Goal: Entertainment & Leisure: Browse casually

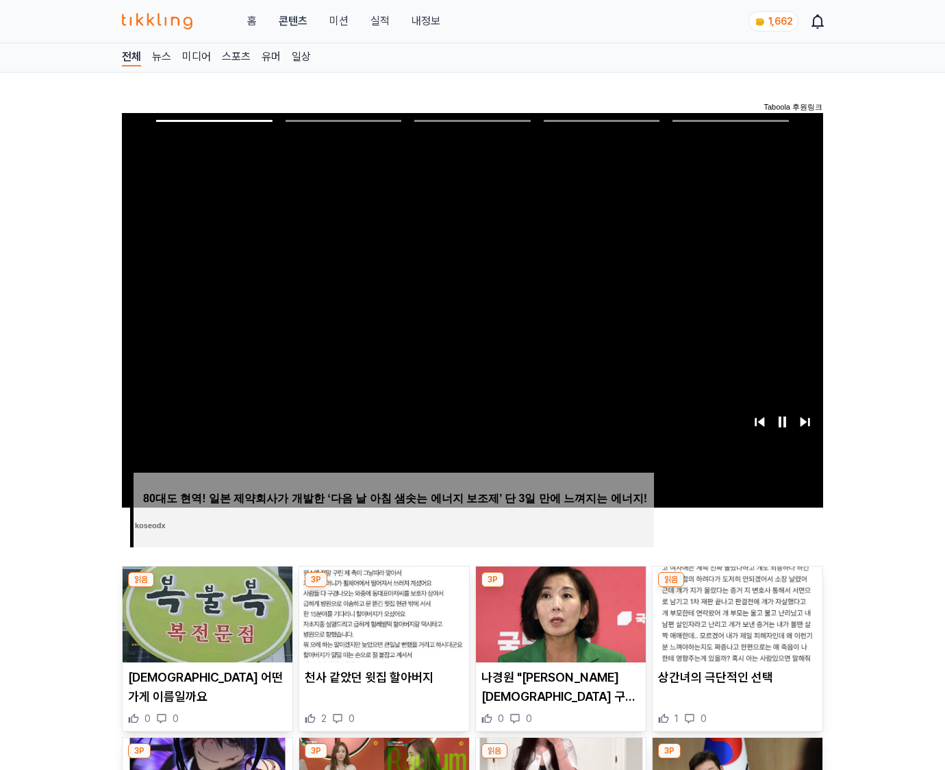
click at [737, 588] on img at bounding box center [738, 614] width 170 height 96
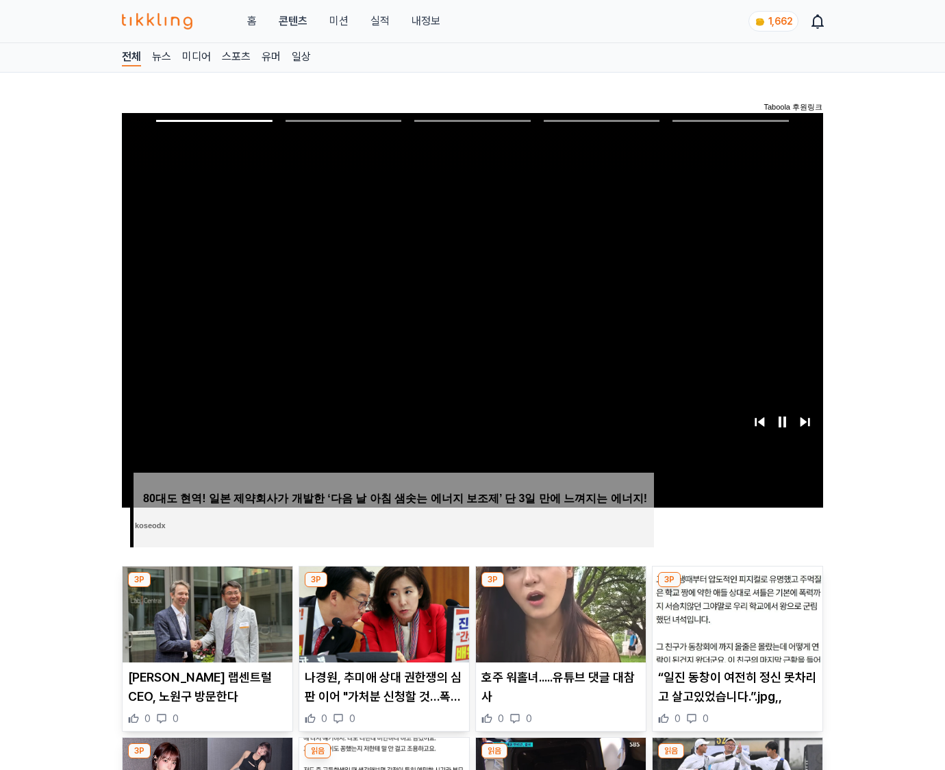
click at [737, 588] on img at bounding box center [738, 614] width 170 height 96
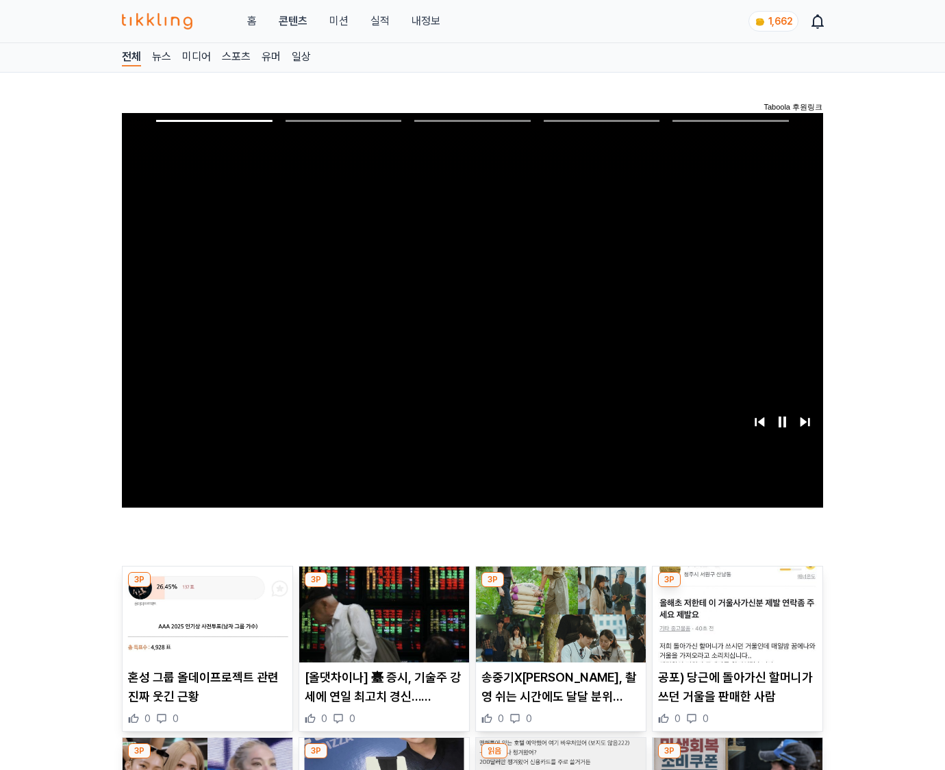
click at [737, 588] on img at bounding box center [738, 614] width 170 height 96
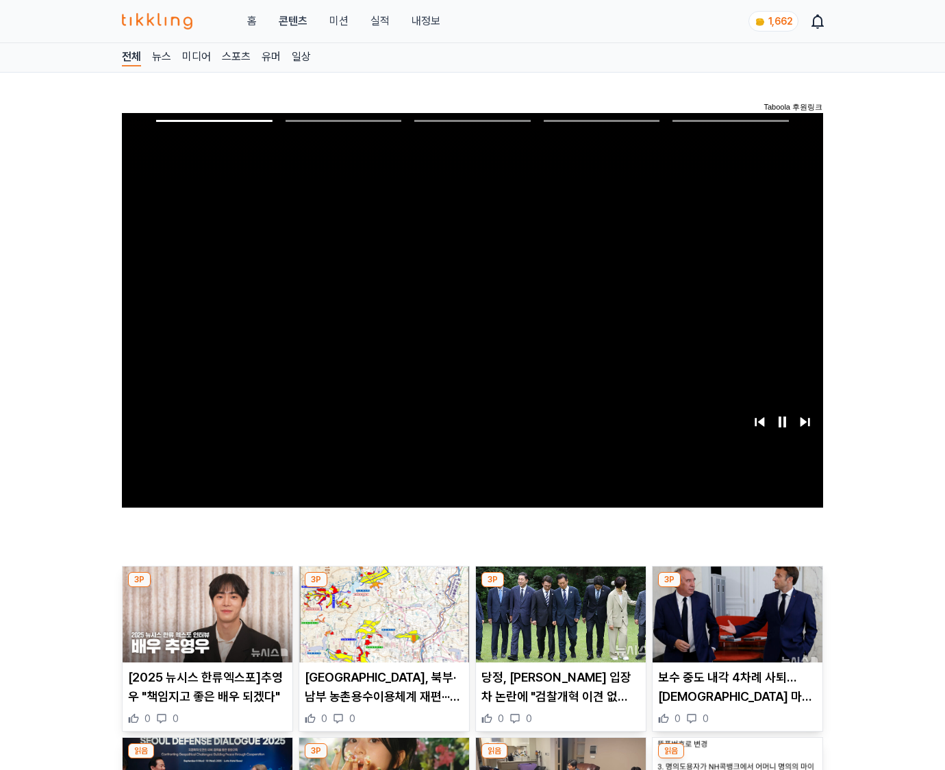
click at [737, 588] on img at bounding box center [738, 614] width 170 height 96
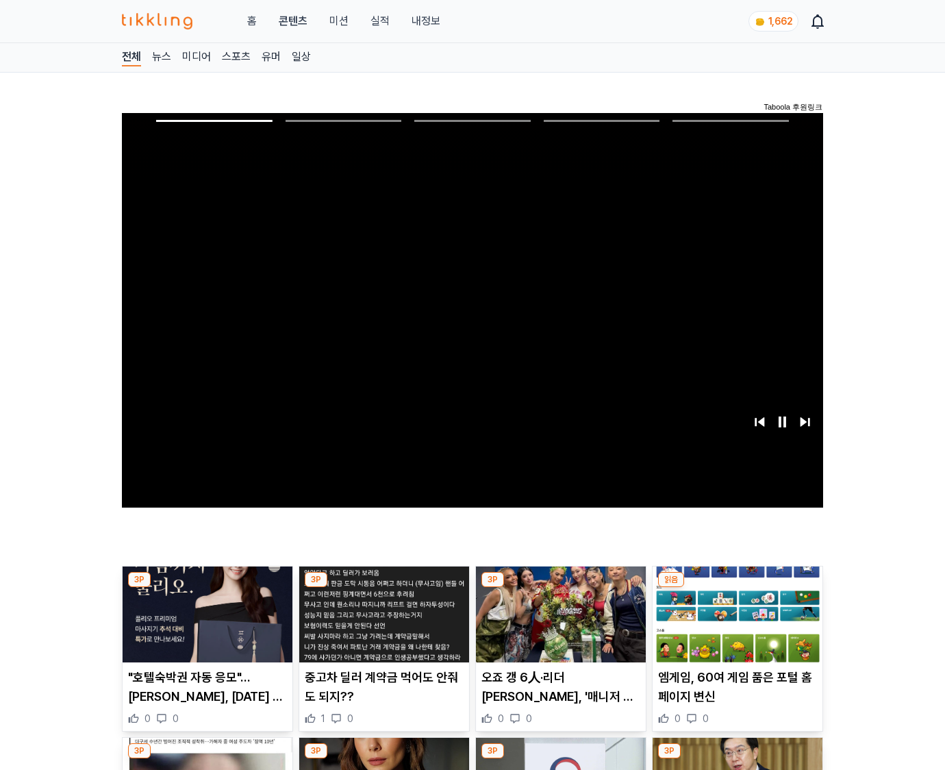
click at [737, 588] on img at bounding box center [738, 614] width 170 height 96
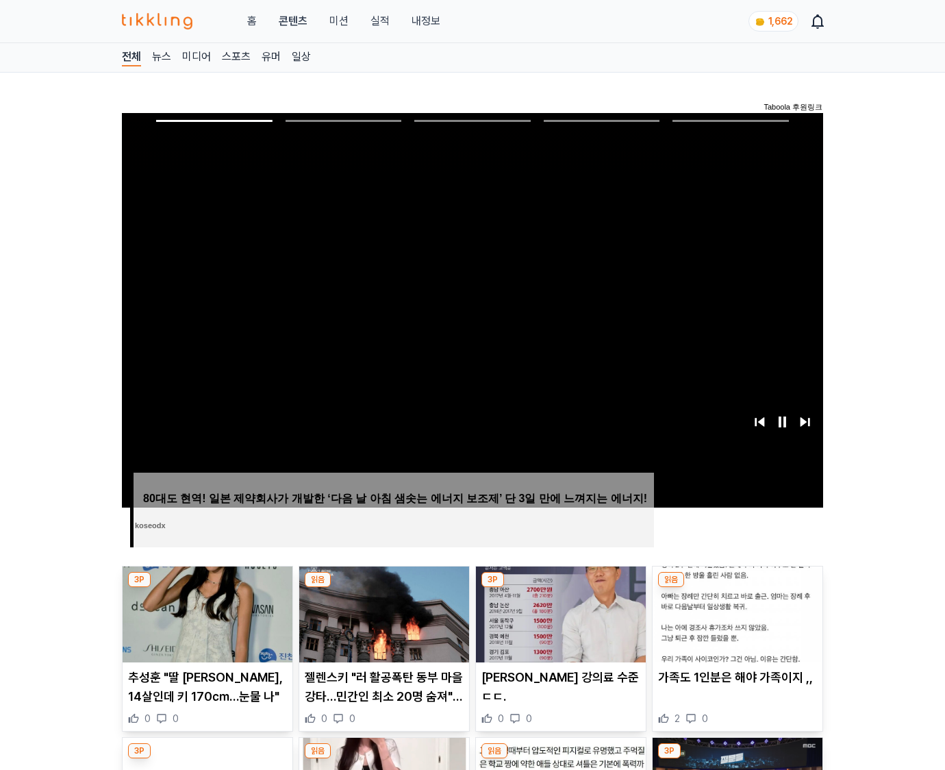
click at [737, 588] on img at bounding box center [738, 614] width 170 height 96
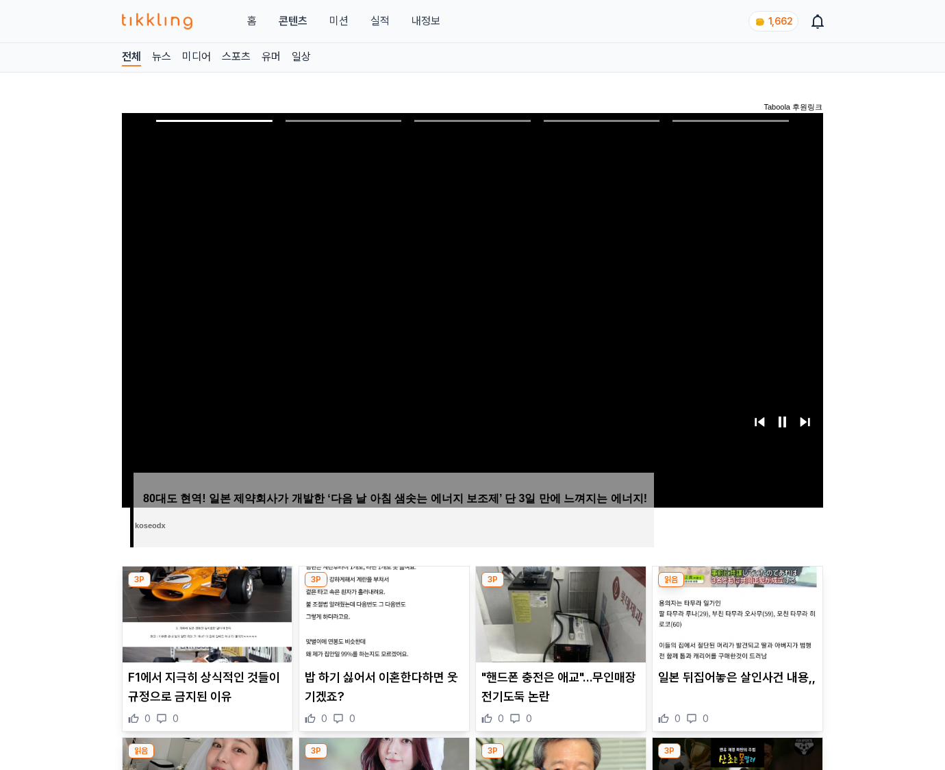
click at [737, 588] on img at bounding box center [738, 614] width 170 height 96
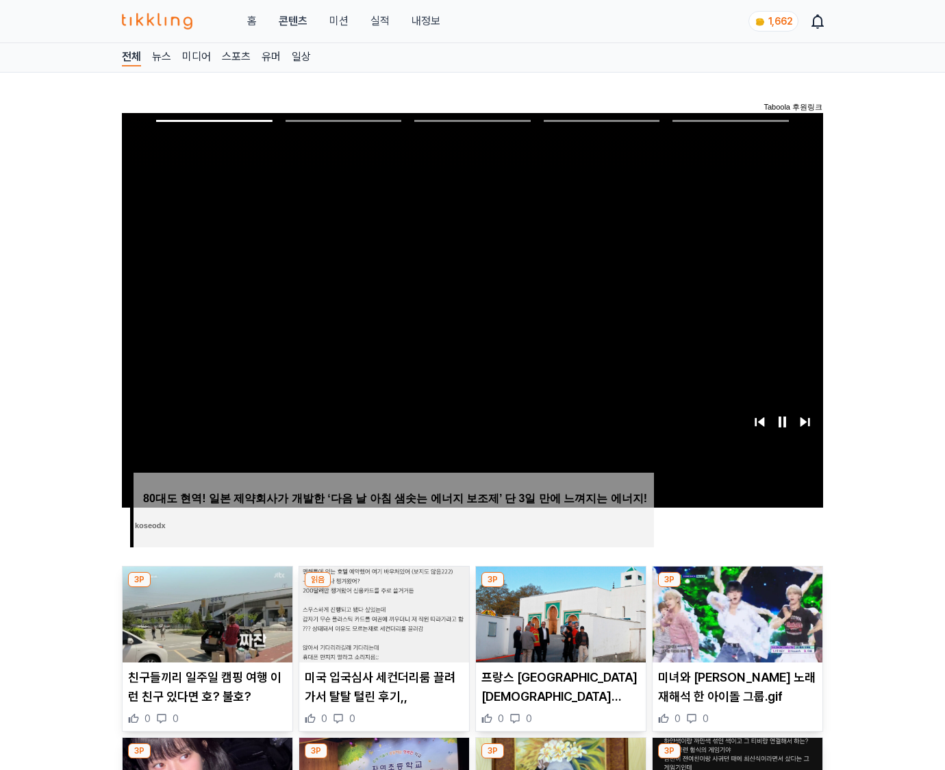
click at [737, 588] on img at bounding box center [738, 614] width 170 height 96
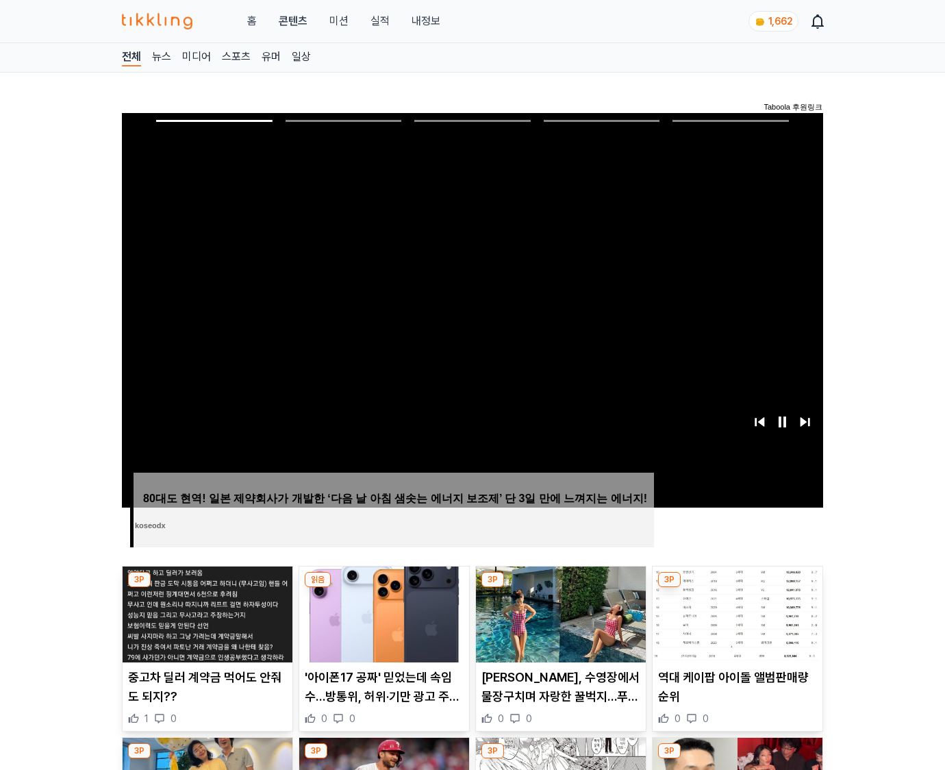
click at [737, 588] on img at bounding box center [738, 614] width 170 height 96
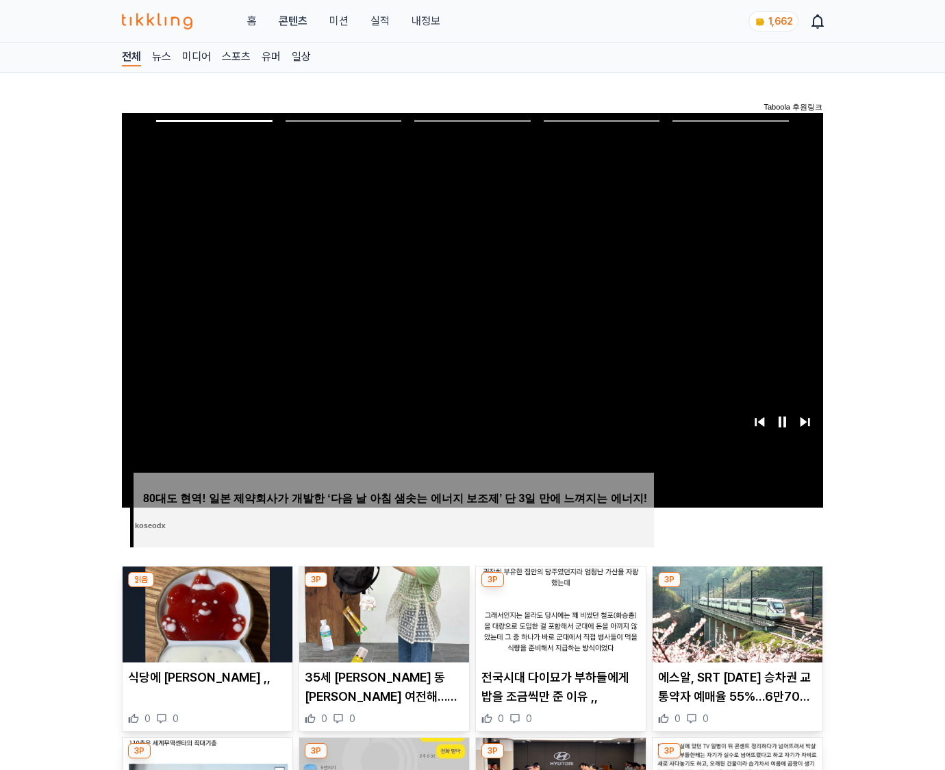
click at [737, 588] on img at bounding box center [738, 614] width 170 height 96
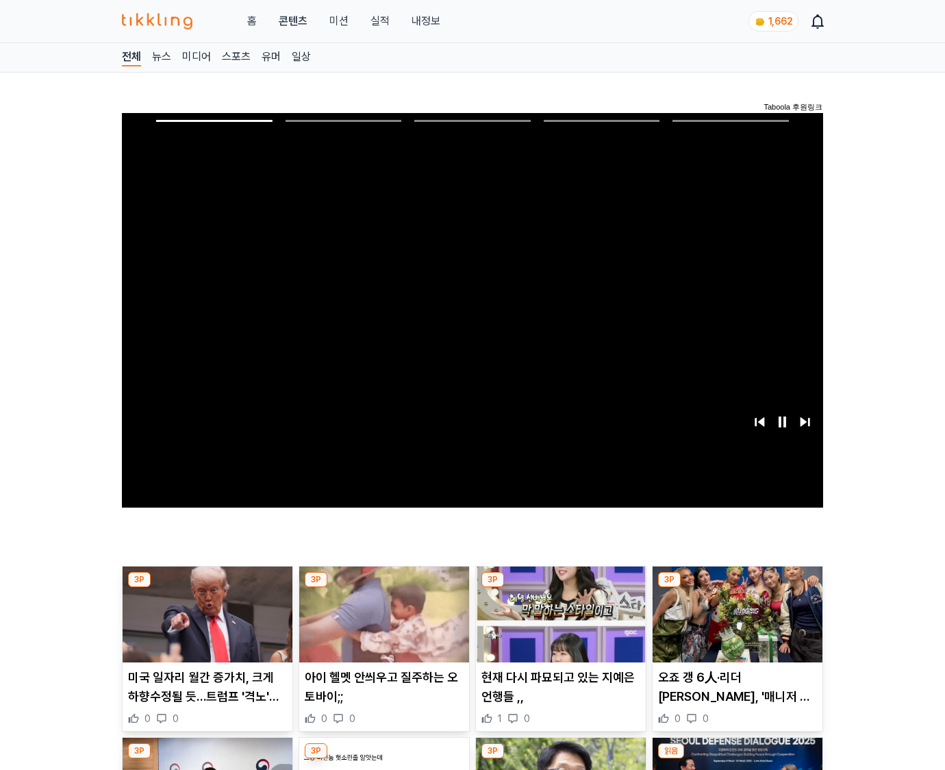
click at [737, 588] on img at bounding box center [738, 614] width 170 height 96
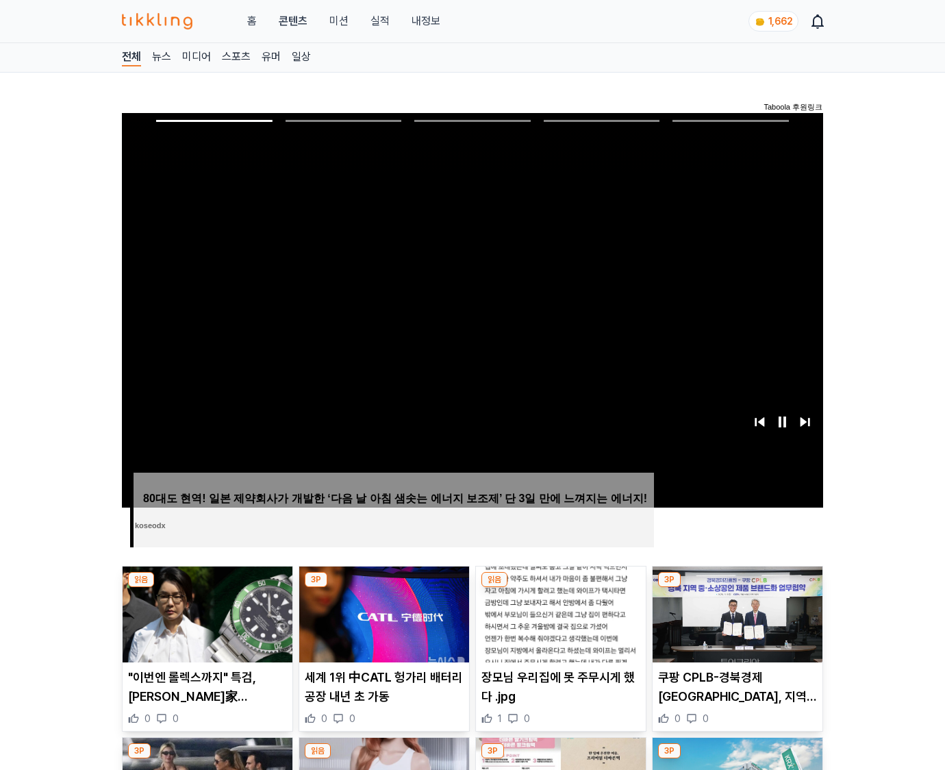
click at [737, 588] on img at bounding box center [738, 614] width 170 height 96
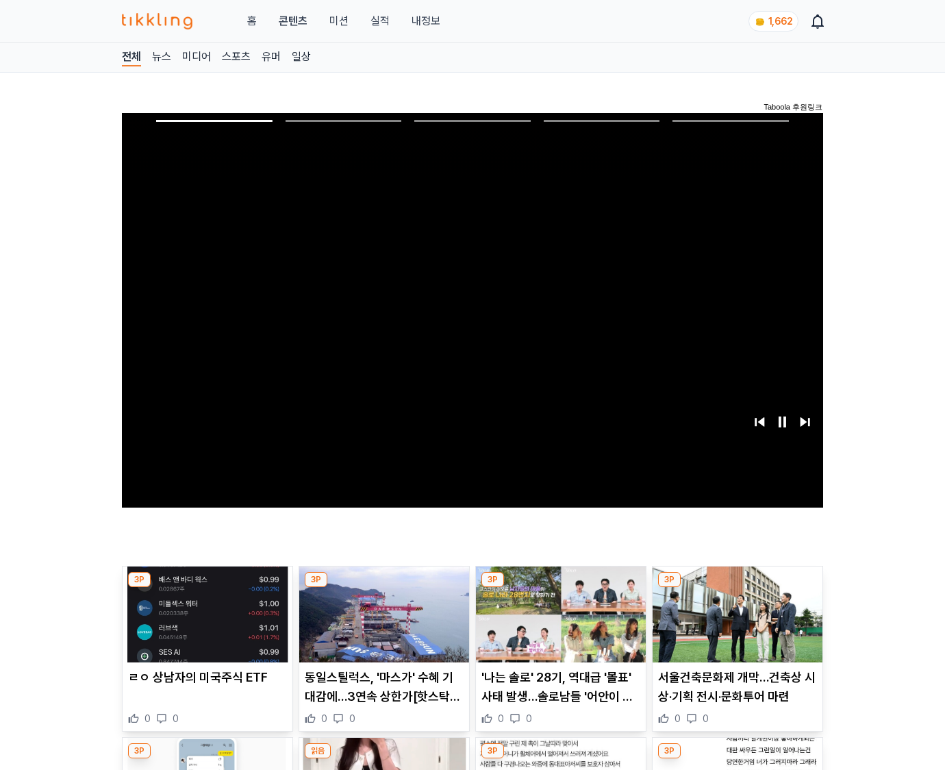
click at [737, 588] on img at bounding box center [738, 614] width 170 height 96
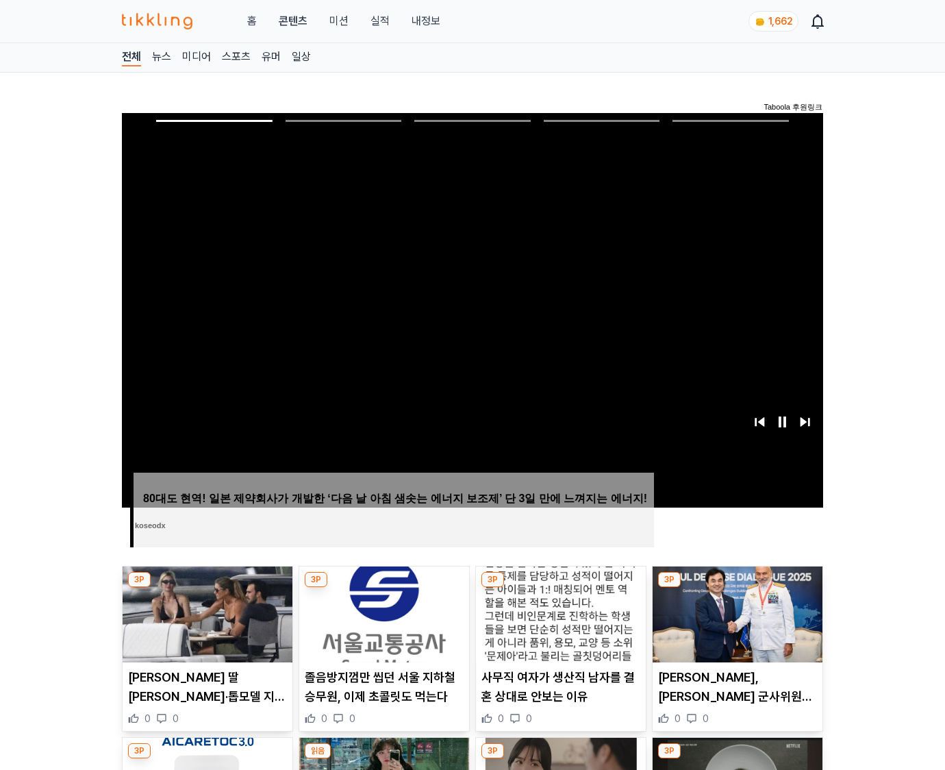
click at [737, 588] on img at bounding box center [738, 614] width 170 height 96
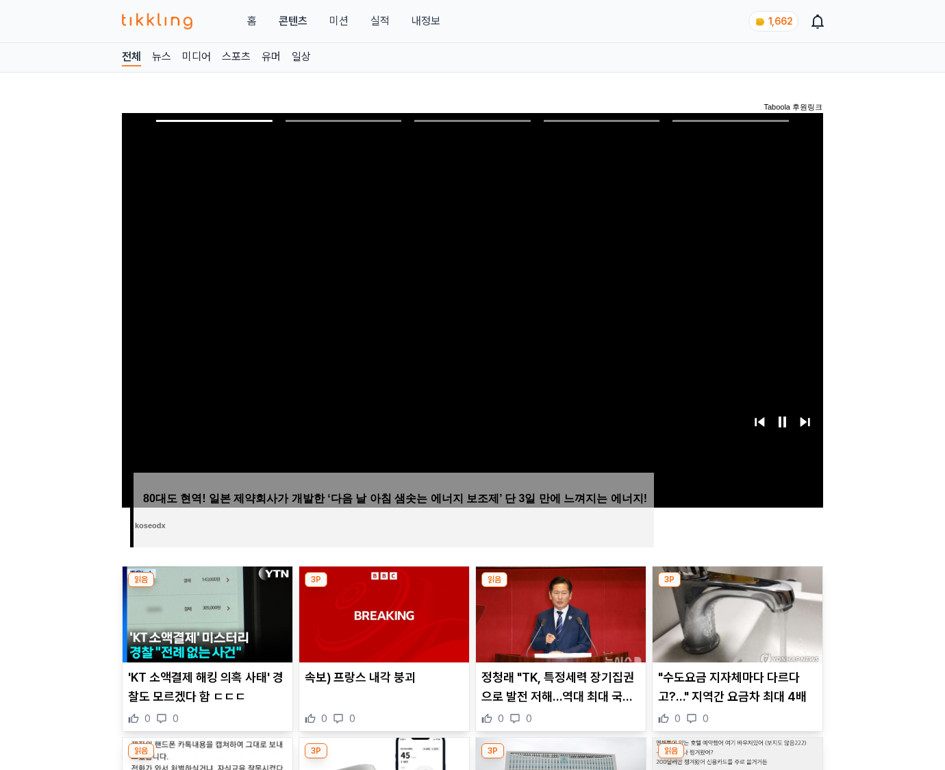
click at [737, 588] on img at bounding box center [738, 614] width 170 height 96
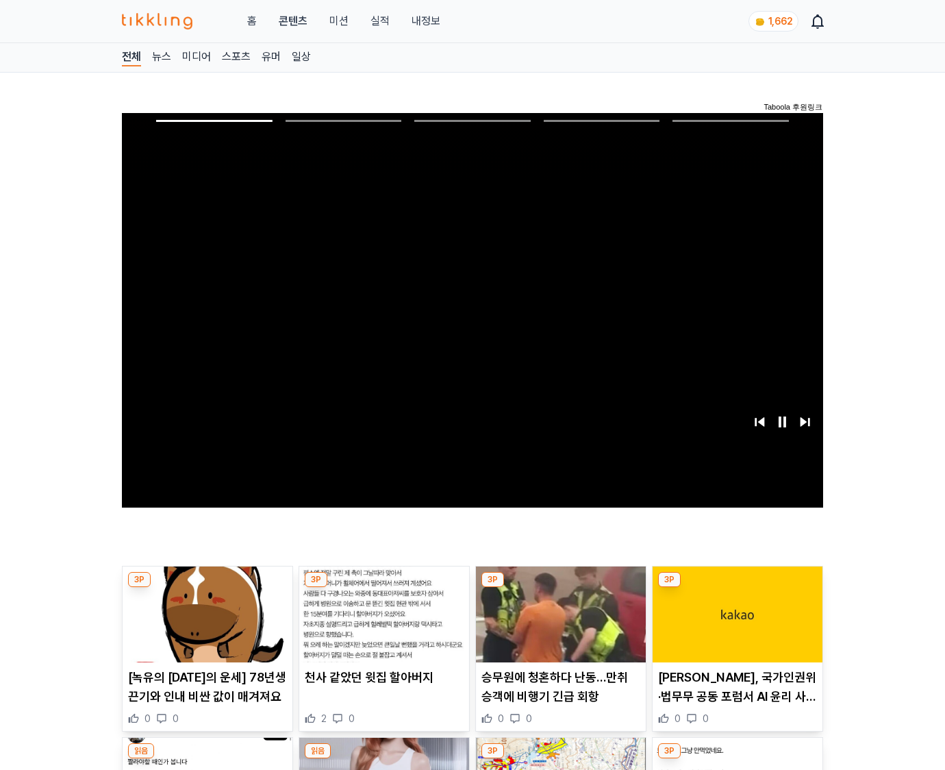
click at [737, 588] on img at bounding box center [738, 614] width 170 height 96
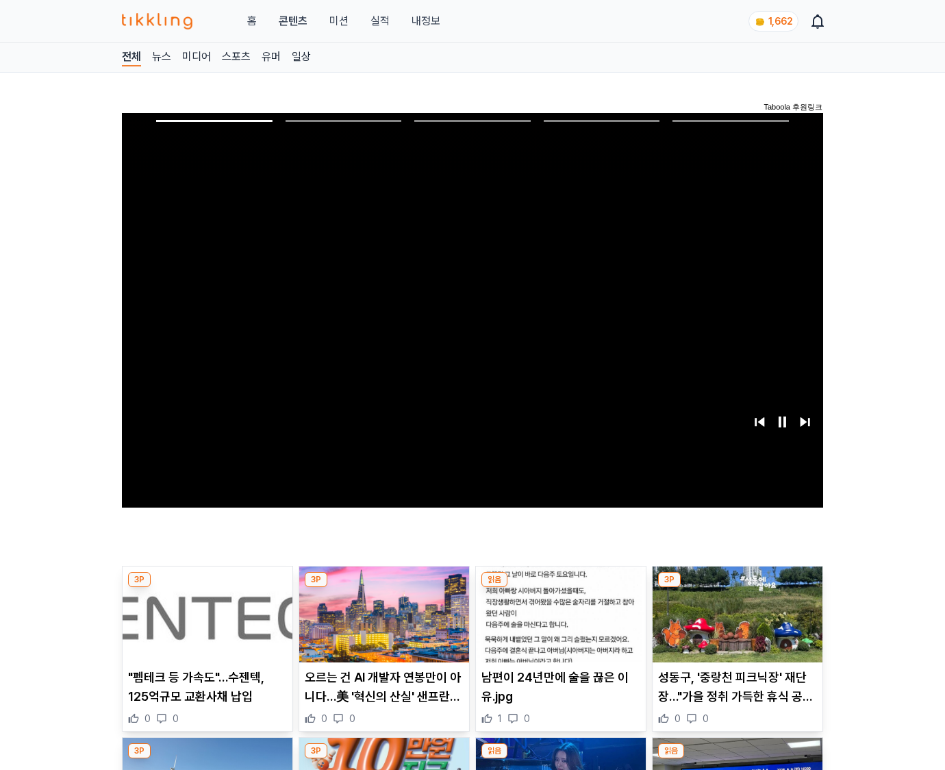
click at [737, 588] on img at bounding box center [738, 614] width 170 height 96
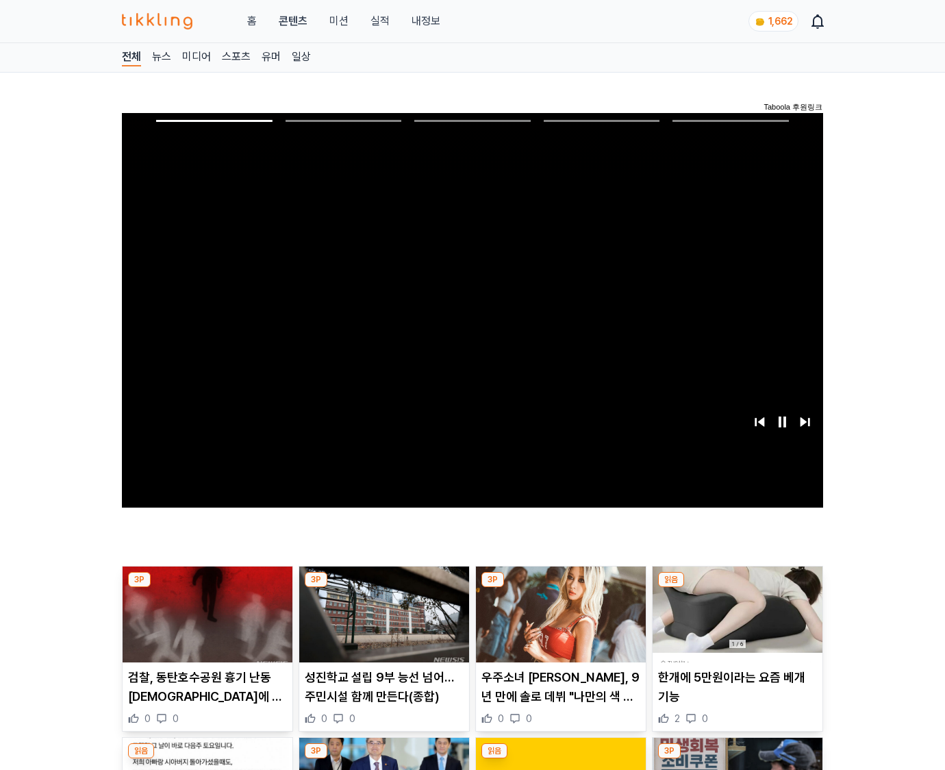
click at [737, 588] on img at bounding box center [738, 614] width 170 height 96
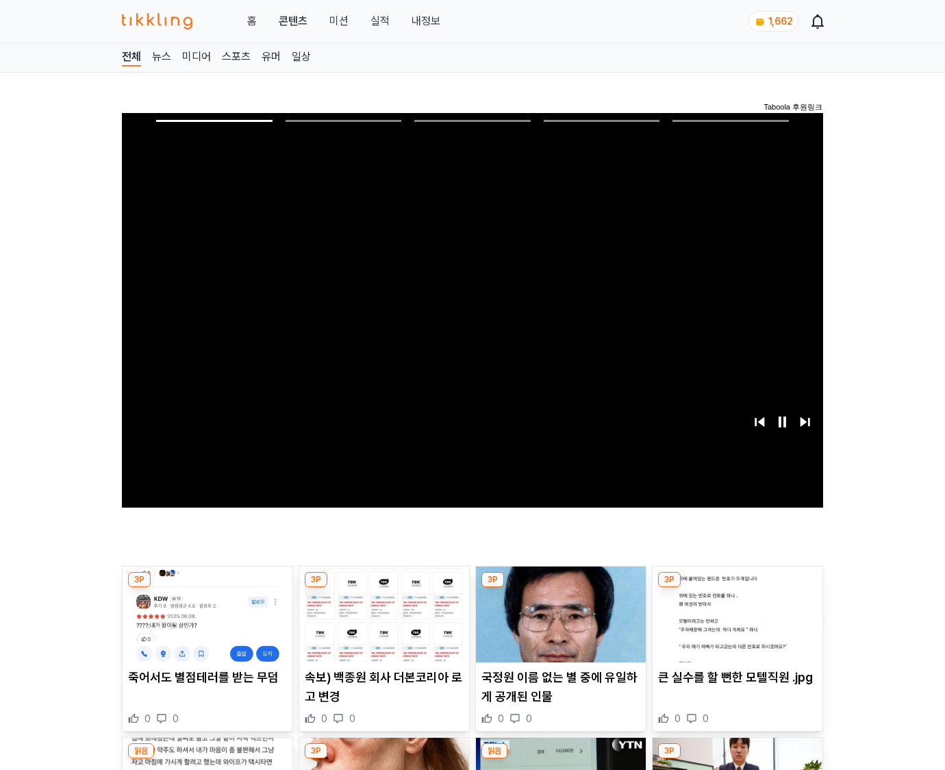
click at [737, 588] on img at bounding box center [738, 614] width 170 height 96
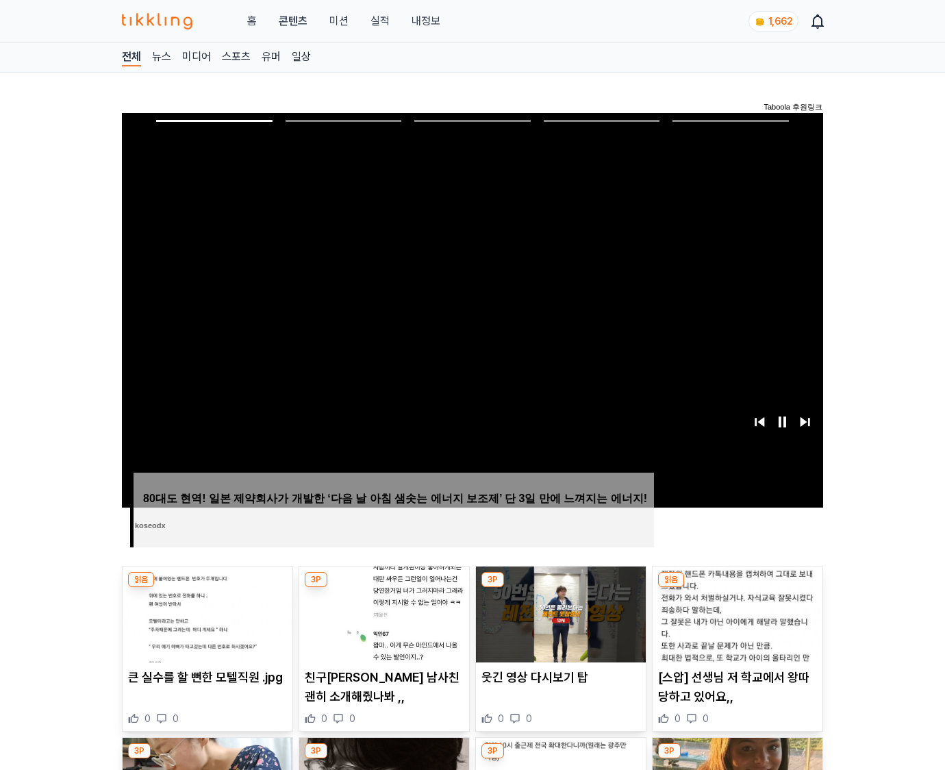
click at [737, 588] on img at bounding box center [738, 614] width 170 height 96
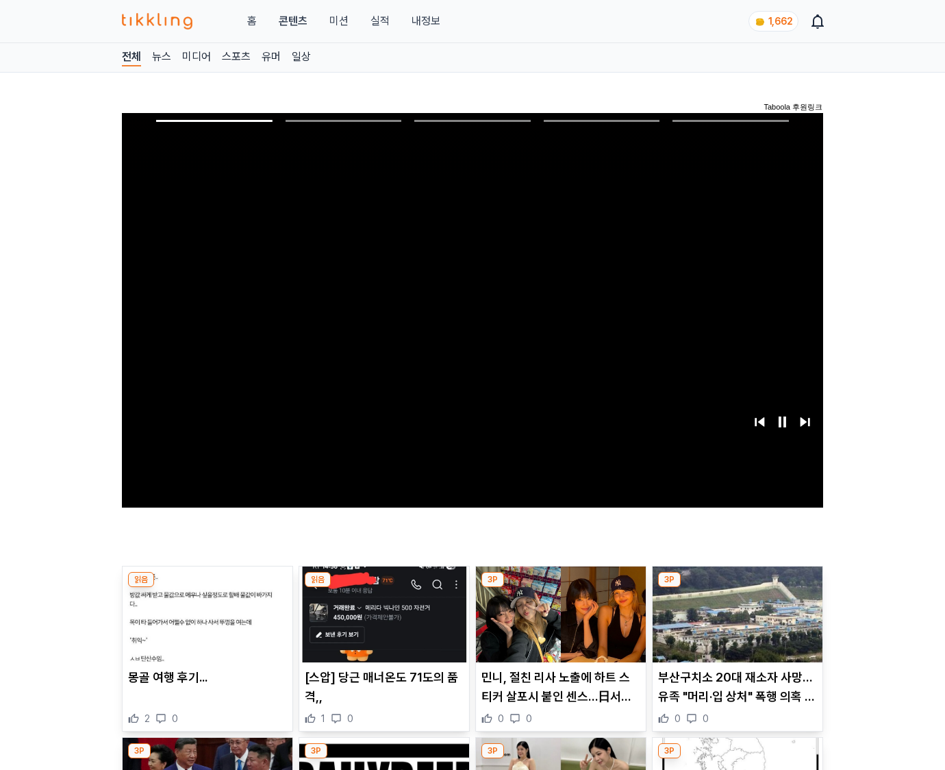
click at [737, 588] on img at bounding box center [738, 614] width 170 height 96
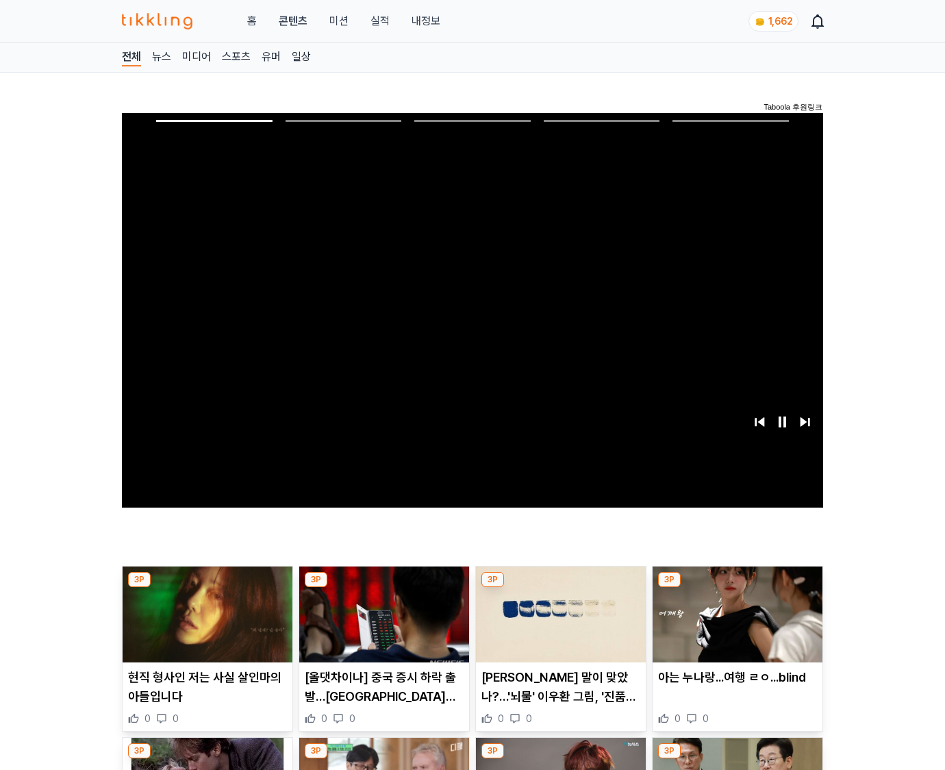
click at [737, 588] on img at bounding box center [738, 614] width 170 height 96
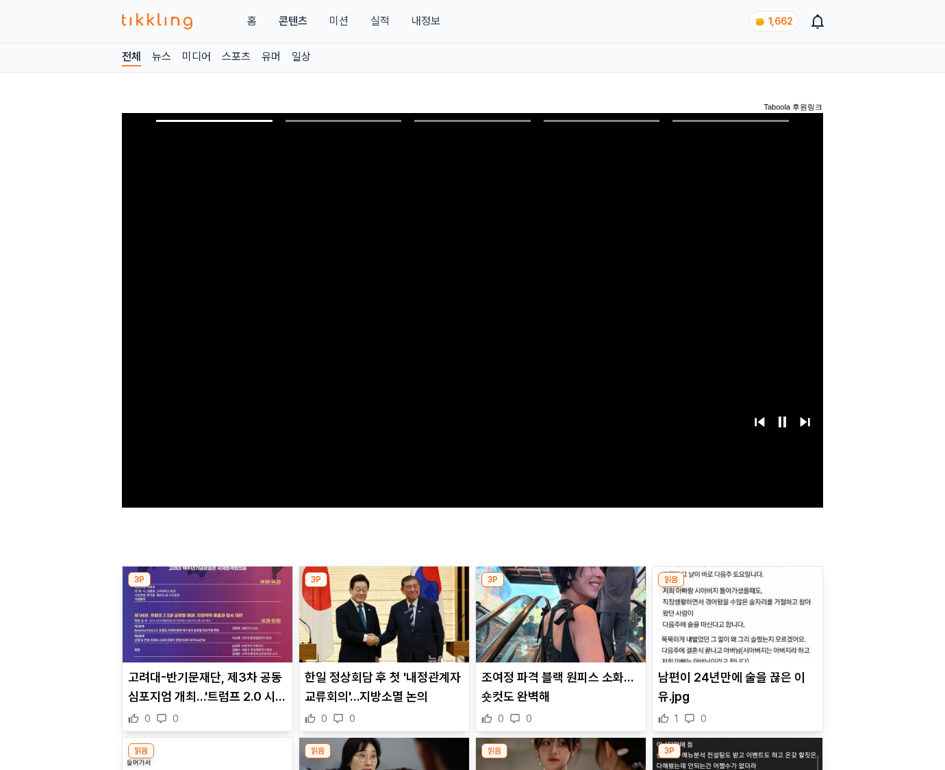
click at [737, 588] on img at bounding box center [738, 614] width 170 height 96
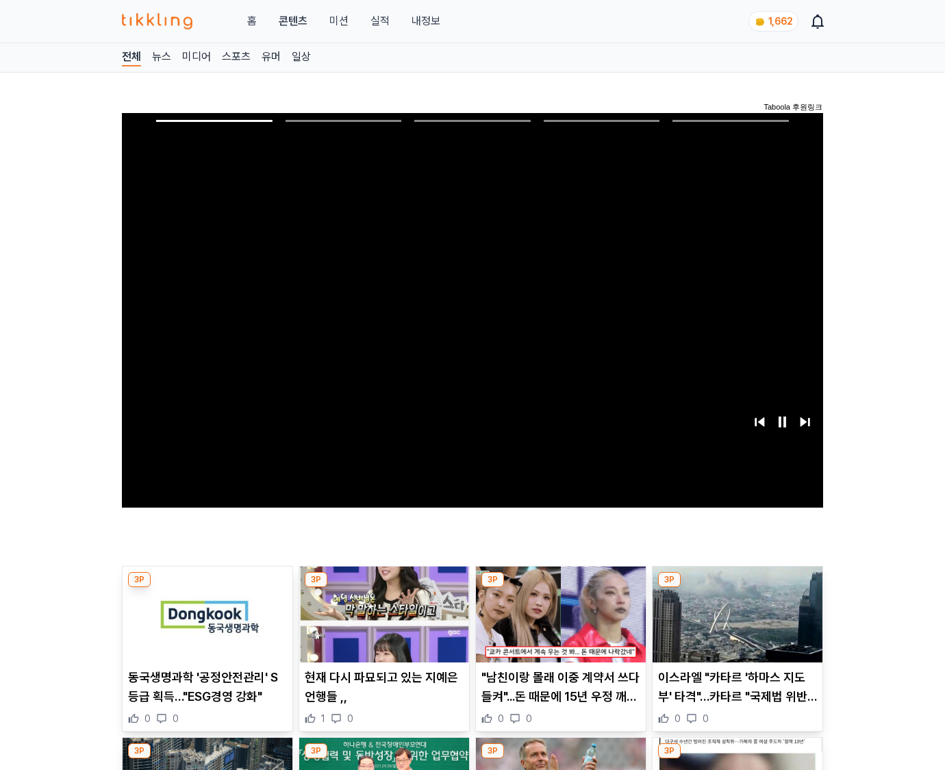
click at [737, 588] on img at bounding box center [738, 614] width 170 height 96
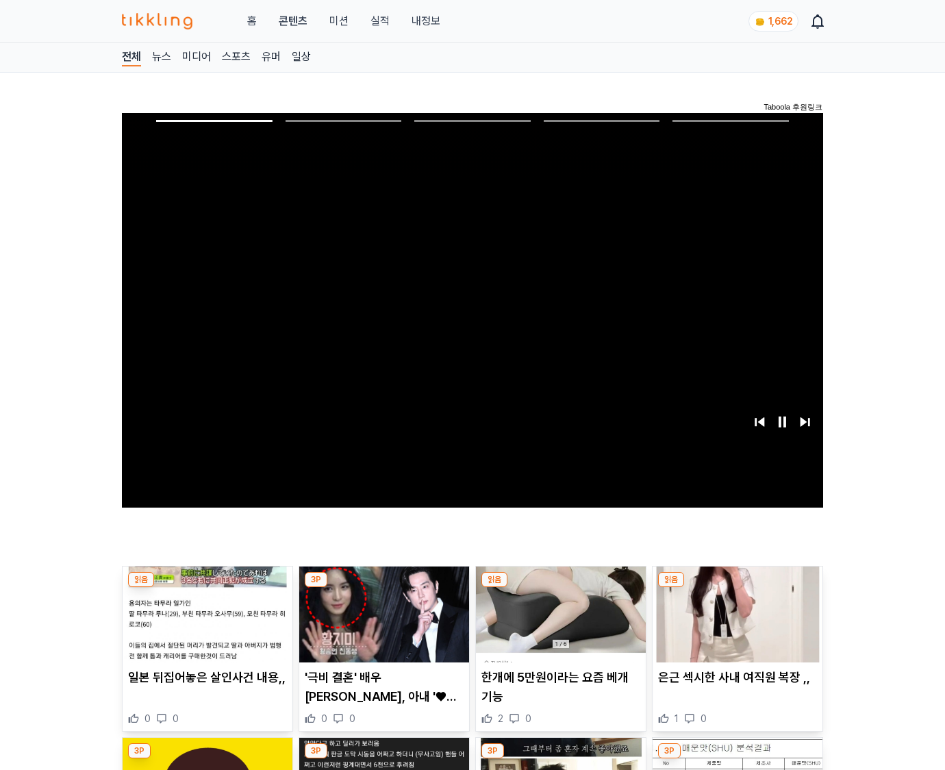
click at [737, 588] on img at bounding box center [738, 614] width 170 height 96
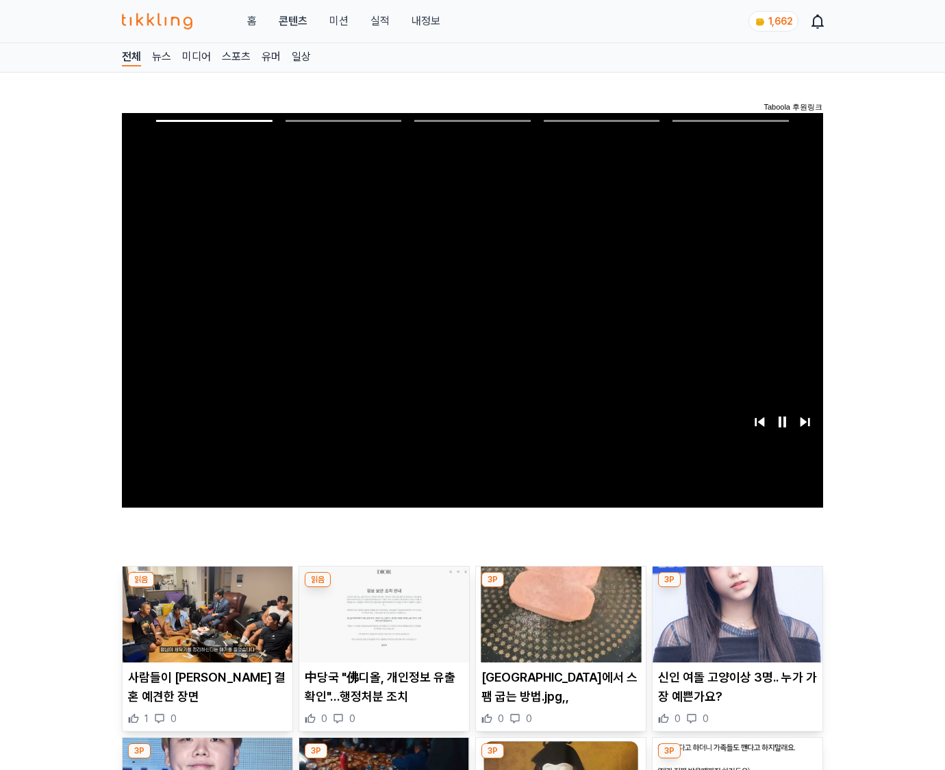
click at [737, 588] on img at bounding box center [738, 614] width 170 height 96
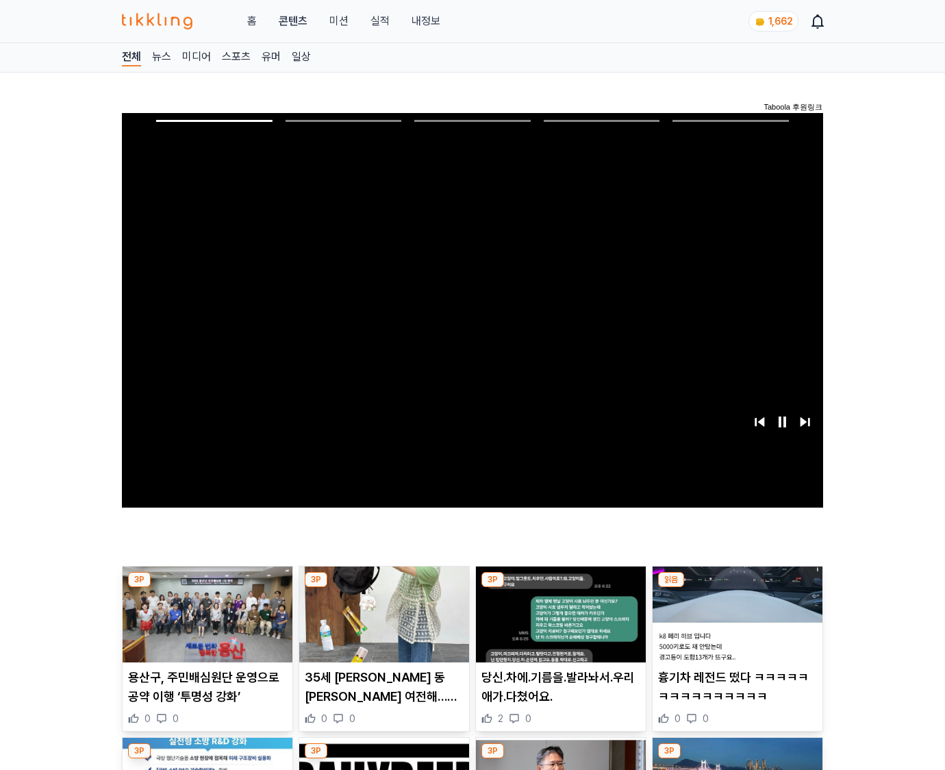
click at [737, 588] on img at bounding box center [738, 614] width 170 height 96
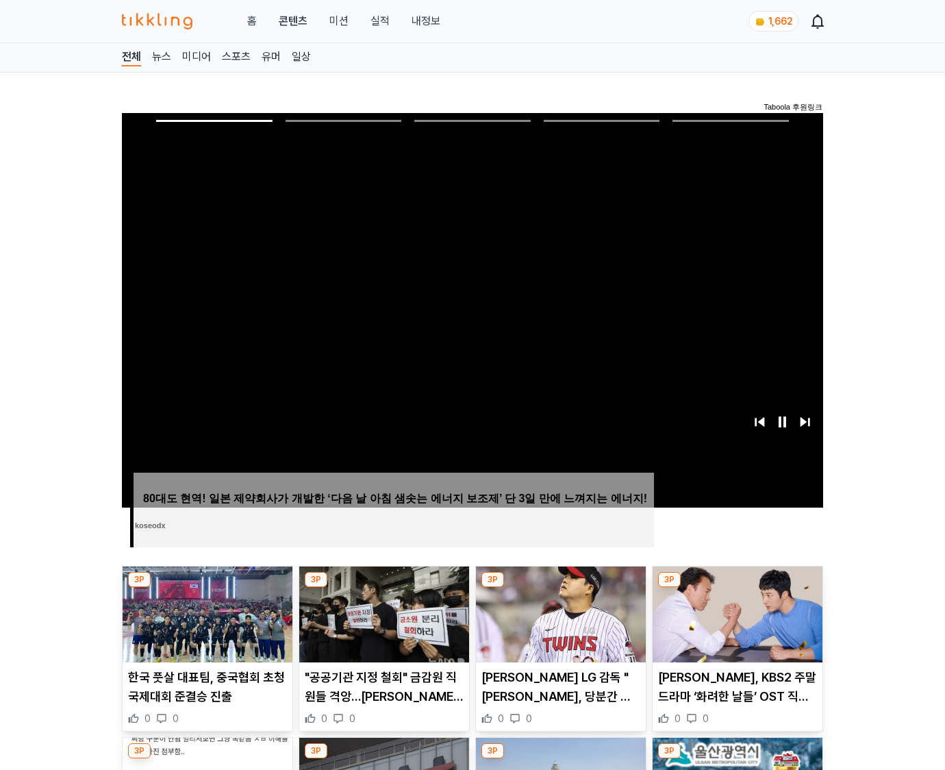
click at [737, 588] on img at bounding box center [738, 614] width 170 height 96
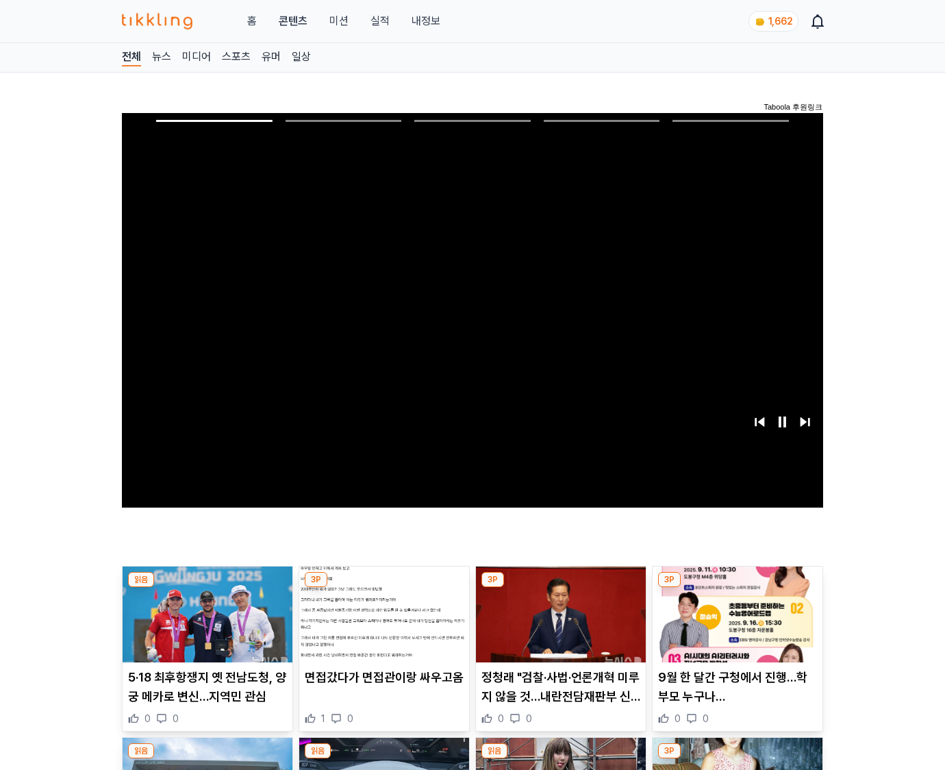
click at [737, 588] on img at bounding box center [738, 614] width 170 height 96
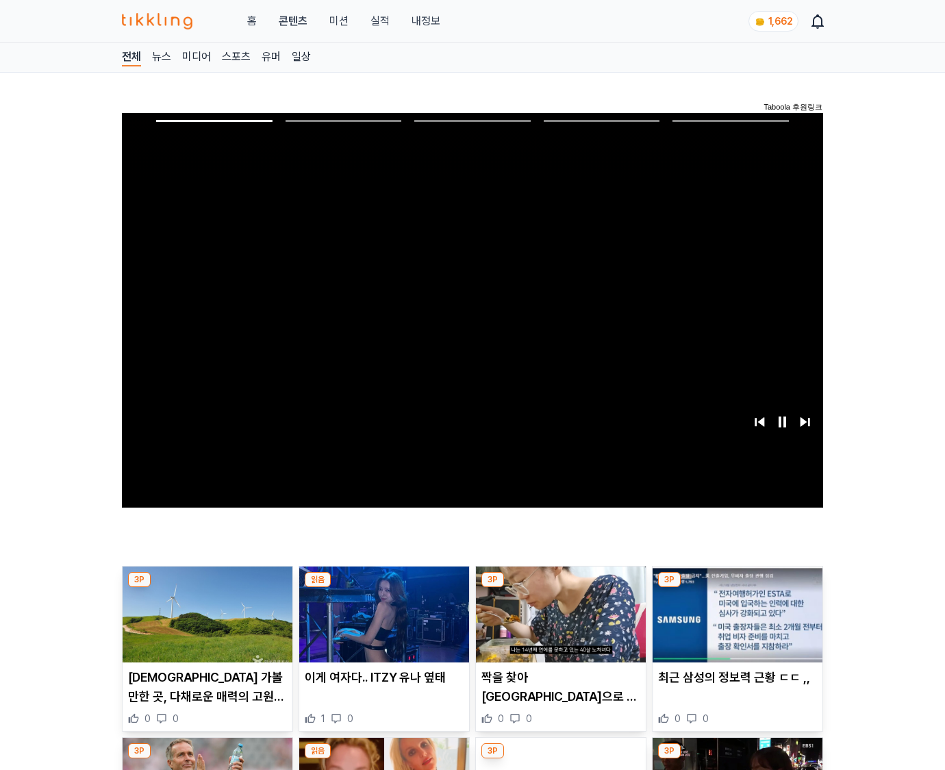
click at [737, 588] on img at bounding box center [738, 614] width 170 height 96
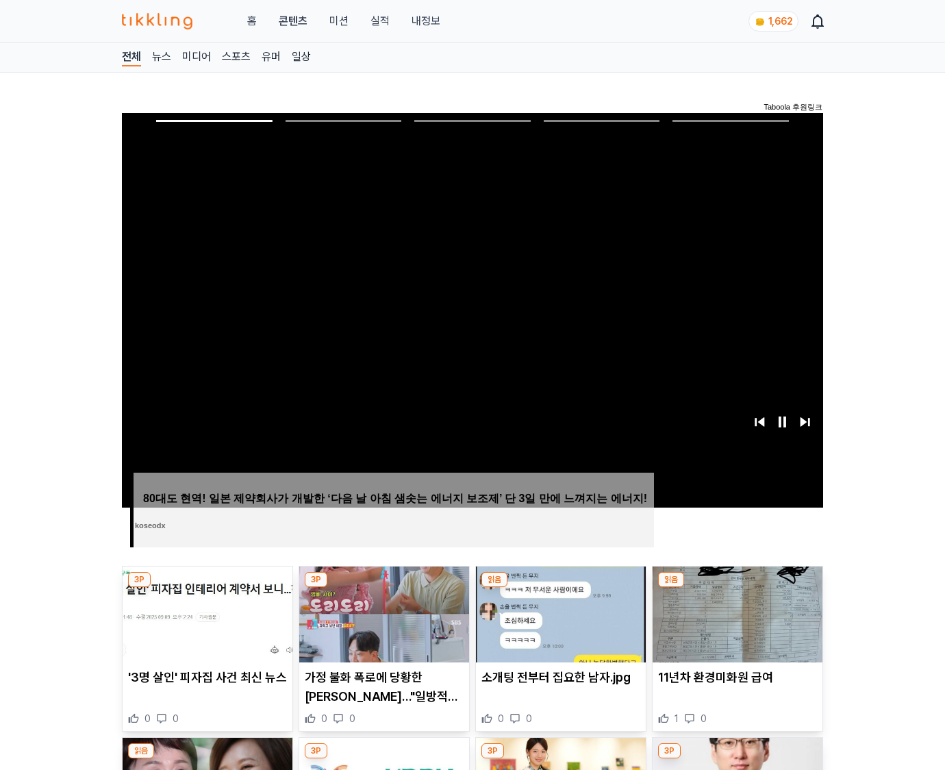
click at [737, 588] on img at bounding box center [738, 614] width 170 height 96
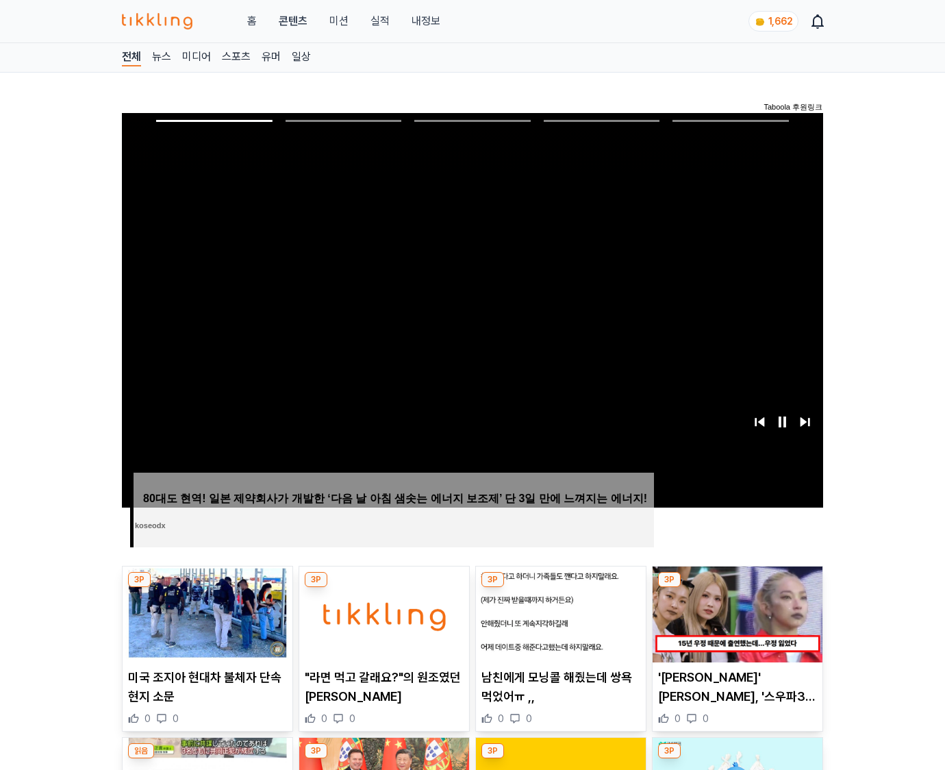
click at [737, 588] on img at bounding box center [738, 614] width 170 height 96
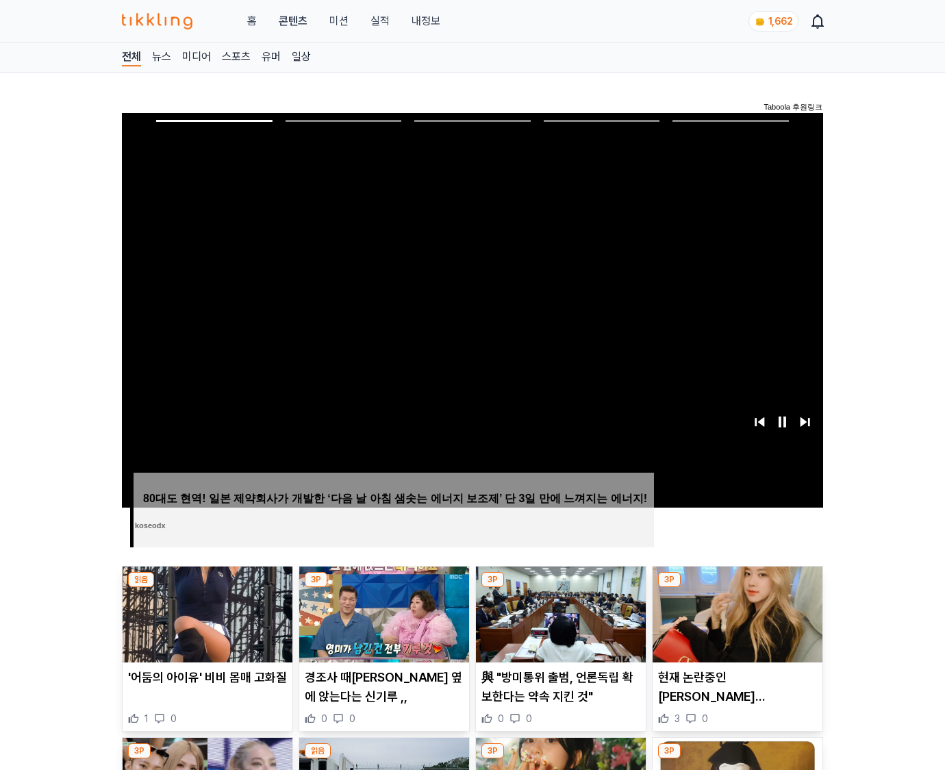
click at [737, 588] on img at bounding box center [738, 614] width 170 height 96
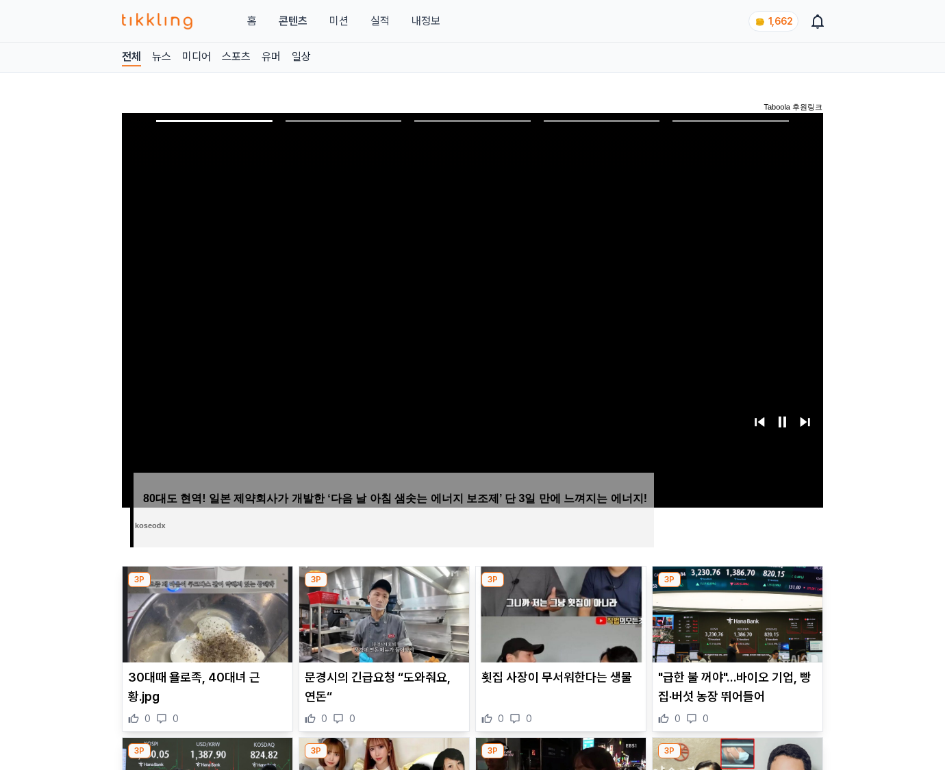
click at [737, 588] on img at bounding box center [738, 614] width 170 height 96
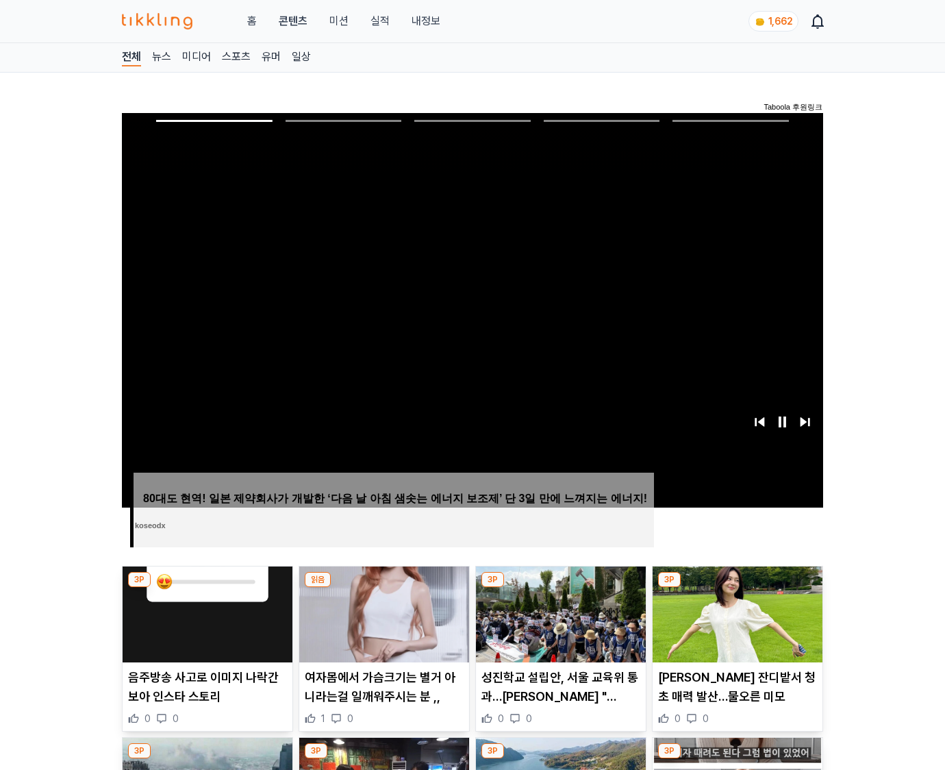
click at [737, 588] on img at bounding box center [738, 614] width 170 height 96
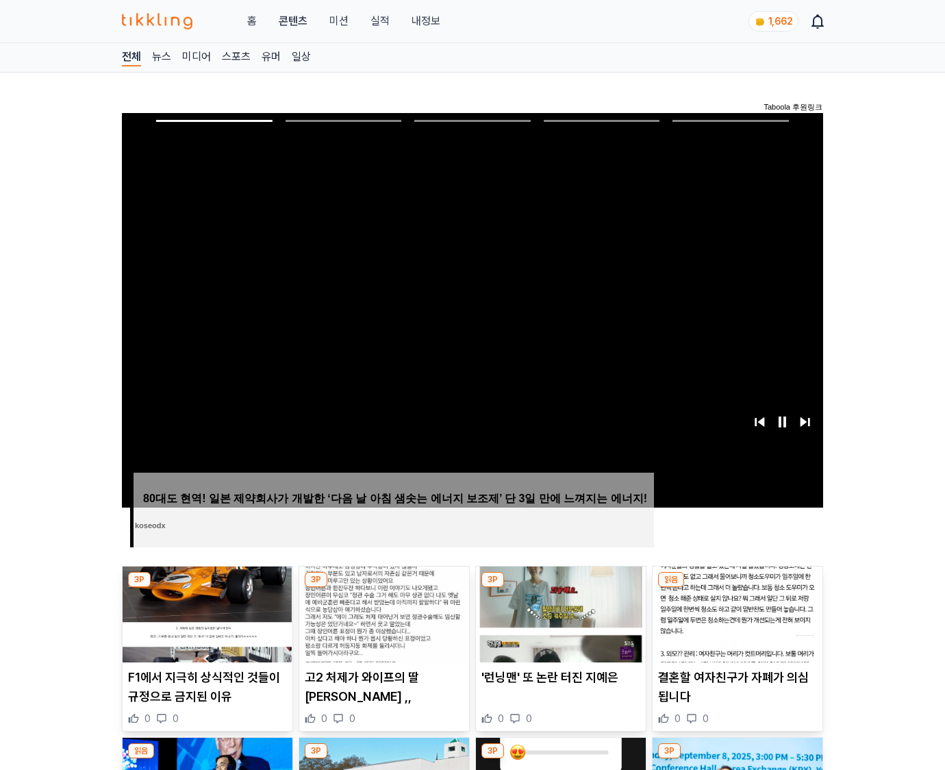
click at [737, 588] on img at bounding box center [738, 614] width 170 height 96
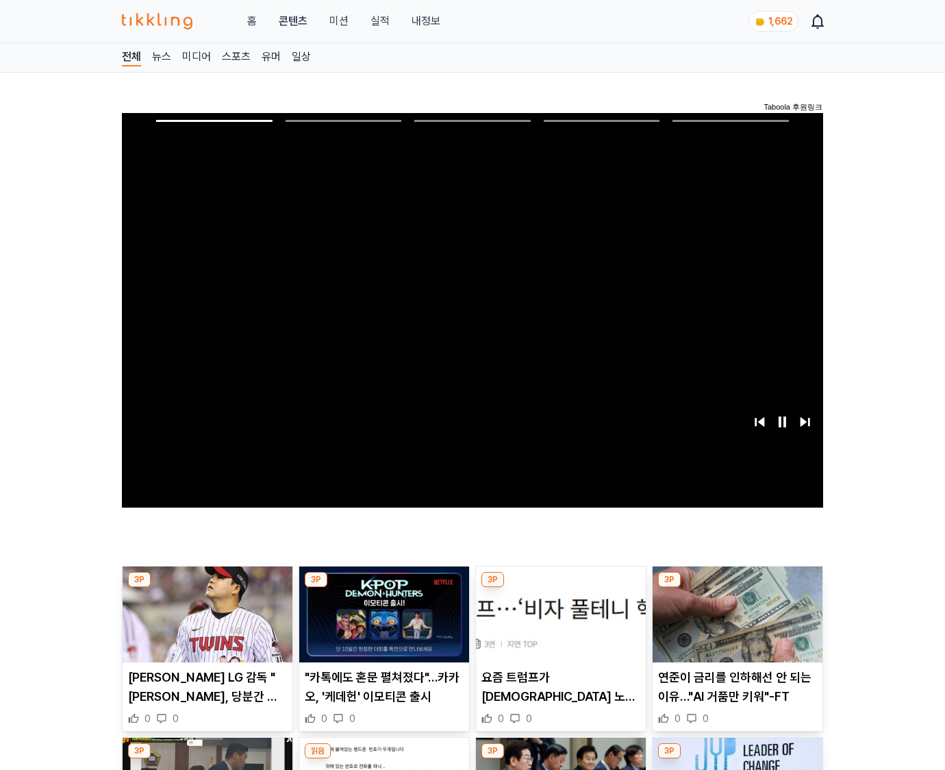
click at [737, 588] on img at bounding box center [738, 614] width 170 height 96
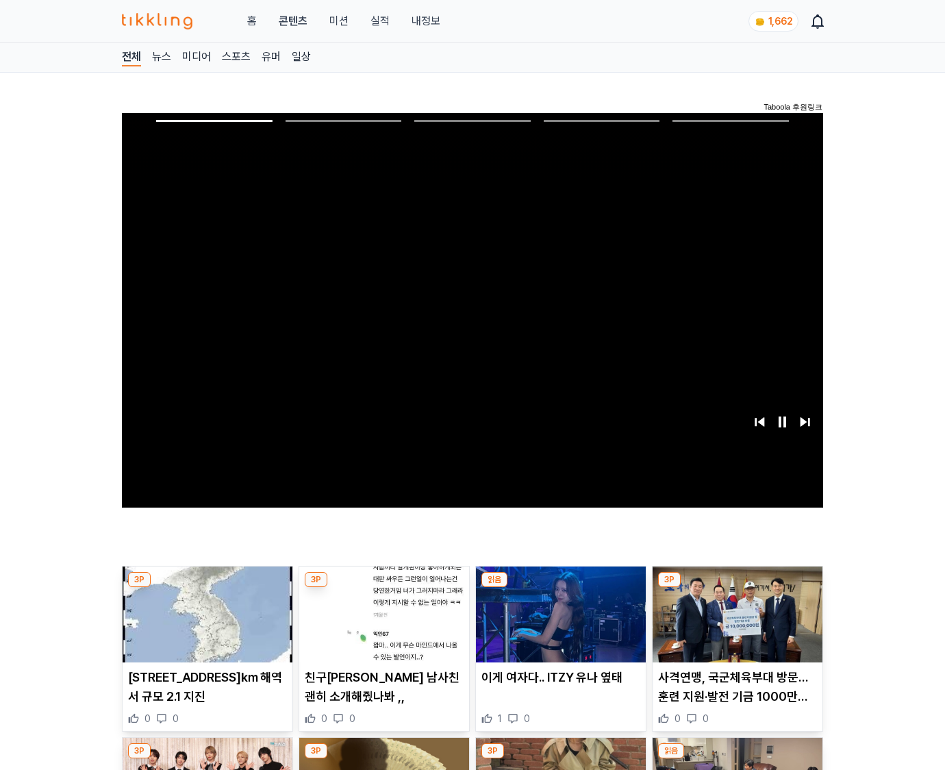
click at [737, 588] on img at bounding box center [738, 614] width 170 height 96
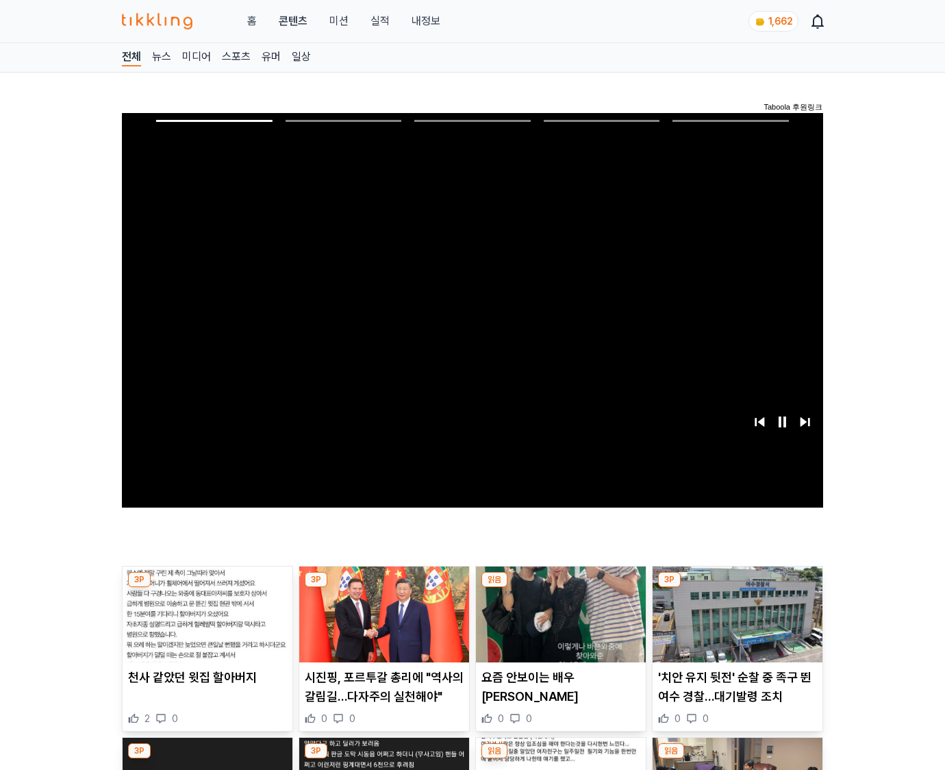
click at [737, 588] on img at bounding box center [738, 614] width 170 height 96
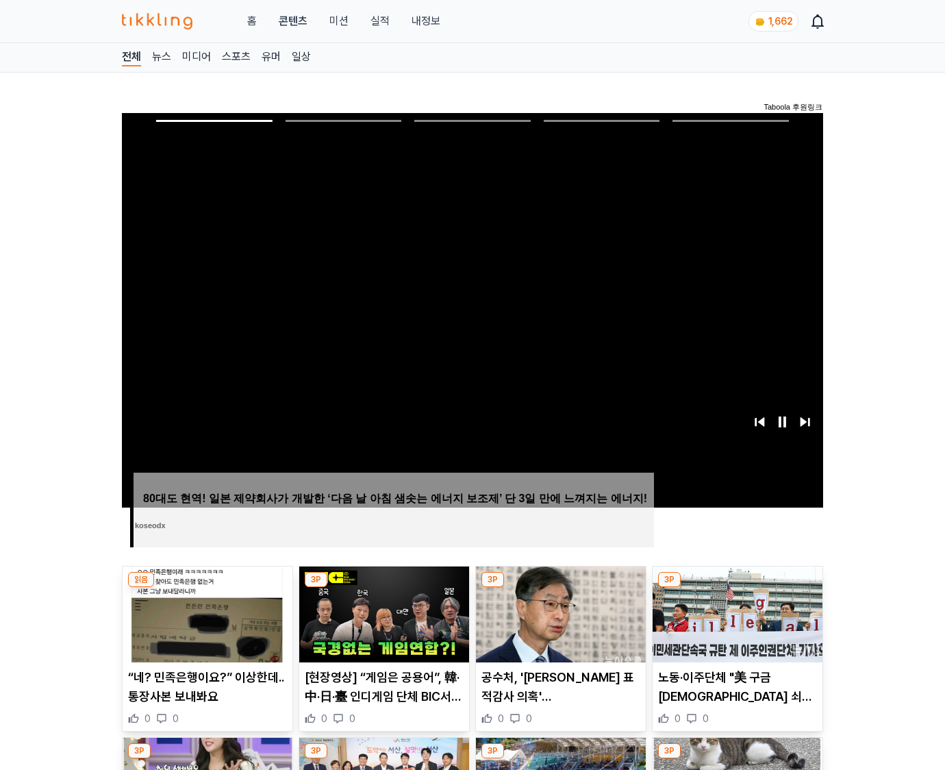
click at [737, 588] on img at bounding box center [738, 614] width 170 height 96
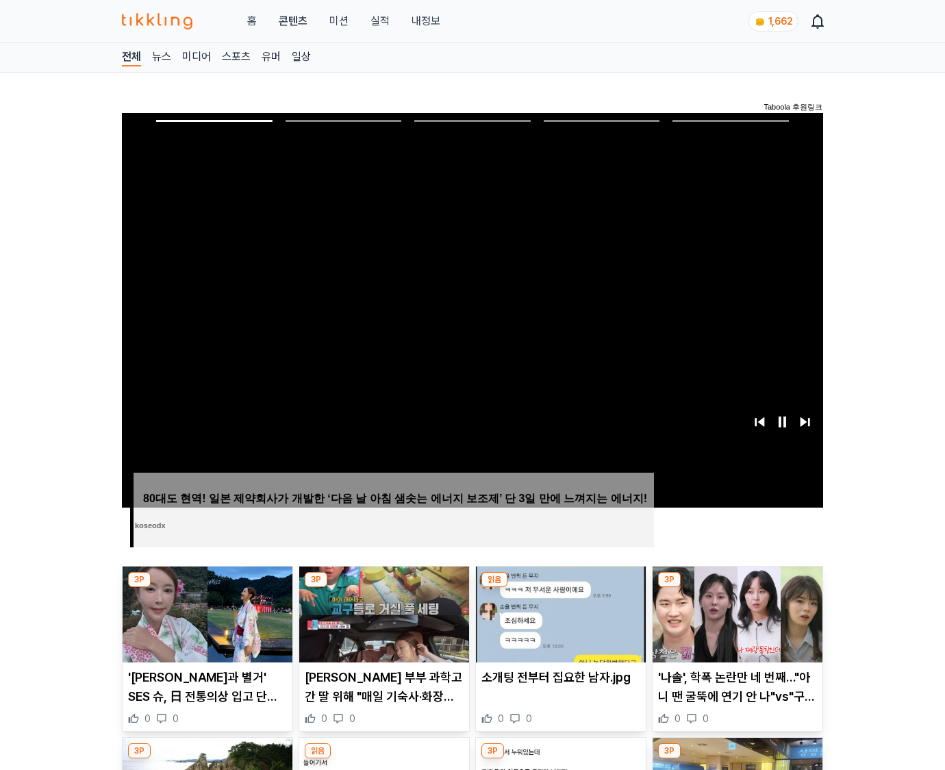
click at [737, 588] on img at bounding box center [738, 614] width 170 height 96
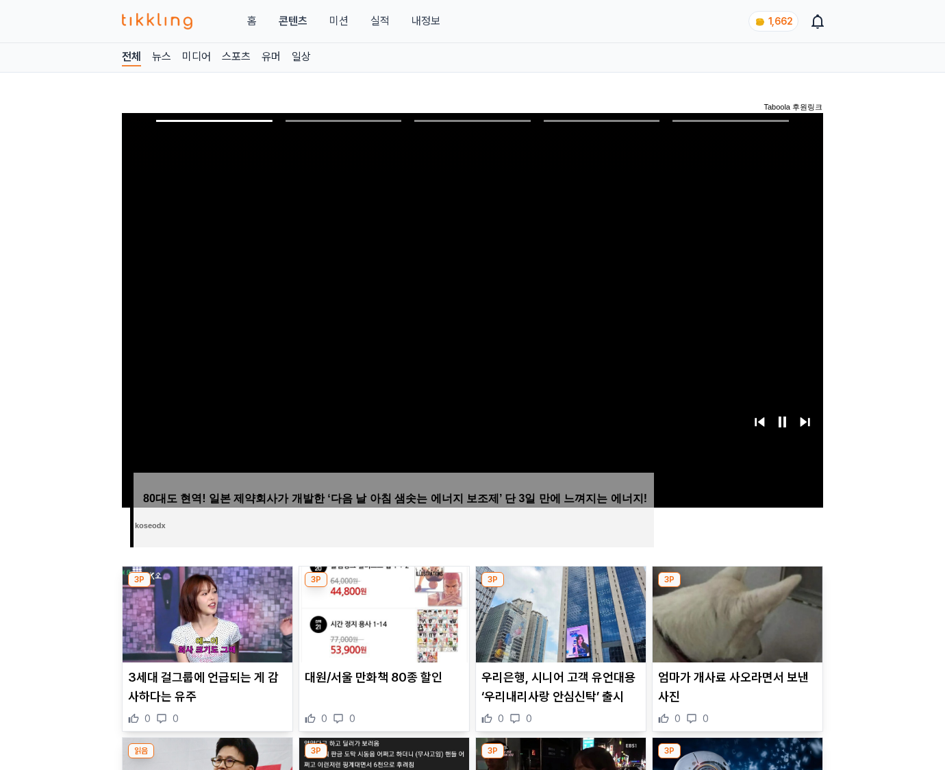
click at [737, 588] on img at bounding box center [738, 614] width 170 height 96
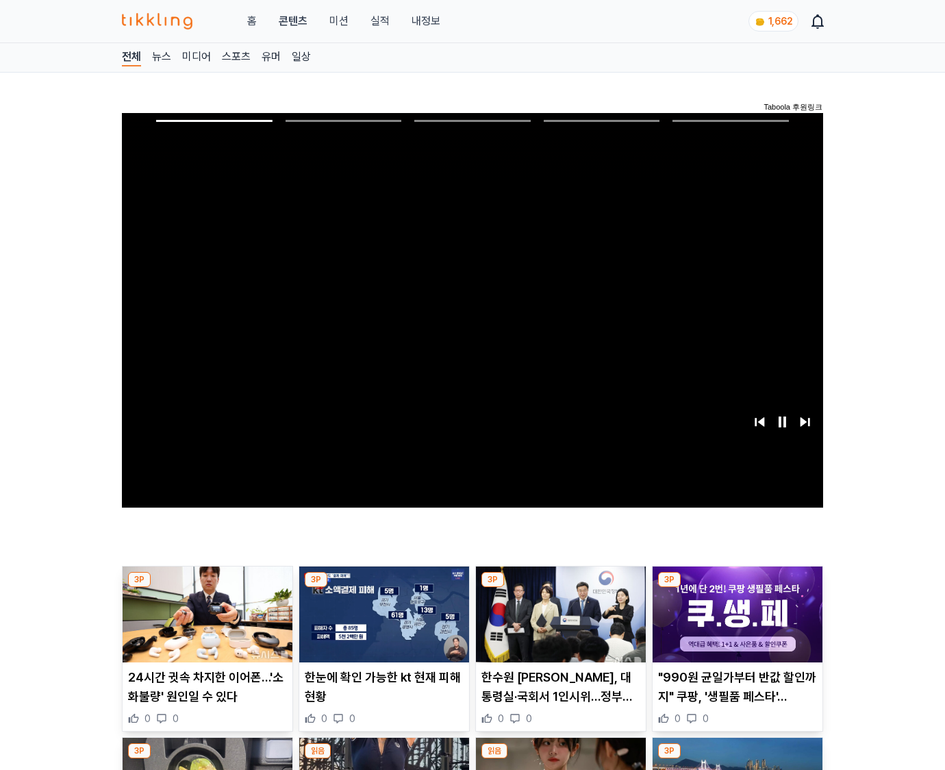
click at [737, 588] on img at bounding box center [738, 614] width 170 height 96
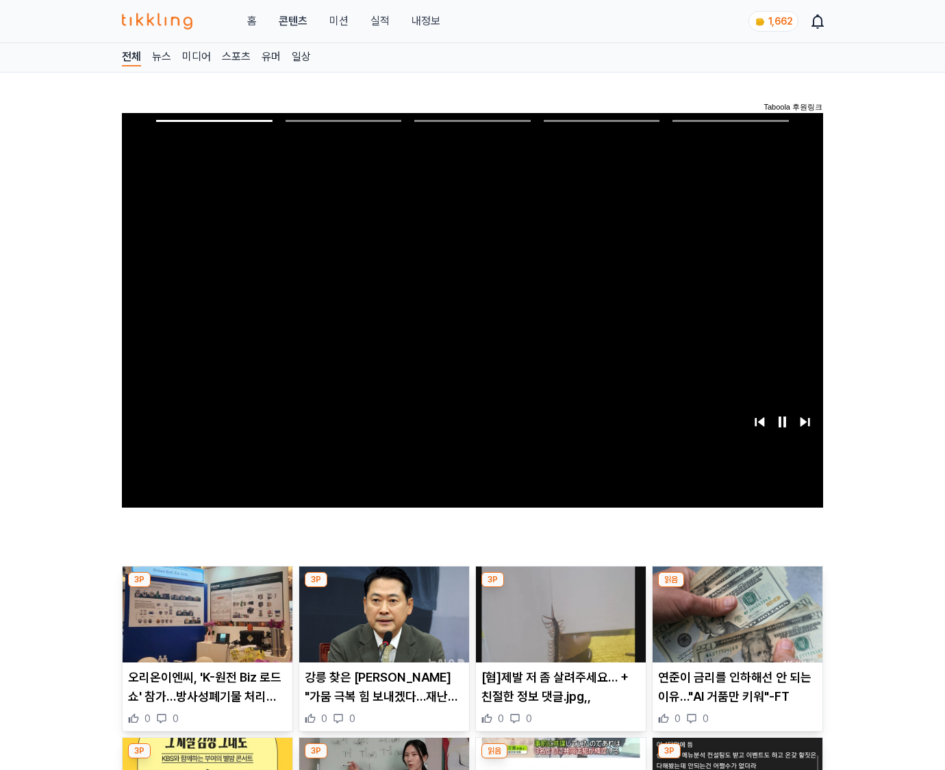
click at [737, 588] on img at bounding box center [738, 614] width 170 height 96
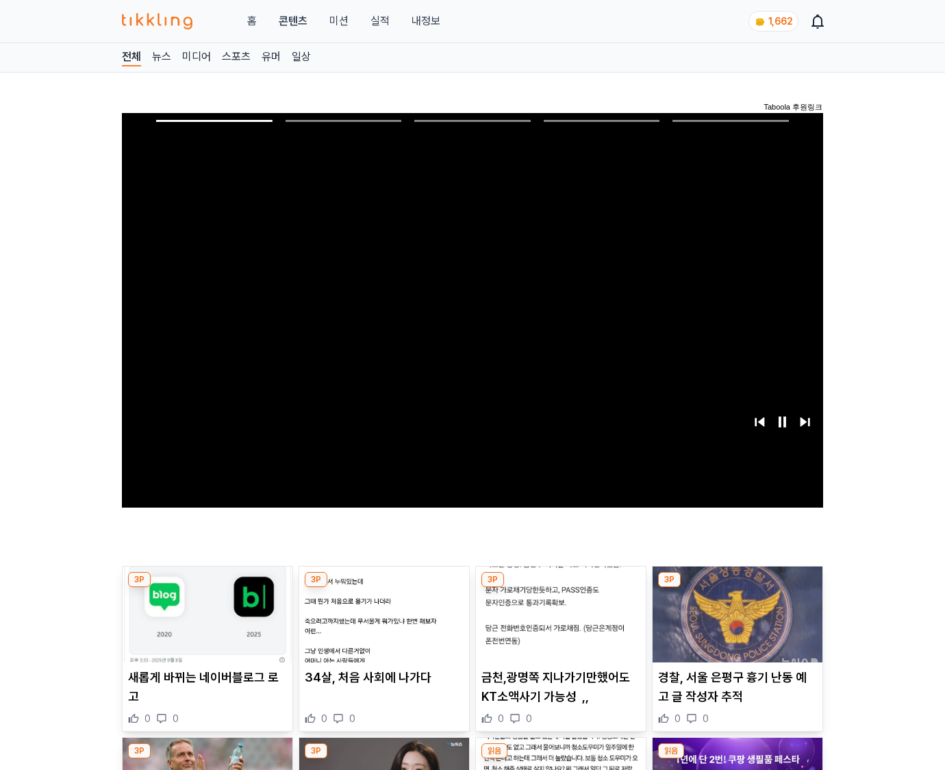
click at [737, 588] on img at bounding box center [738, 614] width 170 height 96
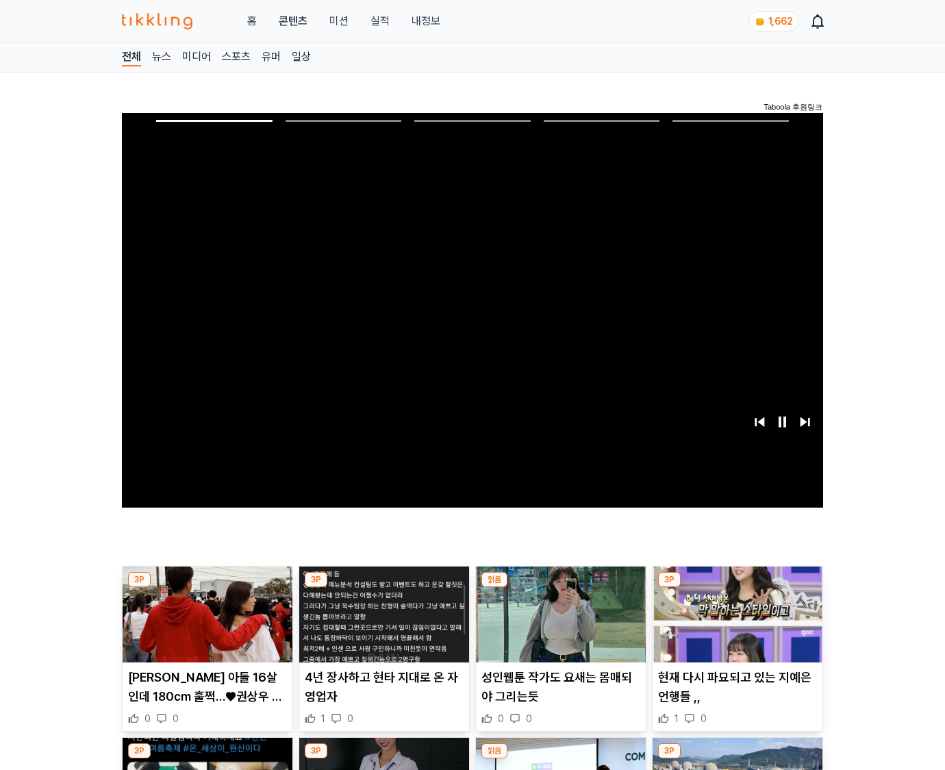
click at [737, 588] on img at bounding box center [738, 614] width 170 height 96
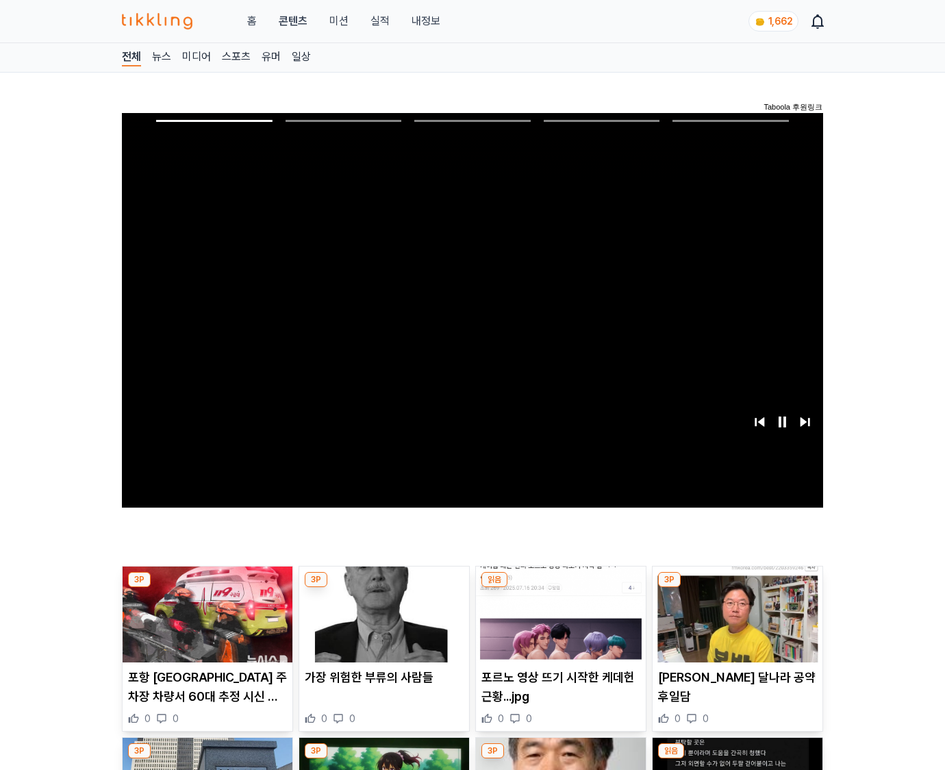
click at [737, 588] on img at bounding box center [738, 614] width 170 height 96
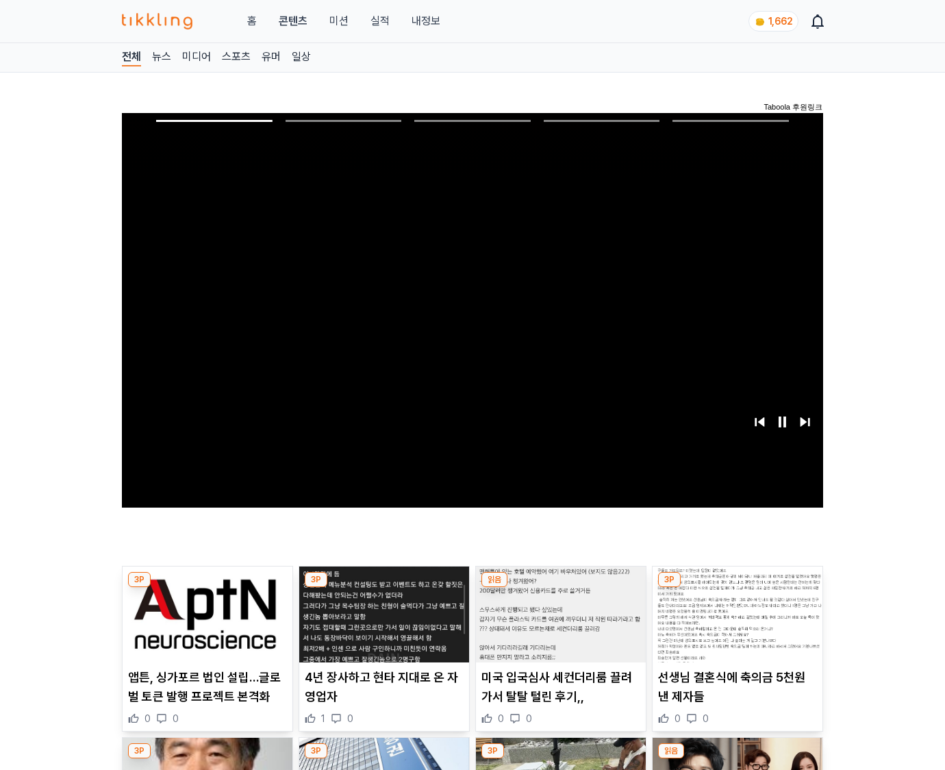
click at [737, 588] on img at bounding box center [738, 614] width 170 height 96
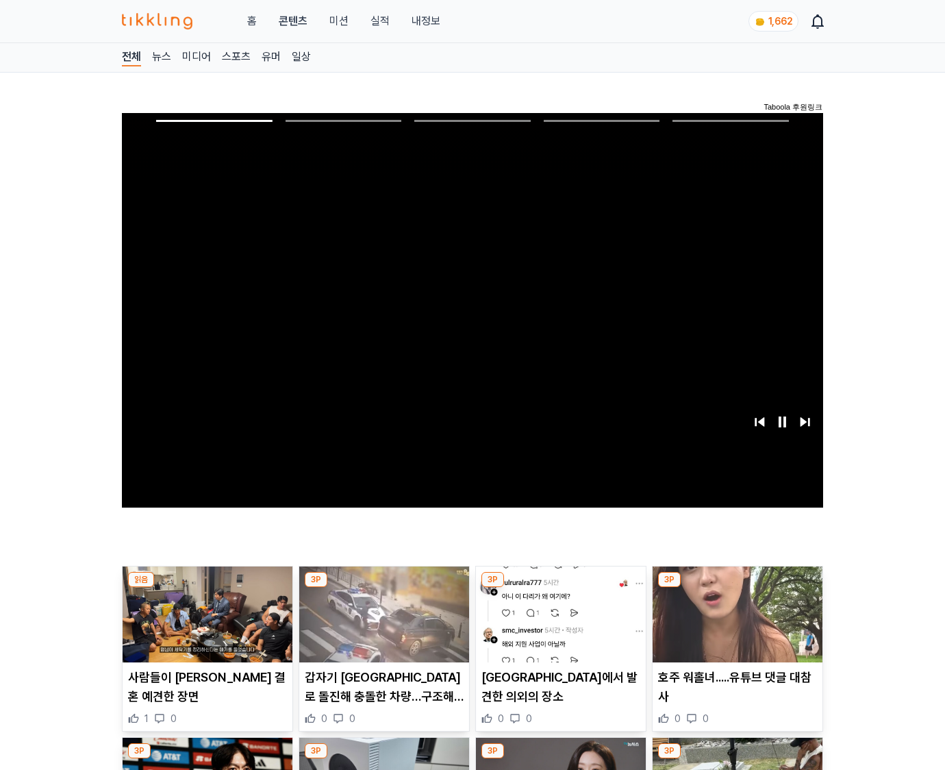
click at [737, 588] on img at bounding box center [738, 614] width 170 height 96
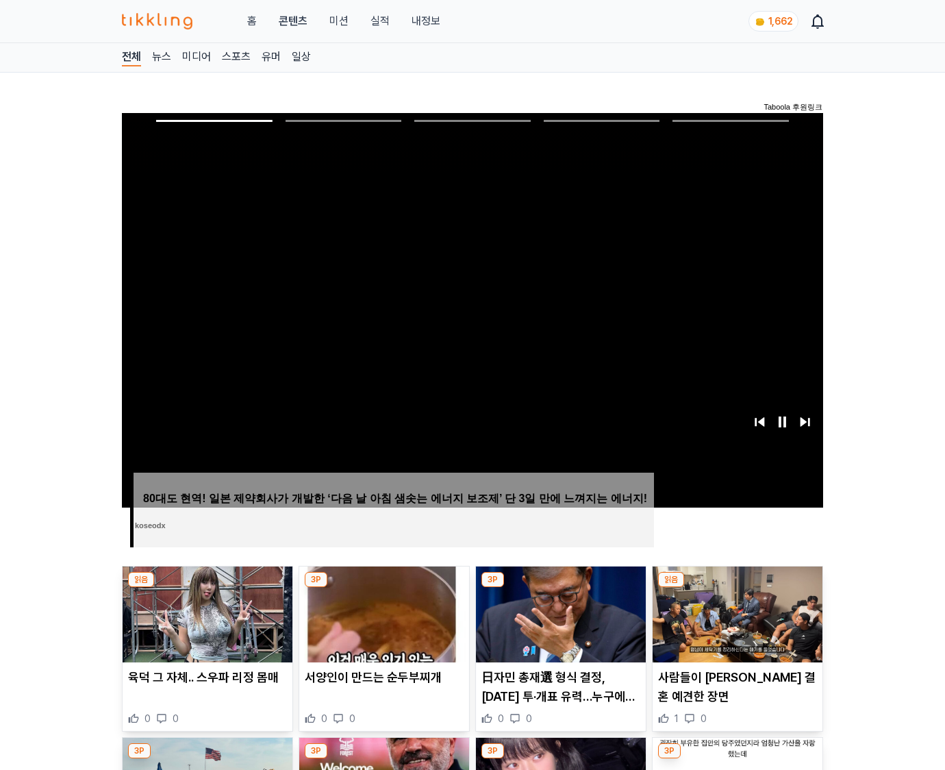
click at [737, 588] on img at bounding box center [738, 614] width 170 height 96
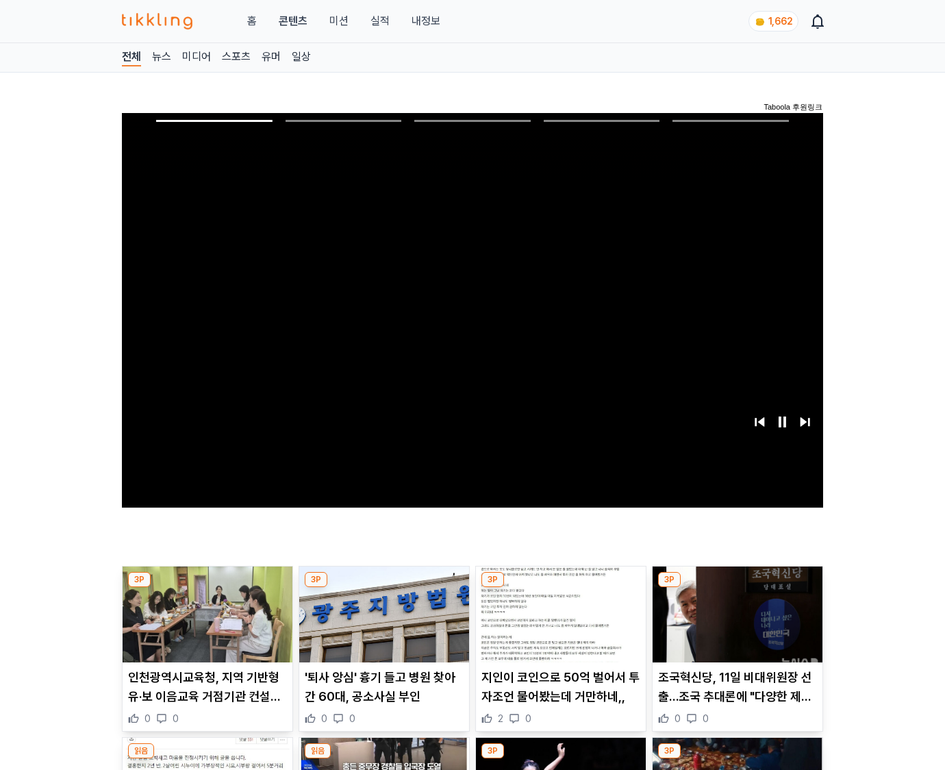
click at [737, 588] on img at bounding box center [738, 614] width 170 height 96
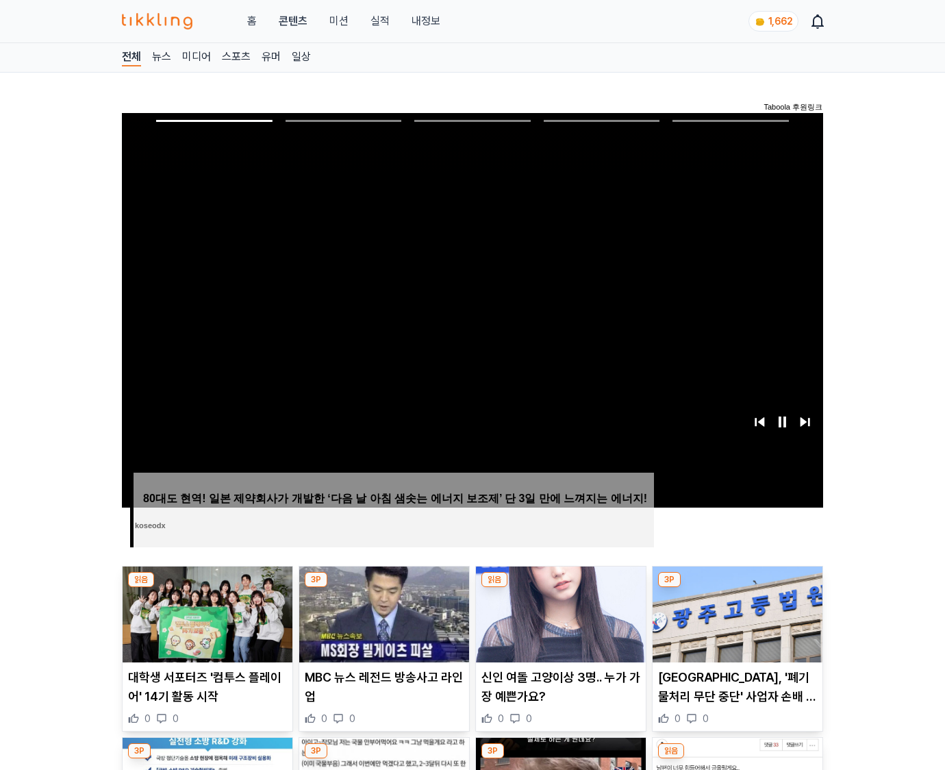
click at [737, 588] on img at bounding box center [738, 614] width 170 height 96
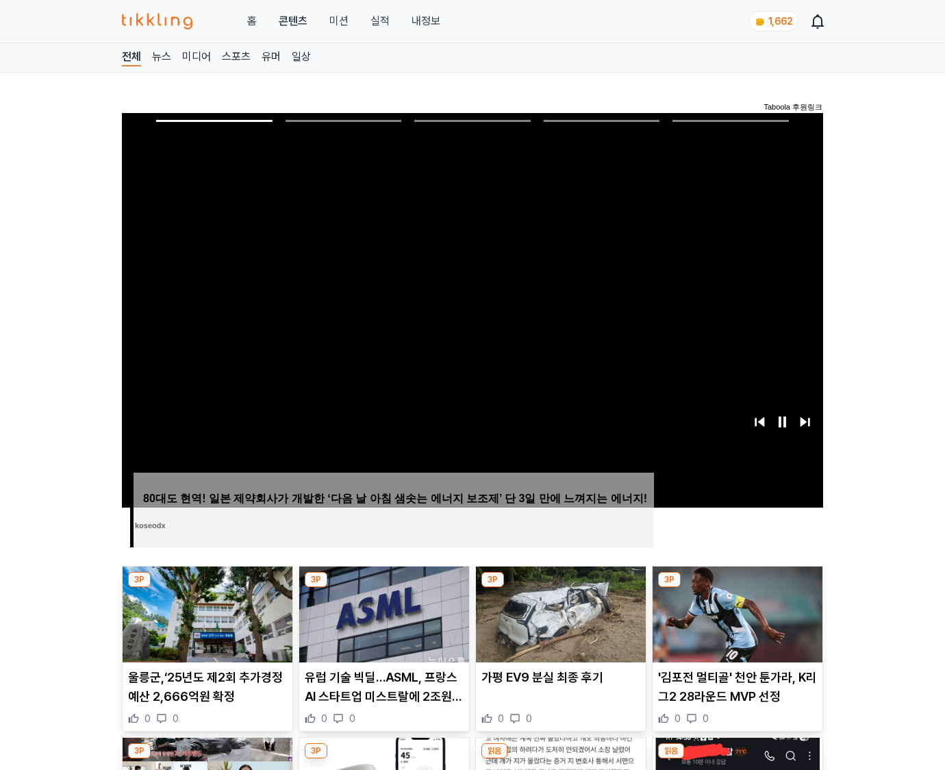
click at [737, 588] on img at bounding box center [738, 614] width 170 height 96
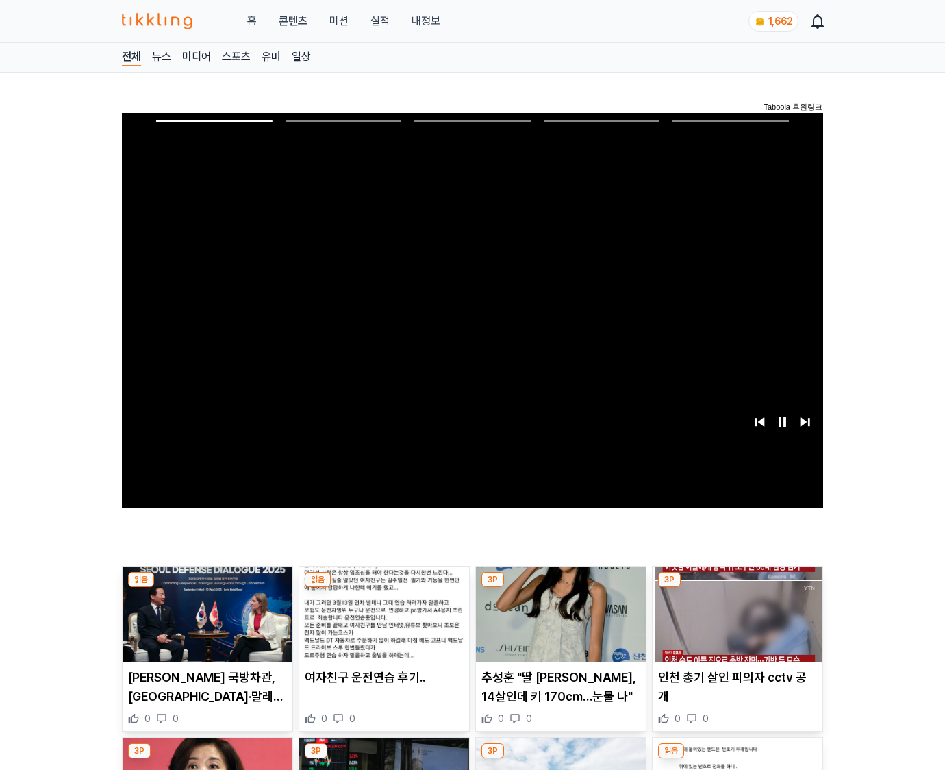
click at [737, 588] on img at bounding box center [738, 614] width 170 height 96
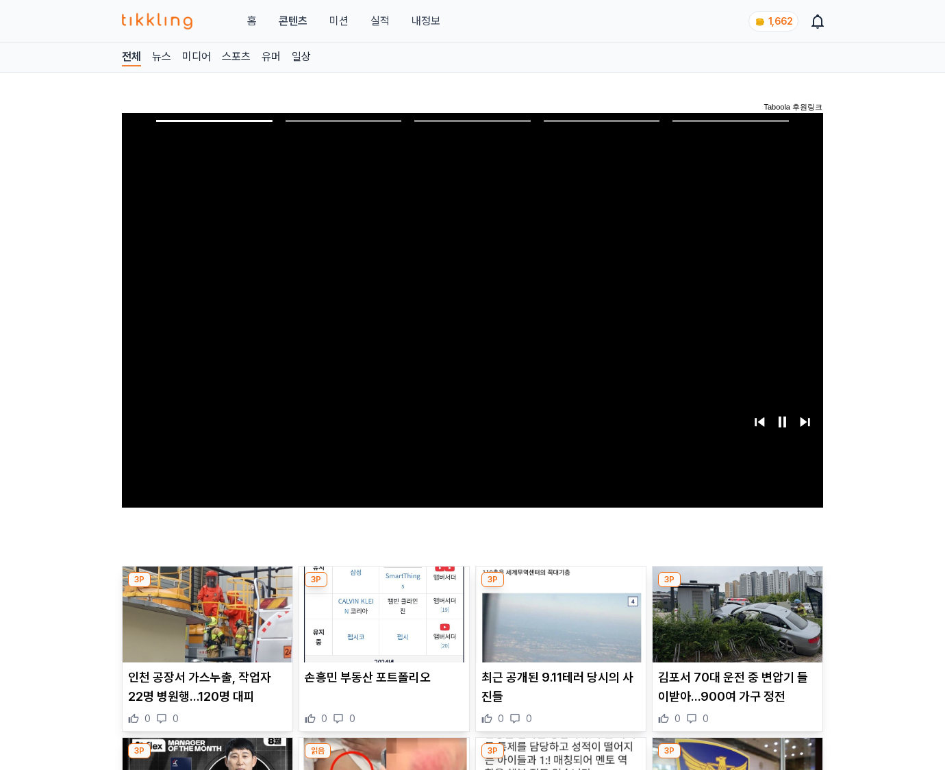
click at [737, 588] on img at bounding box center [738, 614] width 170 height 96
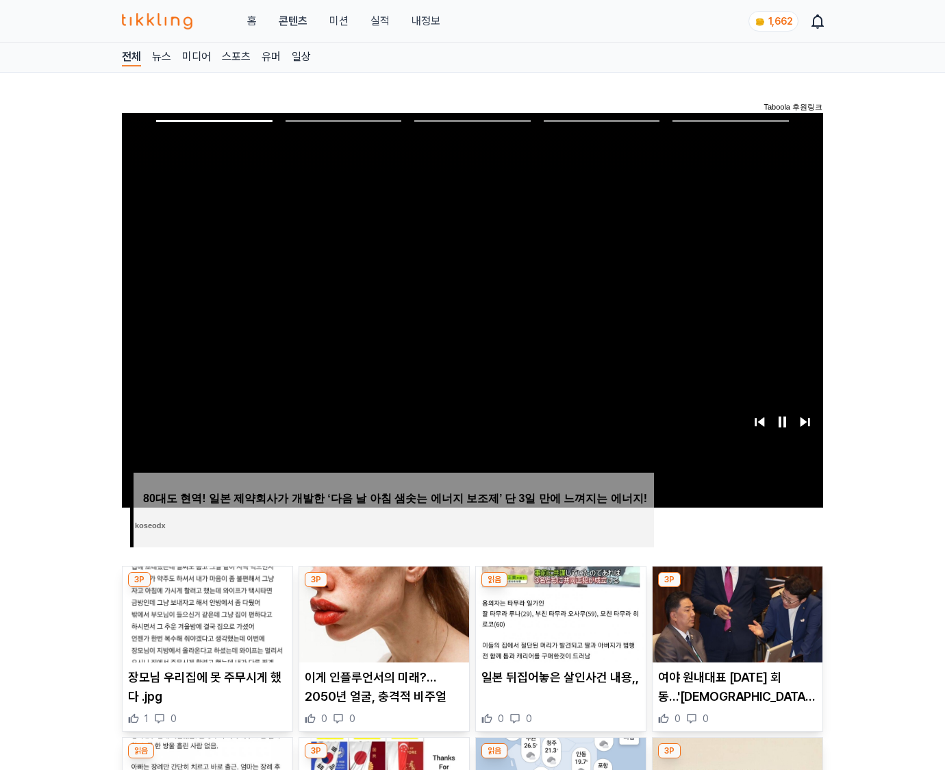
click at [737, 588] on img at bounding box center [738, 614] width 170 height 96
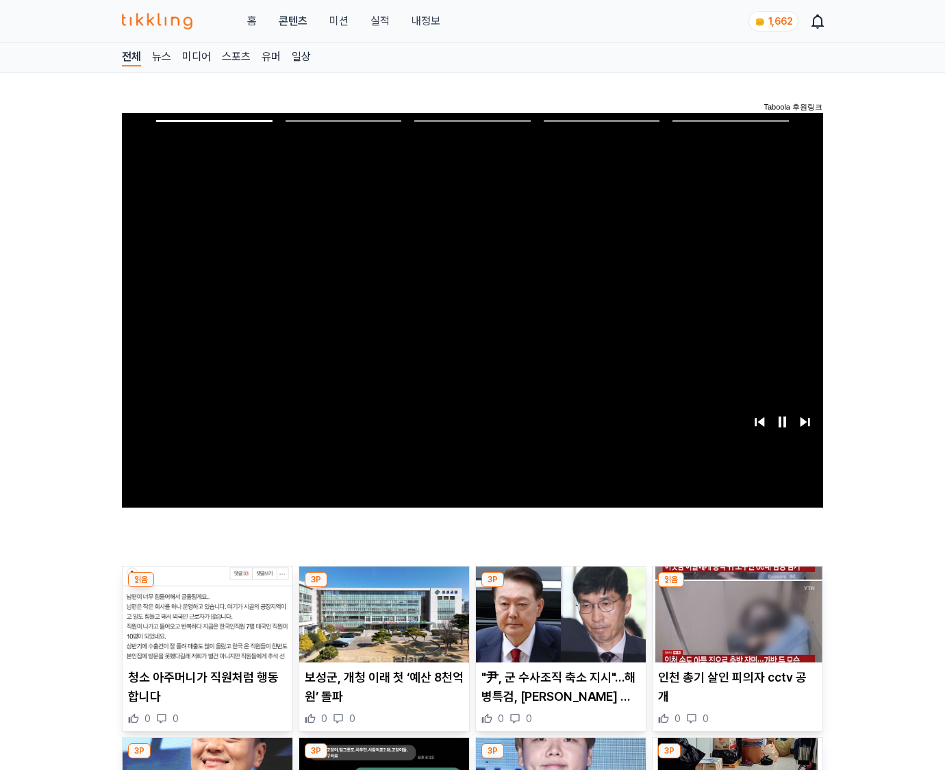
click at [737, 588] on img at bounding box center [738, 614] width 170 height 96
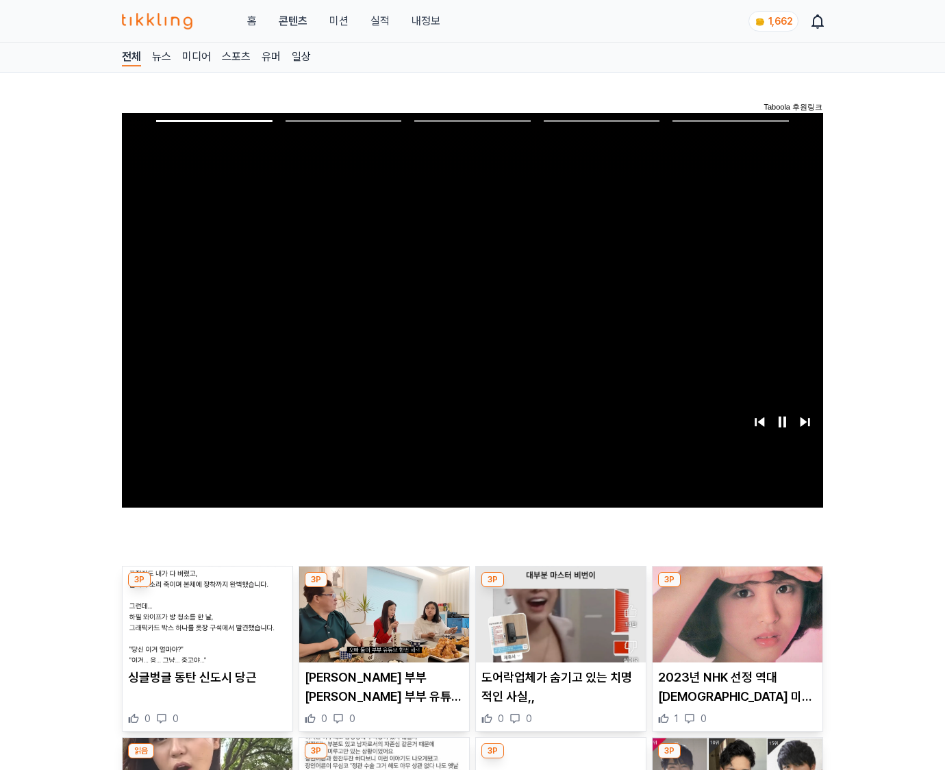
click at [737, 588] on img at bounding box center [738, 614] width 170 height 96
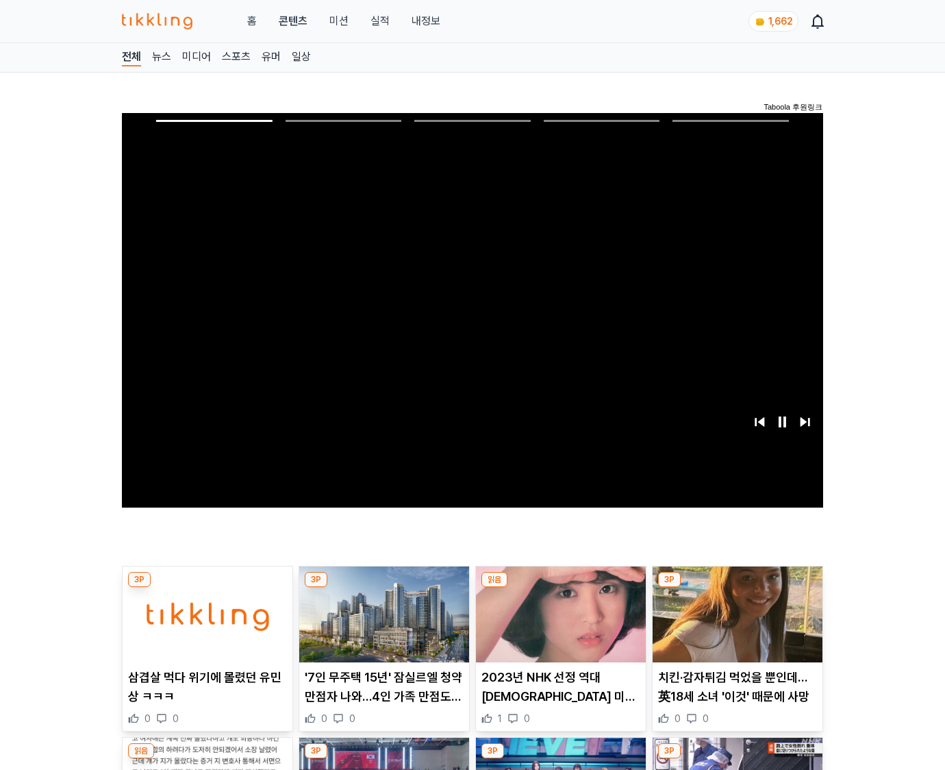
click at [737, 588] on img at bounding box center [738, 614] width 170 height 96
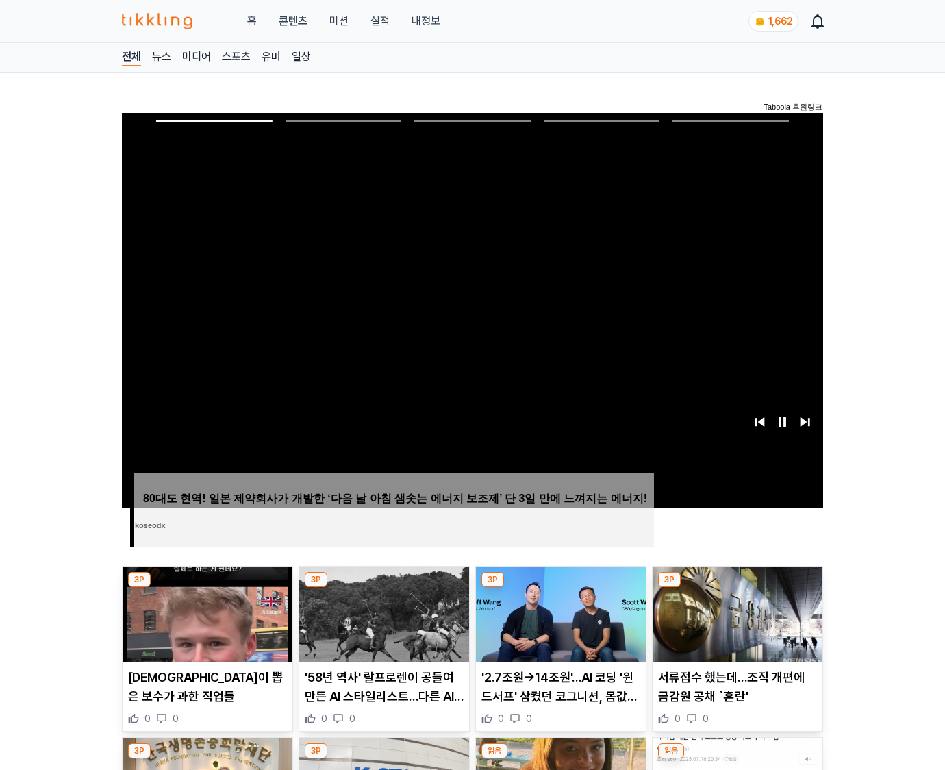
click at [737, 588] on img at bounding box center [738, 614] width 170 height 96
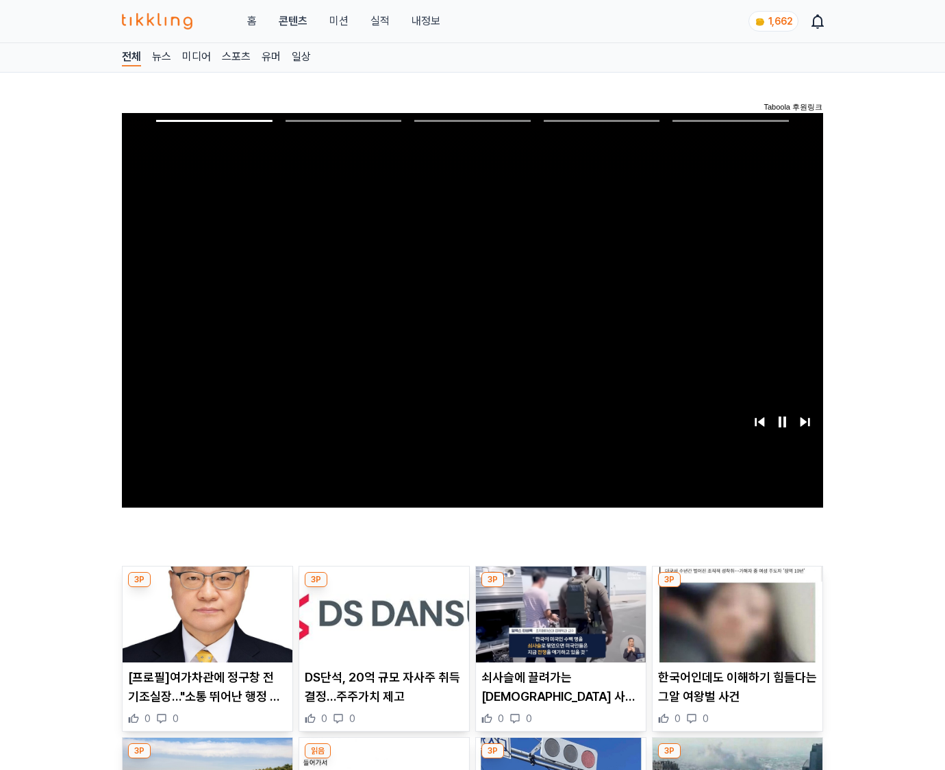
click at [737, 588] on img at bounding box center [738, 614] width 170 height 96
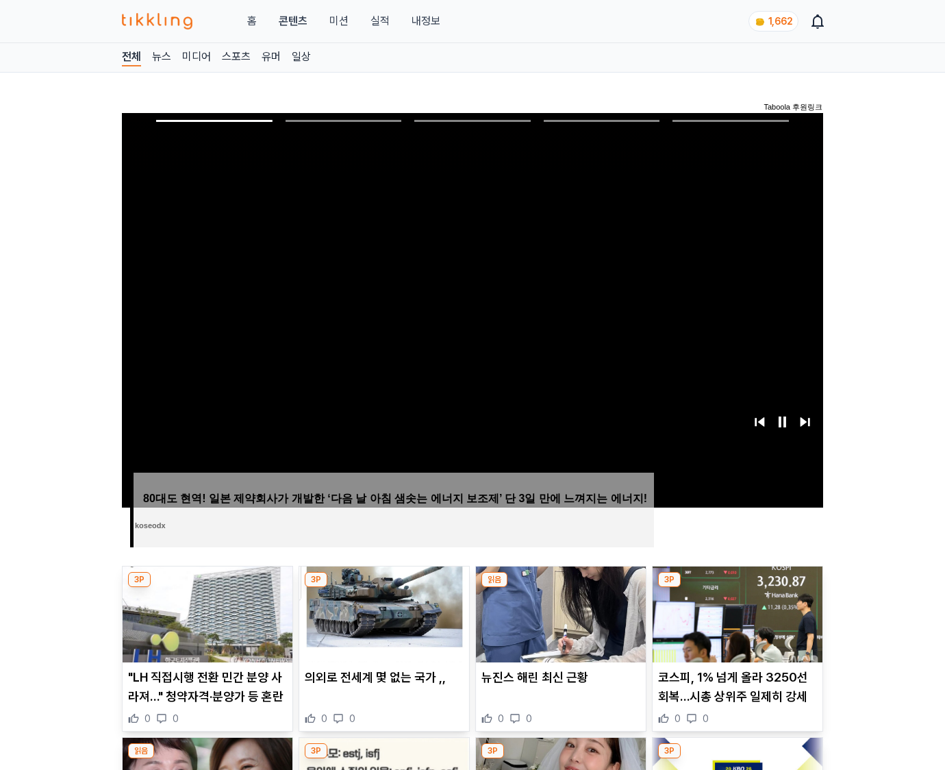
click at [737, 588] on img at bounding box center [738, 614] width 170 height 96
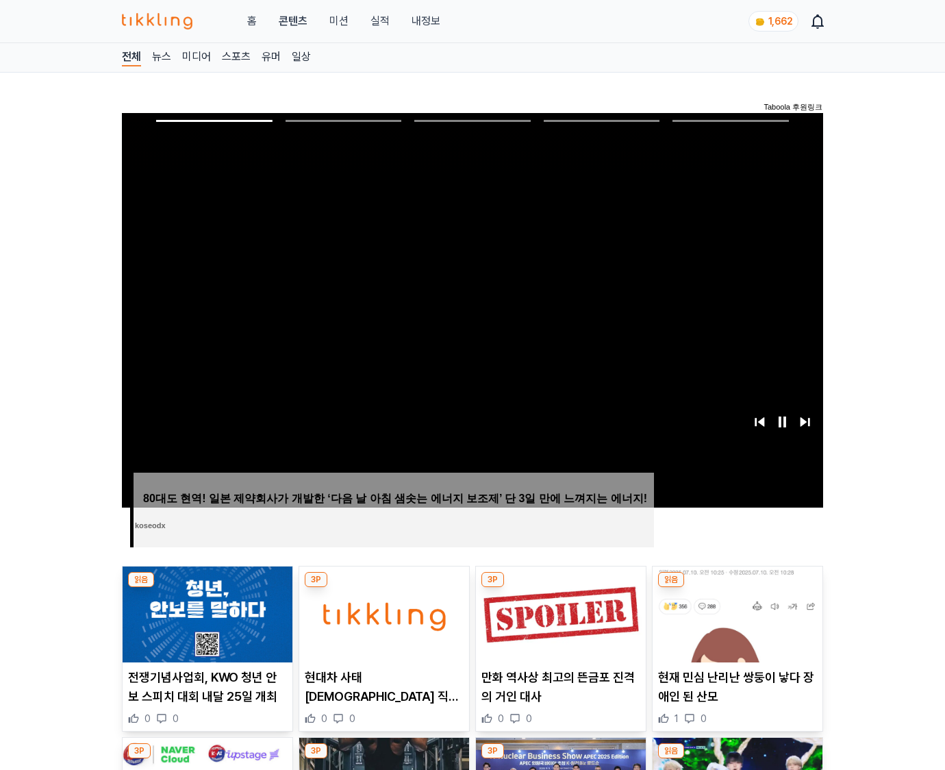
click at [737, 588] on img at bounding box center [738, 614] width 170 height 96
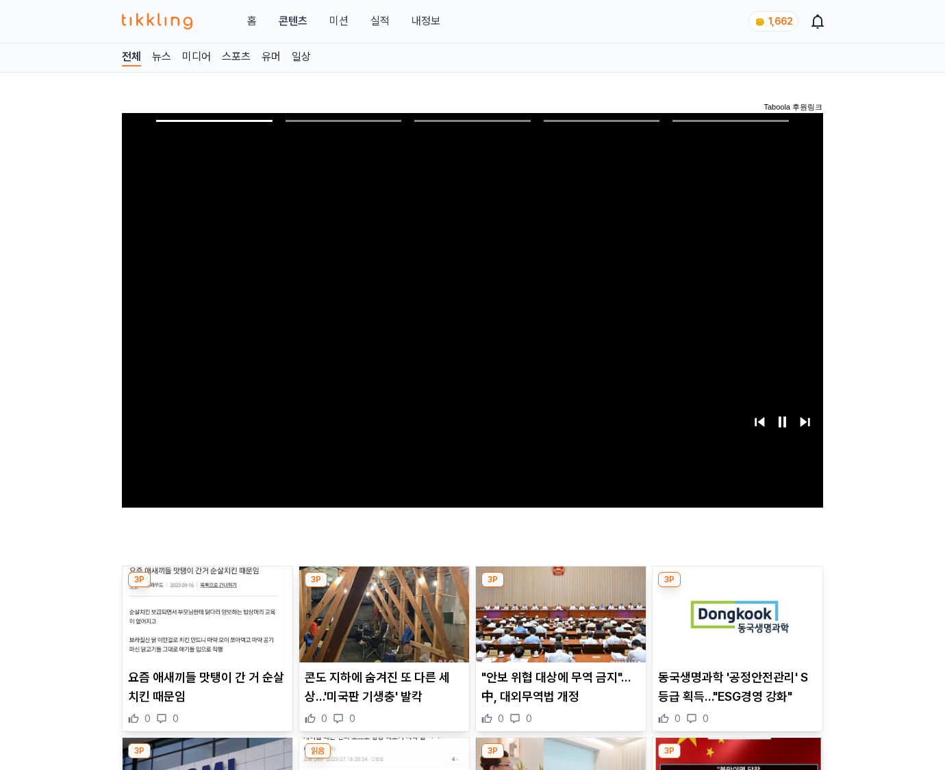
click at [737, 588] on img at bounding box center [738, 614] width 170 height 96
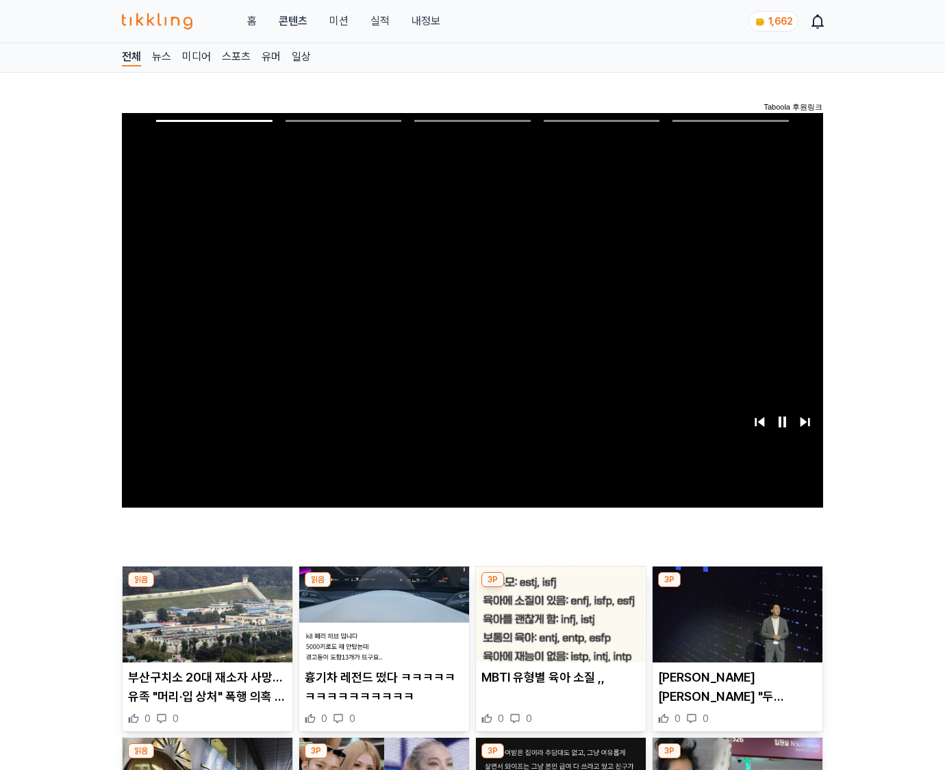
click img
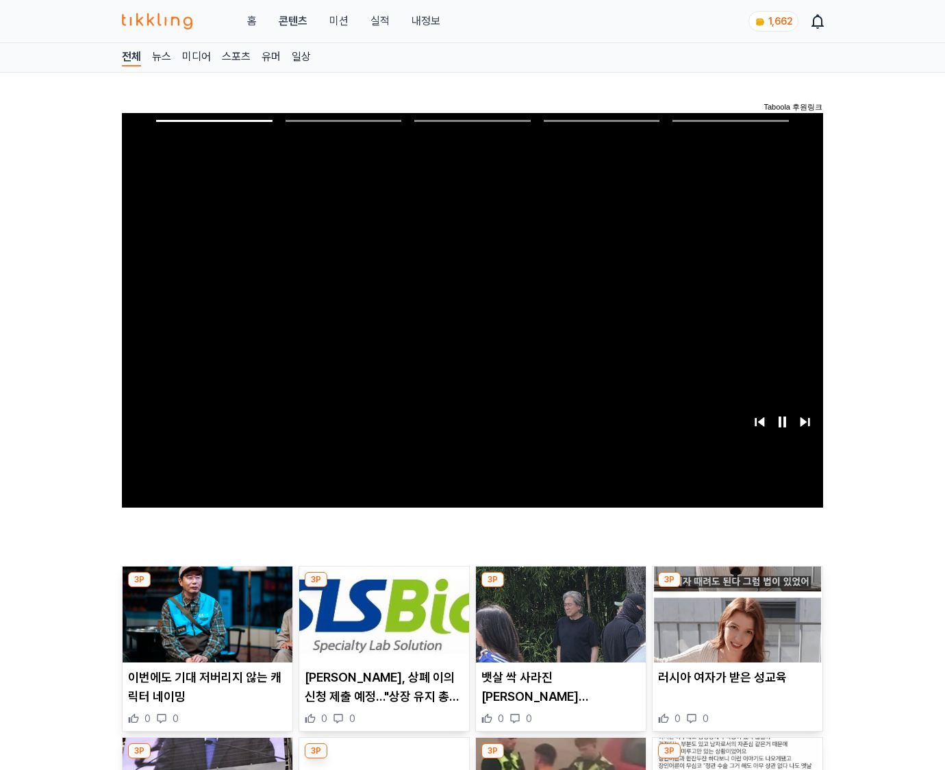
click at [737, 588] on img at bounding box center [738, 614] width 170 height 96
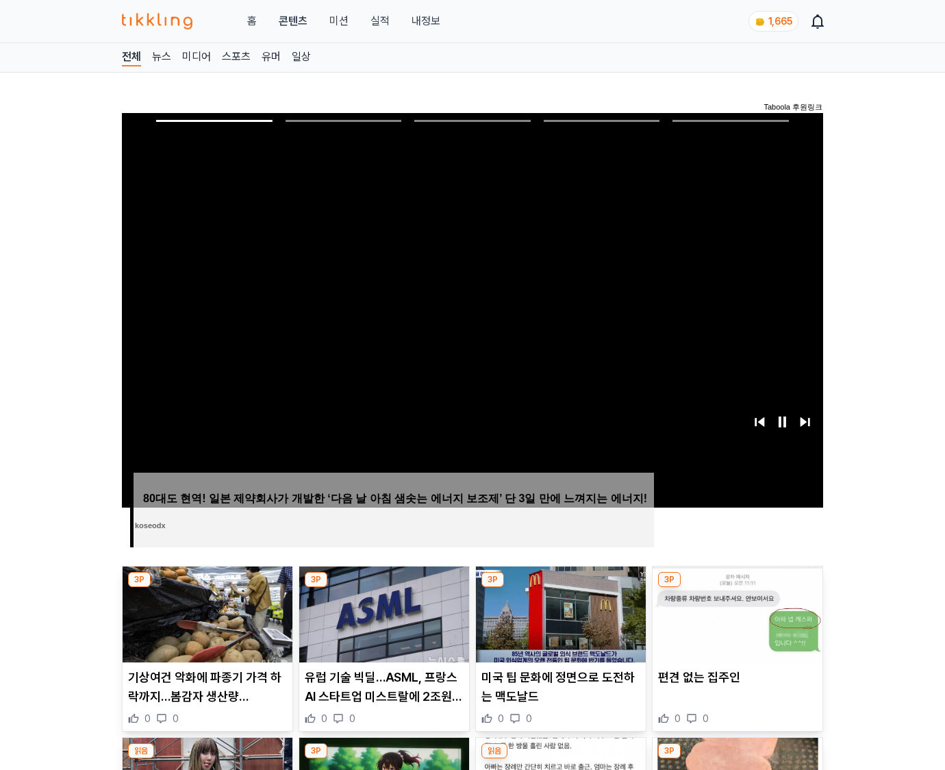
click at [737, 588] on img at bounding box center [738, 614] width 170 height 96
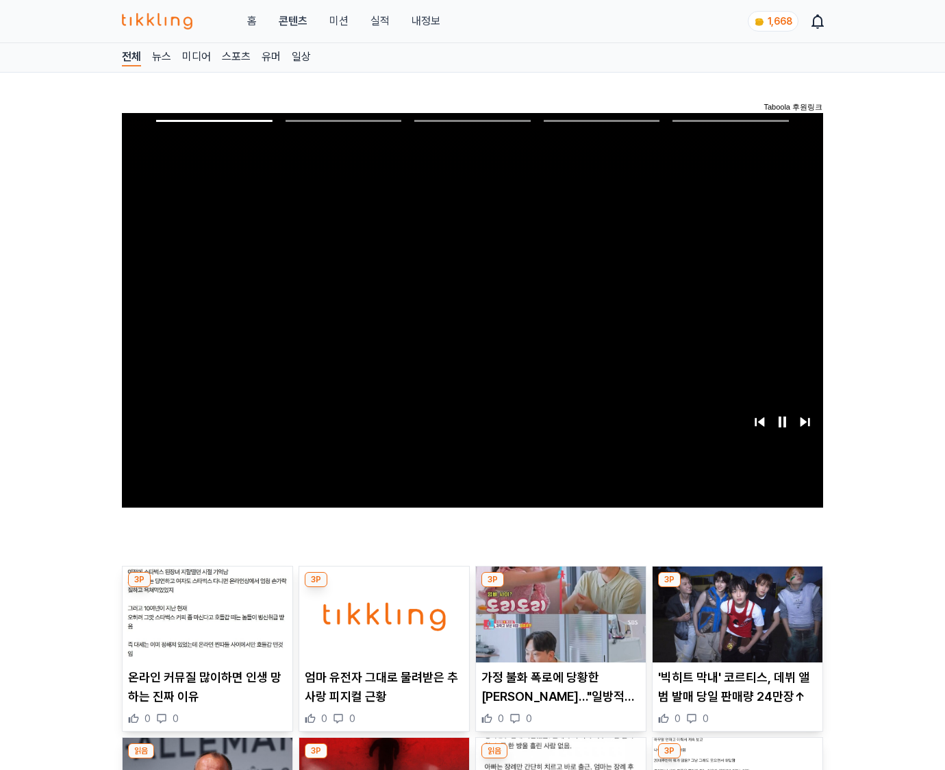
click at [737, 588] on img at bounding box center [738, 614] width 170 height 96
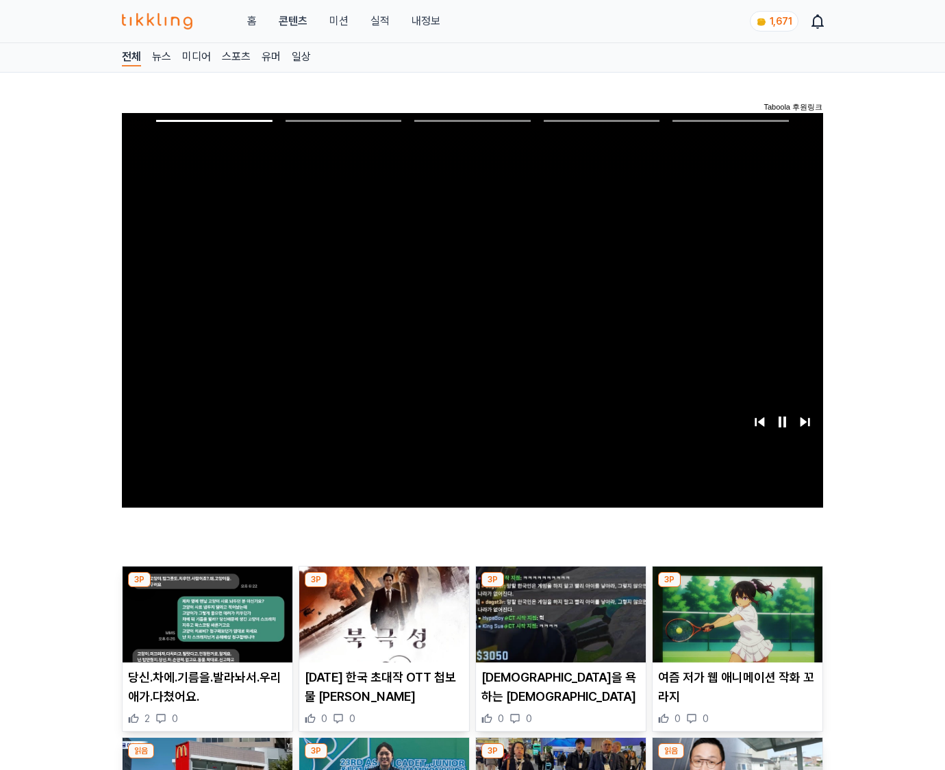
click at [737, 588] on img at bounding box center [738, 614] width 170 height 96
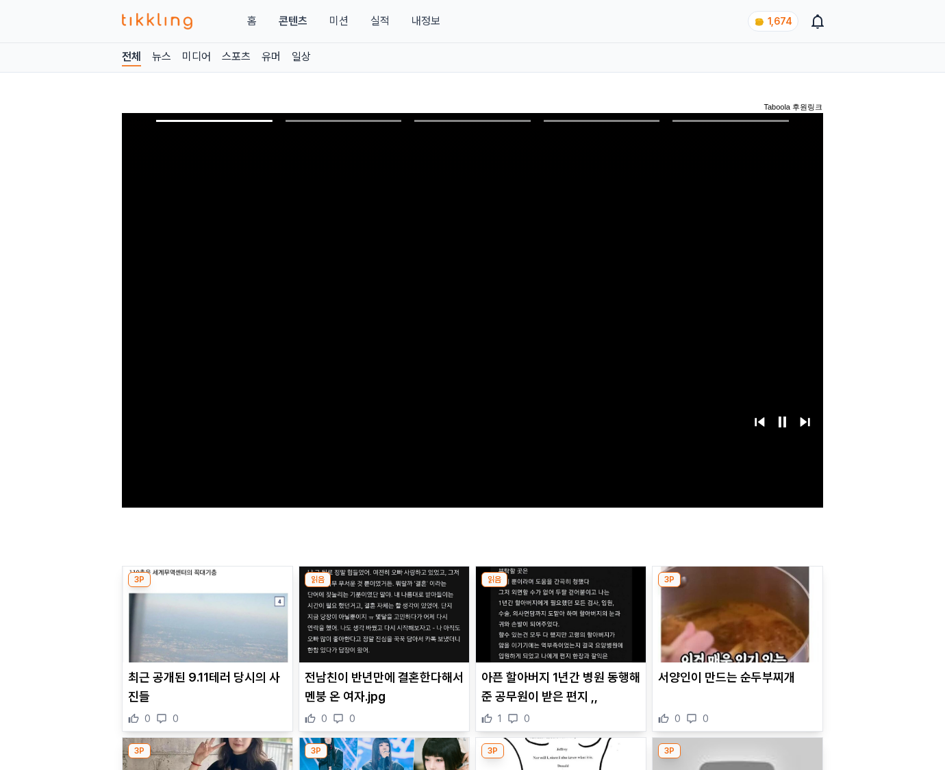
click at [737, 588] on img at bounding box center [738, 614] width 170 height 96
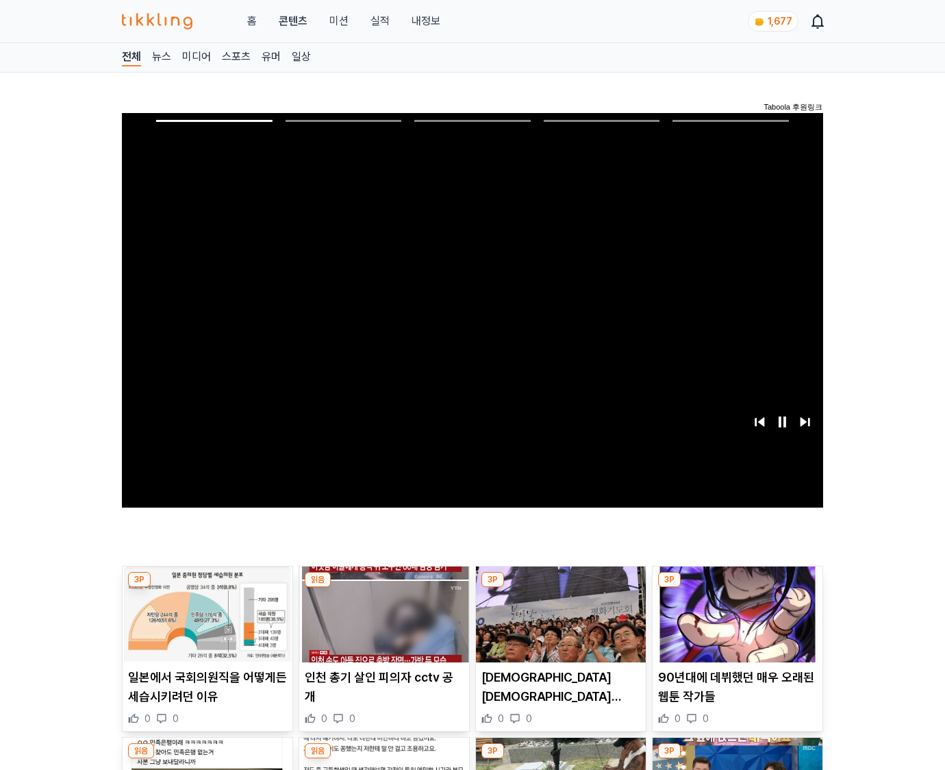
click at [737, 588] on img at bounding box center [738, 614] width 170 height 96
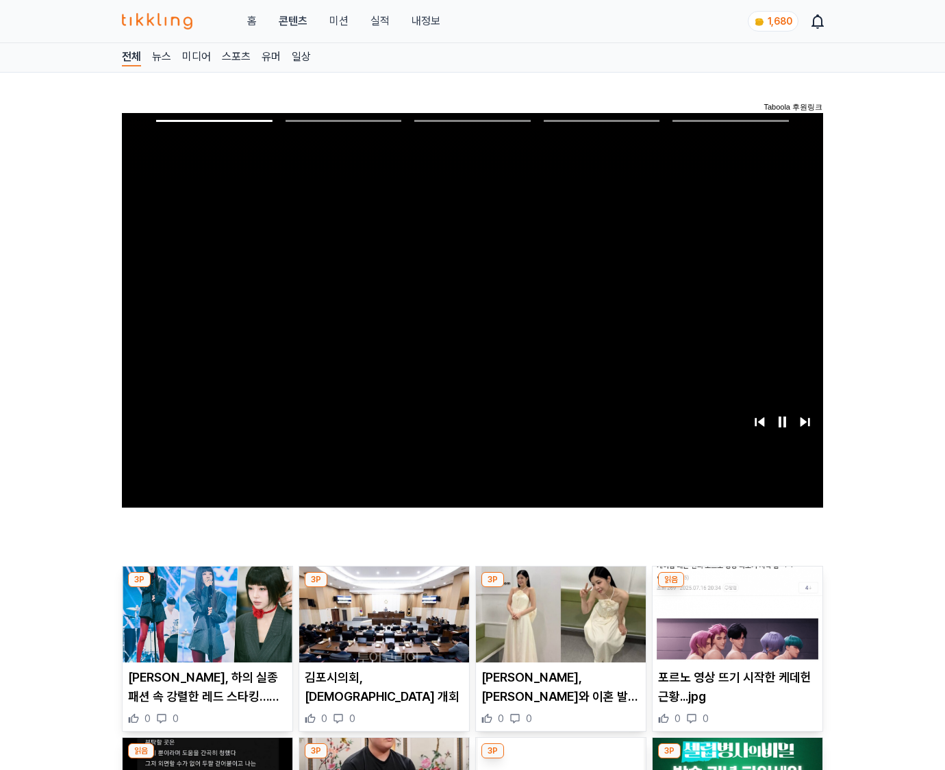
click at [737, 588] on img at bounding box center [738, 614] width 170 height 96
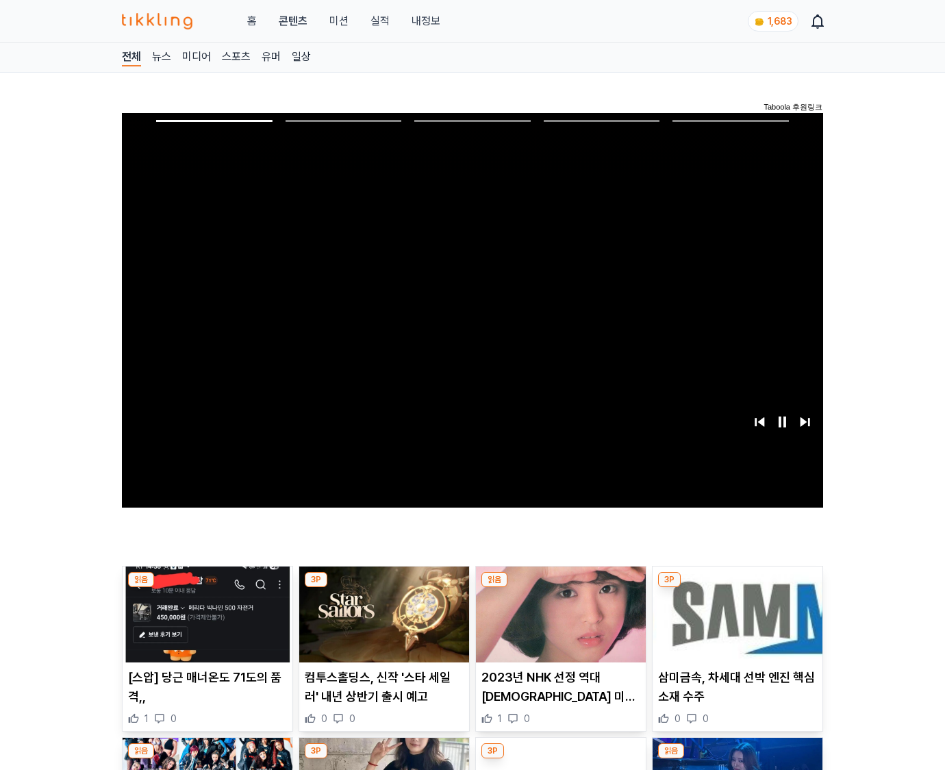
click at [737, 588] on img at bounding box center [738, 614] width 170 height 96
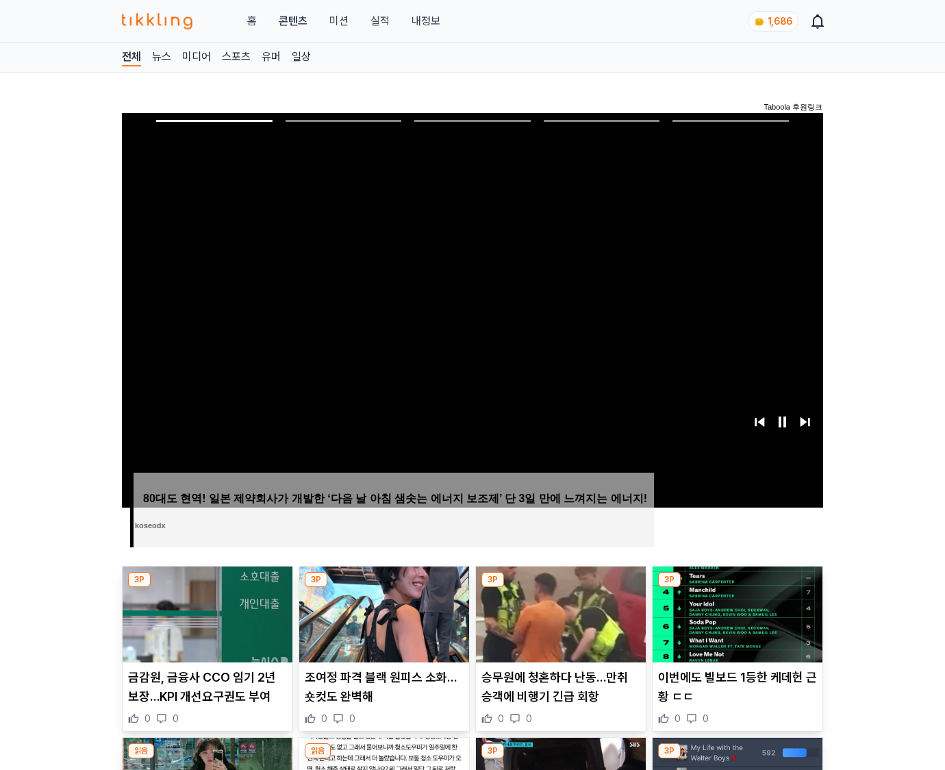
click at [737, 588] on img at bounding box center [738, 614] width 170 height 96
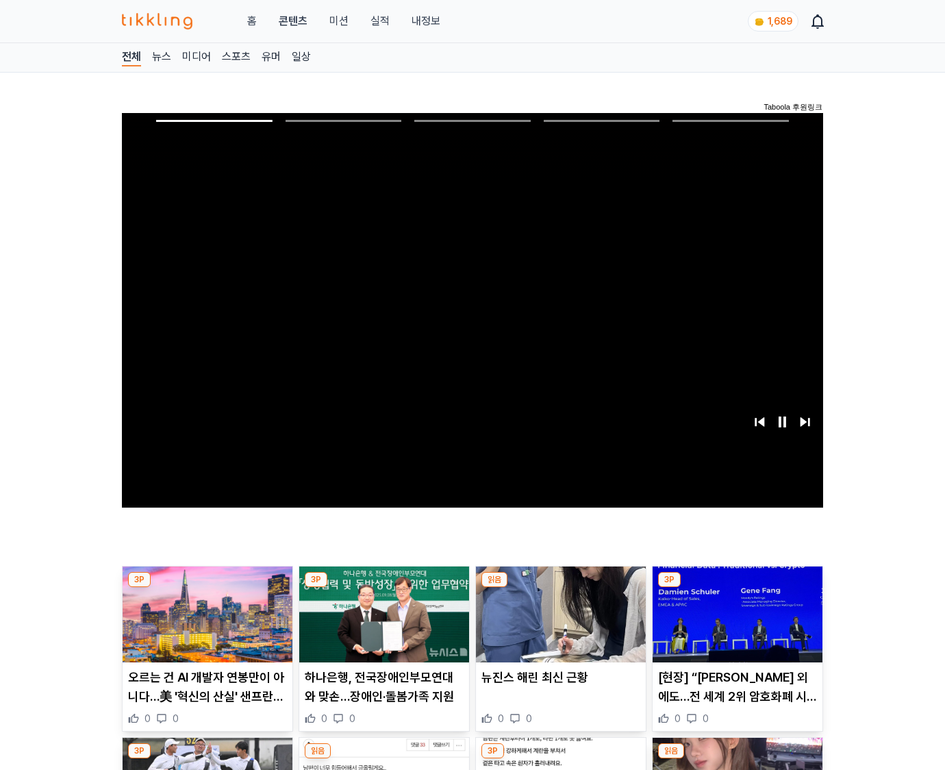
click at [737, 588] on img at bounding box center [738, 614] width 170 height 96
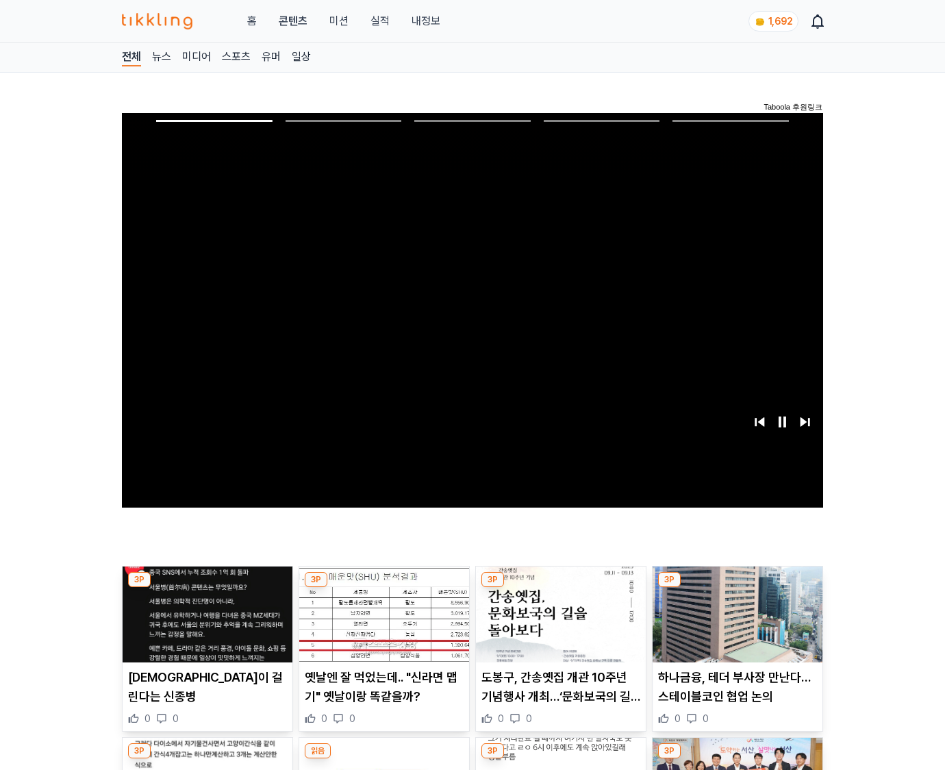
click at [737, 588] on img at bounding box center [738, 614] width 170 height 96
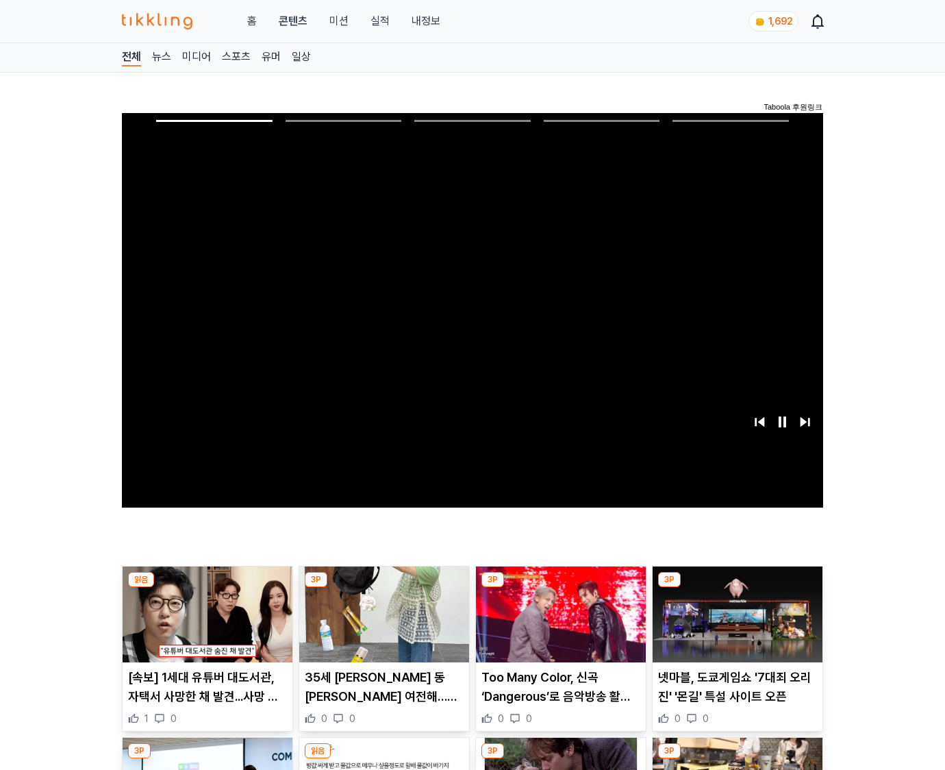
click at [737, 588] on img at bounding box center [738, 614] width 170 height 96
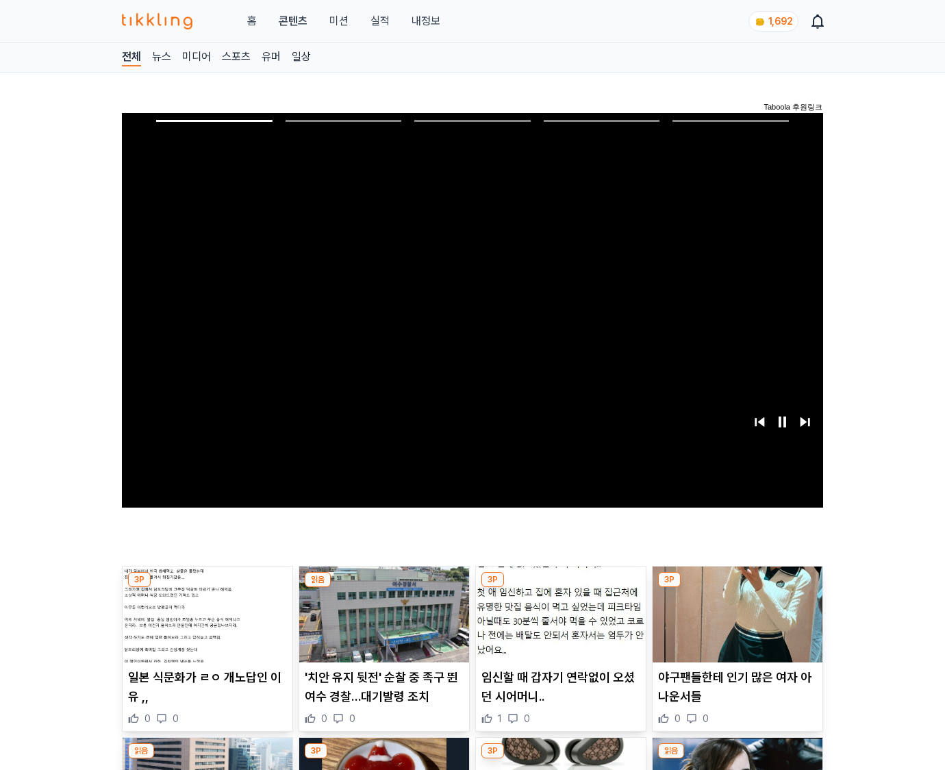
click at [737, 588] on img at bounding box center [738, 614] width 170 height 96
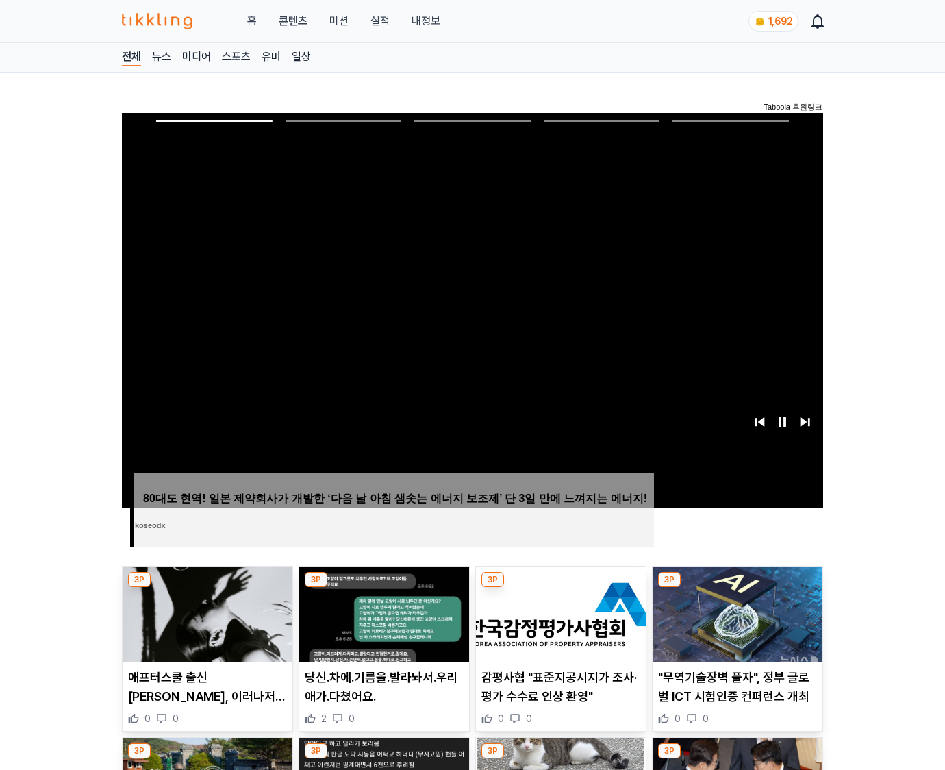
click at [737, 588] on img at bounding box center [738, 614] width 170 height 96
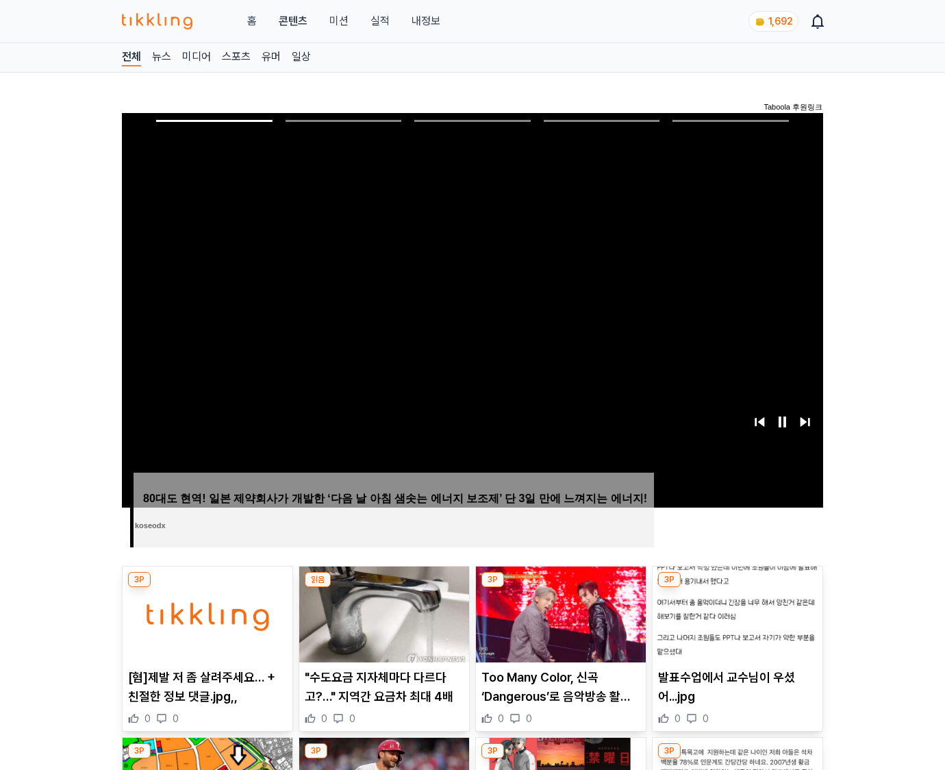
click at [737, 588] on img at bounding box center [738, 614] width 170 height 96
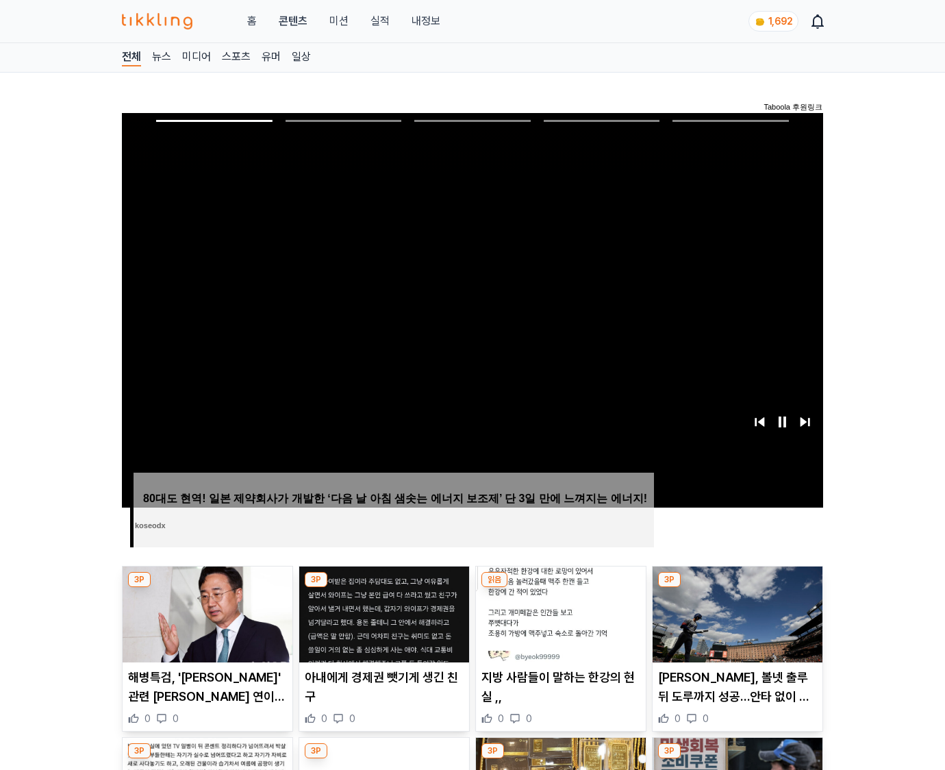
click at [737, 588] on img at bounding box center [738, 614] width 170 height 96
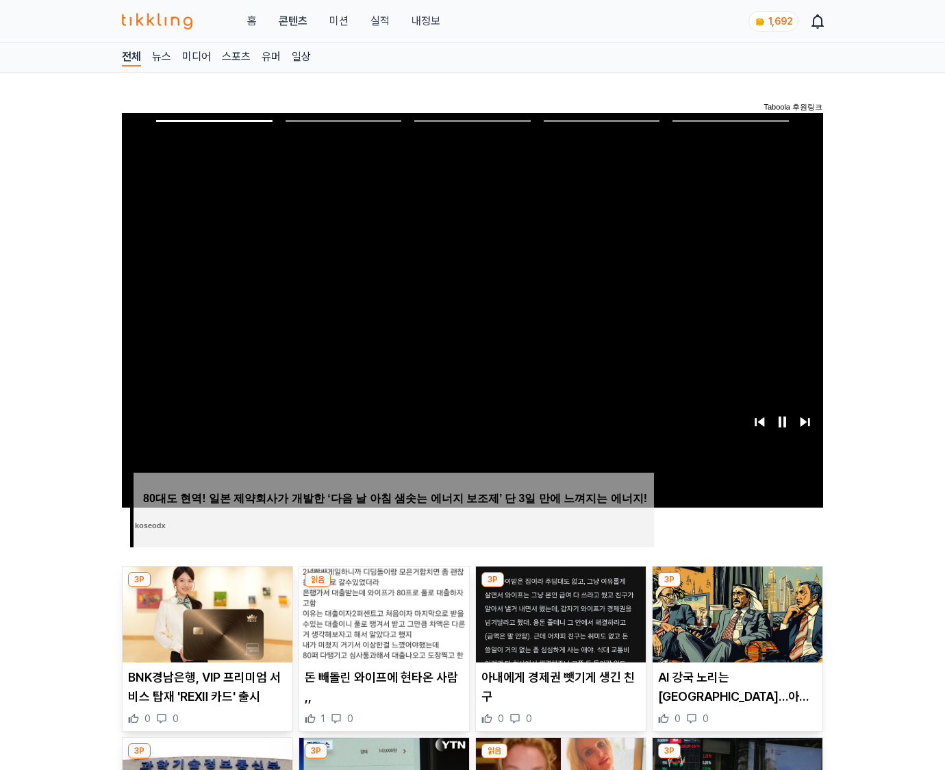
click at [737, 588] on img at bounding box center [738, 614] width 170 height 96
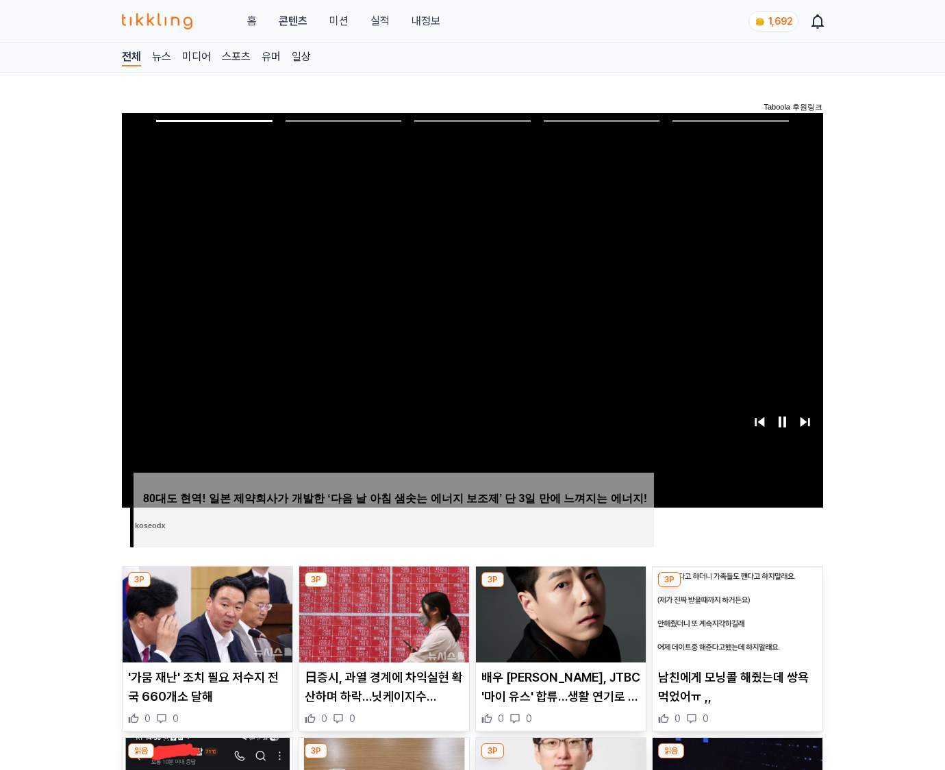
click at [737, 588] on img at bounding box center [738, 614] width 170 height 96
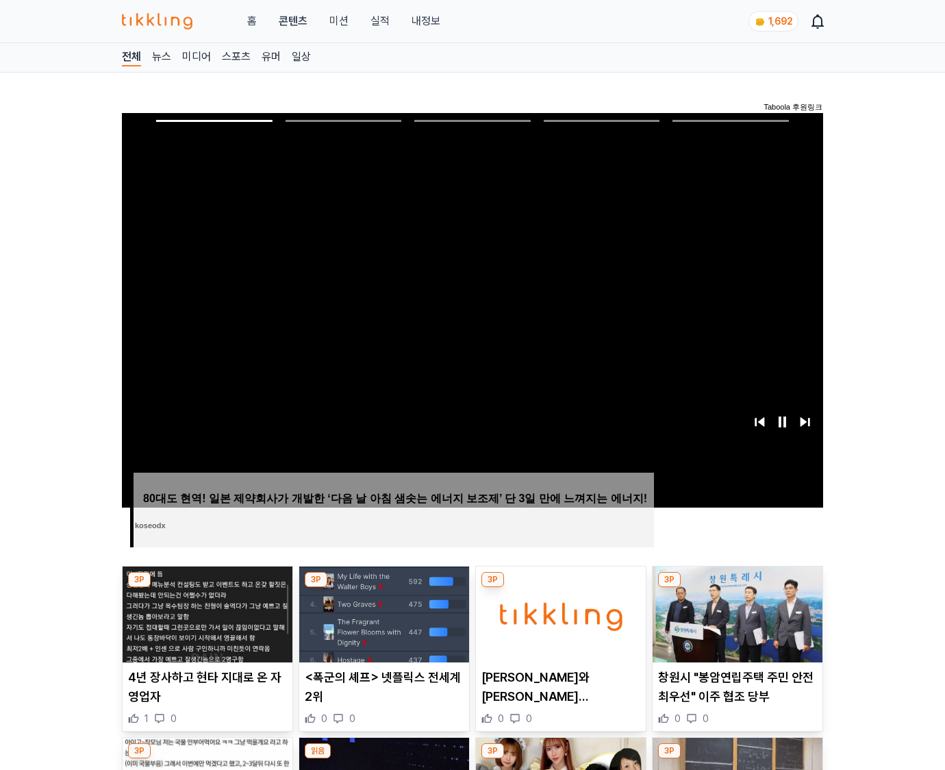
click at [737, 588] on img at bounding box center [738, 614] width 170 height 96
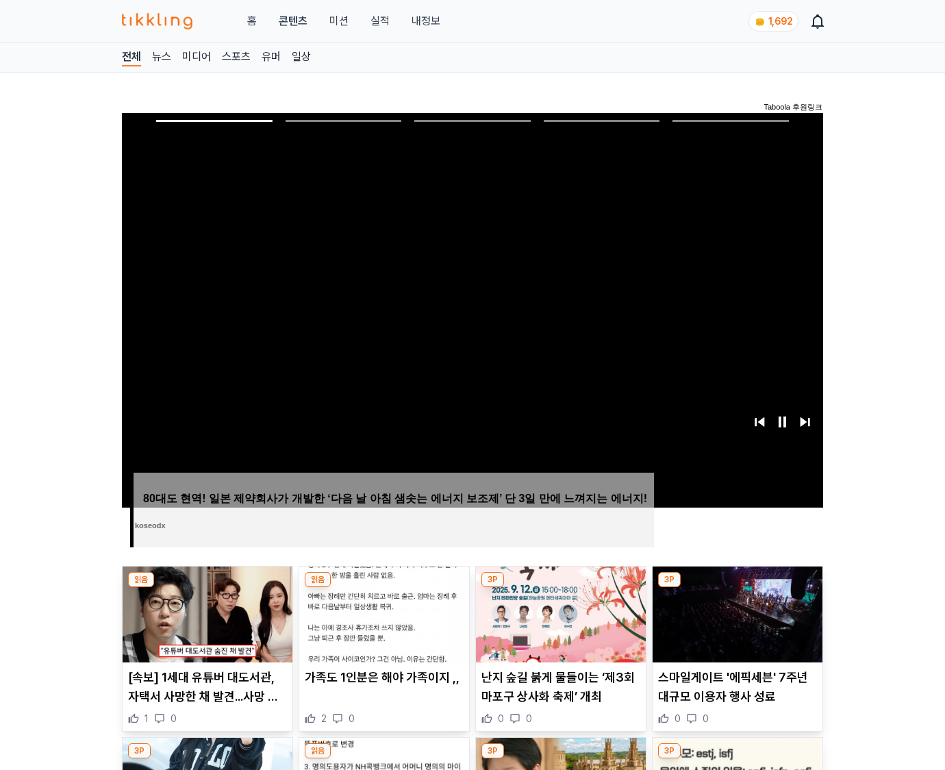
click at [737, 588] on img at bounding box center [738, 614] width 170 height 96
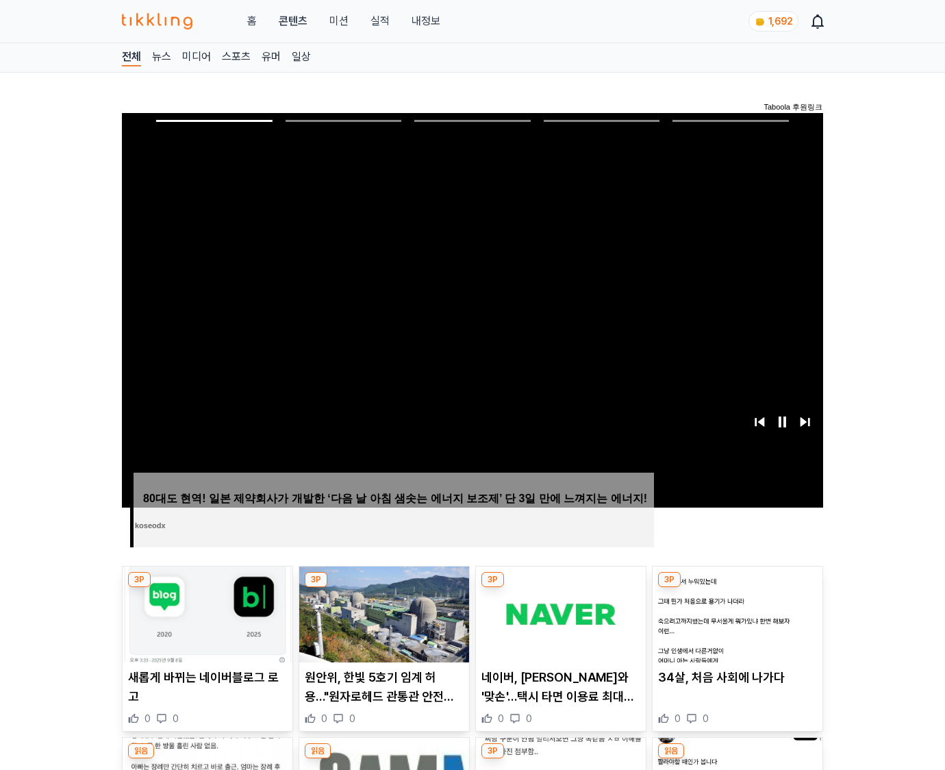
click at [737, 588] on img at bounding box center [738, 614] width 170 height 96
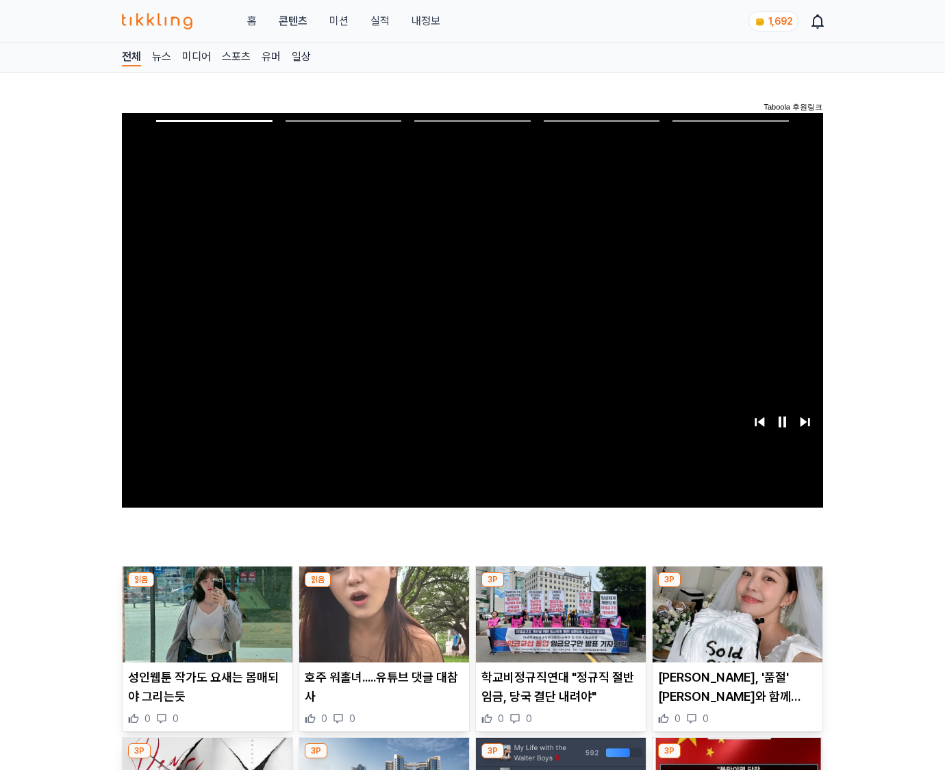
click at [737, 588] on img at bounding box center [738, 614] width 170 height 96
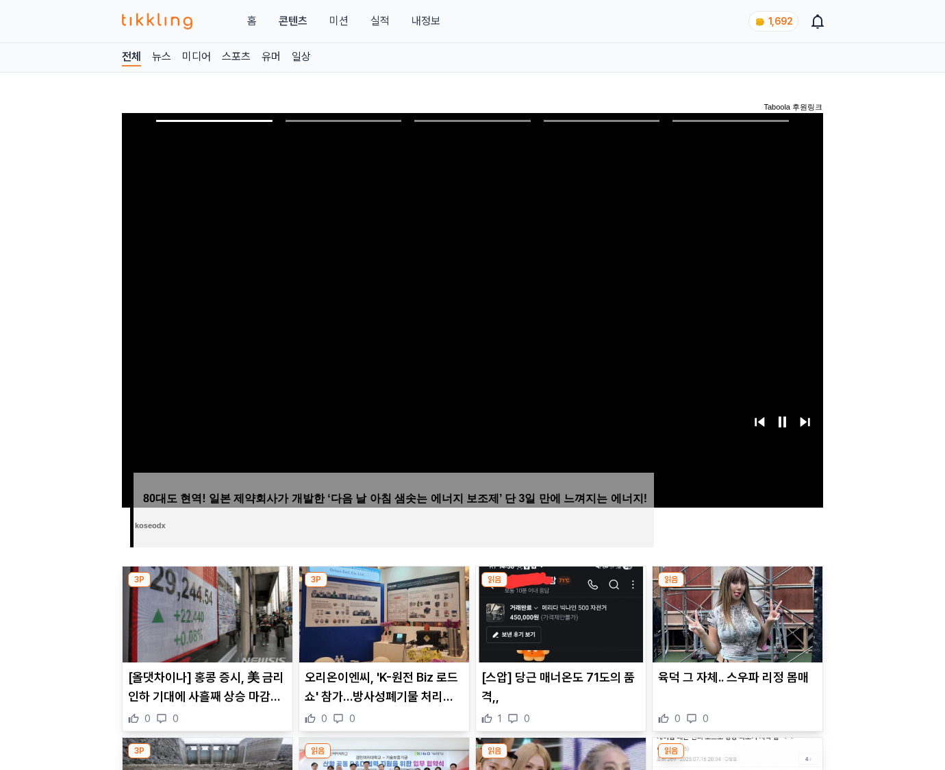
click at [737, 588] on img at bounding box center [738, 614] width 170 height 96
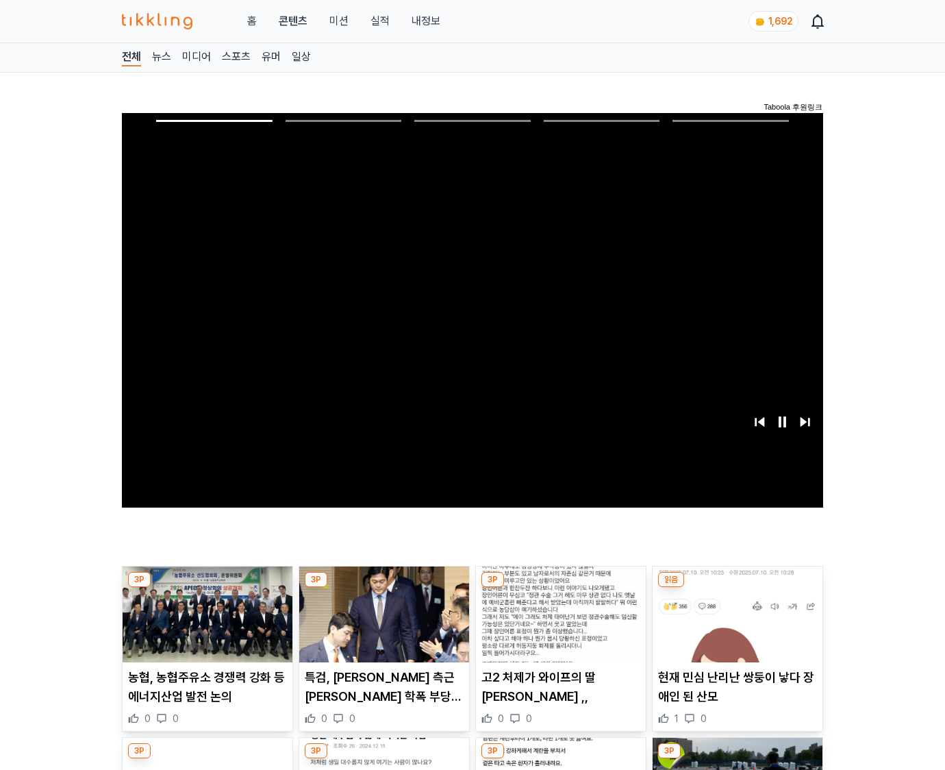
click at [737, 588] on img at bounding box center [738, 614] width 170 height 96
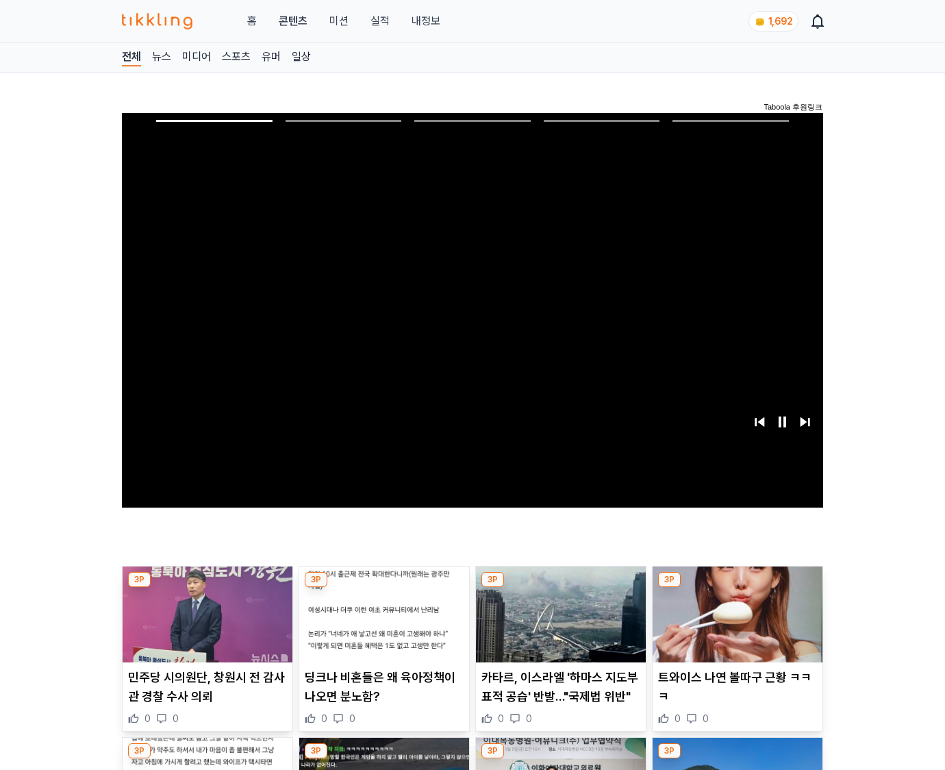
click at [737, 588] on img at bounding box center [738, 614] width 170 height 96
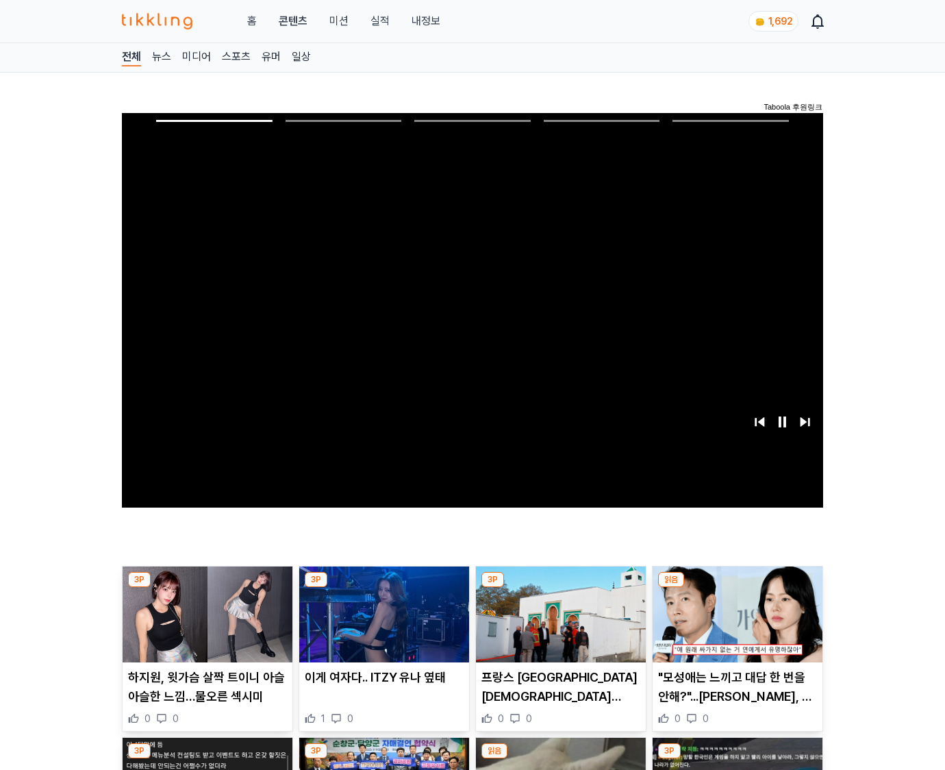
click at [737, 588] on img at bounding box center [738, 614] width 170 height 96
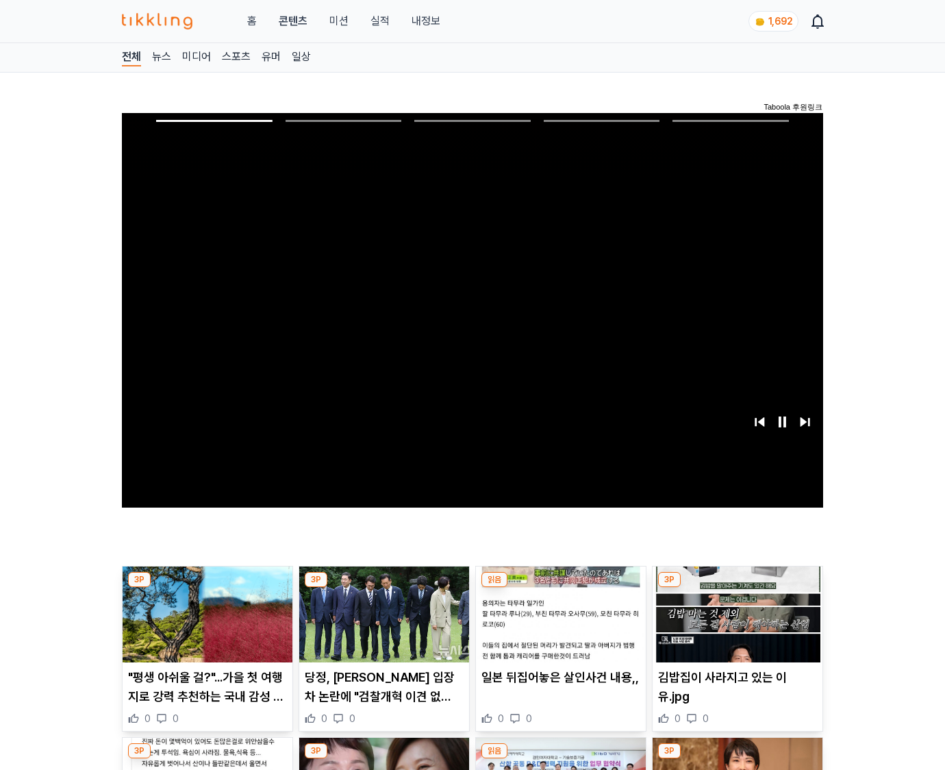
click at [737, 588] on img at bounding box center [738, 614] width 170 height 96
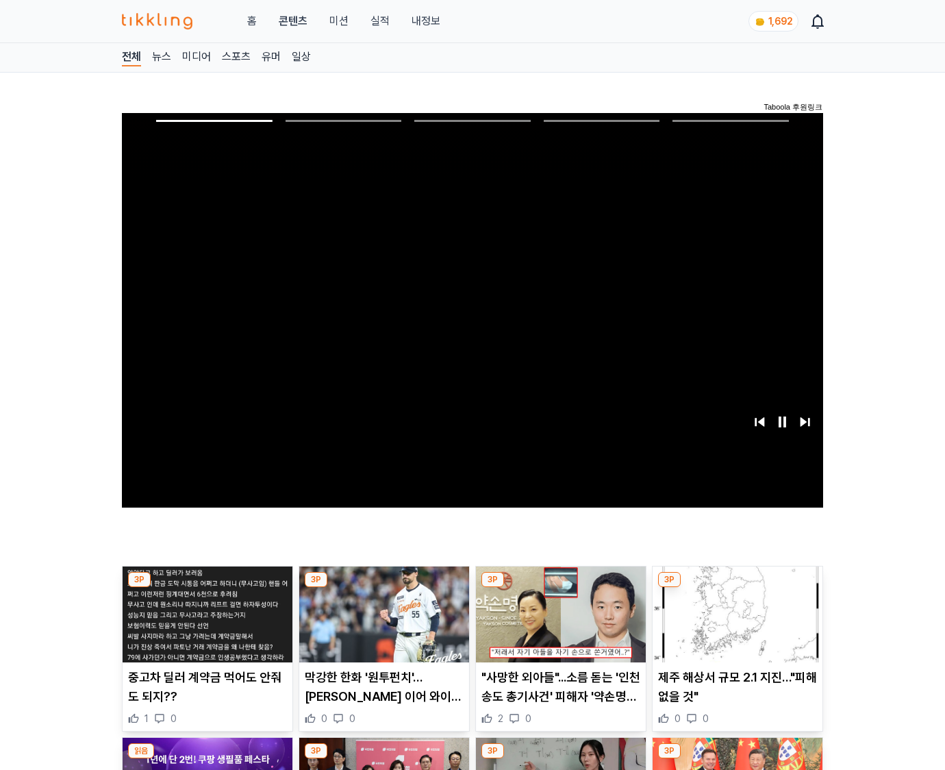
click at [737, 588] on img at bounding box center [738, 614] width 170 height 96
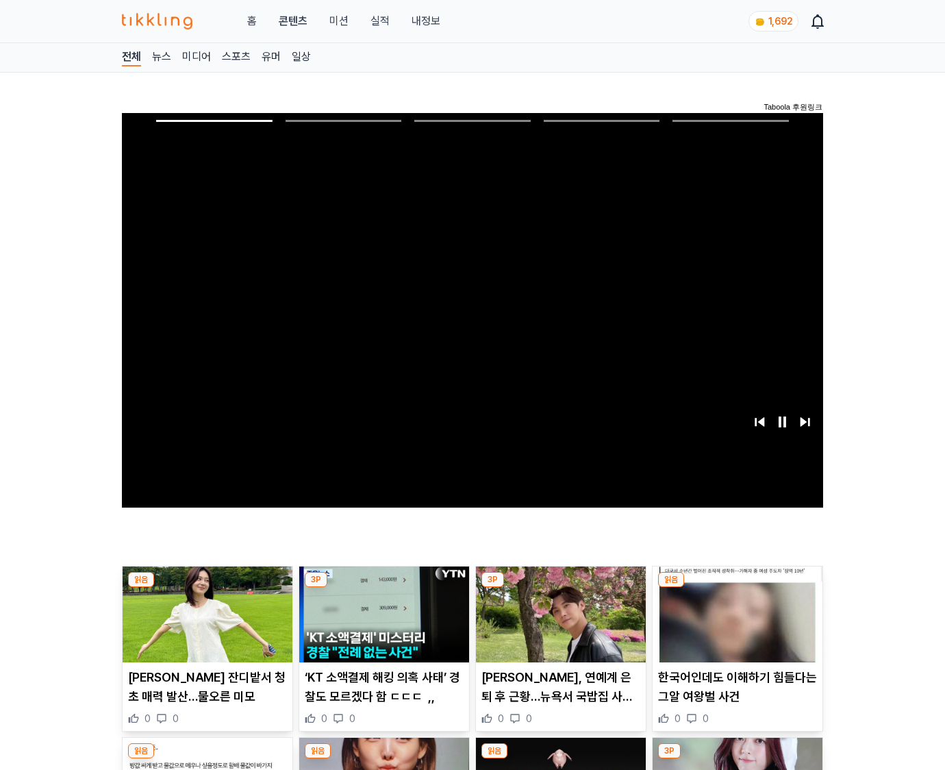
click at [737, 588] on img at bounding box center [738, 614] width 170 height 96
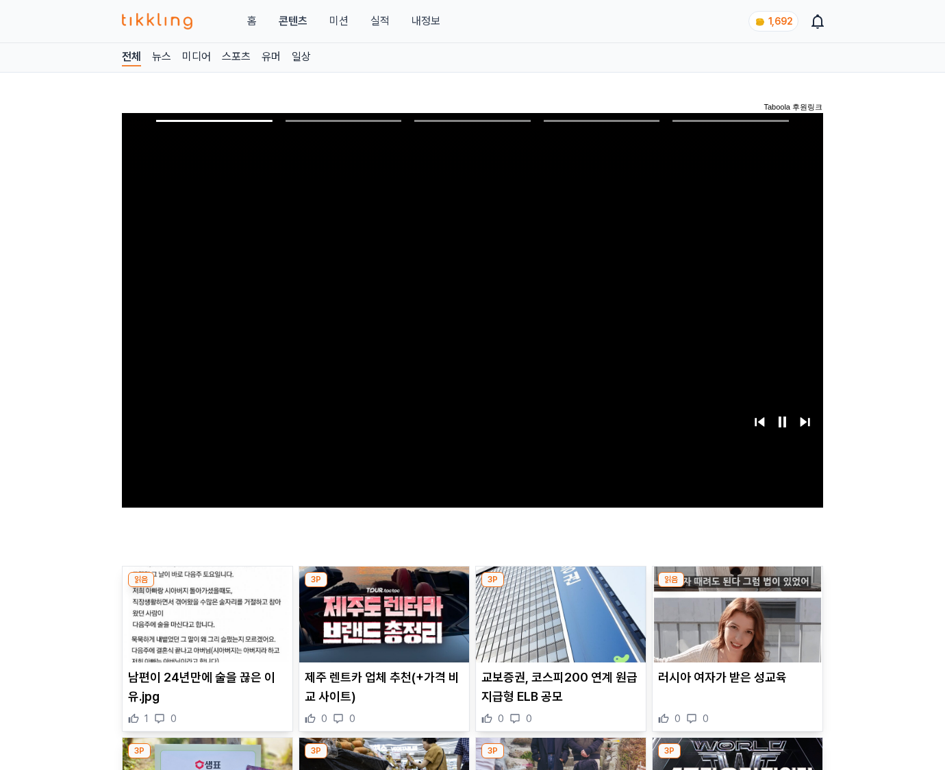
click at [737, 588] on img at bounding box center [738, 614] width 170 height 96
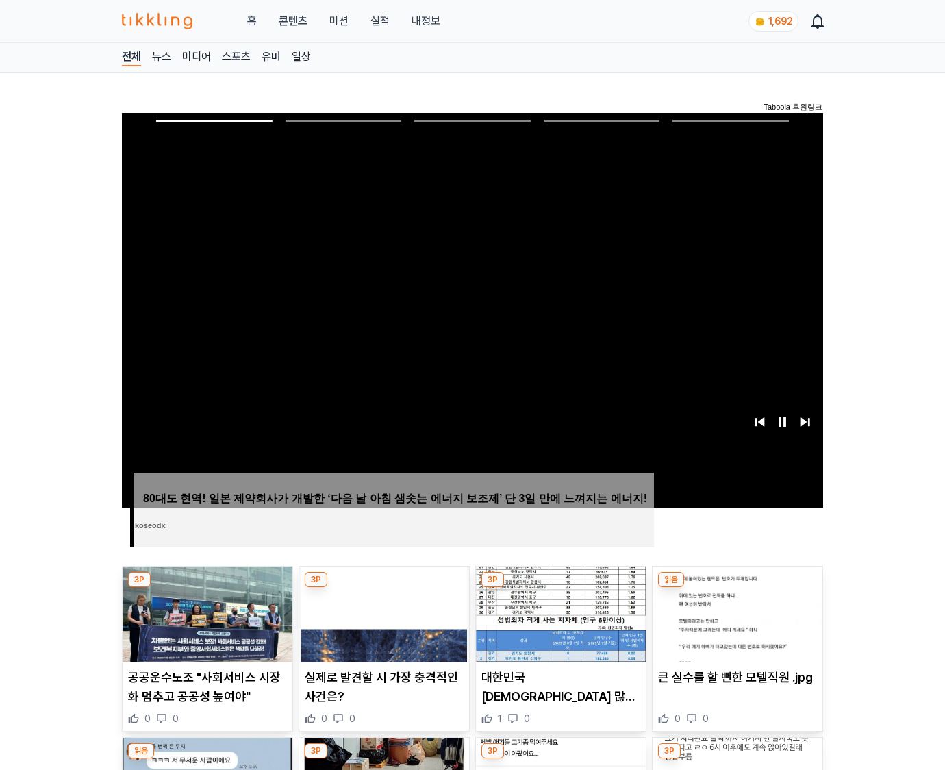
click at [737, 588] on img at bounding box center [738, 614] width 170 height 96
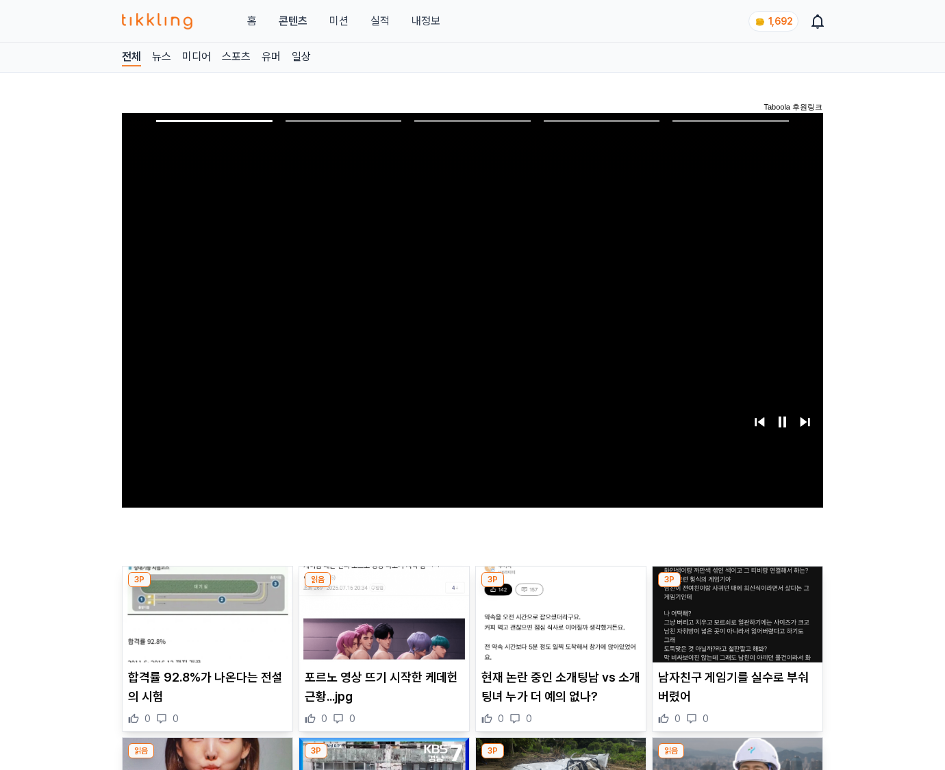
click at [737, 588] on img at bounding box center [738, 614] width 170 height 96
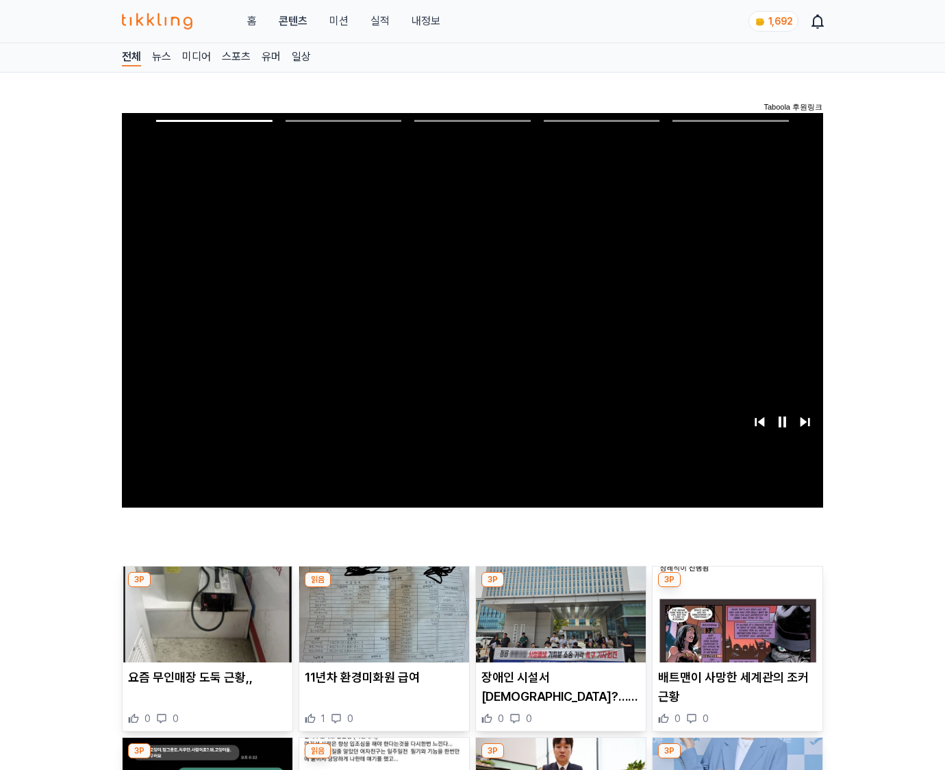
click at [737, 588] on img at bounding box center [738, 614] width 170 height 96
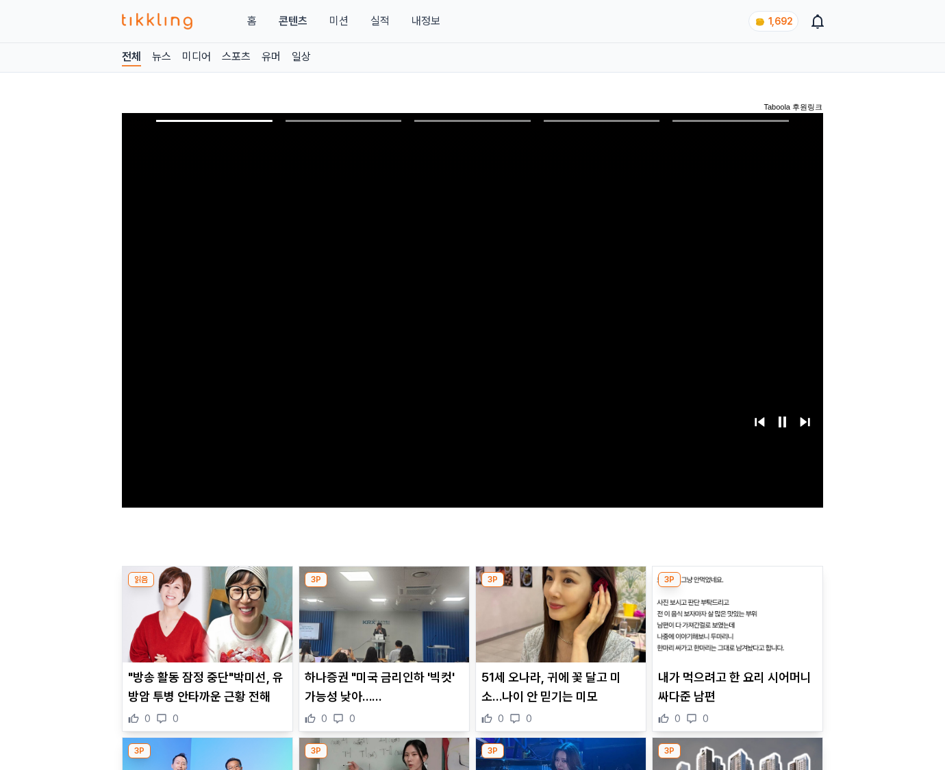
click at [737, 588] on img at bounding box center [738, 614] width 170 height 96
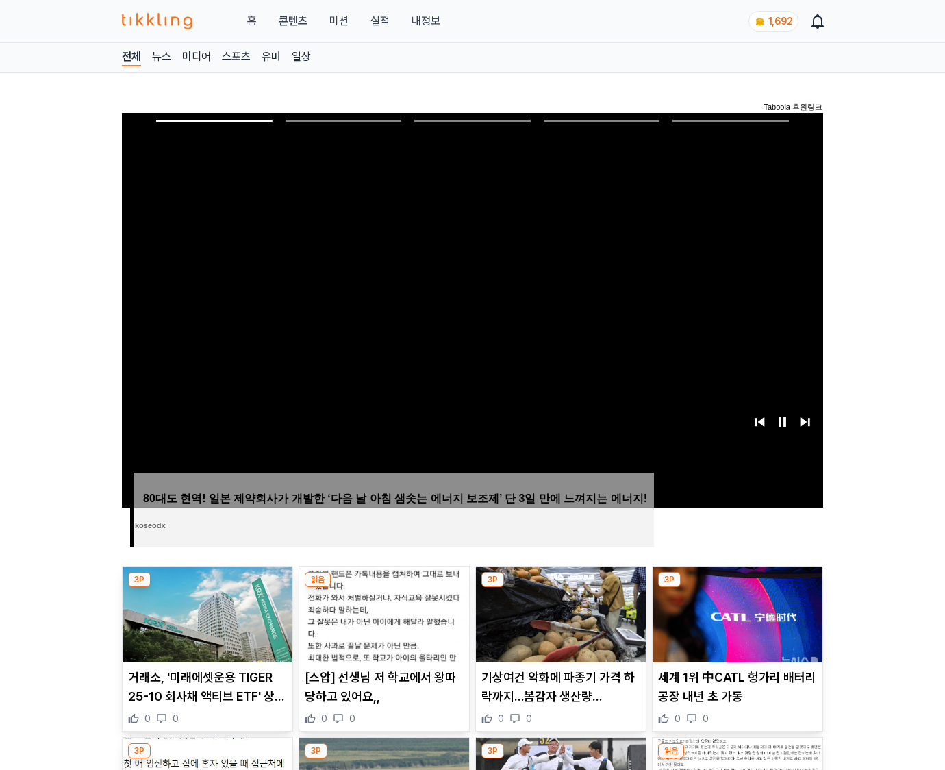
click at [737, 588] on img at bounding box center [738, 614] width 170 height 96
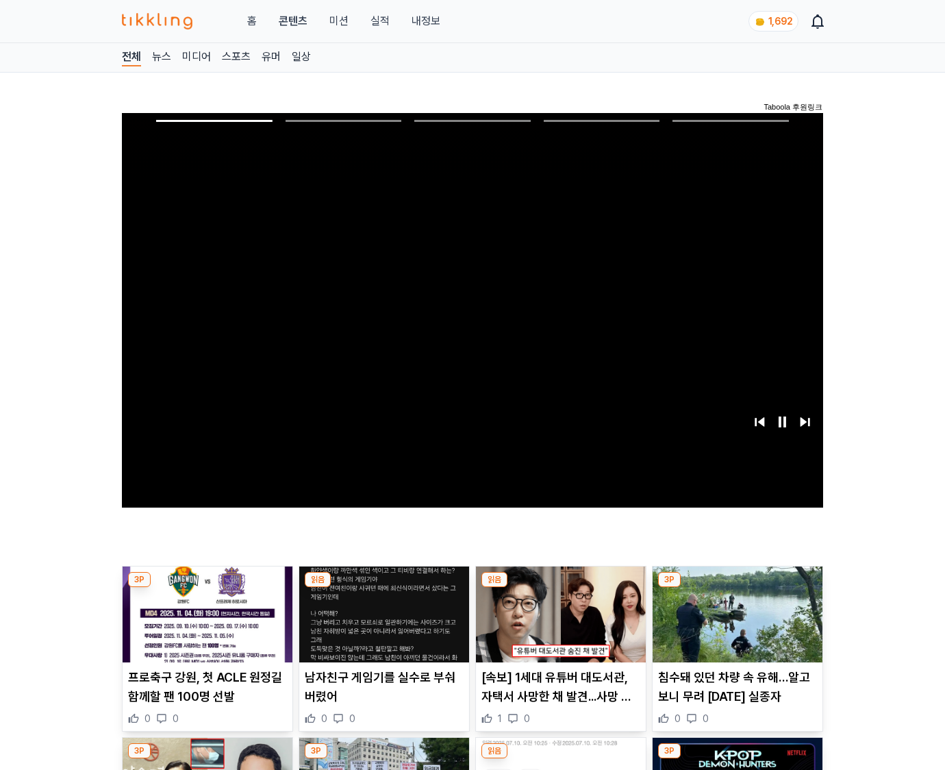
click at [737, 588] on img at bounding box center [738, 614] width 170 height 96
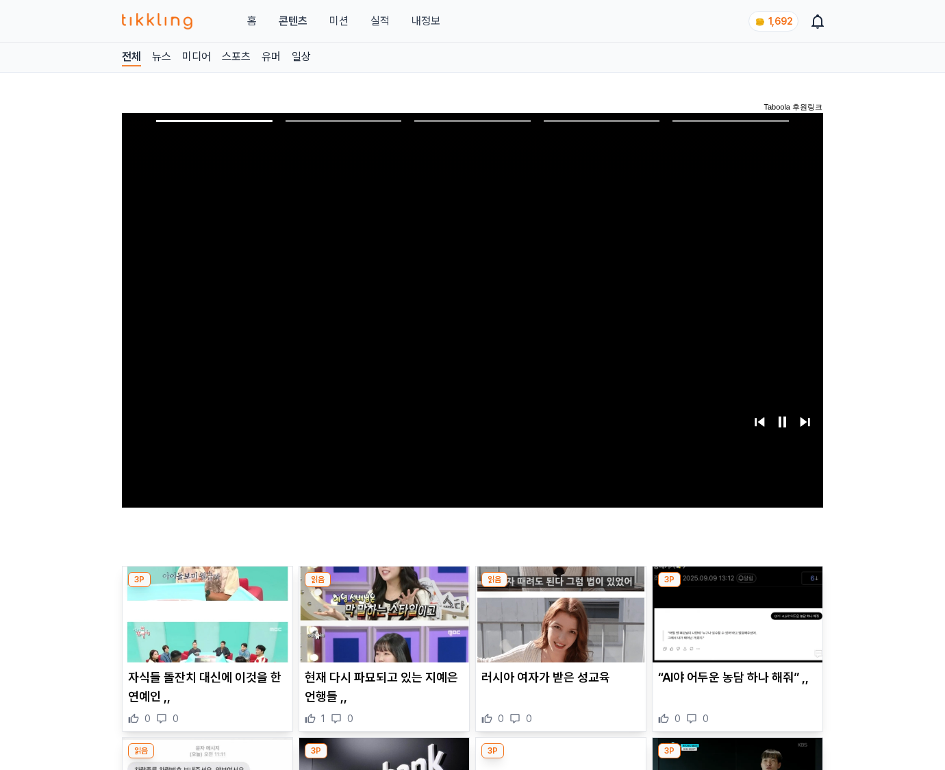
click at [737, 588] on img at bounding box center [738, 614] width 170 height 96
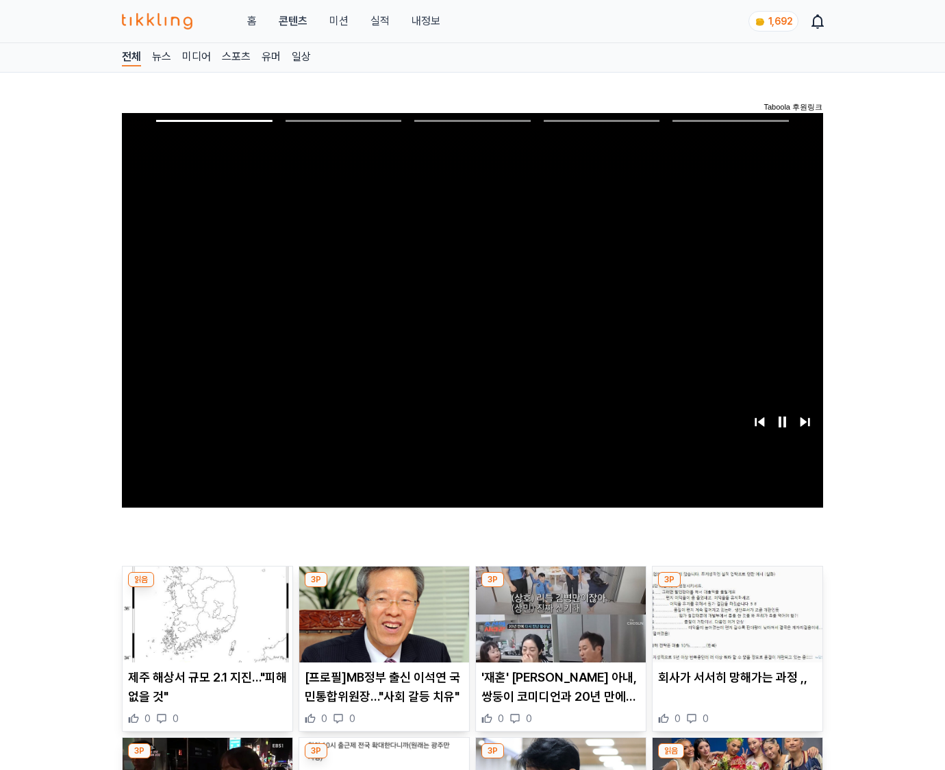
click at [737, 588] on img at bounding box center [738, 614] width 170 height 96
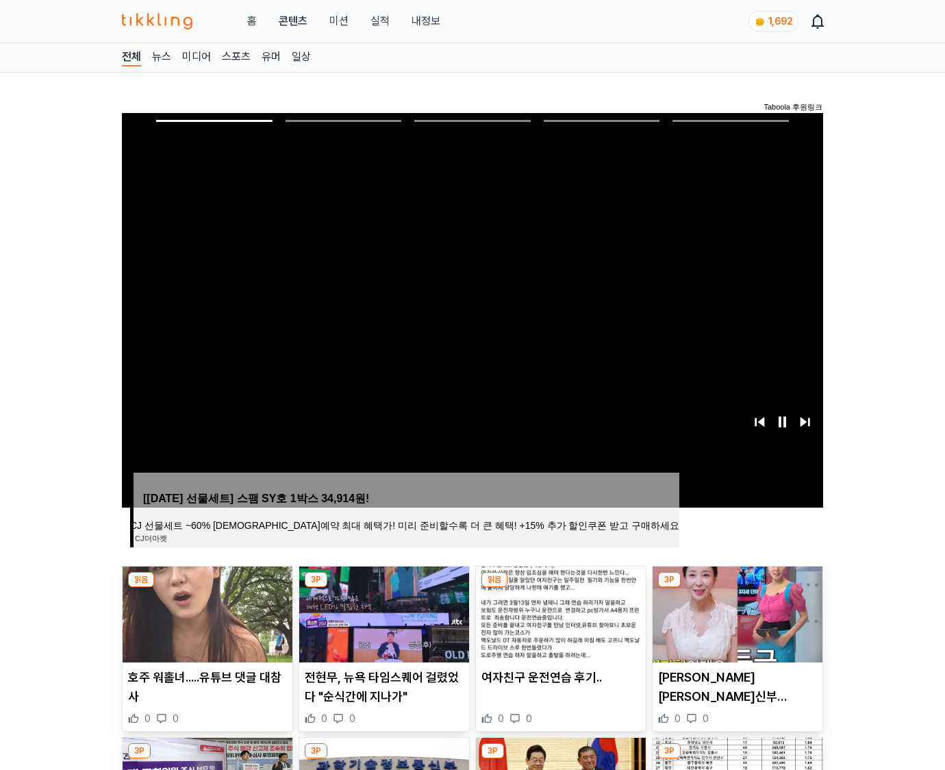
click at [737, 588] on img at bounding box center [738, 614] width 170 height 96
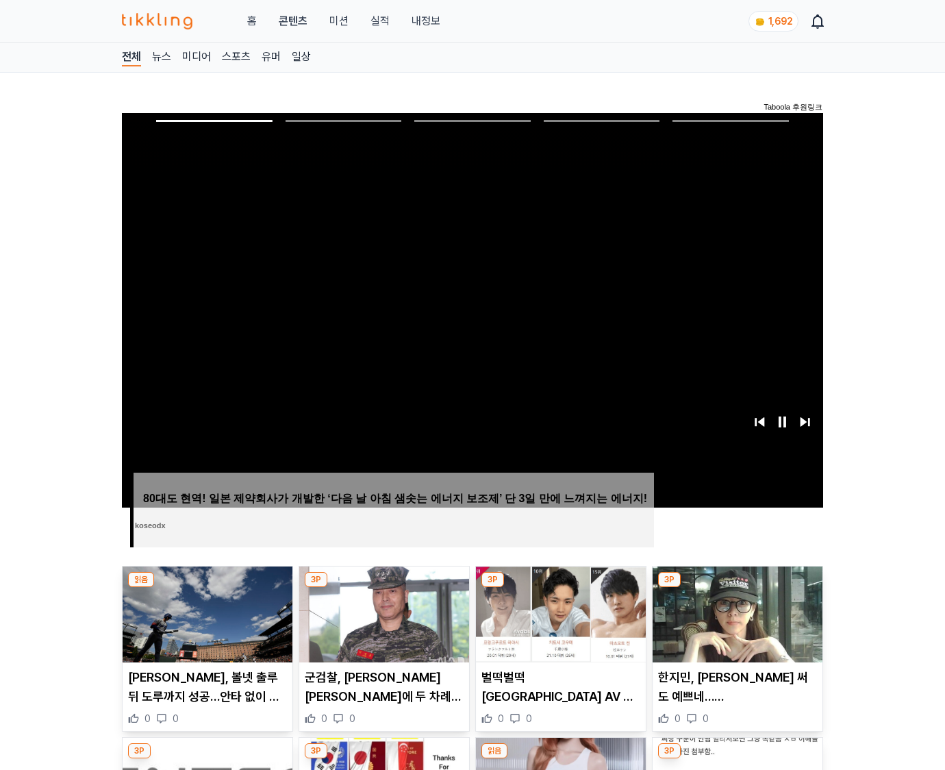
click at [737, 588] on img at bounding box center [738, 614] width 170 height 96
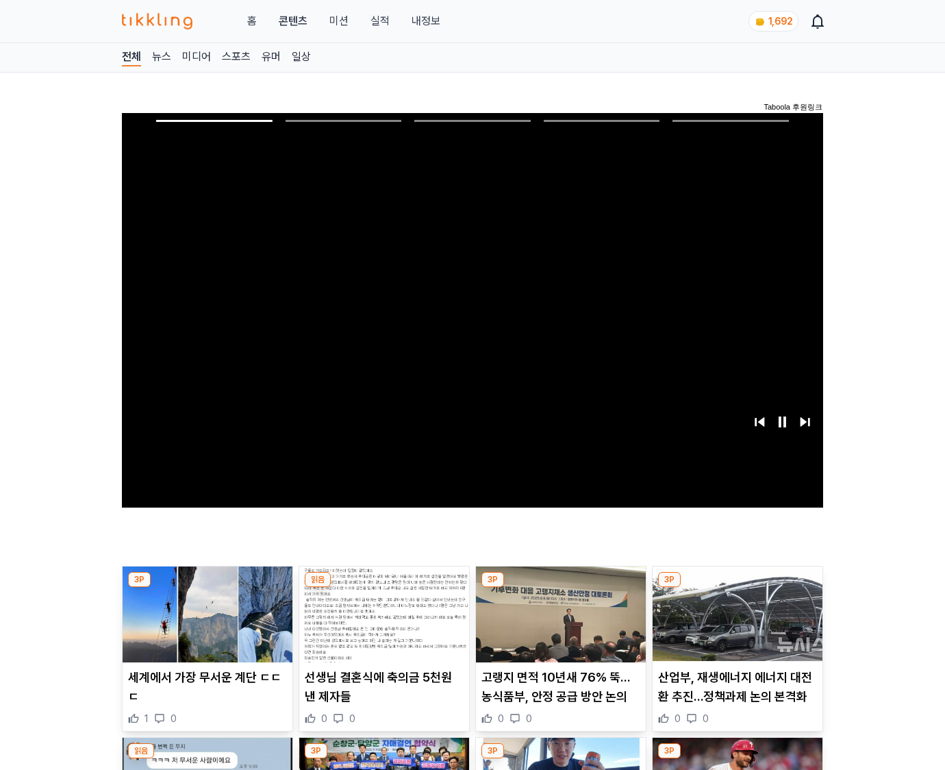
click at [737, 588] on img at bounding box center [738, 614] width 170 height 96
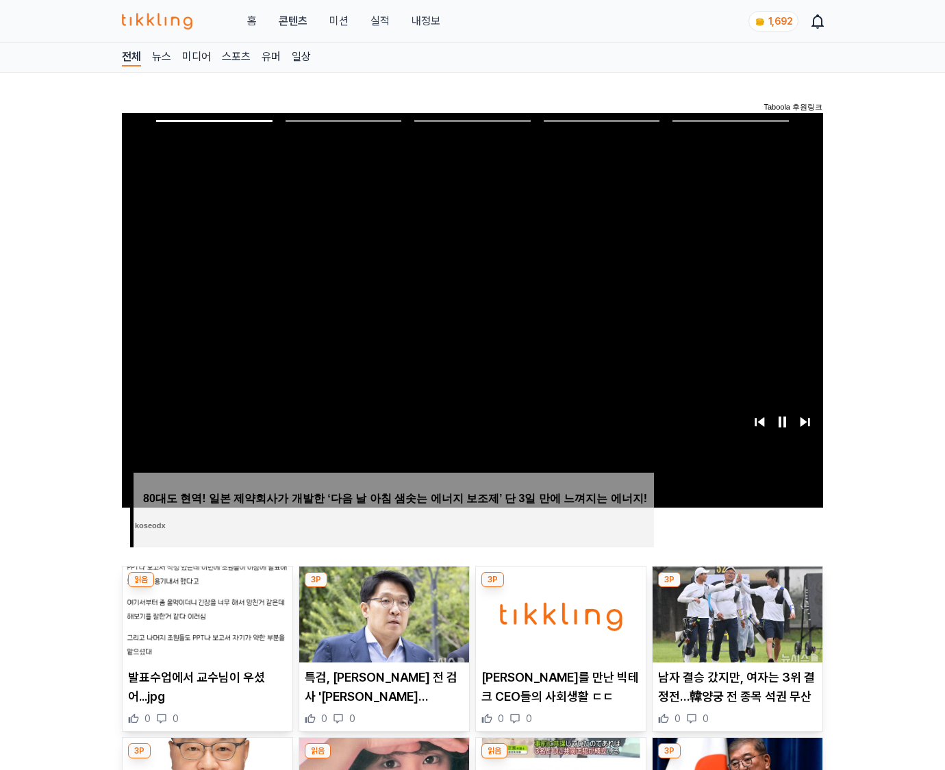
click at [737, 588] on img at bounding box center [738, 614] width 170 height 96
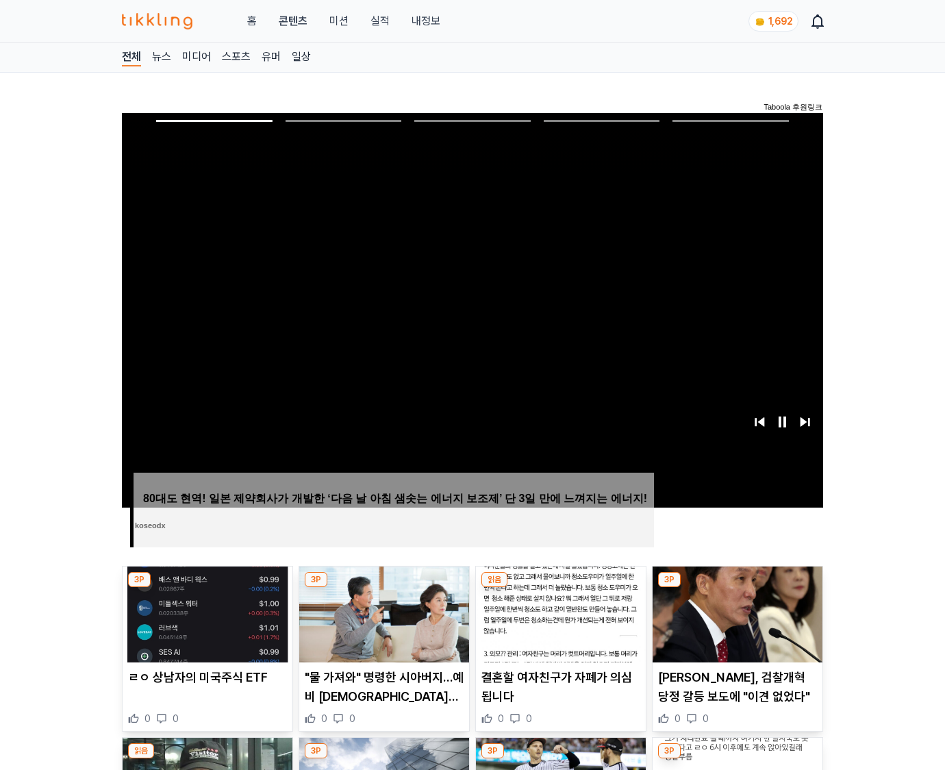
click at [737, 588] on img at bounding box center [738, 614] width 170 height 96
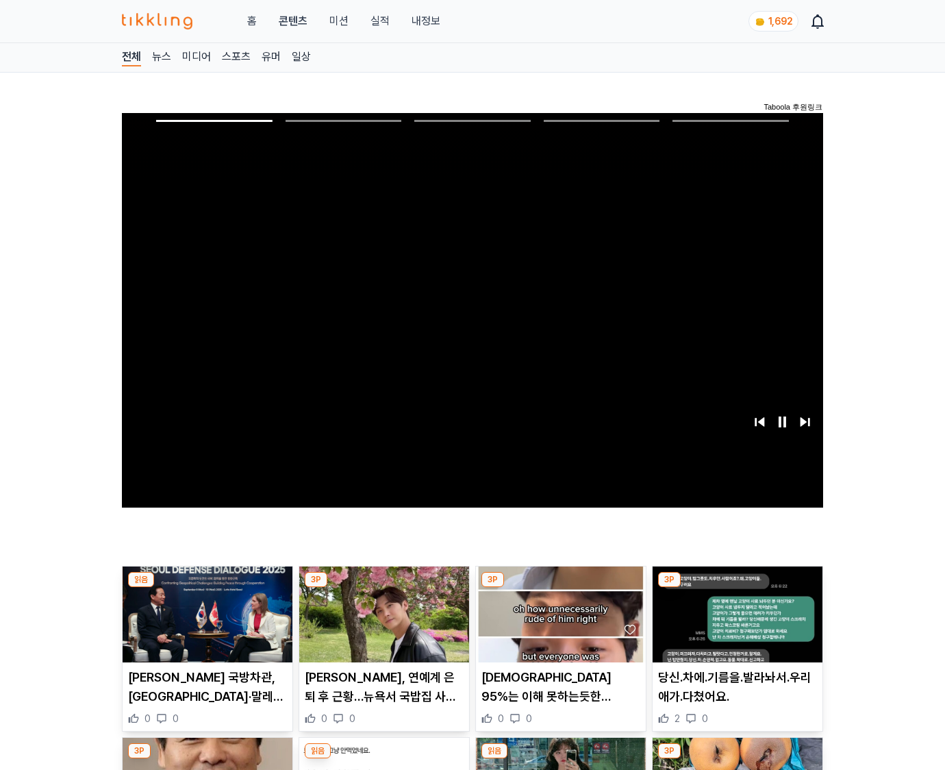
click at [737, 588] on img at bounding box center [738, 614] width 170 height 96
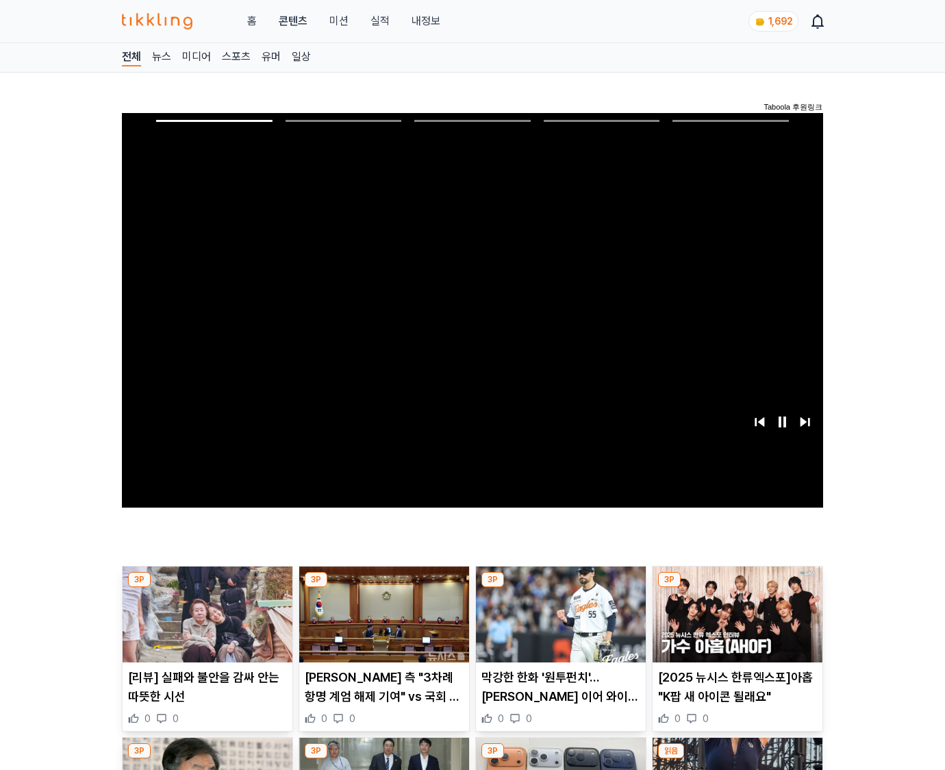
click at [737, 588] on img at bounding box center [738, 614] width 170 height 96
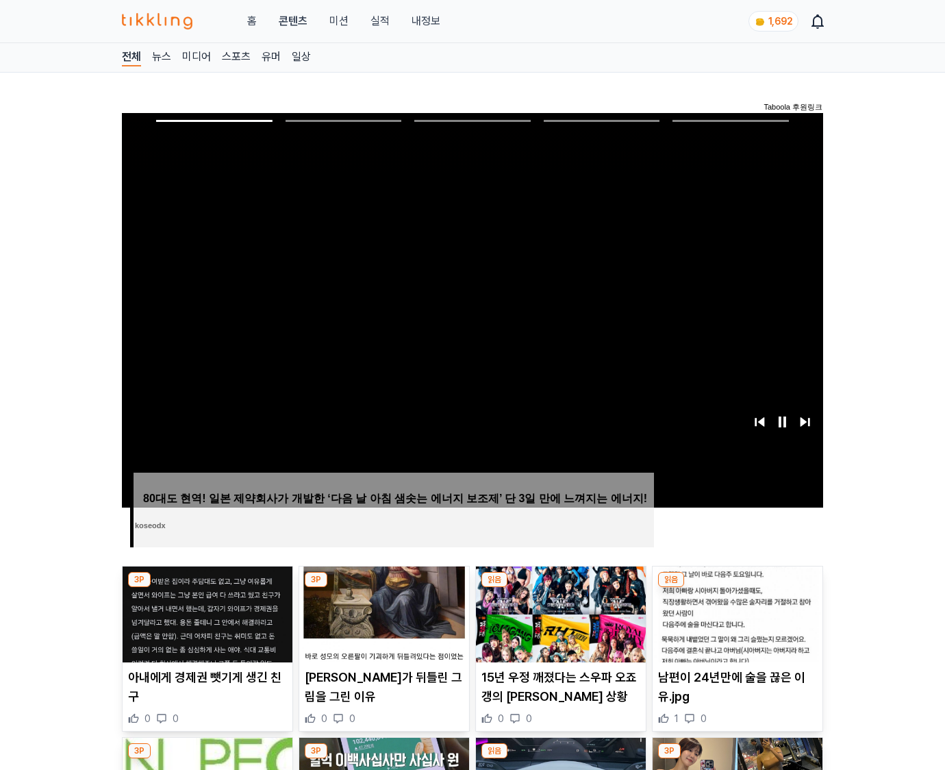
click at [737, 588] on img at bounding box center [738, 614] width 170 height 96
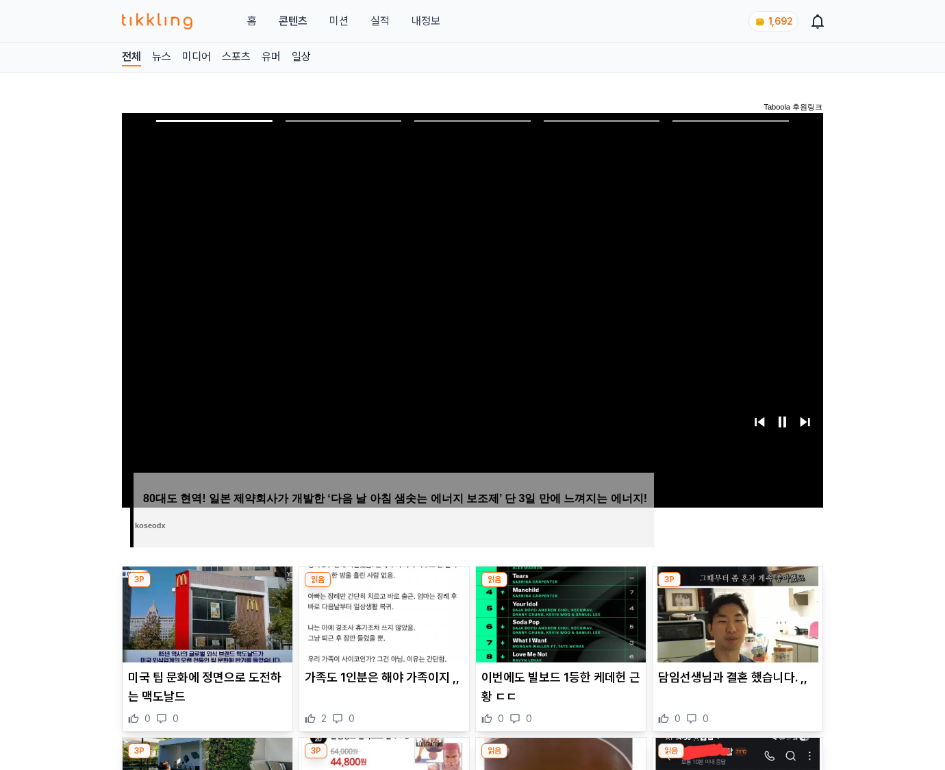
click at [737, 588] on img at bounding box center [738, 614] width 170 height 96
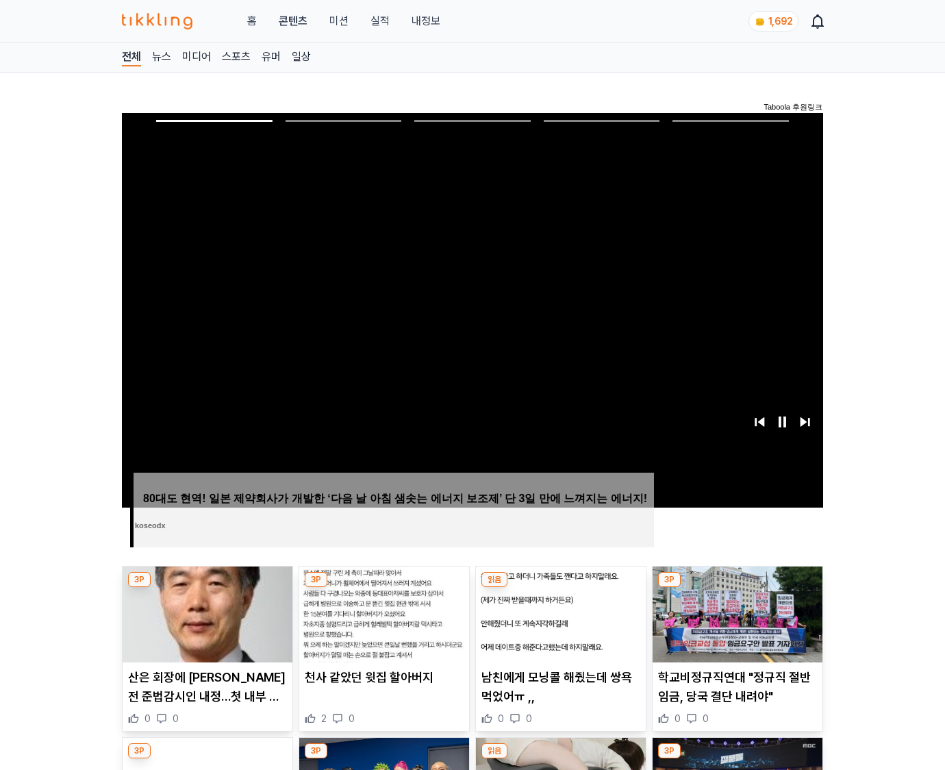
click at [737, 588] on img at bounding box center [738, 614] width 170 height 96
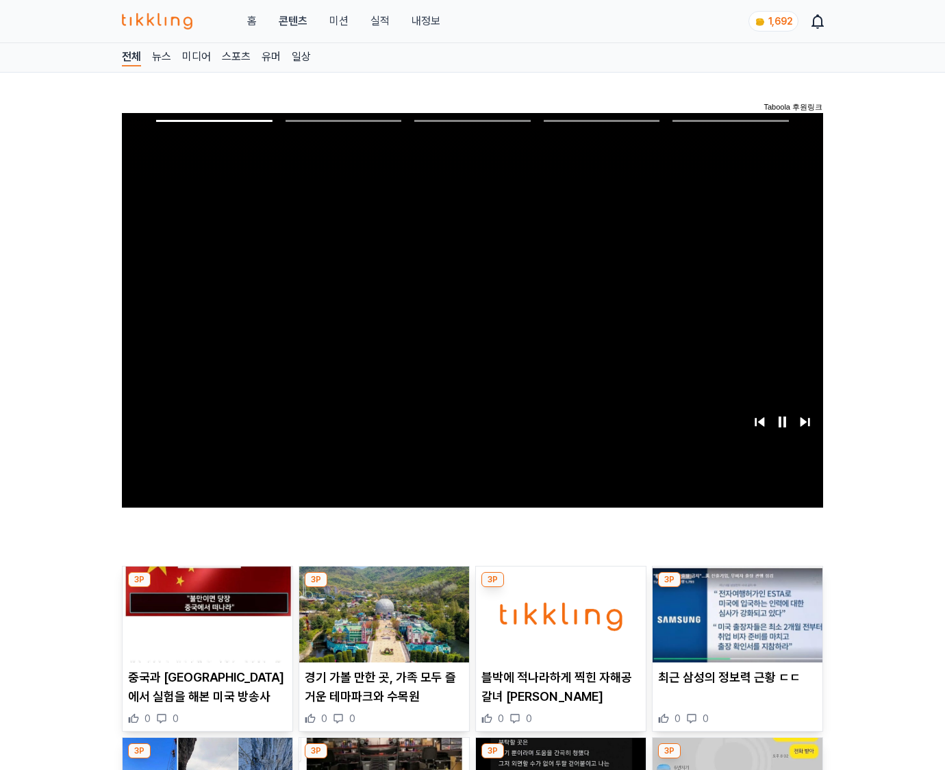
click at [737, 588] on img at bounding box center [738, 614] width 170 height 96
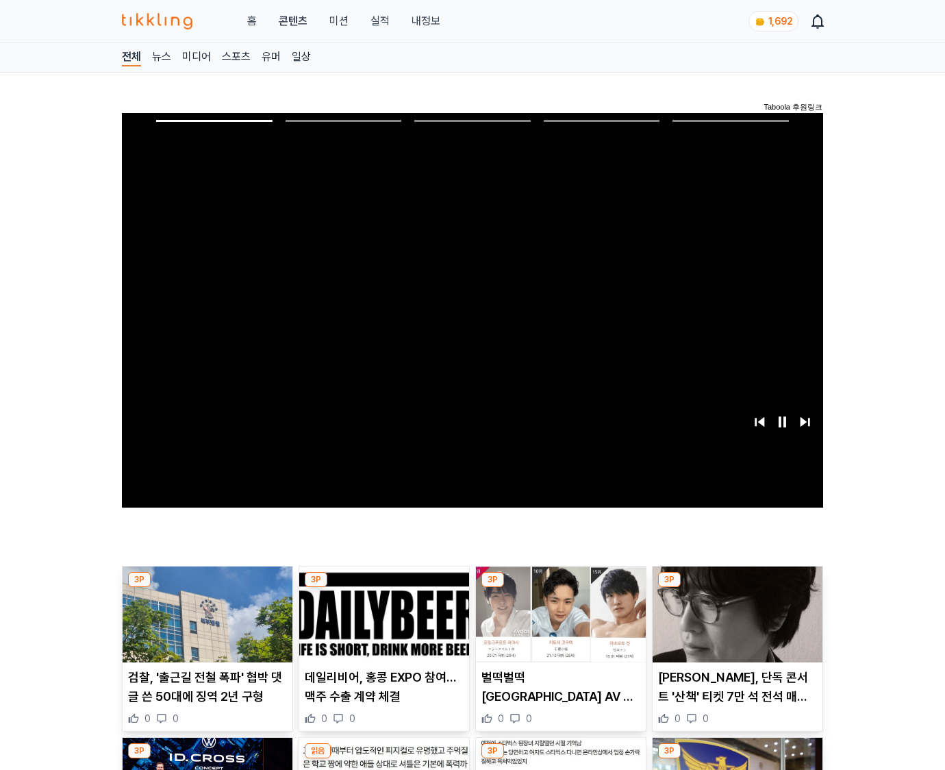
click at [737, 588] on img at bounding box center [738, 614] width 170 height 96
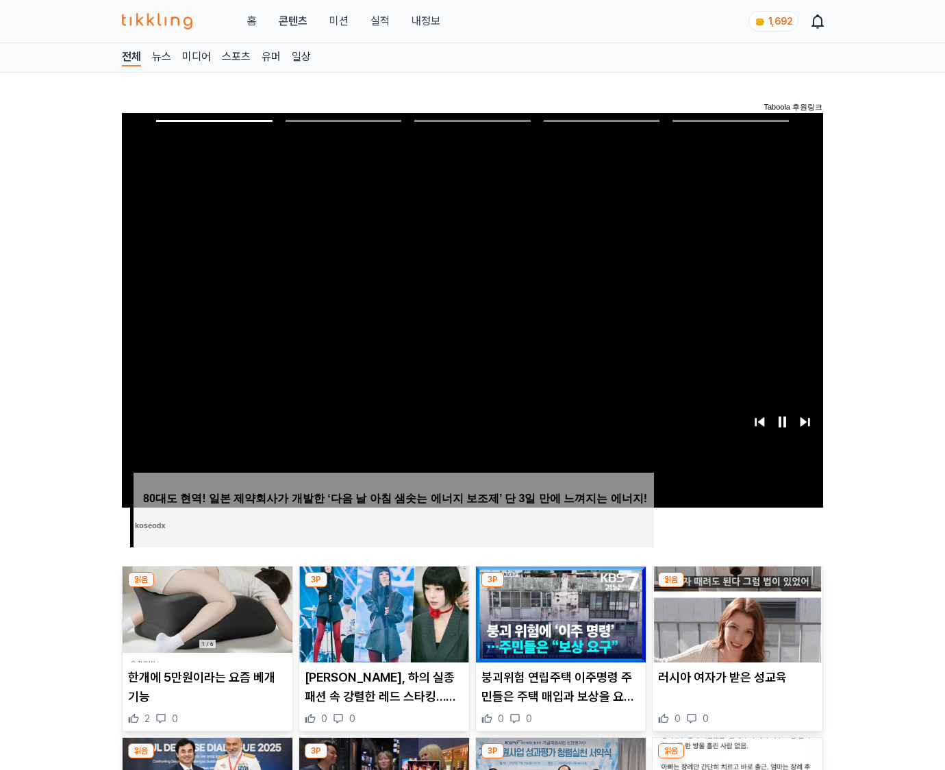
click at [737, 588] on img at bounding box center [738, 614] width 170 height 96
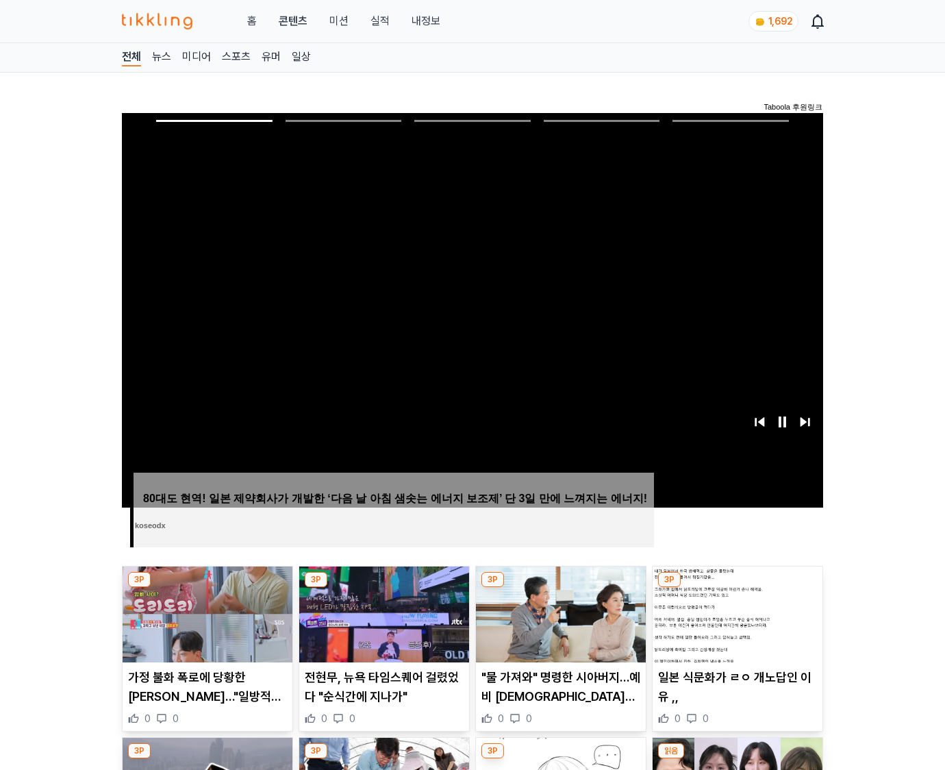
click at [737, 588] on img at bounding box center [738, 614] width 170 height 96
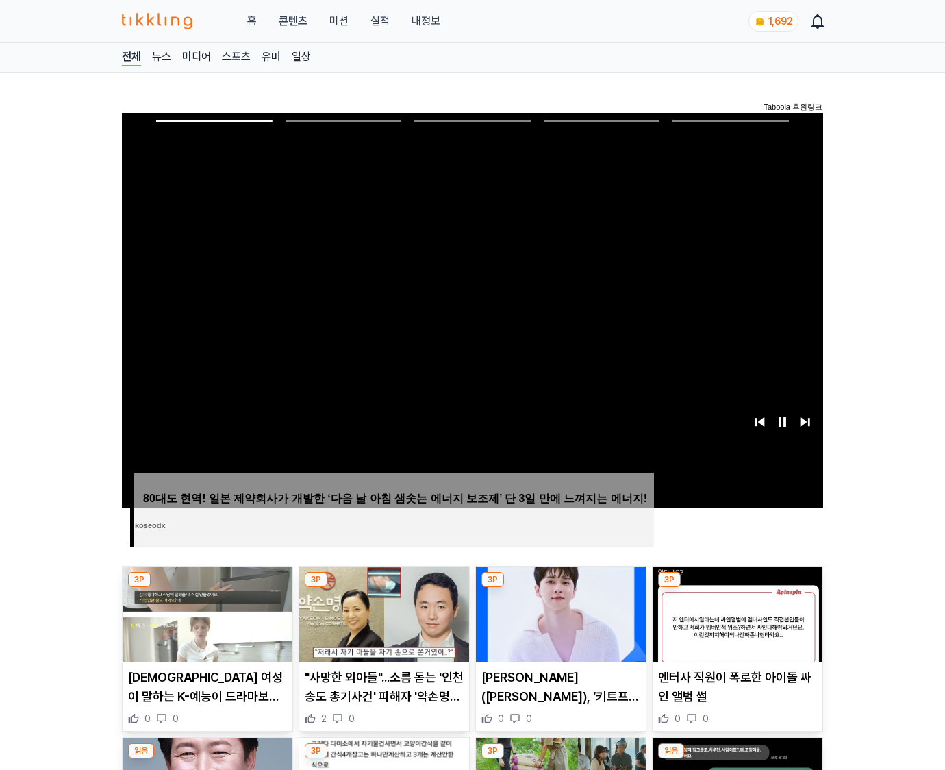
click at [737, 588] on img at bounding box center [738, 614] width 170 height 96
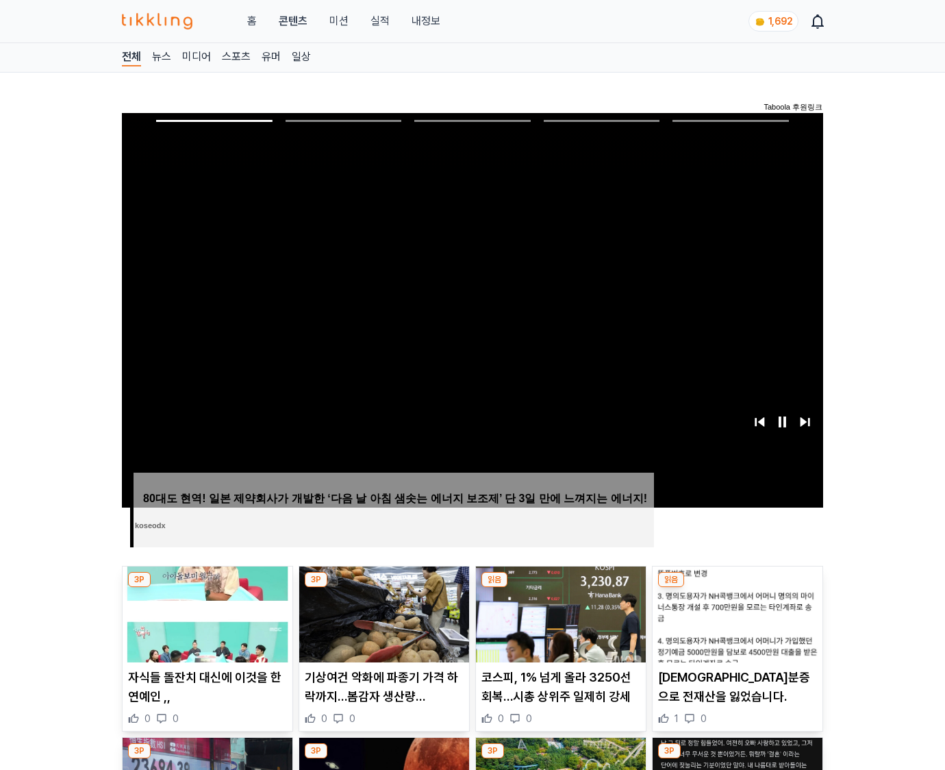
click at [737, 588] on img at bounding box center [738, 614] width 170 height 96
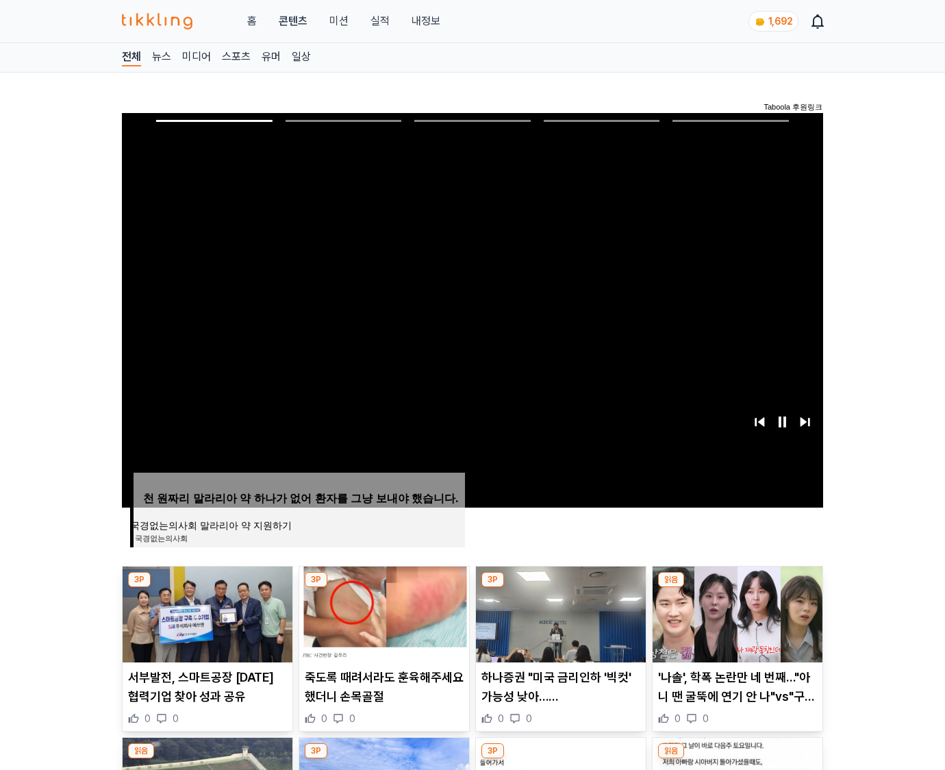
click at [737, 588] on img at bounding box center [738, 614] width 170 height 96
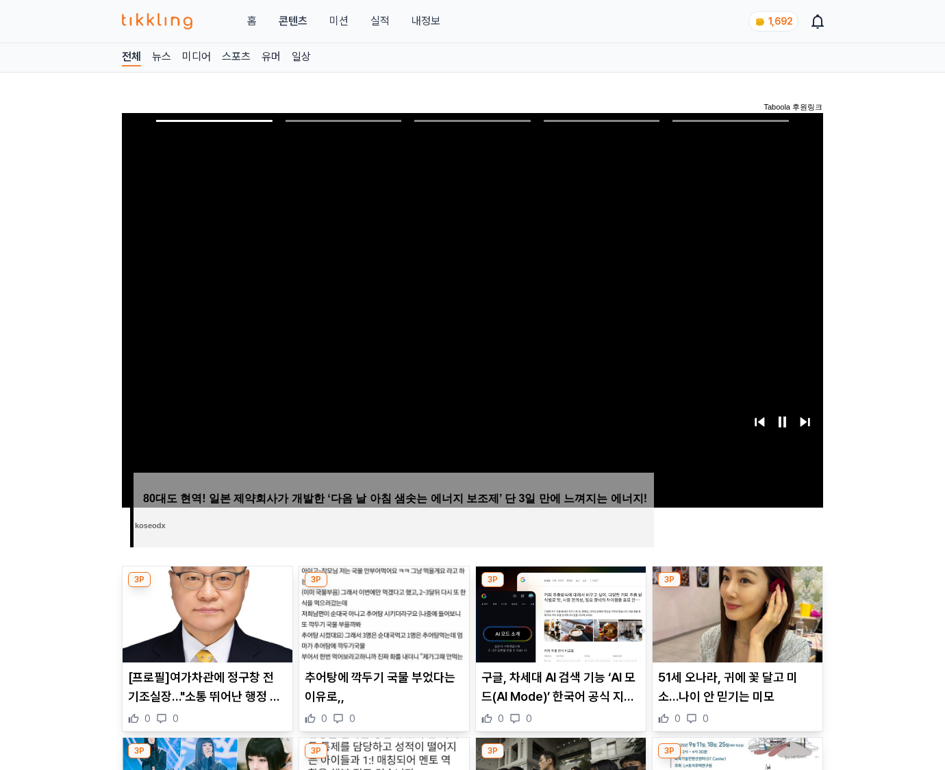
click at [737, 588] on img at bounding box center [738, 614] width 170 height 96
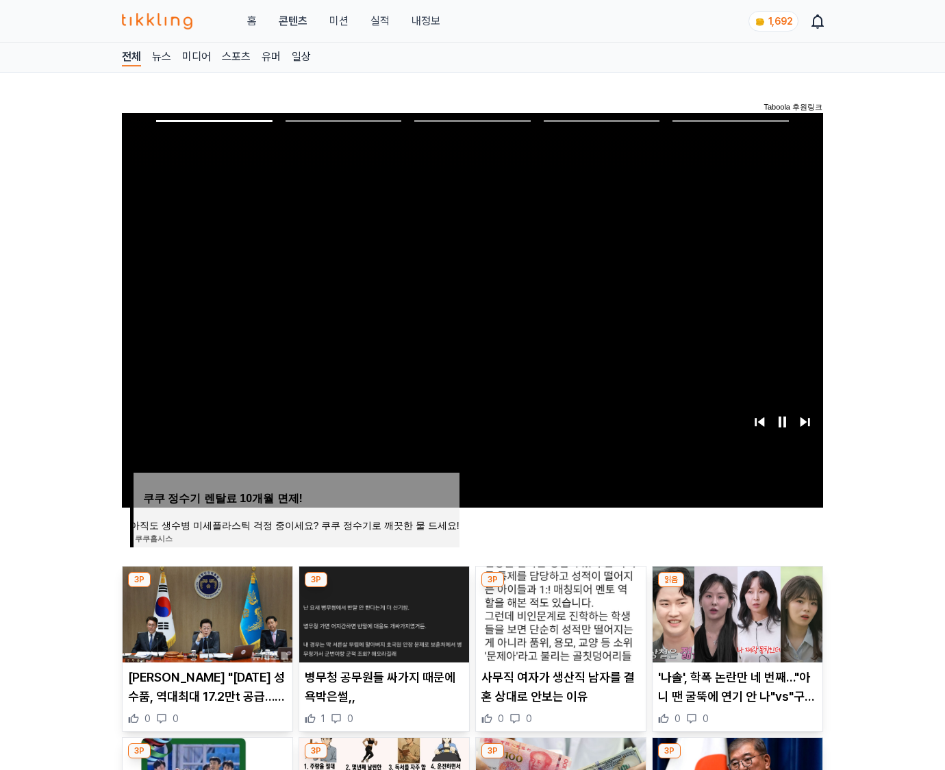
click at [737, 588] on img at bounding box center [738, 614] width 170 height 96
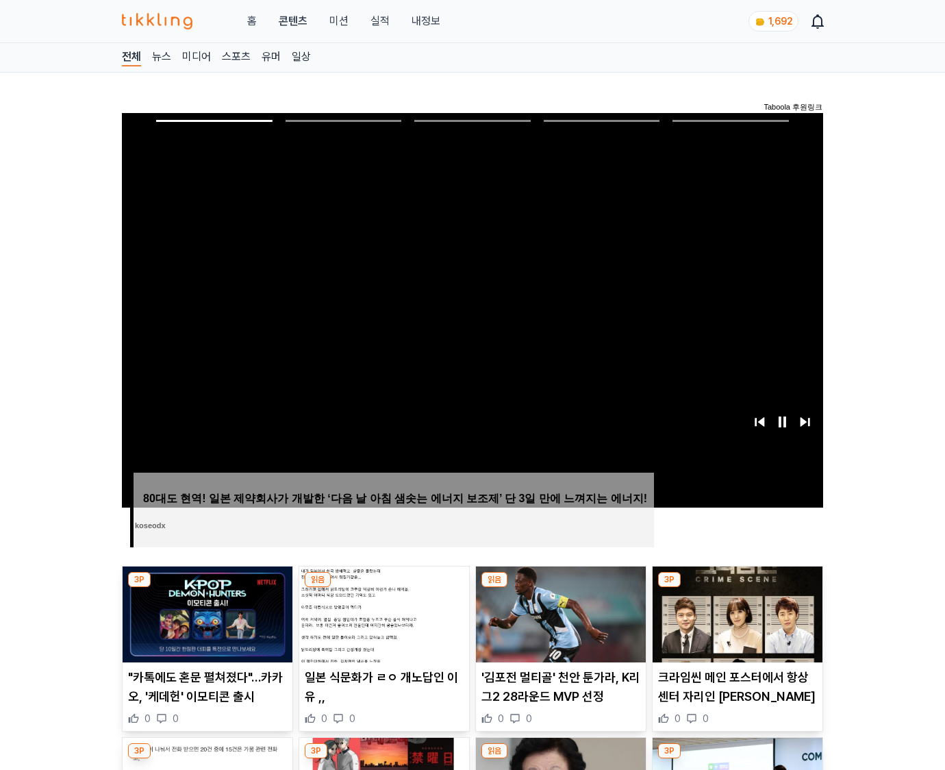
click at [737, 588] on img at bounding box center [738, 614] width 170 height 96
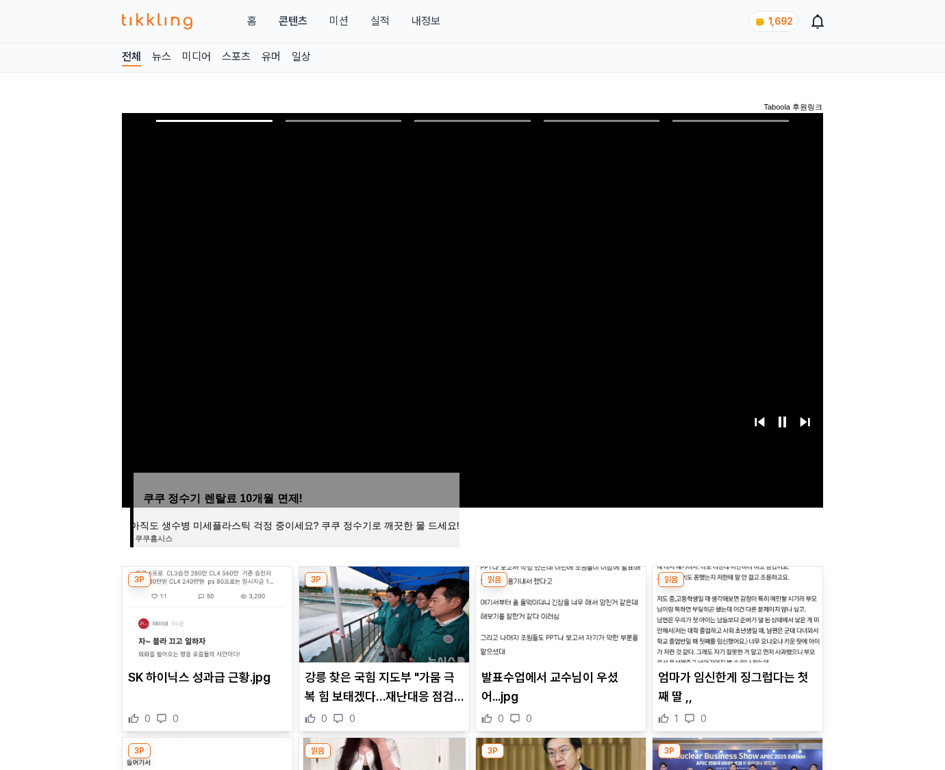
click at [737, 588] on img at bounding box center [738, 614] width 170 height 96
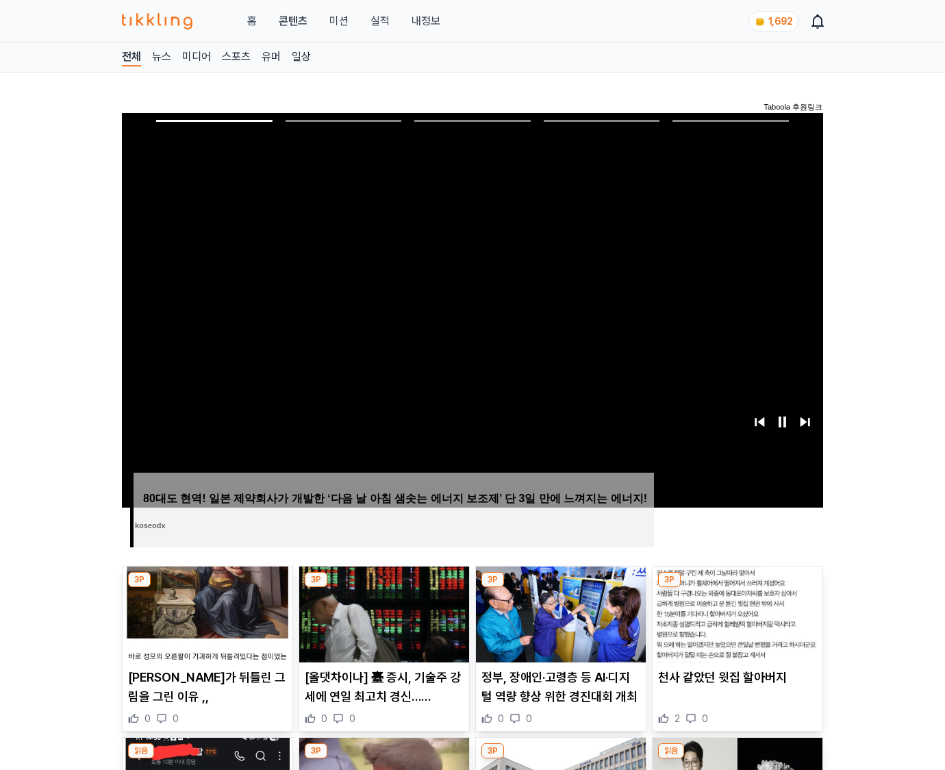
click at [737, 588] on img at bounding box center [738, 614] width 170 height 96
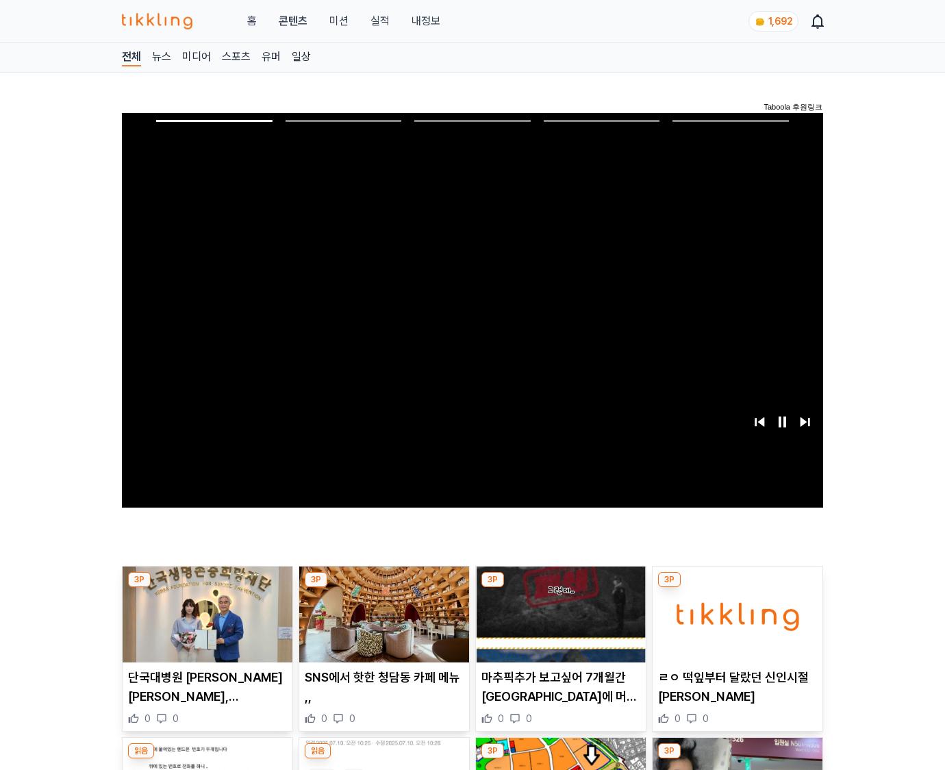
click at [737, 588] on img at bounding box center [738, 614] width 170 height 96
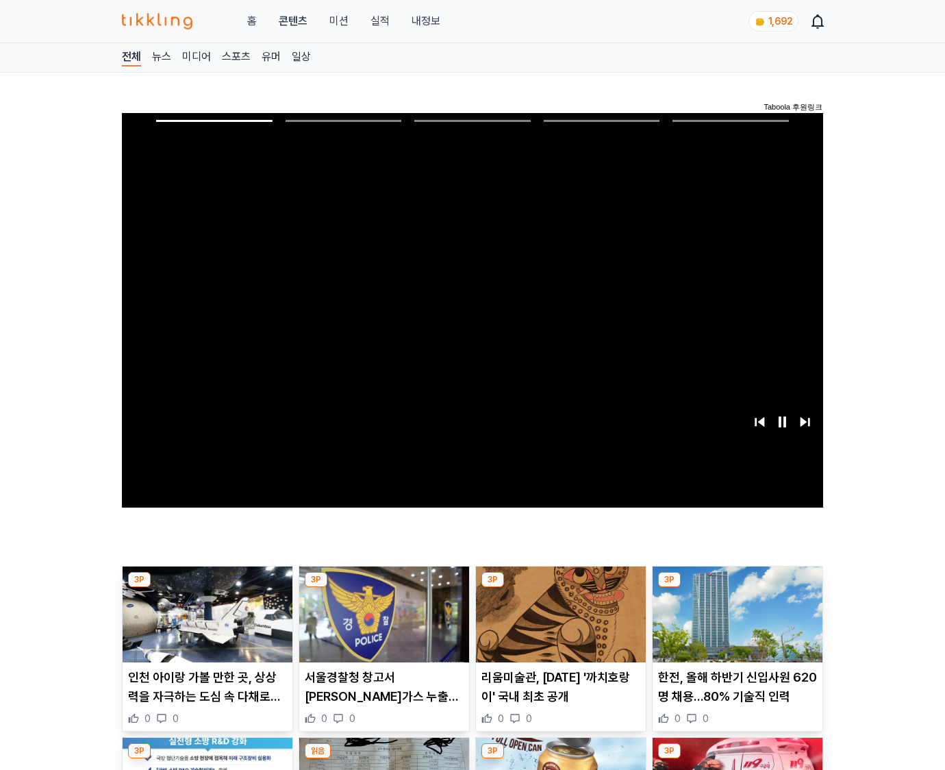
click at [737, 588] on img at bounding box center [738, 614] width 170 height 96
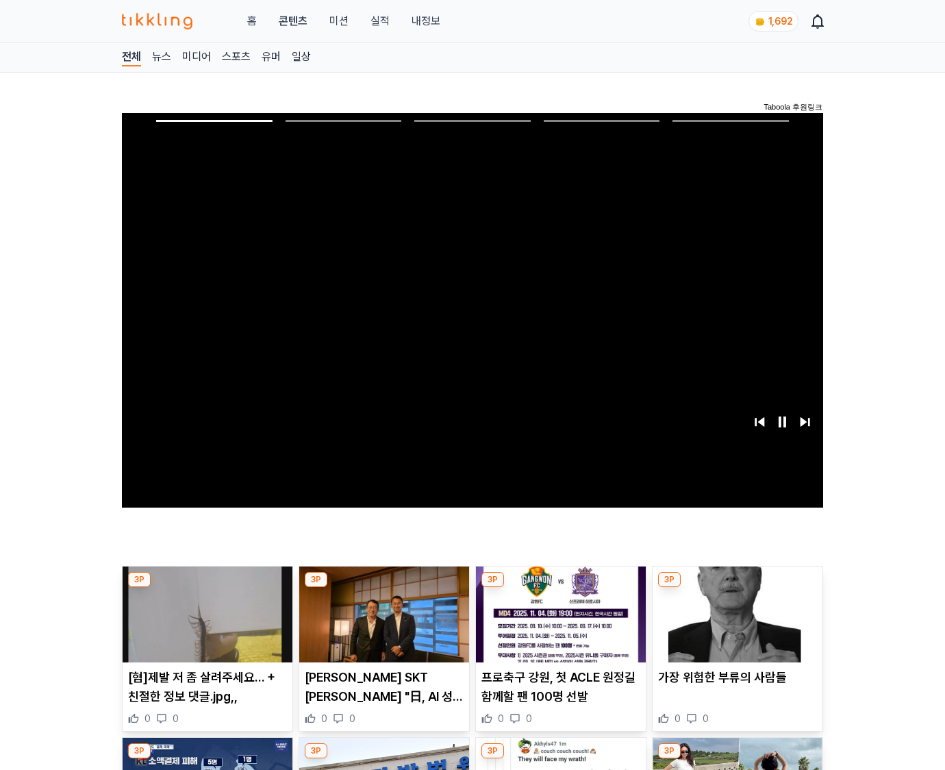
click at [737, 588] on img at bounding box center [738, 614] width 170 height 96
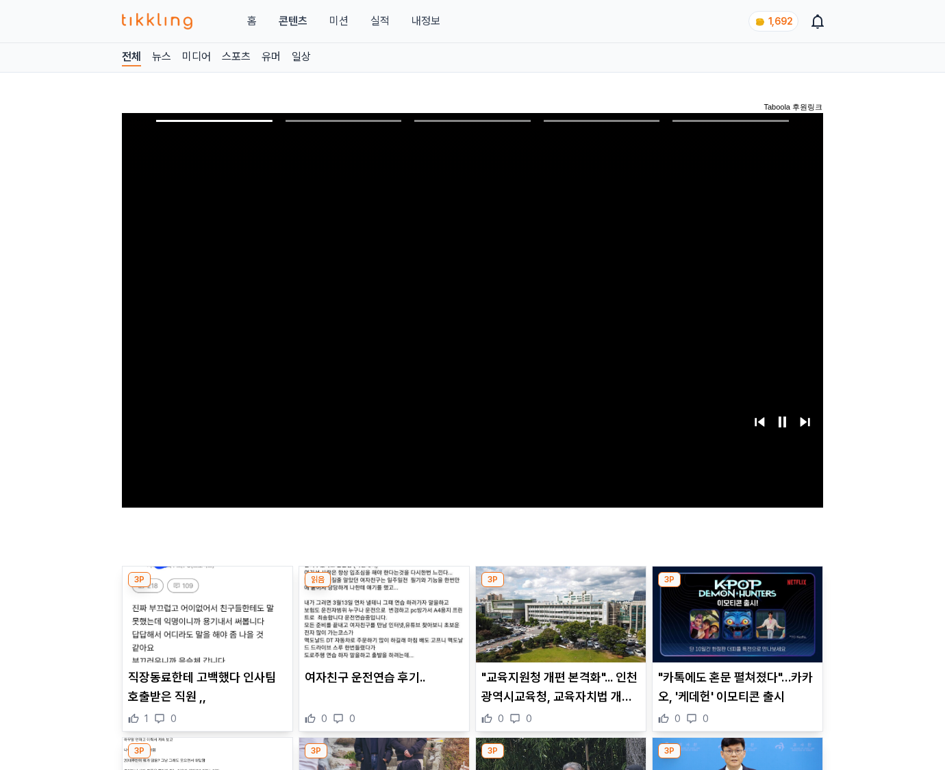
click at [737, 588] on img at bounding box center [738, 614] width 170 height 96
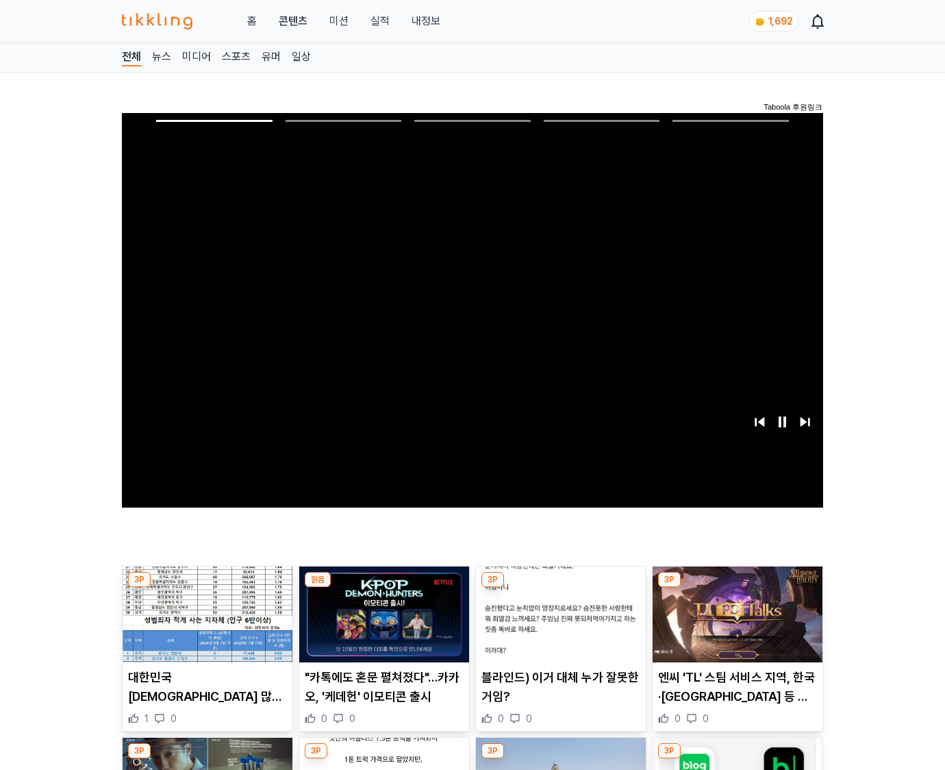
click at [737, 588] on img at bounding box center [738, 614] width 170 height 96
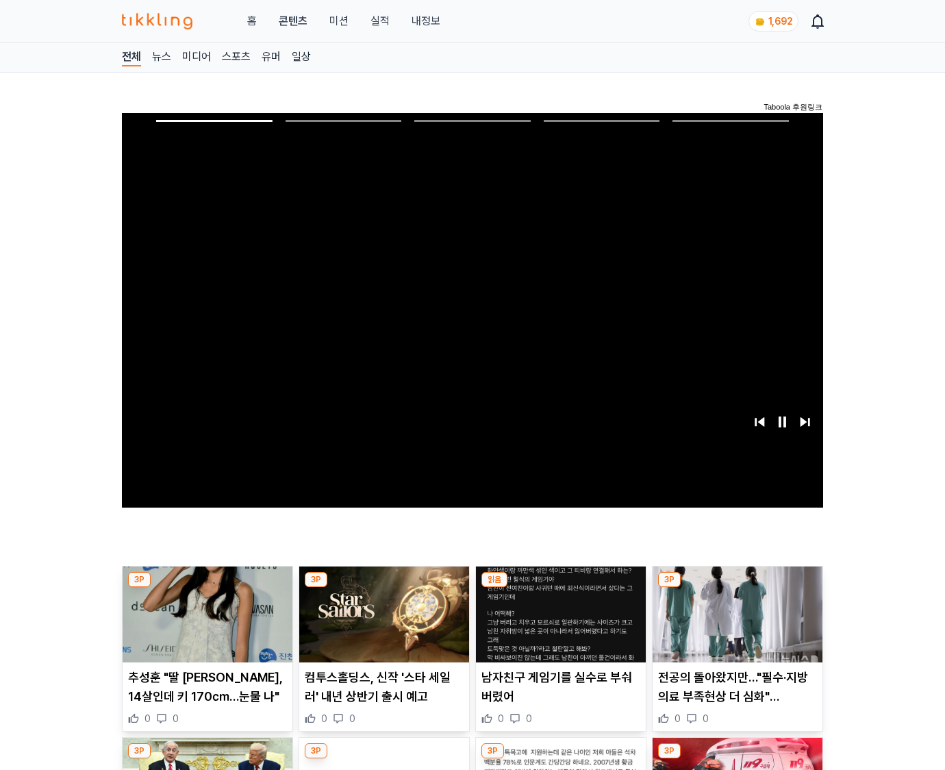
click at [737, 588] on img at bounding box center [738, 614] width 170 height 96
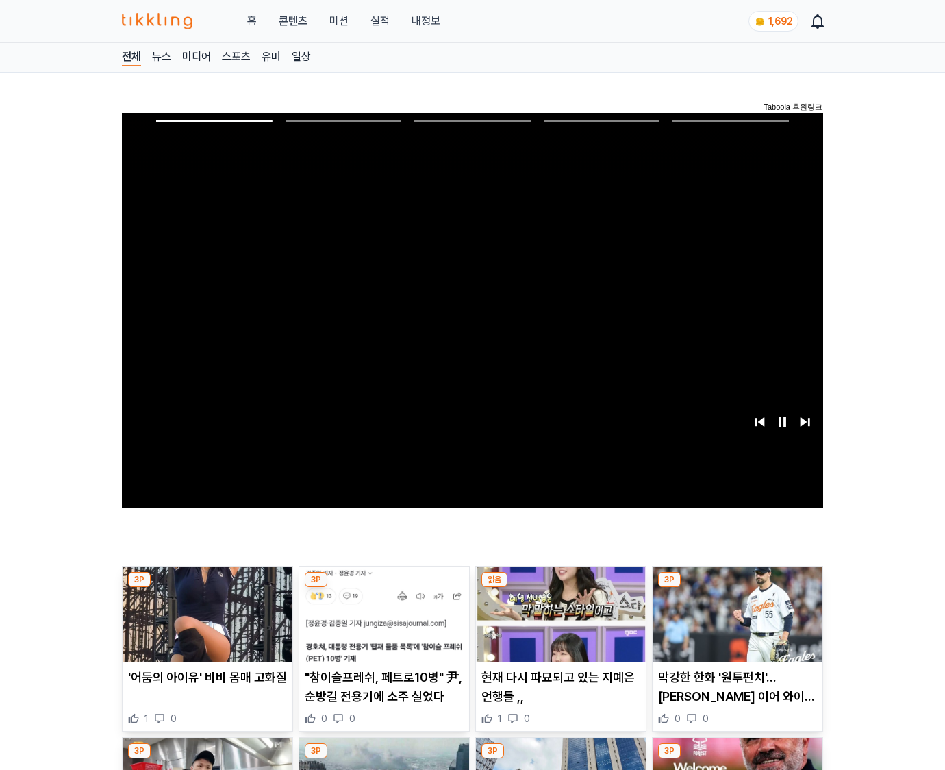
click at [737, 588] on img at bounding box center [738, 614] width 170 height 96
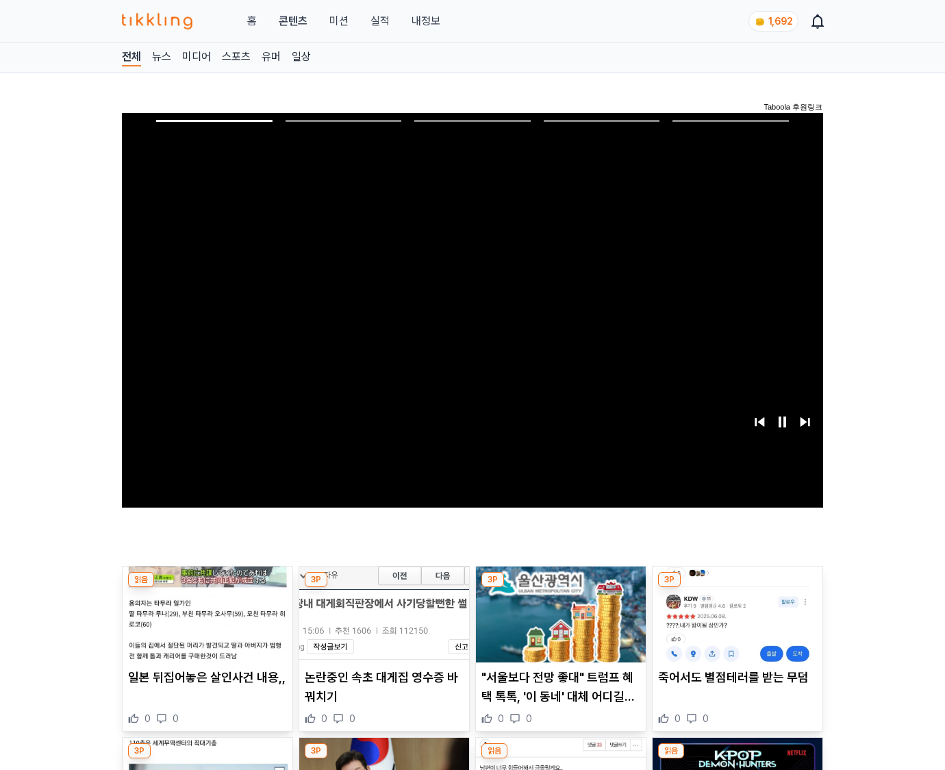
click at [737, 588] on img at bounding box center [738, 614] width 170 height 96
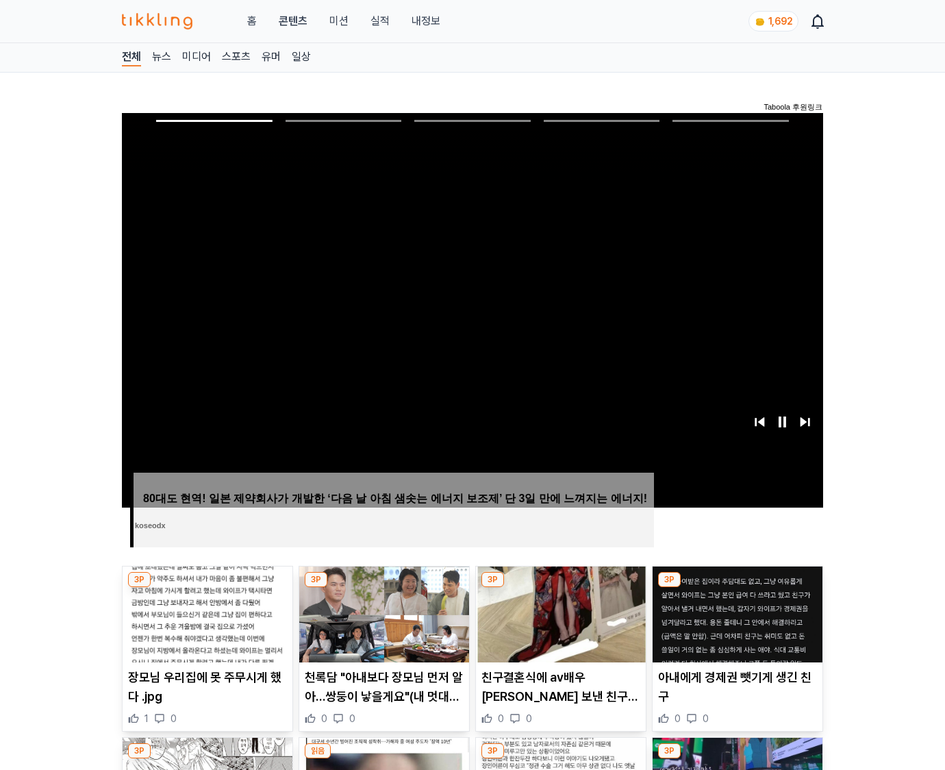
click at [737, 588] on img at bounding box center [738, 614] width 170 height 96
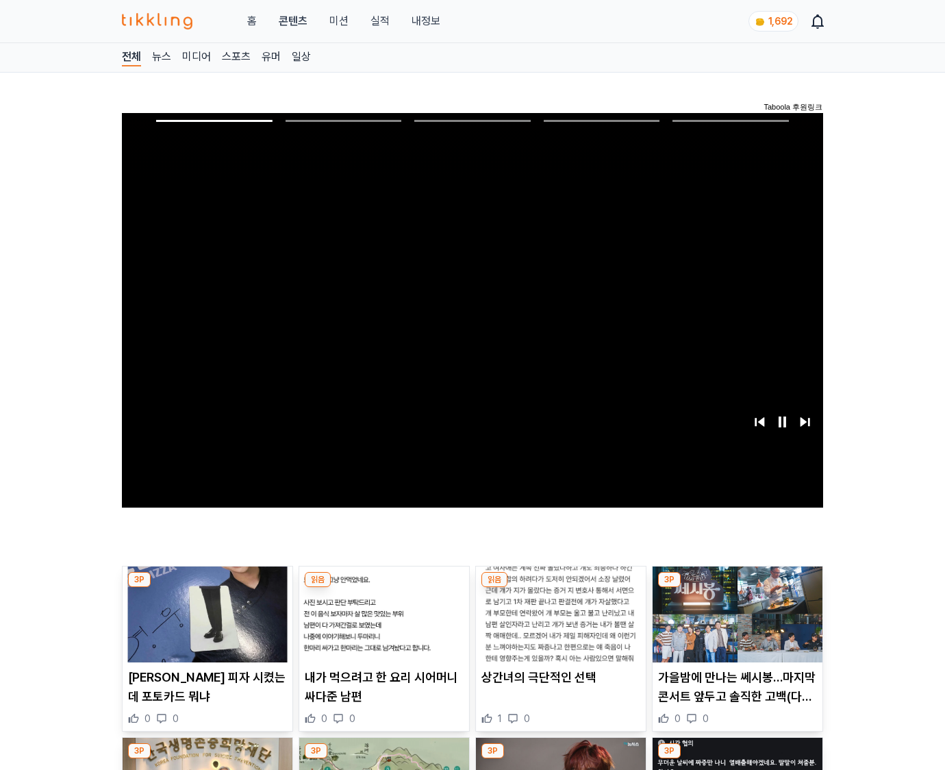
click at [737, 588] on img at bounding box center [738, 614] width 170 height 96
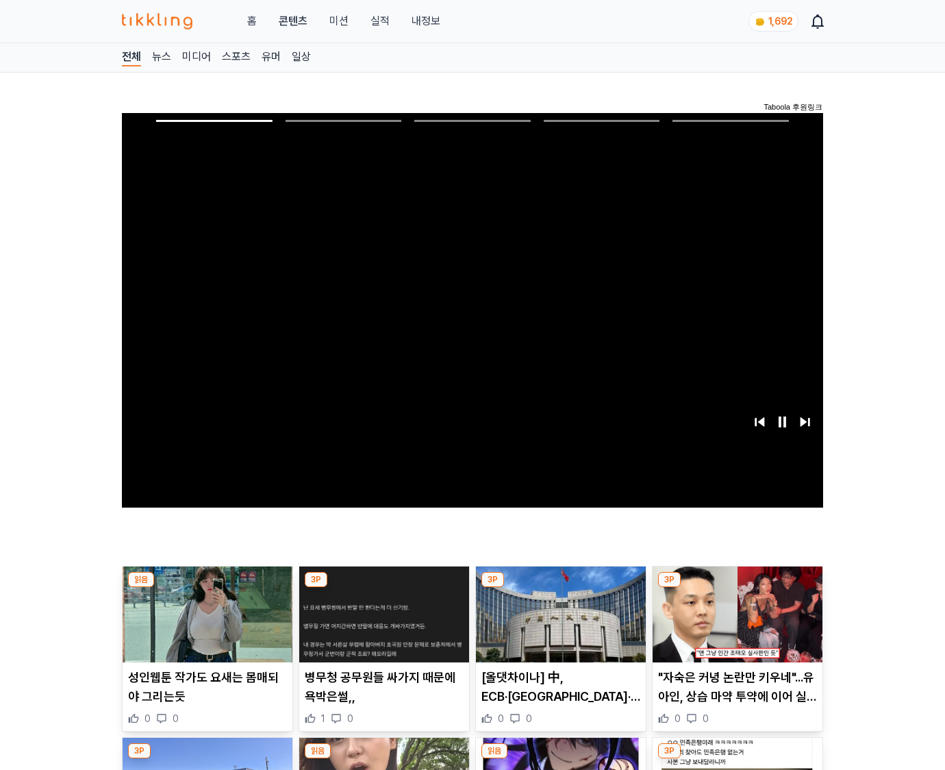
click at [737, 588] on img at bounding box center [738, 614] width 170 height 96
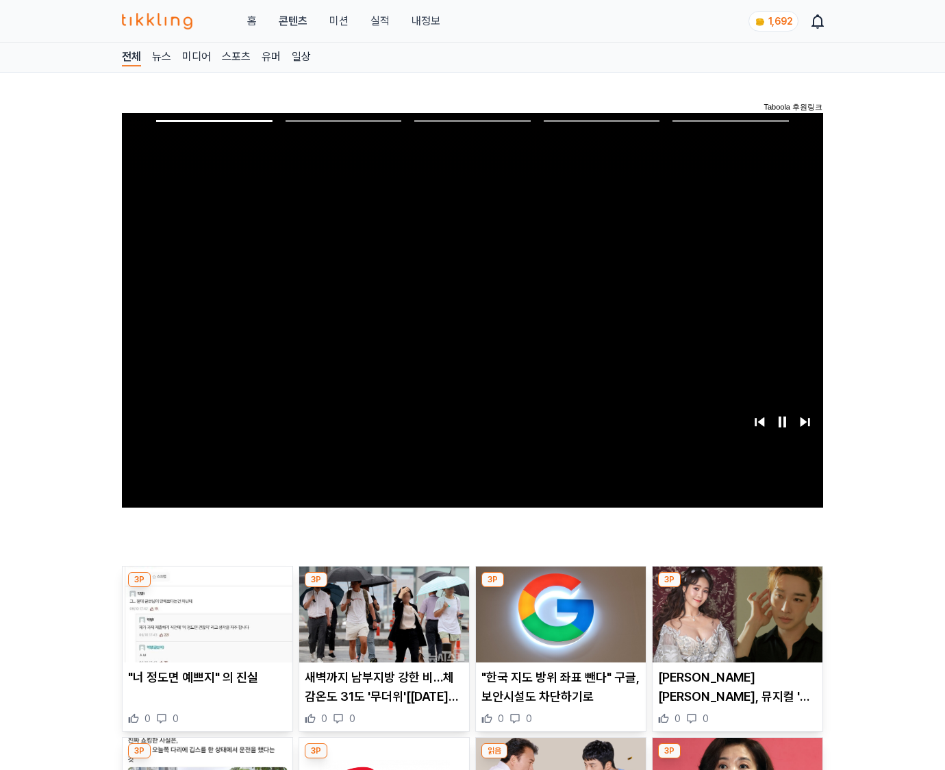
click at [737, 588] on img at bounding box center [738, 614] width 170 height 96
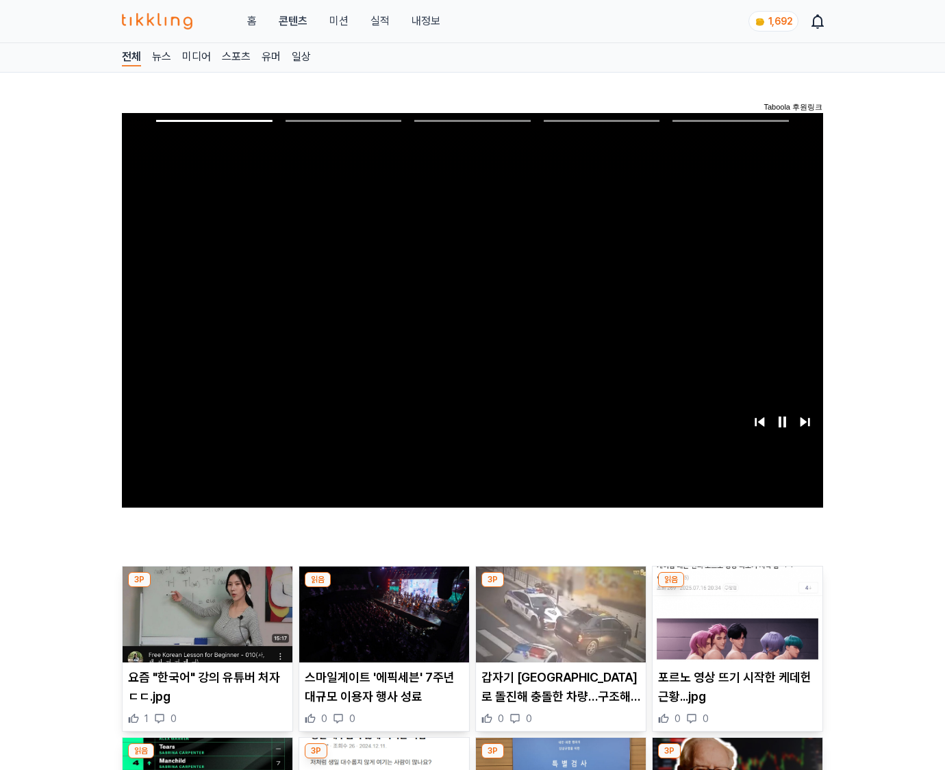
click at [737, 588] on img at bounding box center [738, 614] width 170 height 96
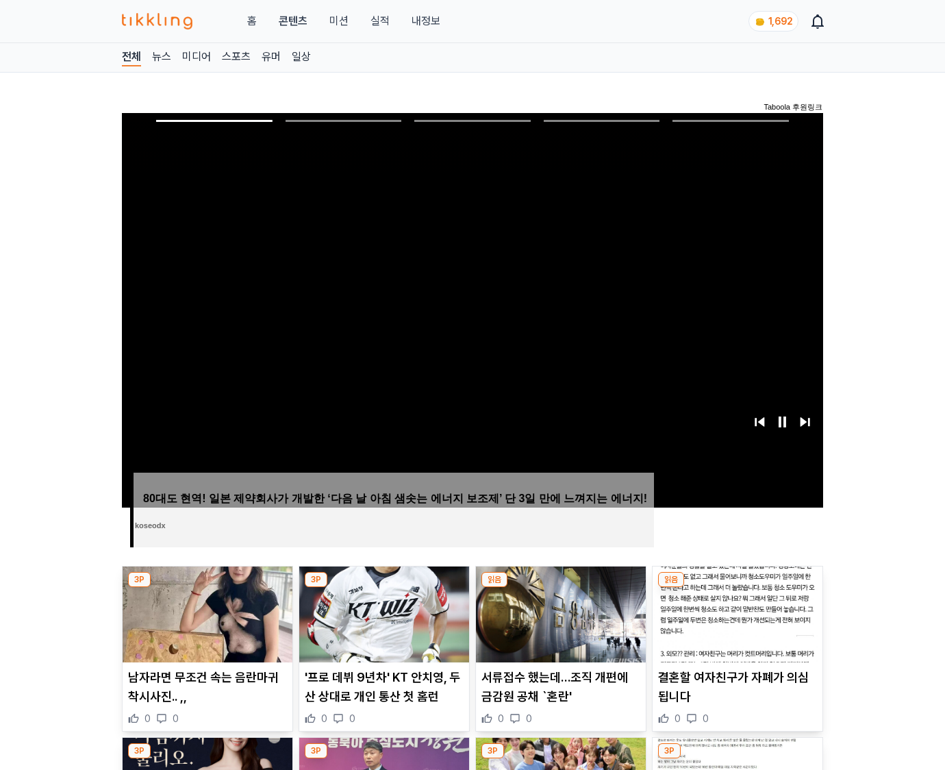
click at [737, 588] on img at bounding box center [738, 614] width 170 height 96
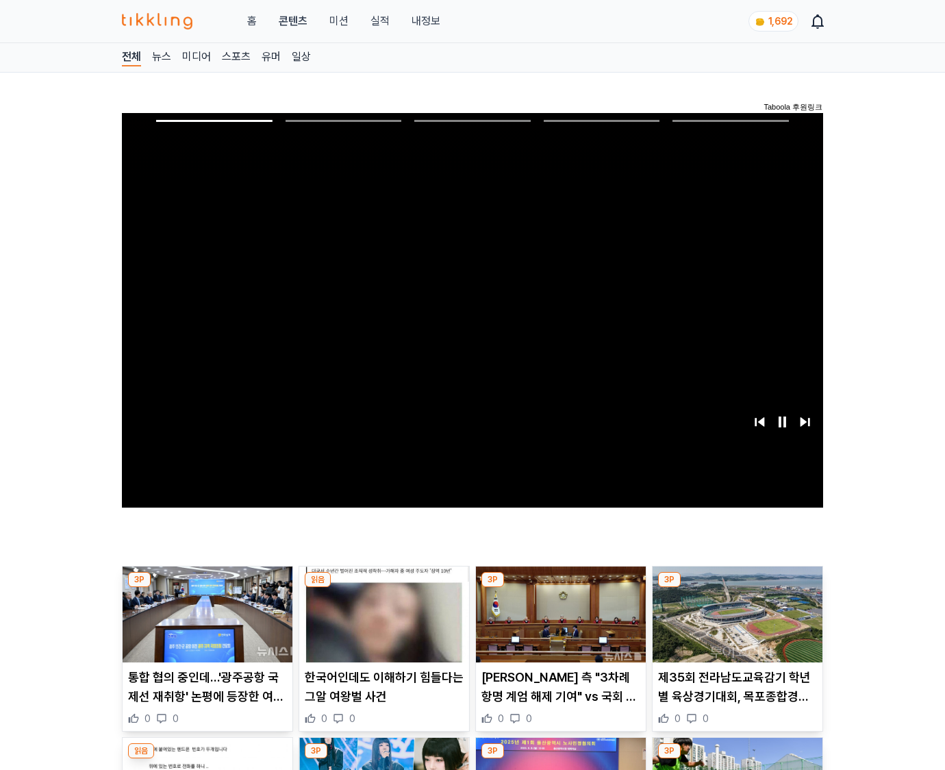
click at [737, 588] on img at bounding box center [738, 614] width 170 height 96
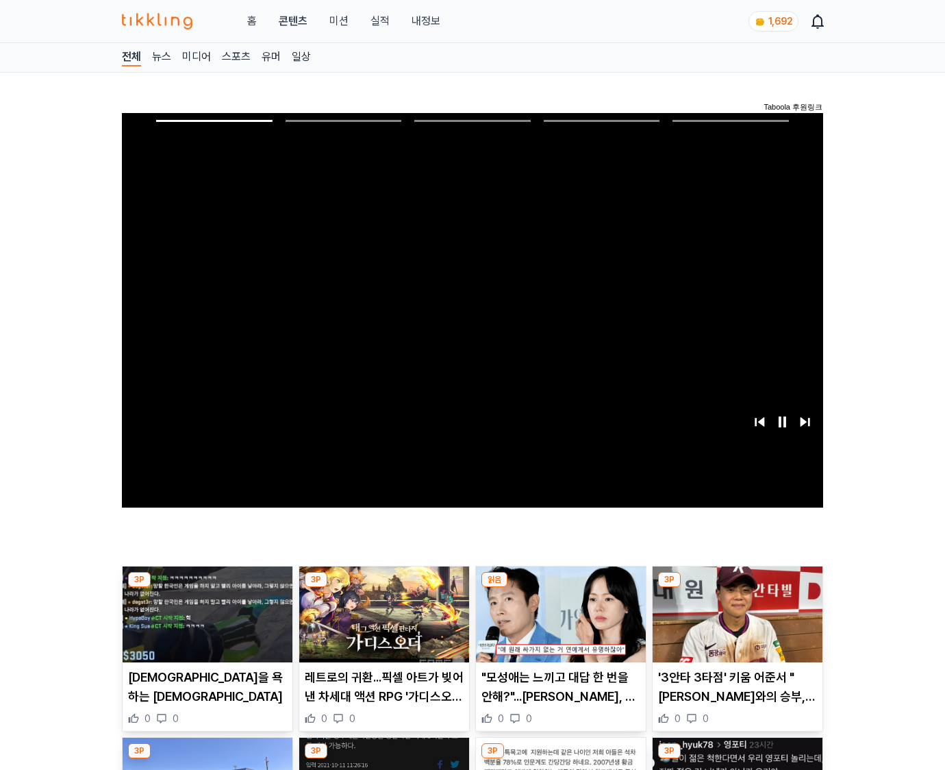
click at [737, 588] on img at bounding box center [738, 614] width 170 height 96
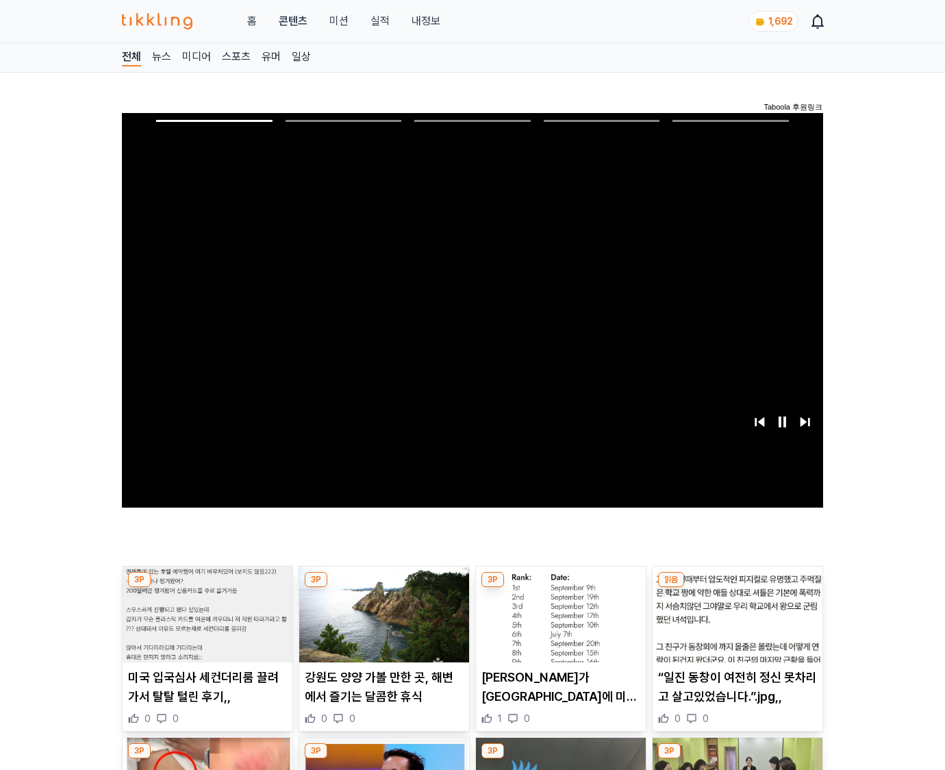
click at [737, 588] on img at bounding box center [738, 614] width 170 height 96
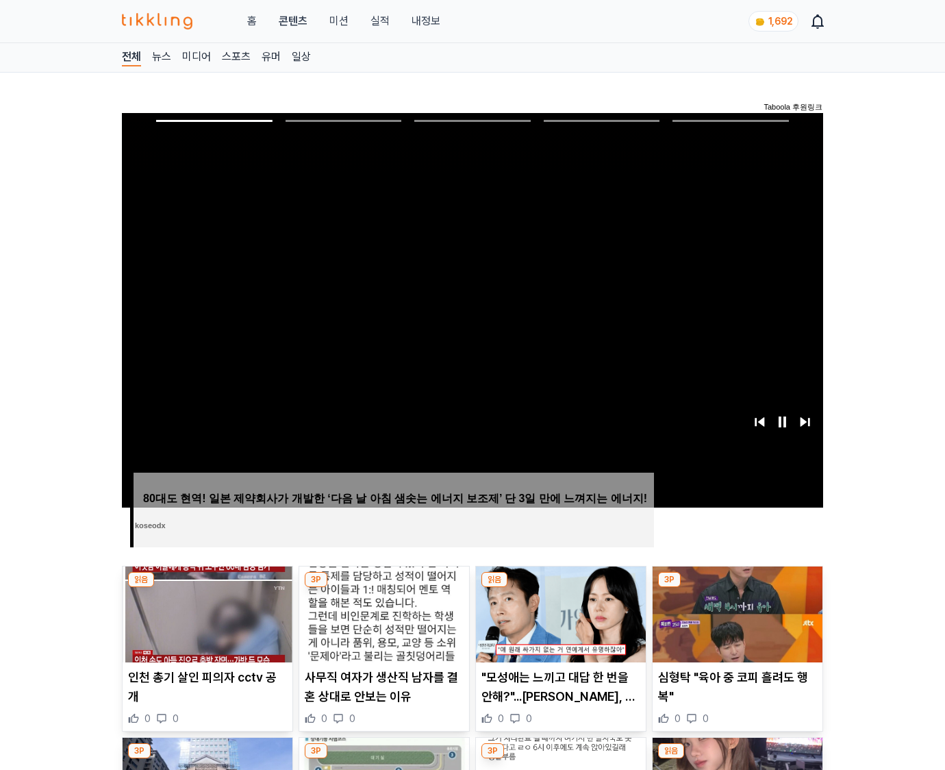
click at [737, 588] on img at bounding box center [738, 614] width 170 height 96
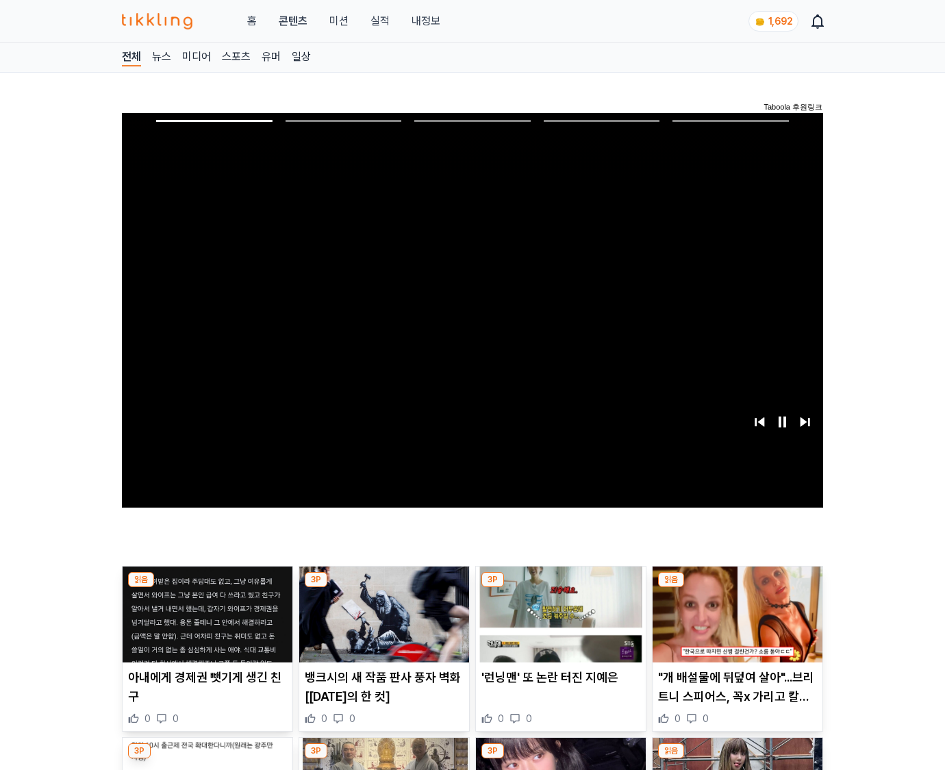
click at [737, 588] on img at bounding box center [738, 614] width 170 height 96
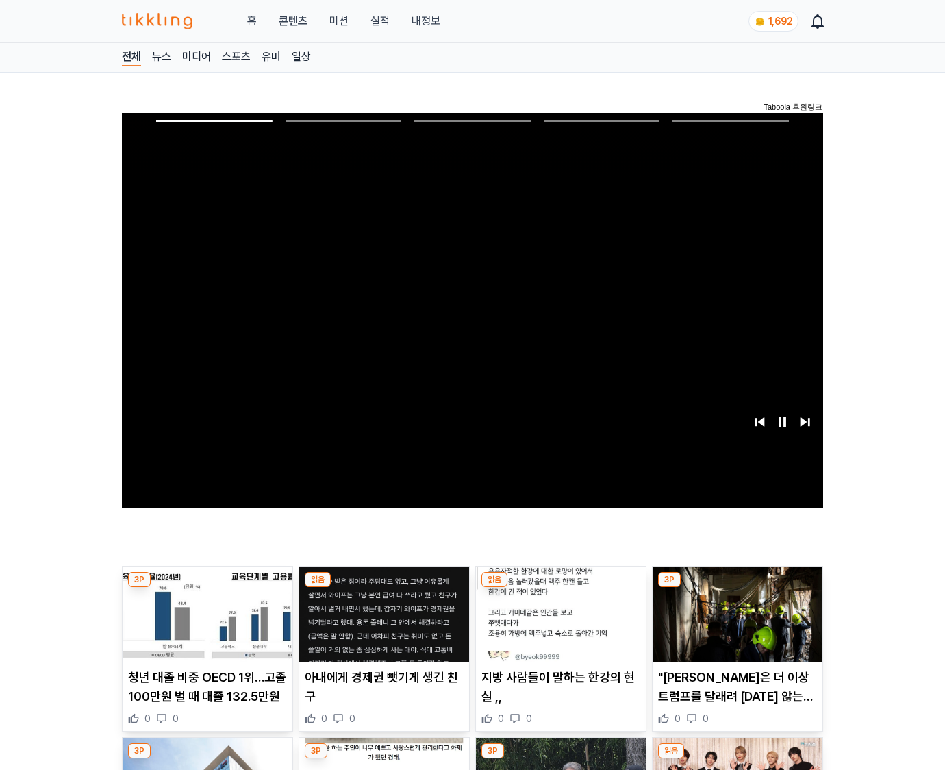
click at [737, 588] on img at bounding box center [738, 614] width 170 height 96
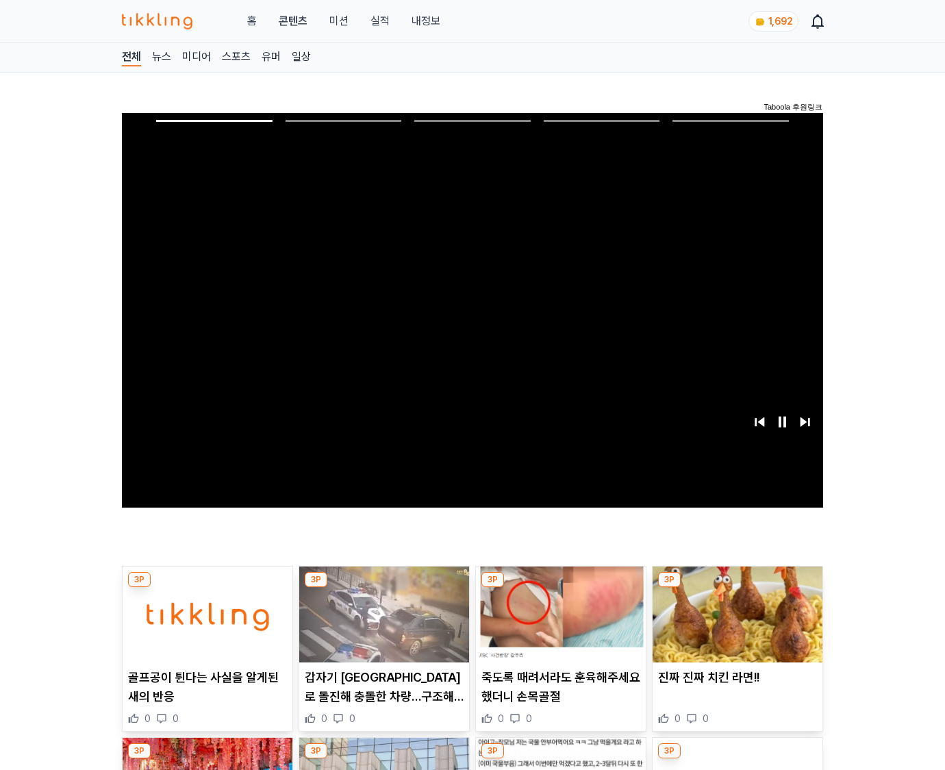
click at [737, 588] on img at bounding box center [738, 614] width 170 height 96
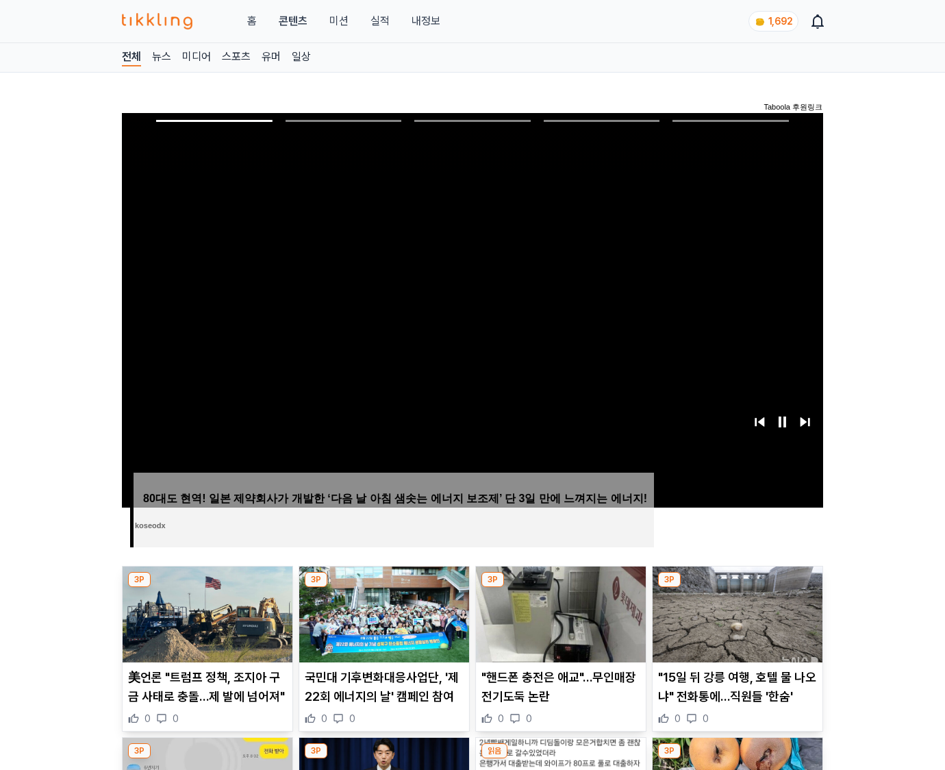
click at [737, 588] on img at bounding box center [738, 614] width 170 height 96
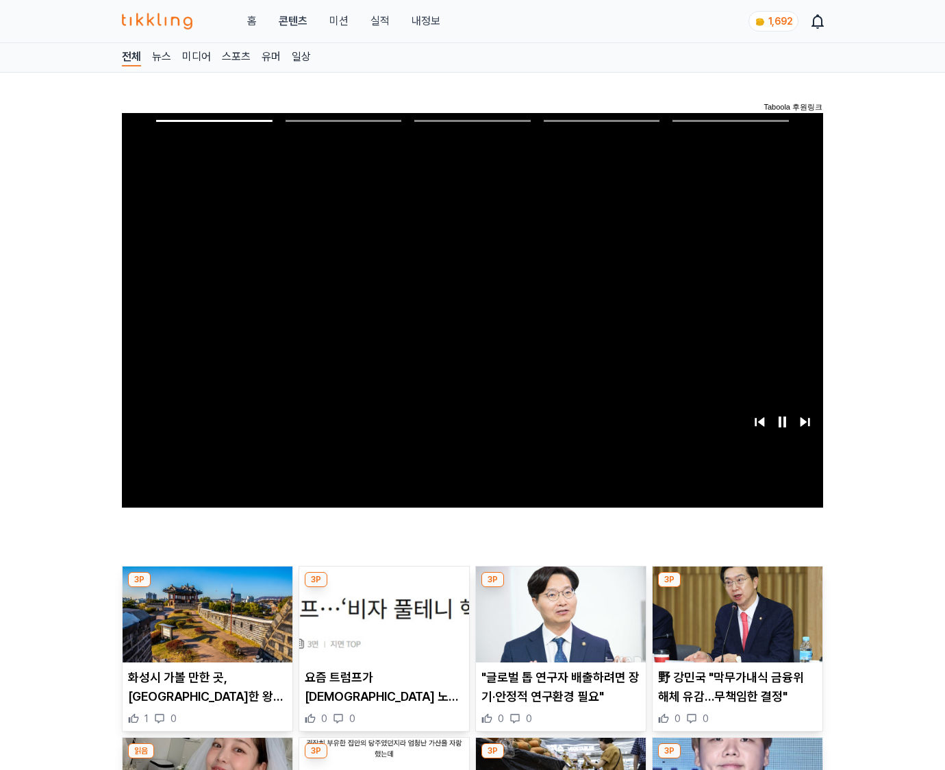
click at [737, 588] on img at bounding box center [738, 614] width 170 height 96
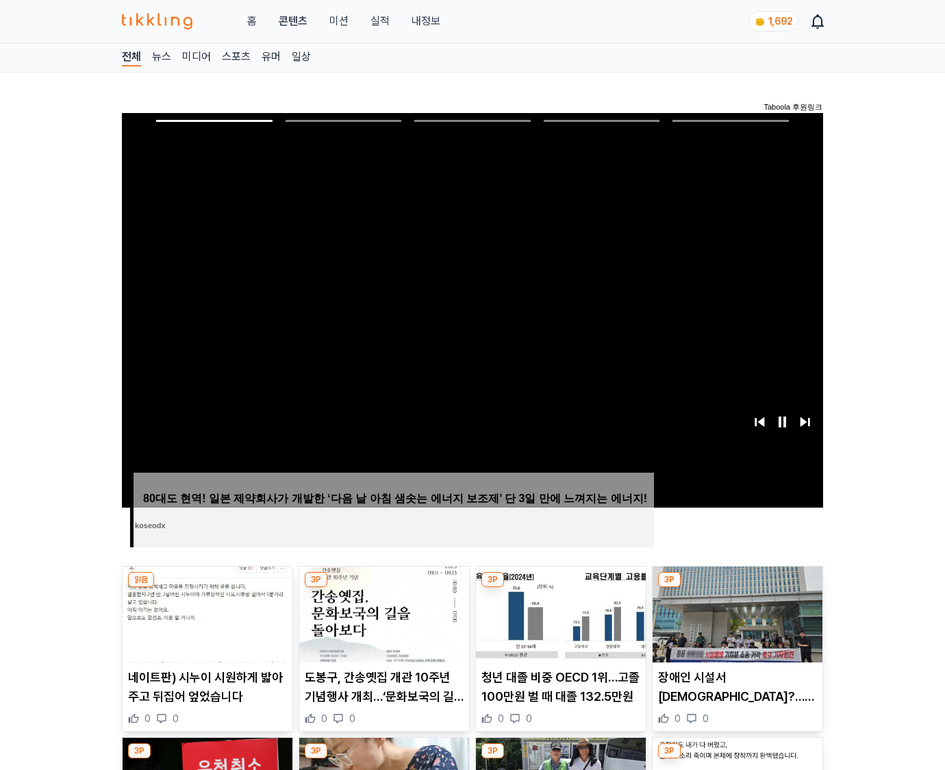
click at [737, 588] on img at bounding box center [738, 614] width 170 height 96
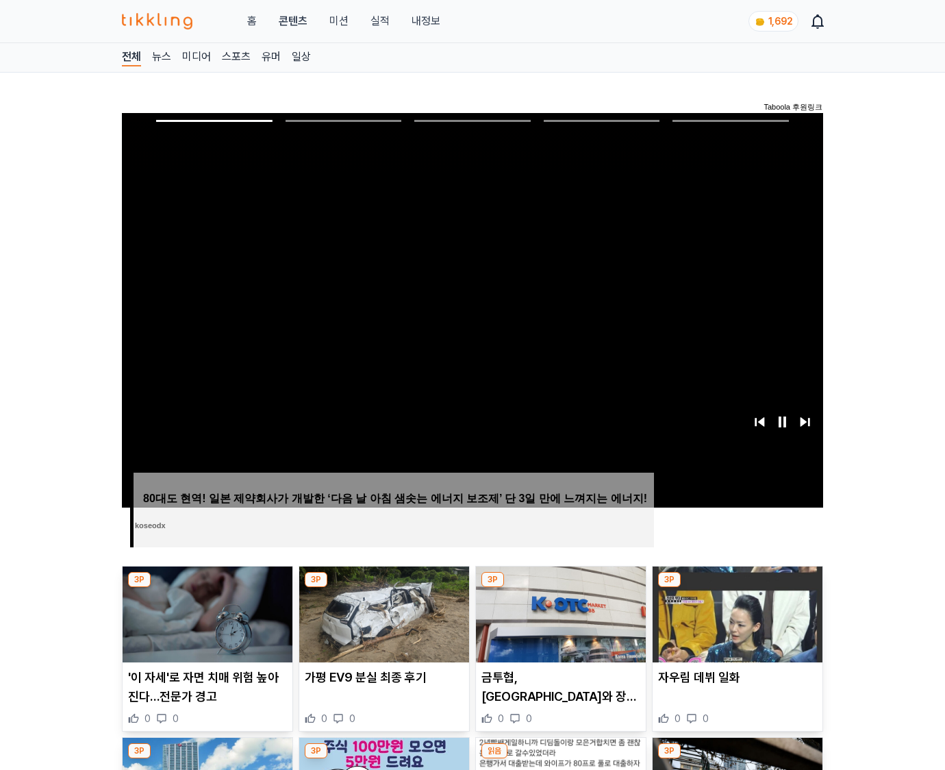
click at [737, 588] on img at bounding box center [738, 614] width 170 height 96
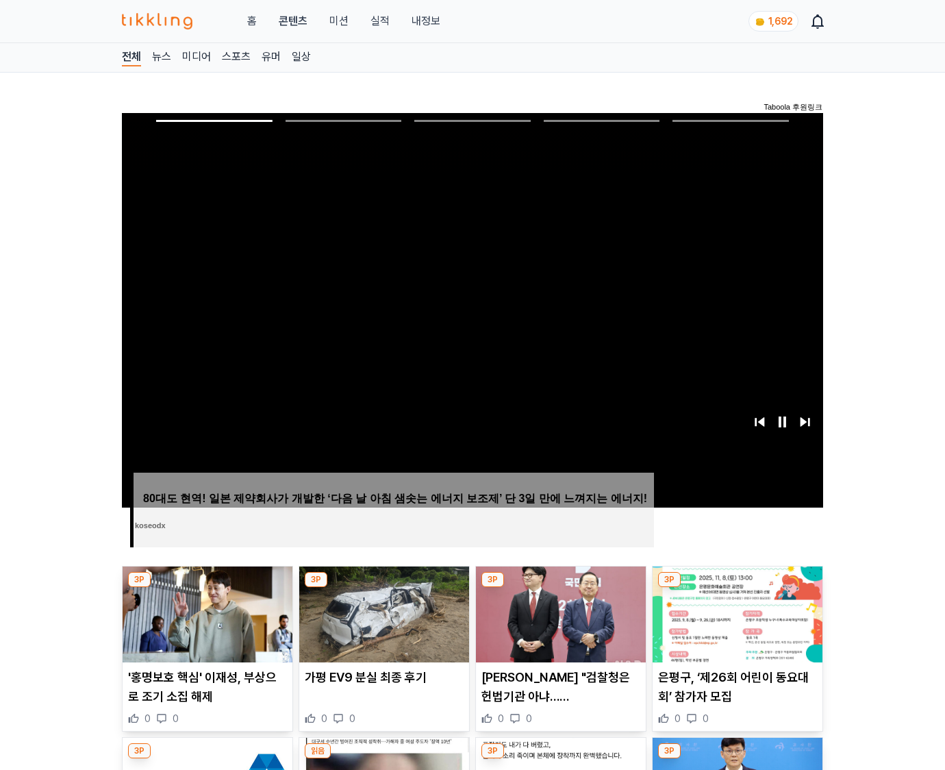
click at [737, 588] on img at bounding box center [738, 614] width 170 height 96
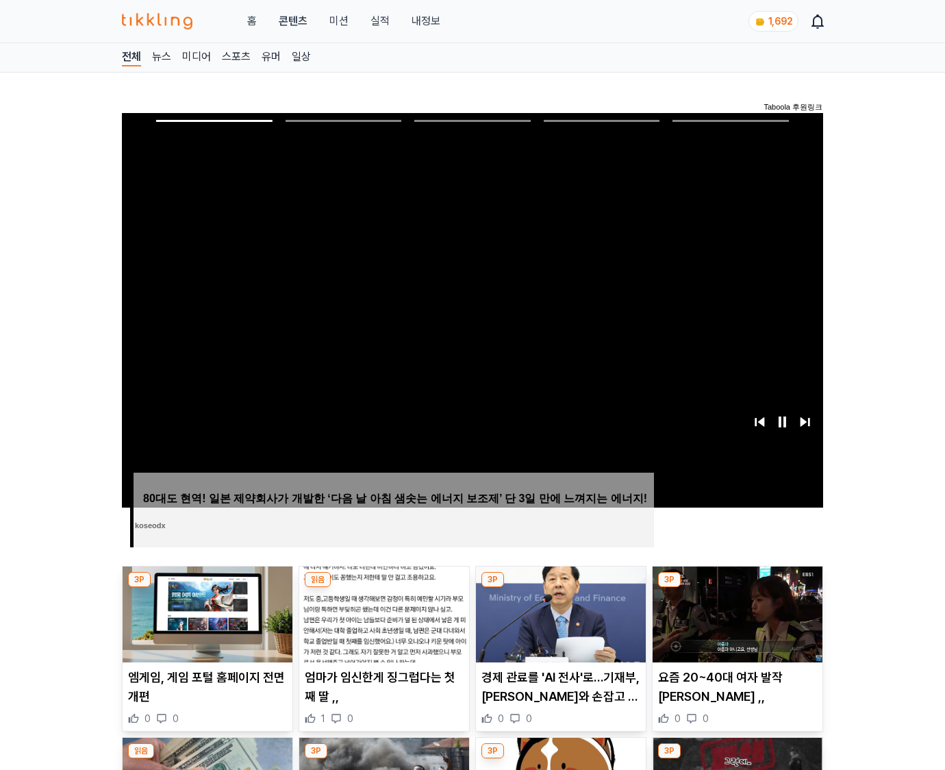
click at [737, 588] on img at bounding box center [738, 614] width 170 height 96
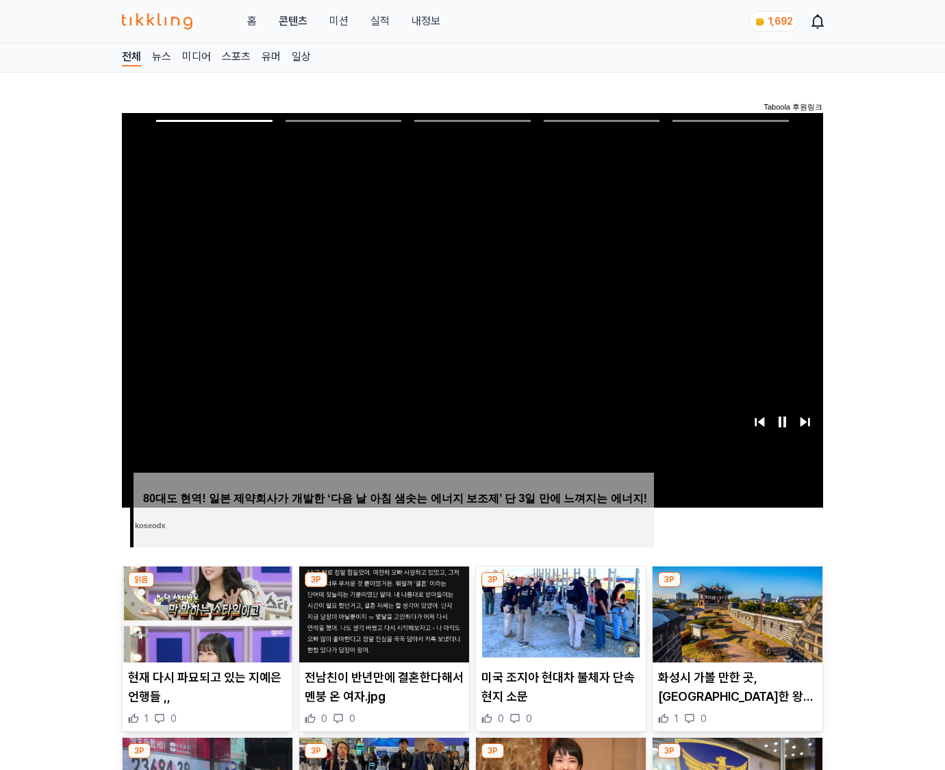
click at [737, 588] on img at bounding box center [738, 614] width 170 height 96
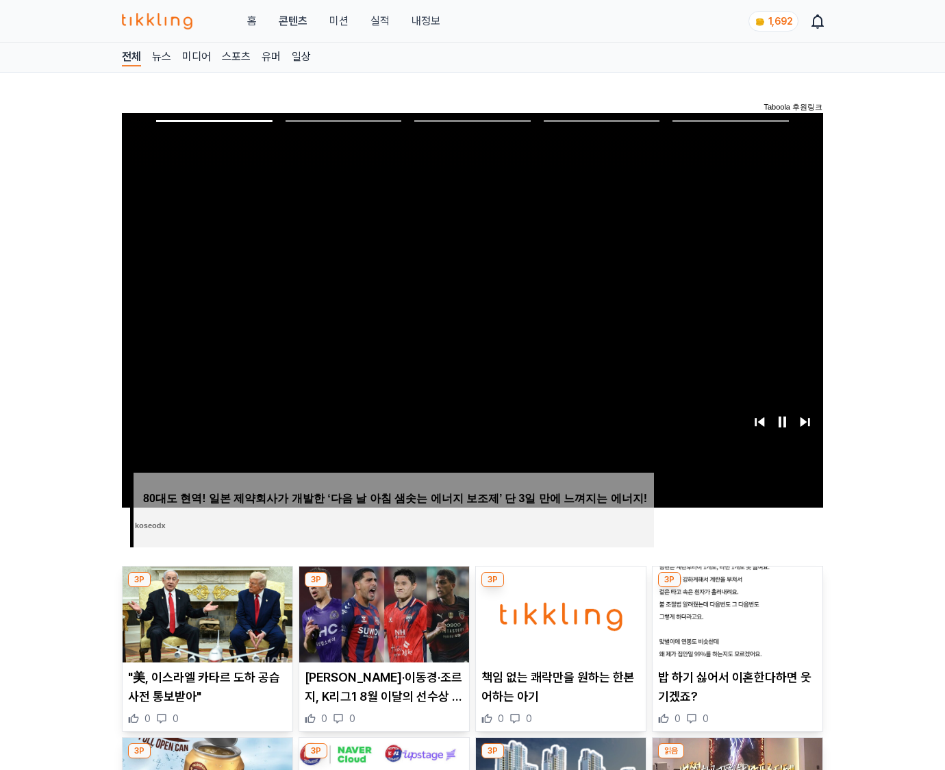
click at [737, 588] on img at bounding box center [738, 614] width 170 height 96
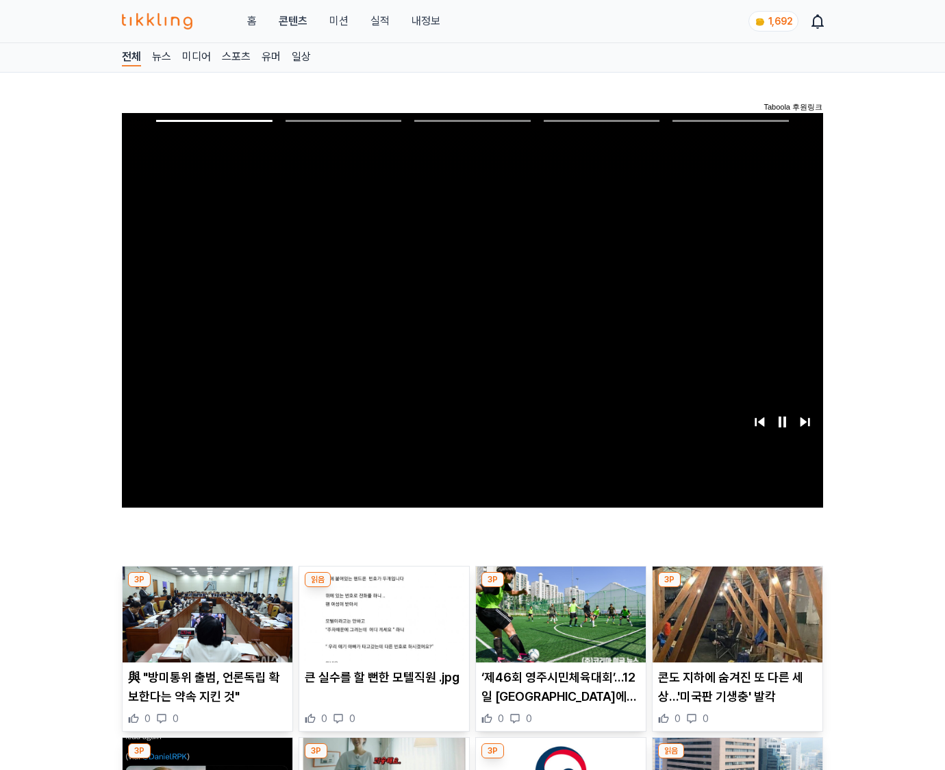
click at [737, 588] on img at bounding box center [738, 614] width 170 height 96
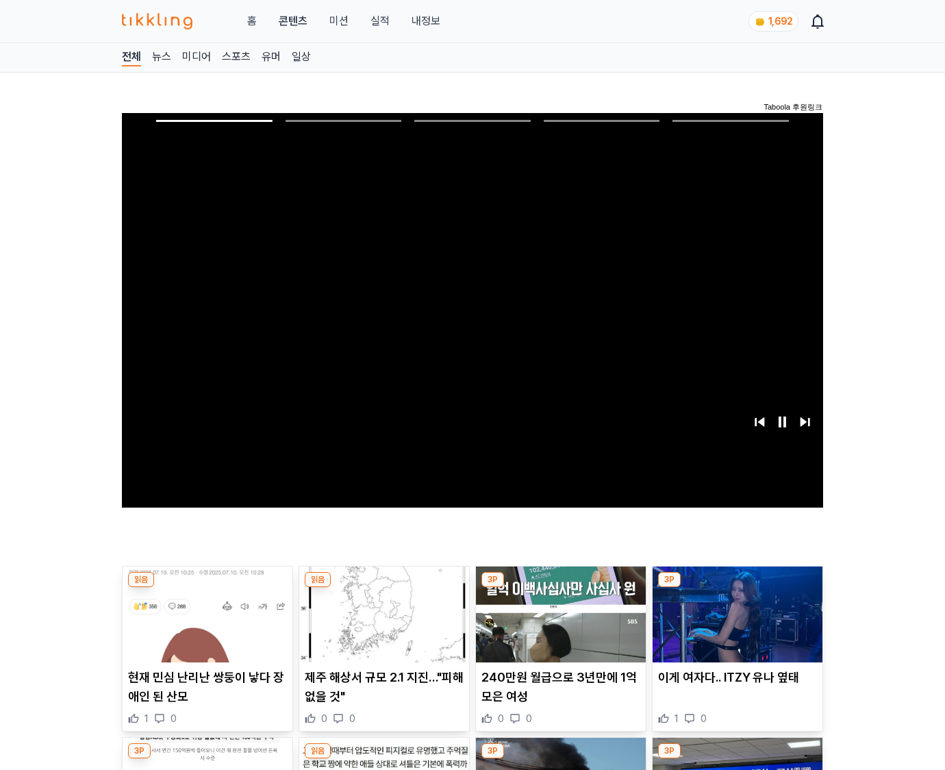
click at [737, 588] on img at bounding box center [738, 614] width 170 height 96
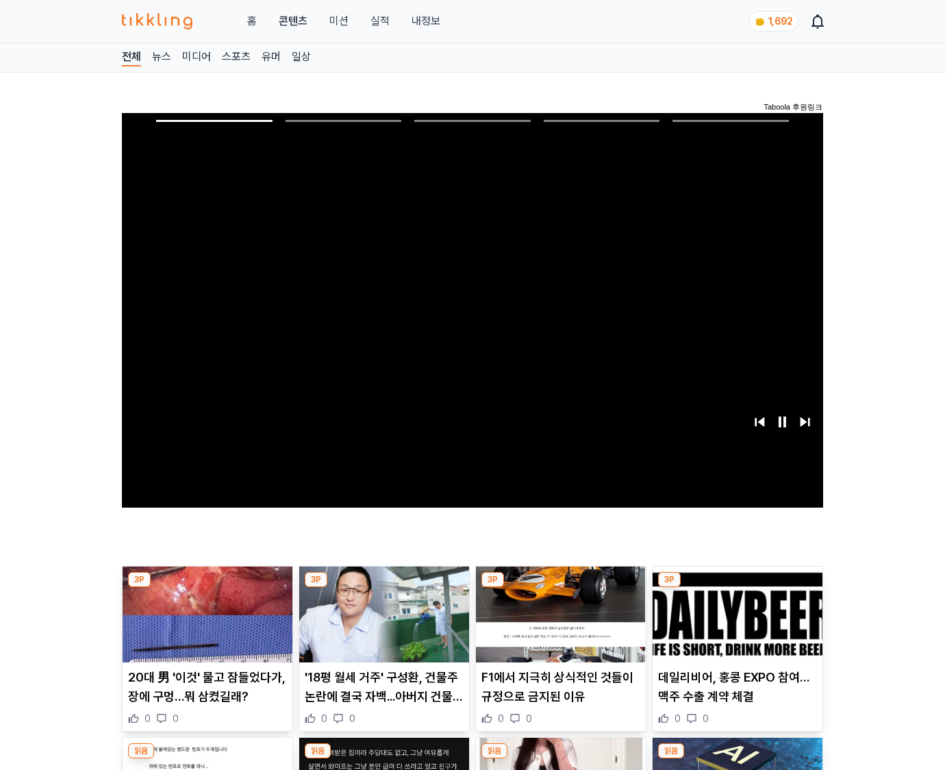
click at [737, 588] on img at bounding box center [738, 614] width 170 height 96
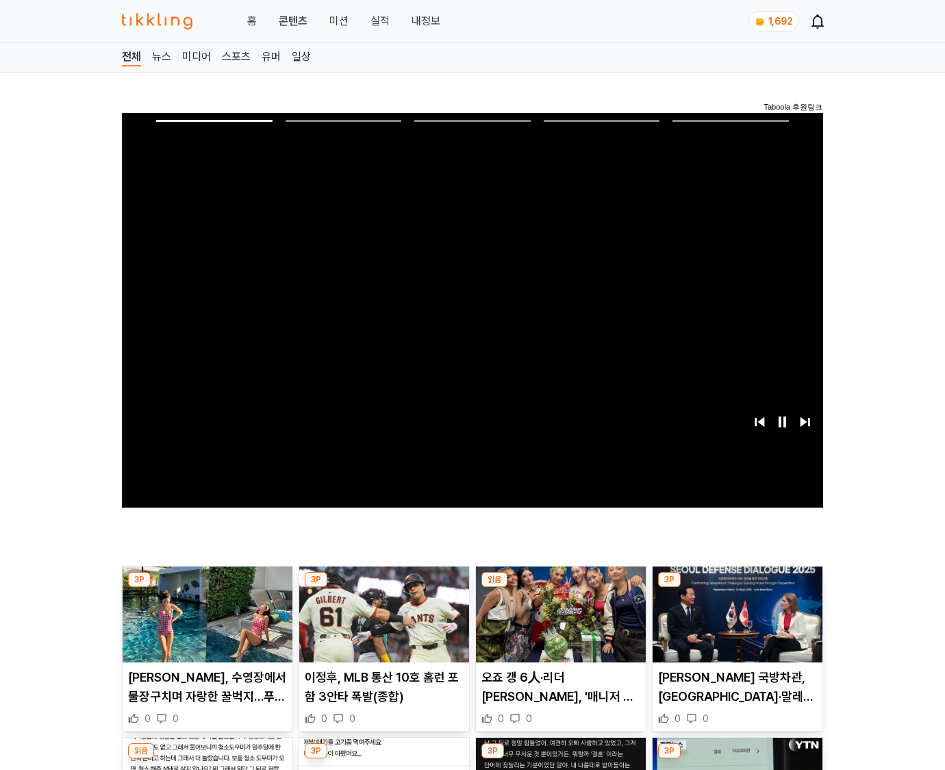
click at [737, 588] on img at bounding box center [738, 614] width 170 height 96
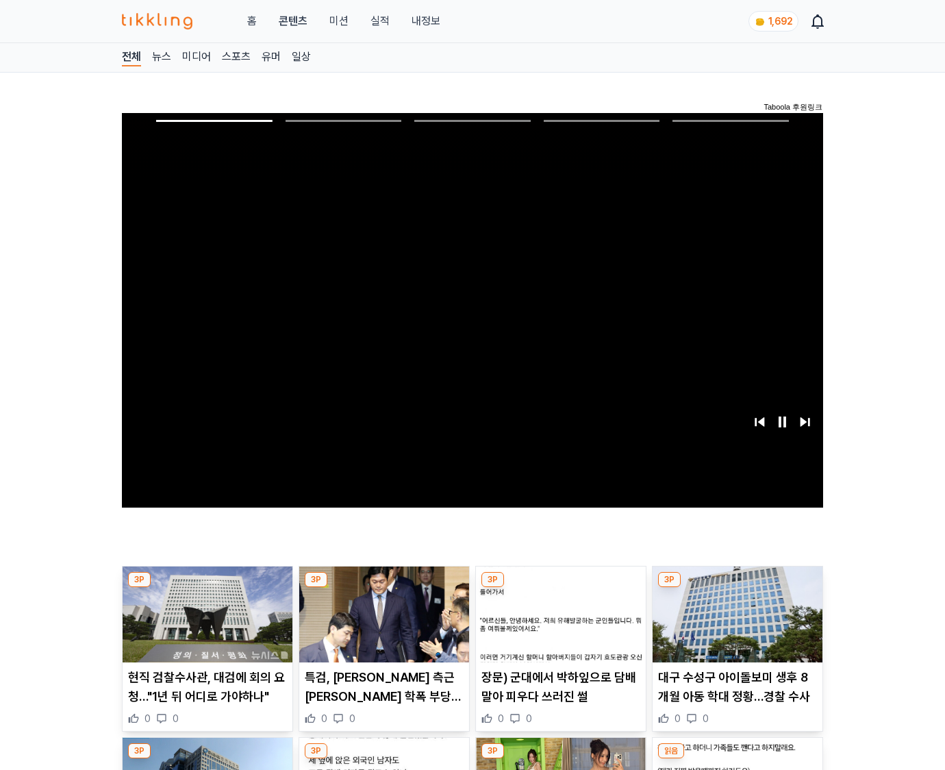
click at [737, 588] on img at bounding box center [738, 614] width 170 height 96
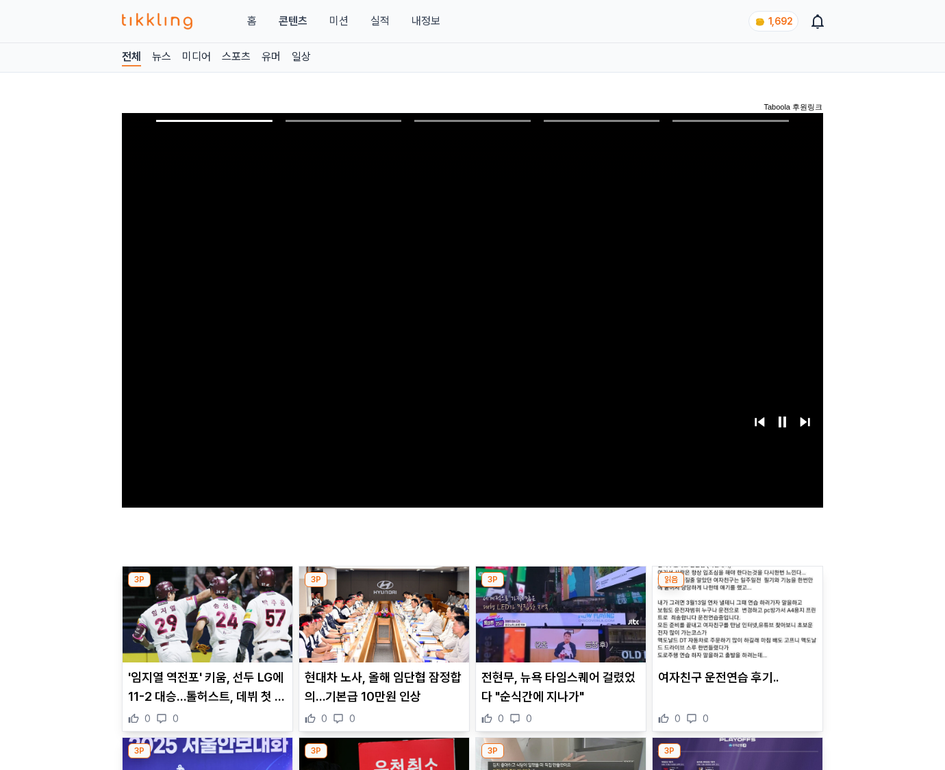
click at [737, 588] on img at bounding box center [738, 614] width 170 height 96
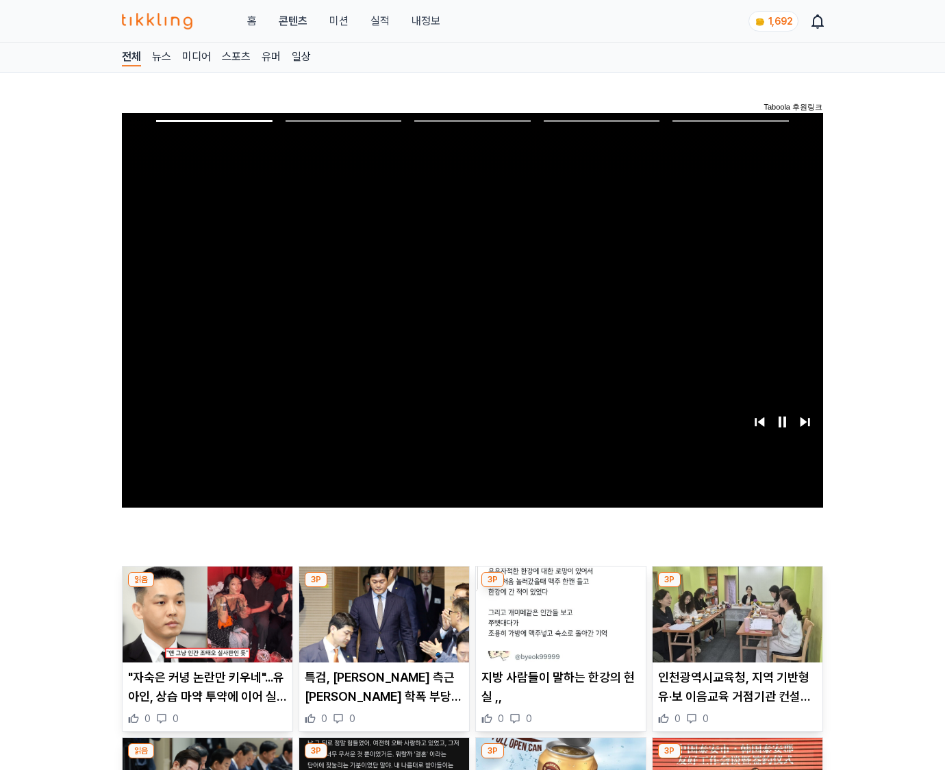
click at [737, 588] on img at bounding box center [738, 614] width 170 height 96
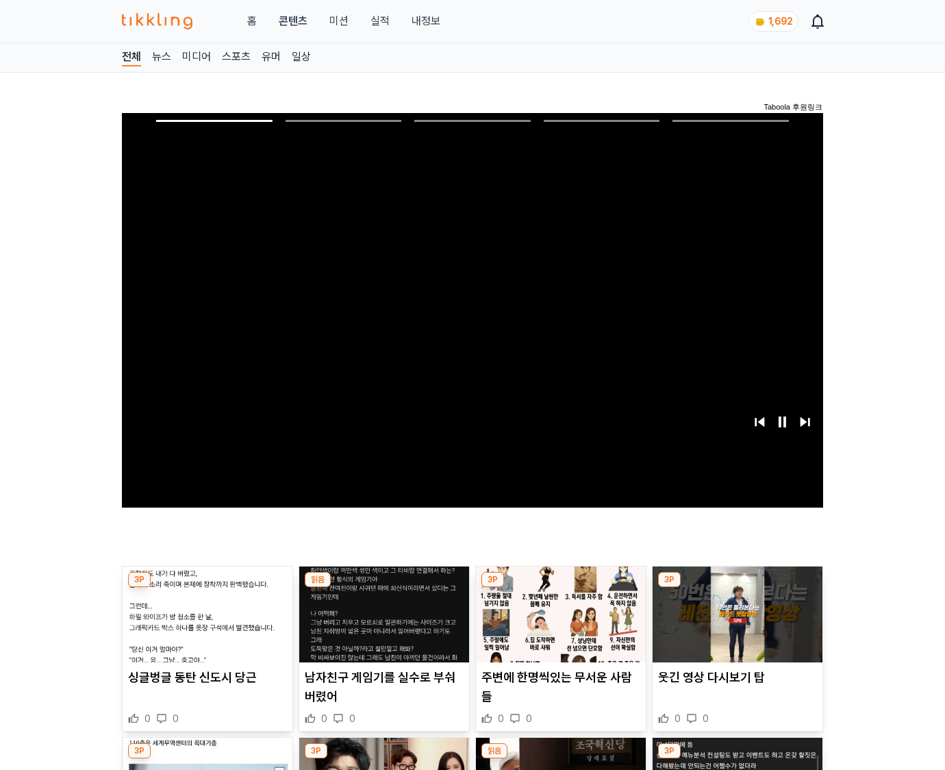
click at [737, 588] on img at bounding box center [738, 614] width 170 height 96
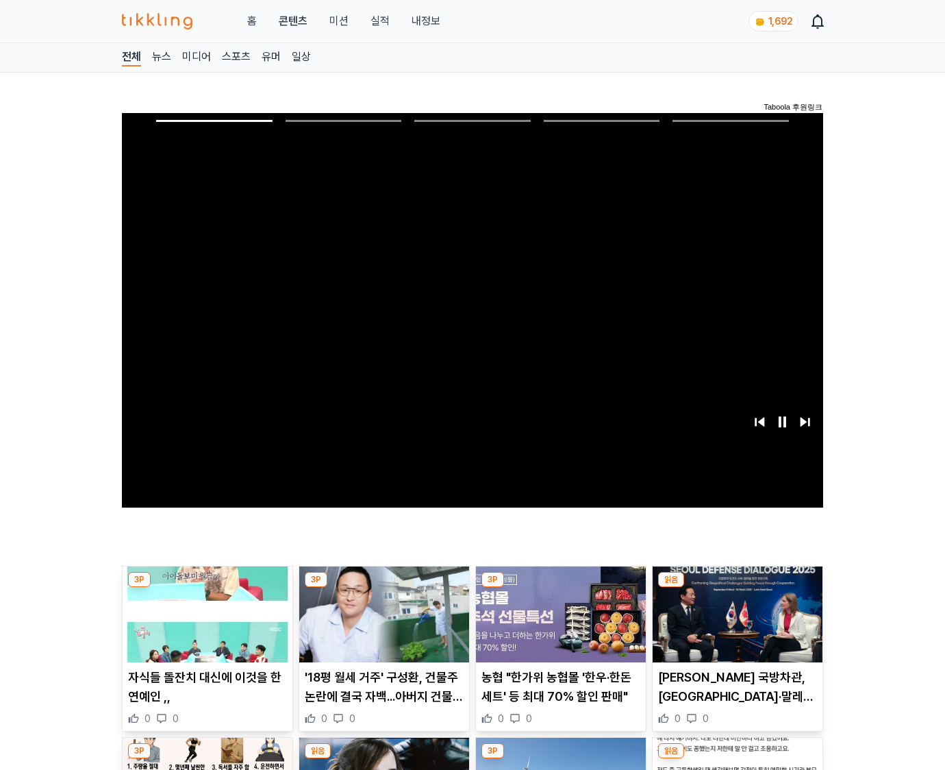
click at [737, 588] on img at bounding box center [738, 614] width 170 height 96
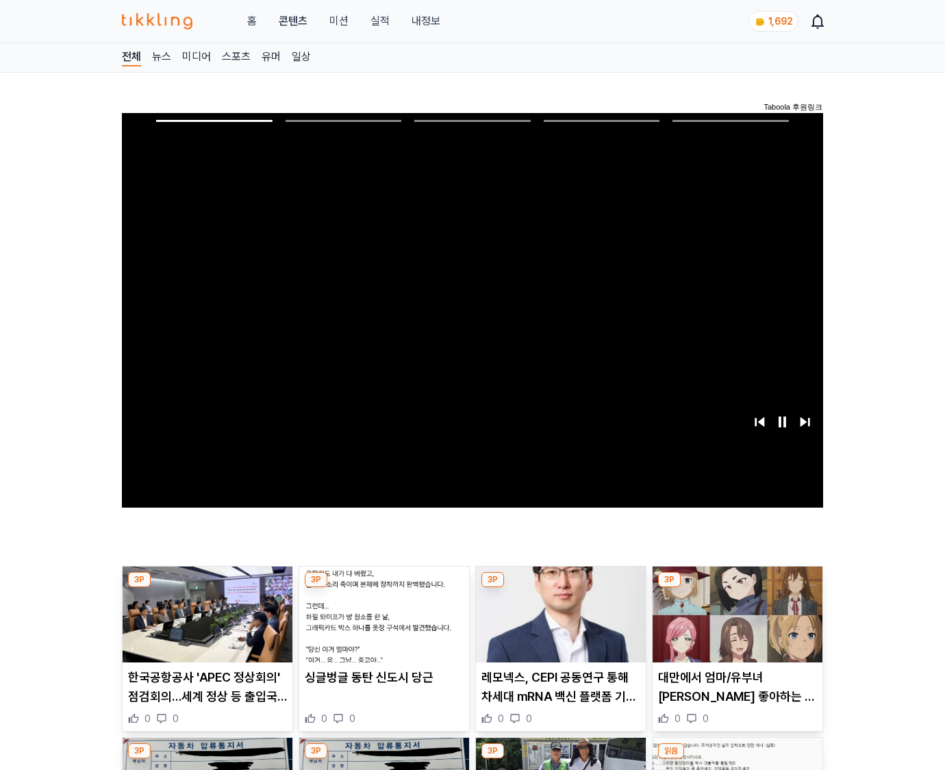
click at [737, 588] on img at bounding box center [738, 614] width 170 height 96
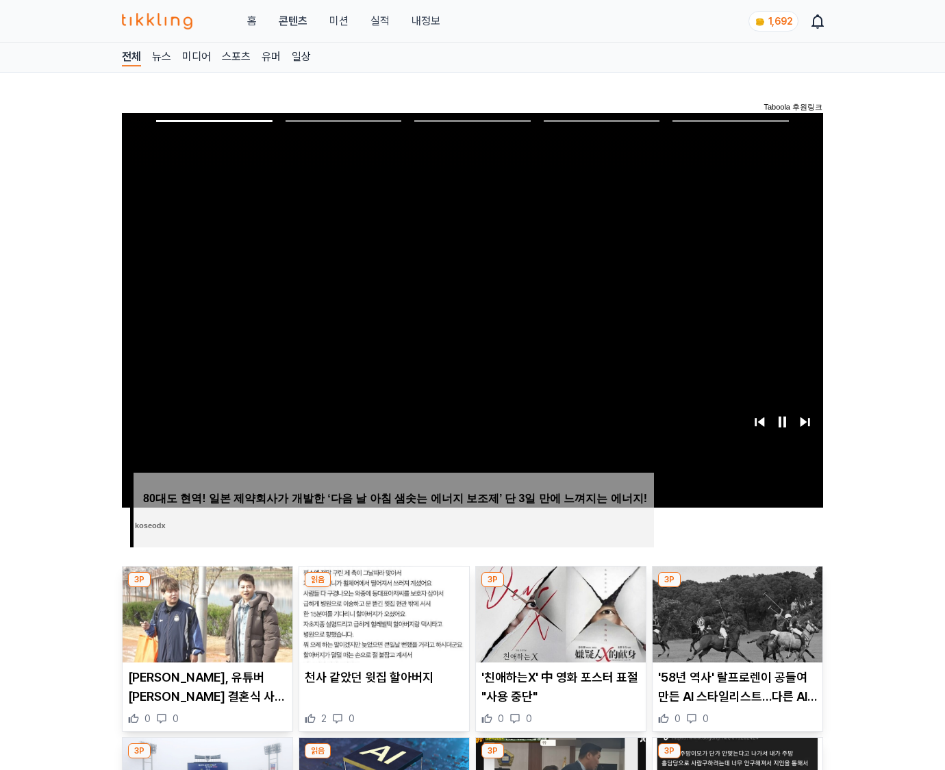
click at [737, 588] on img at bounding box center [738, 614] width 170 height 96
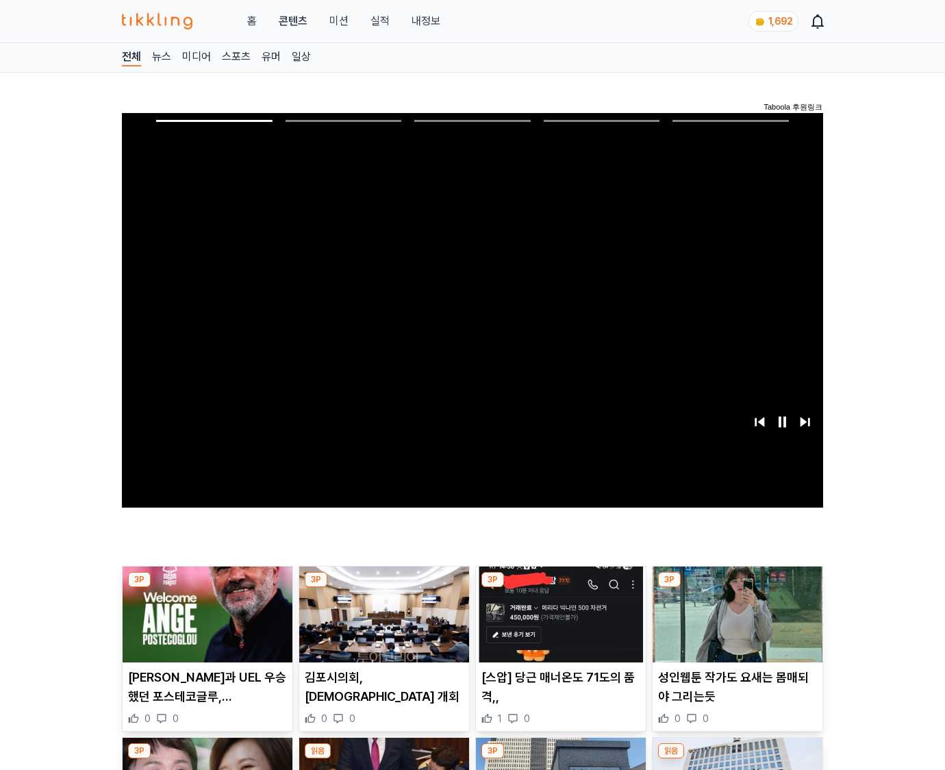
click at [737, 588] on img at bounding box center [738, 614] width 170 height 96
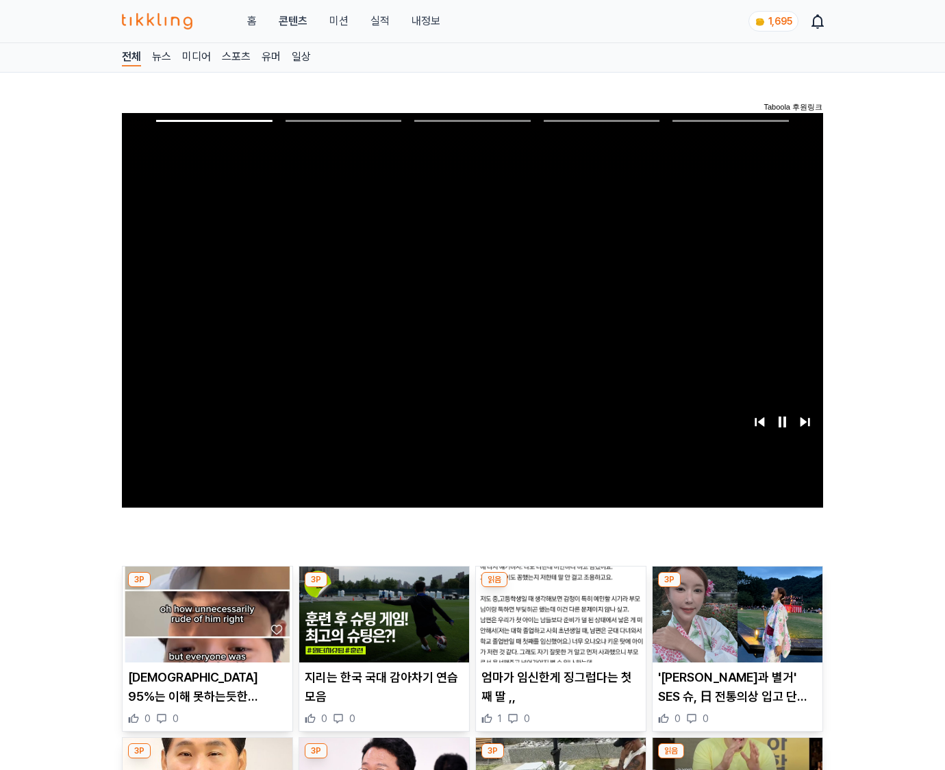
click at [737, 588] on img at bounding box center [738, 614] width 170 height 96
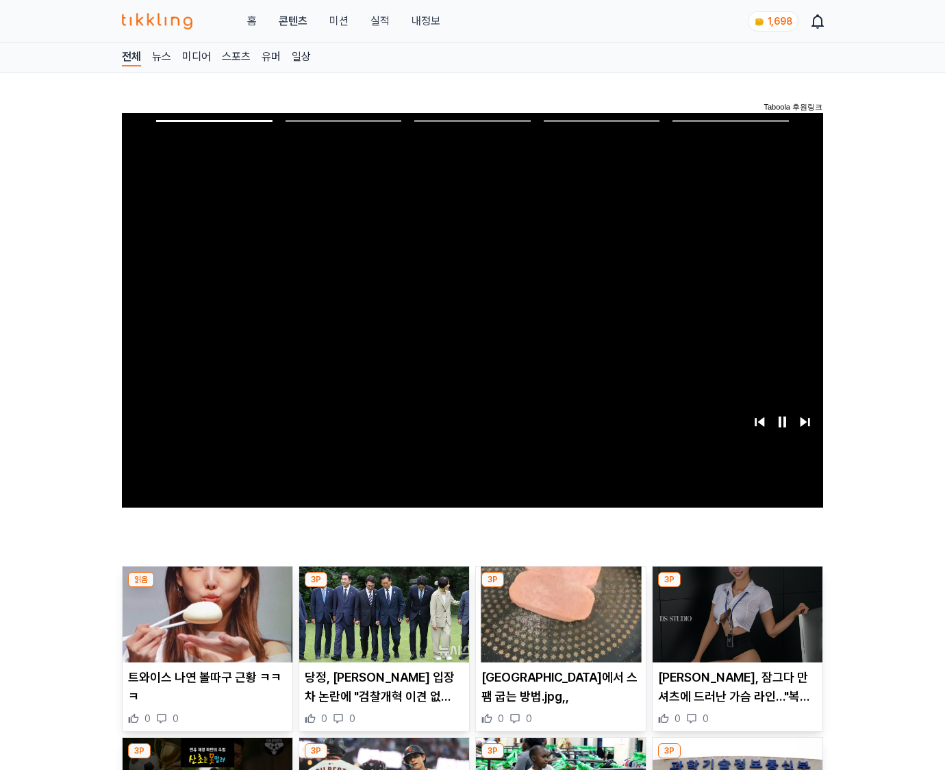
click at [737, 588] on img at bounding box center [738, 614] width 170 height 96
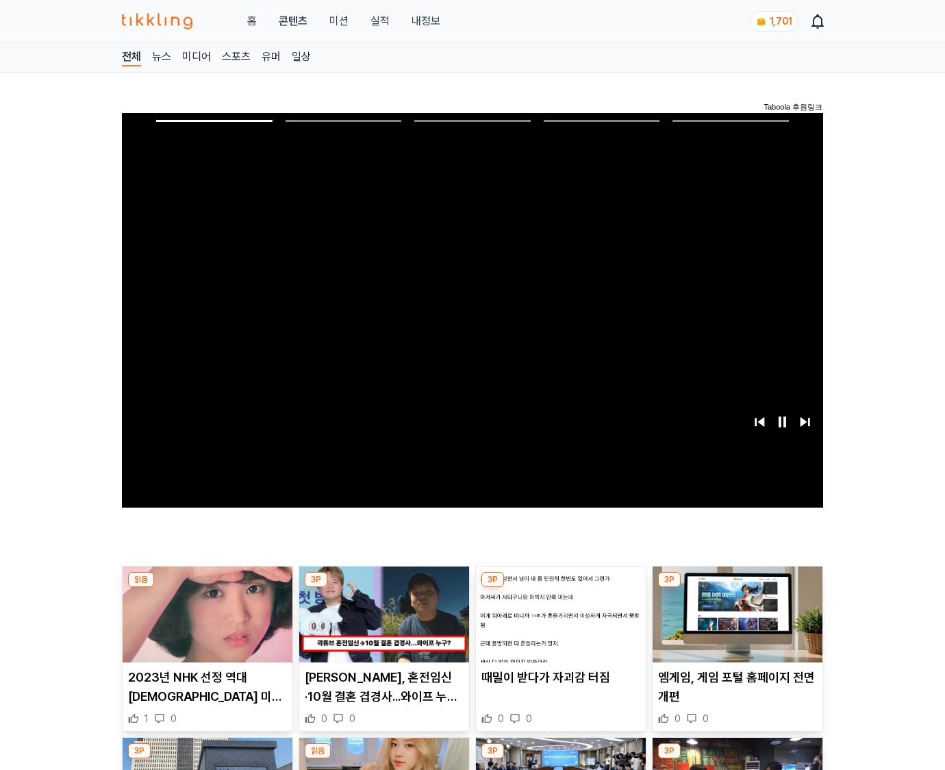
click at [737, 588] on img at bounding box center [738, 614] width 170 height 96
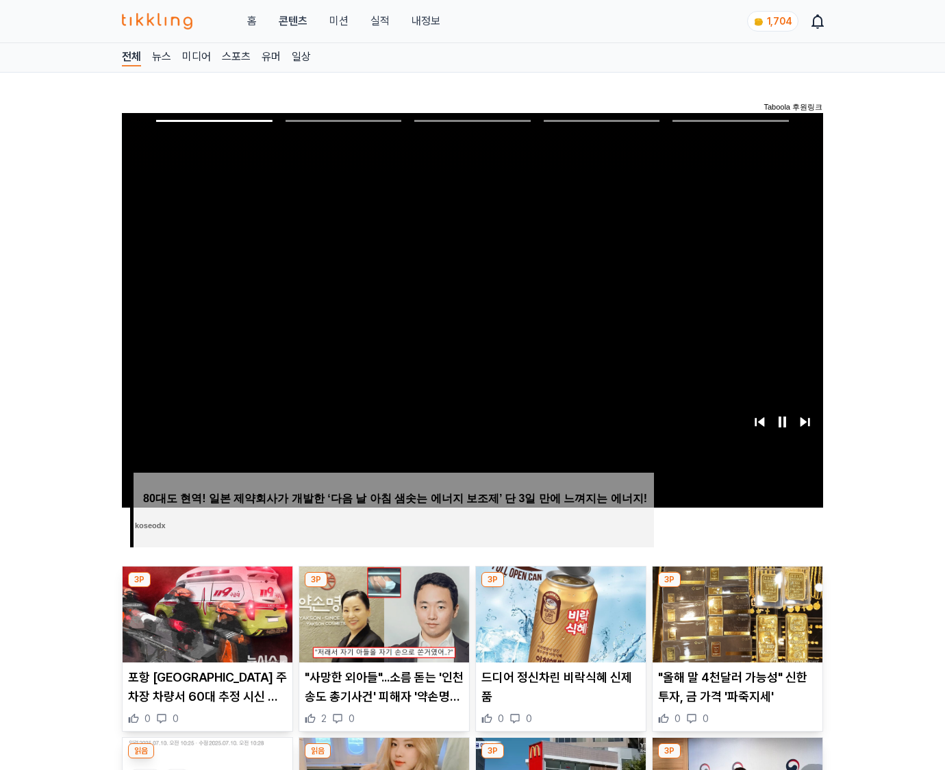
click at [737, 588] on img at bounding box center [738, 614] width 170 height 96
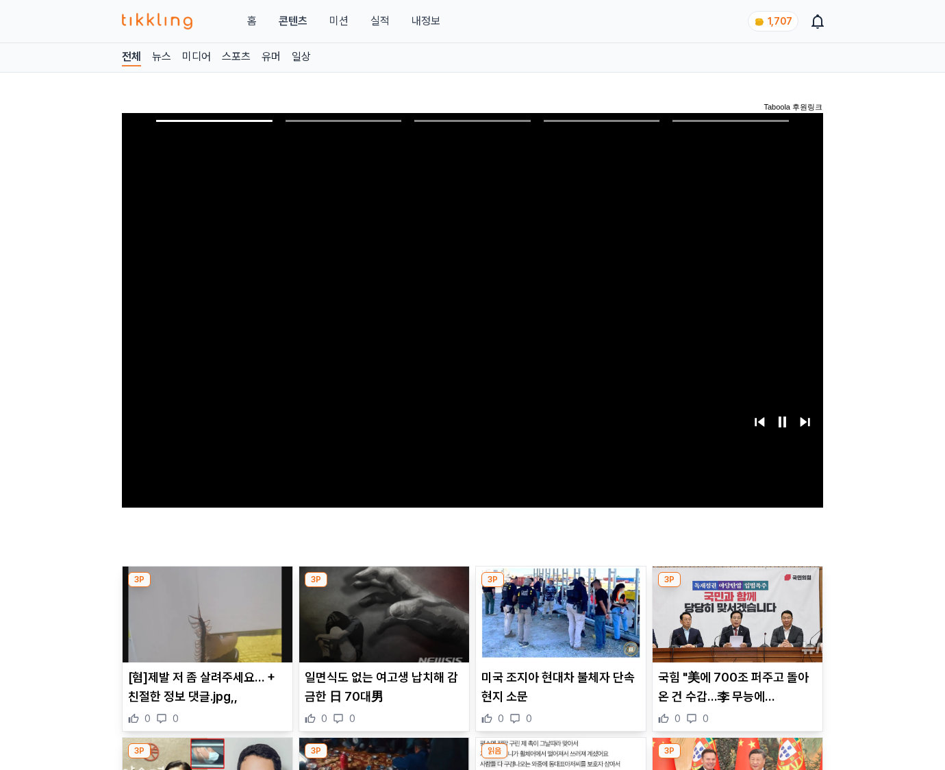
click at [737, 588] on img at bounding box center [738, 614] width 170 height 96
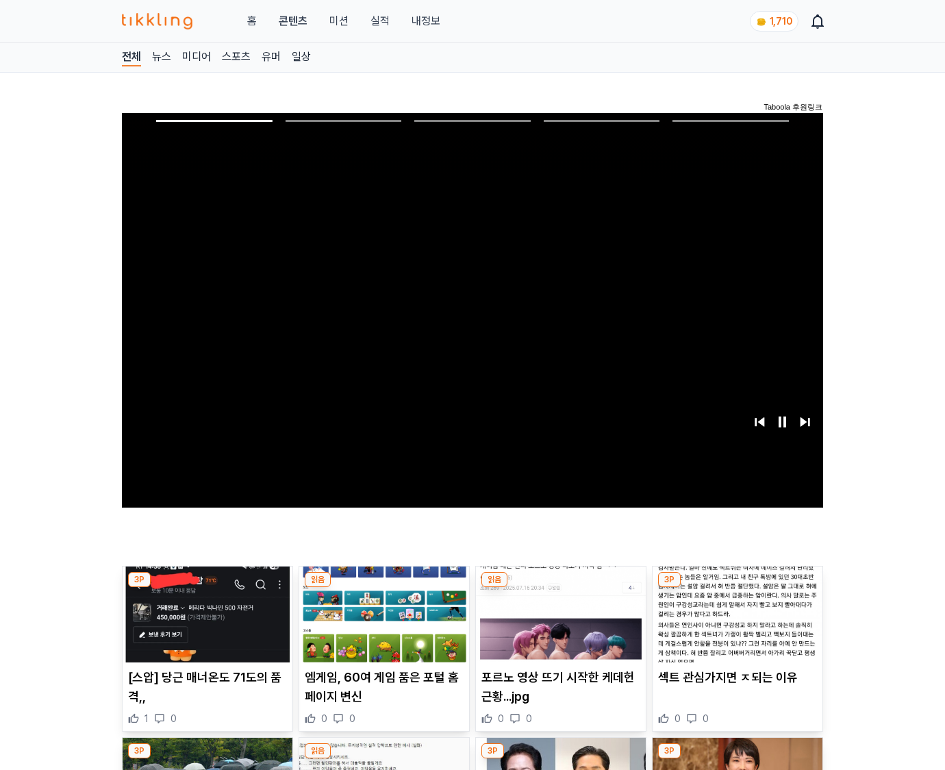
click at [737, 588] on img at bounding box center [738, 614] width 170 height 96
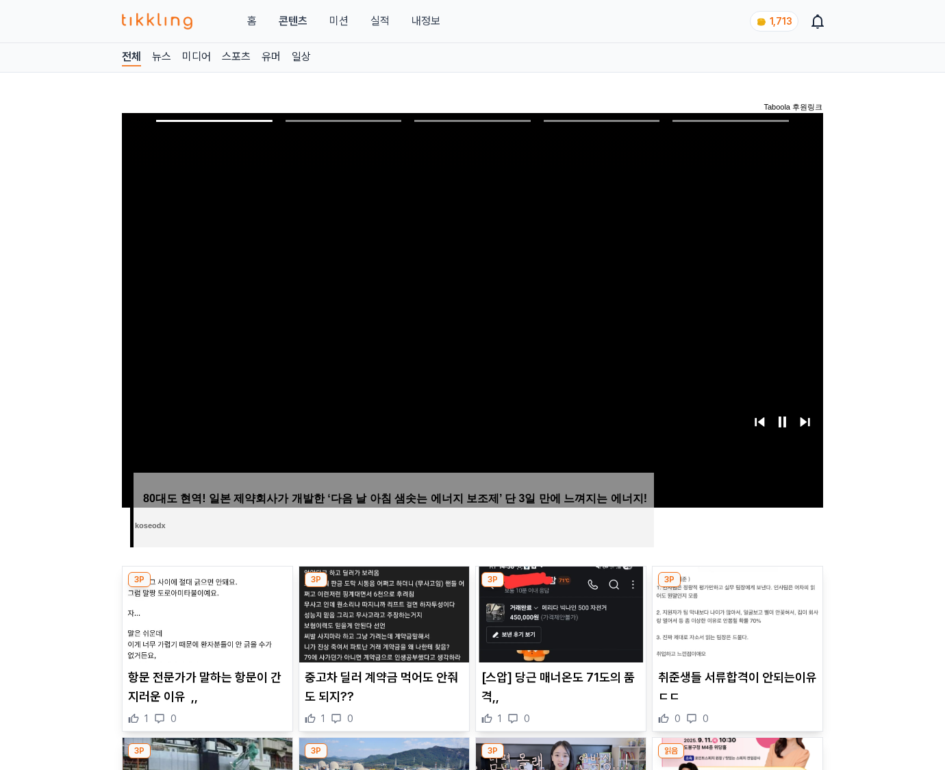
click at [737, 588] on img at bounding box center [738, 614] width 170 height 96
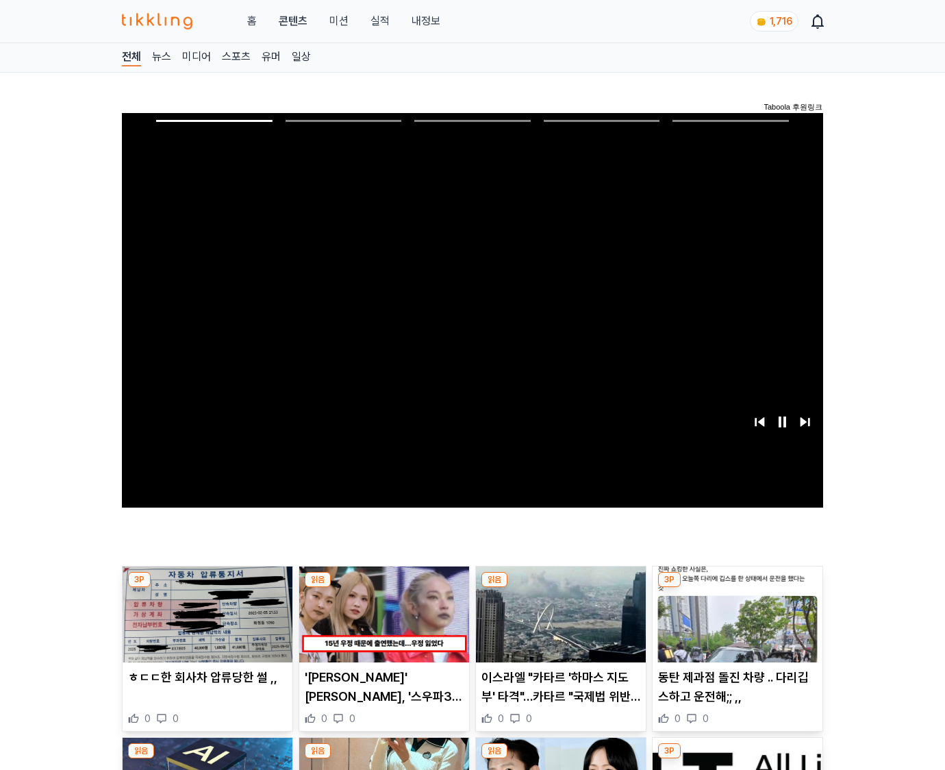
click at [737, 588] on img at bounding box center [738, 614] width 170 height 96
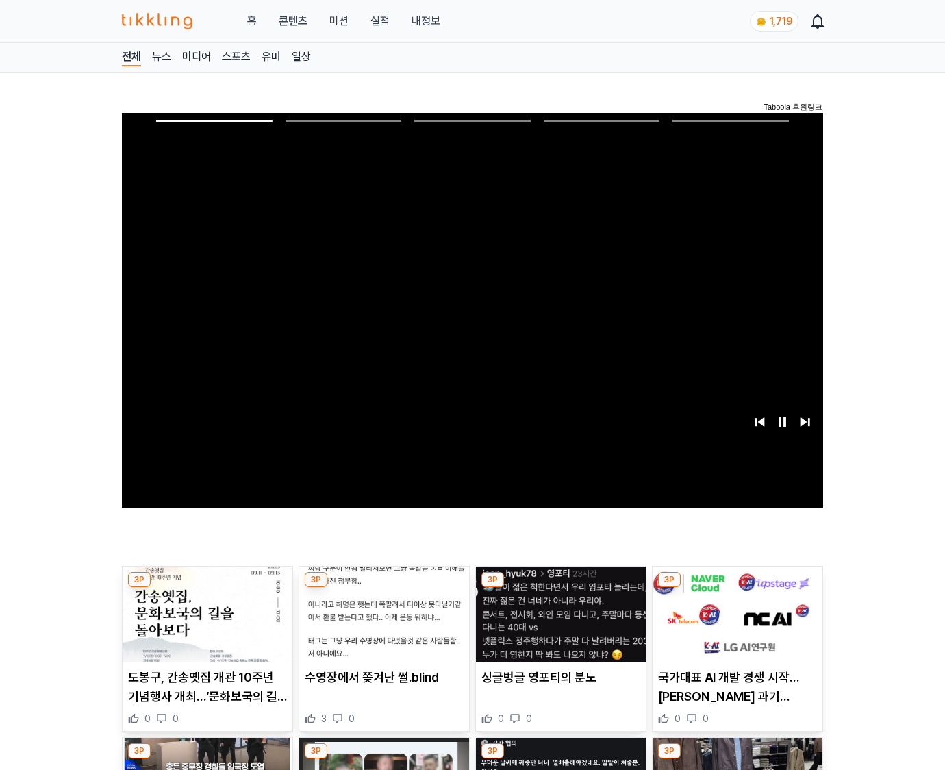
click at [737, 588] on img at bounding box center [738, 614] width 170 height 96
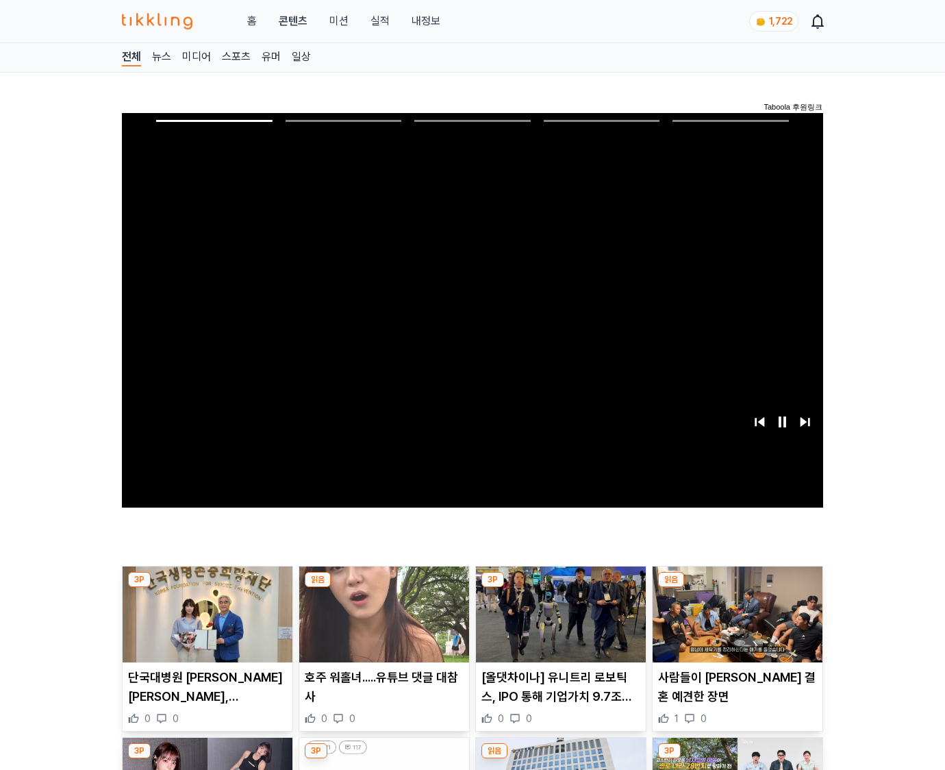
click at [737, 588] on img at bounding box center [738, 614] width 170 height 96
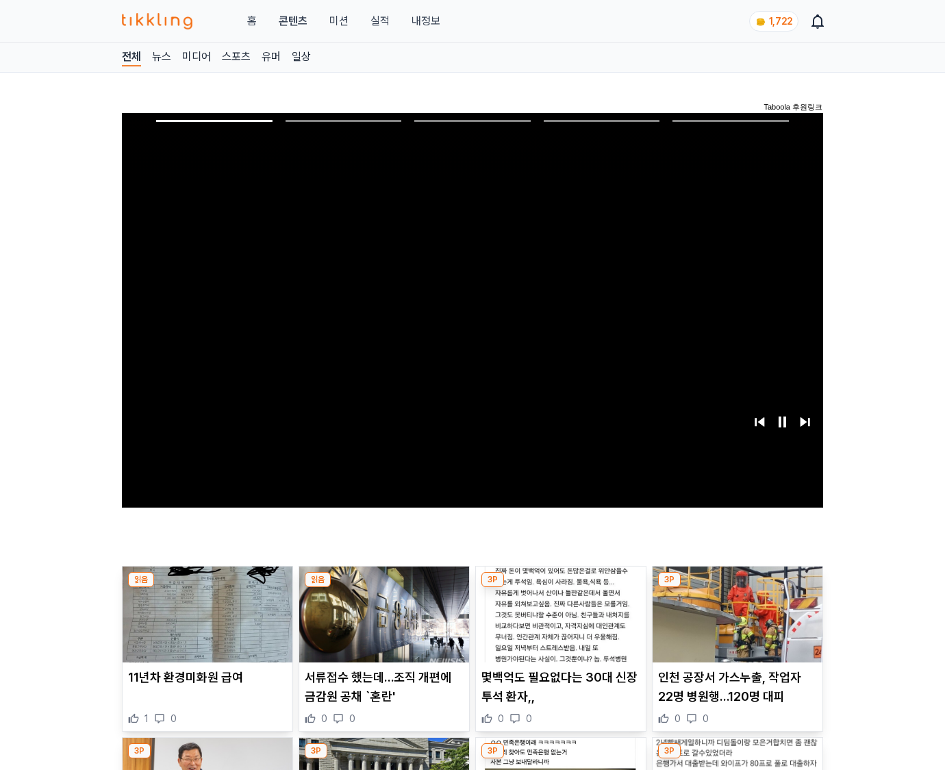
click at [737, 588] on img at bounding box center [738, 614] width 170 height 96
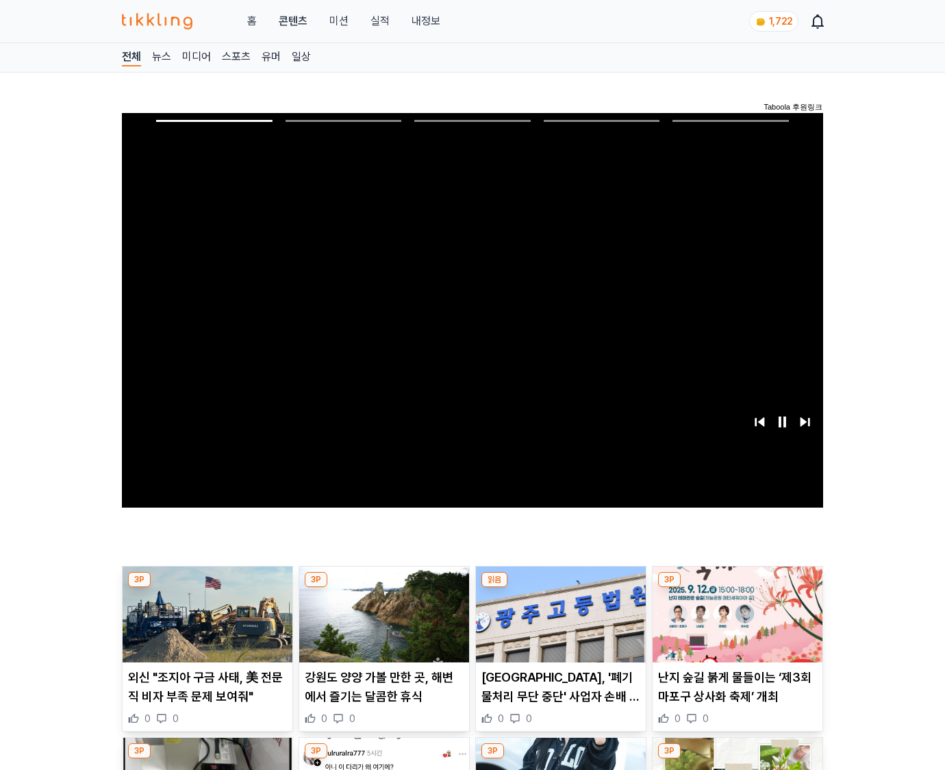
click at [737, 588] on img at bounding box center [738, 614] width 170 height 96
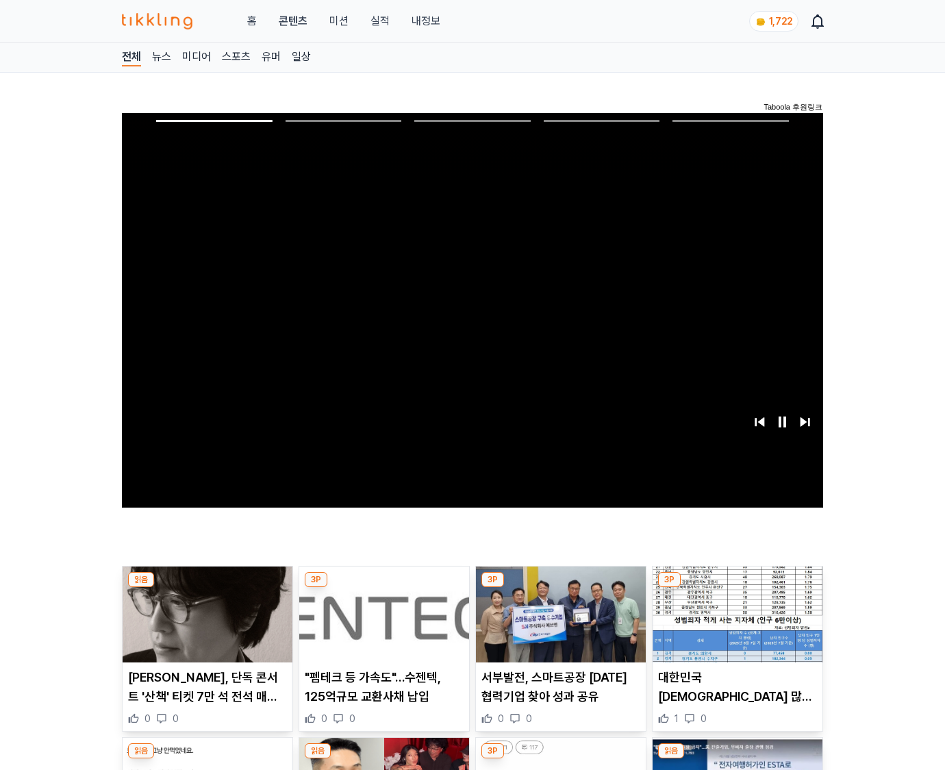
click at [737, 588] on img at bounding box center [738, 614] width 170 height 96
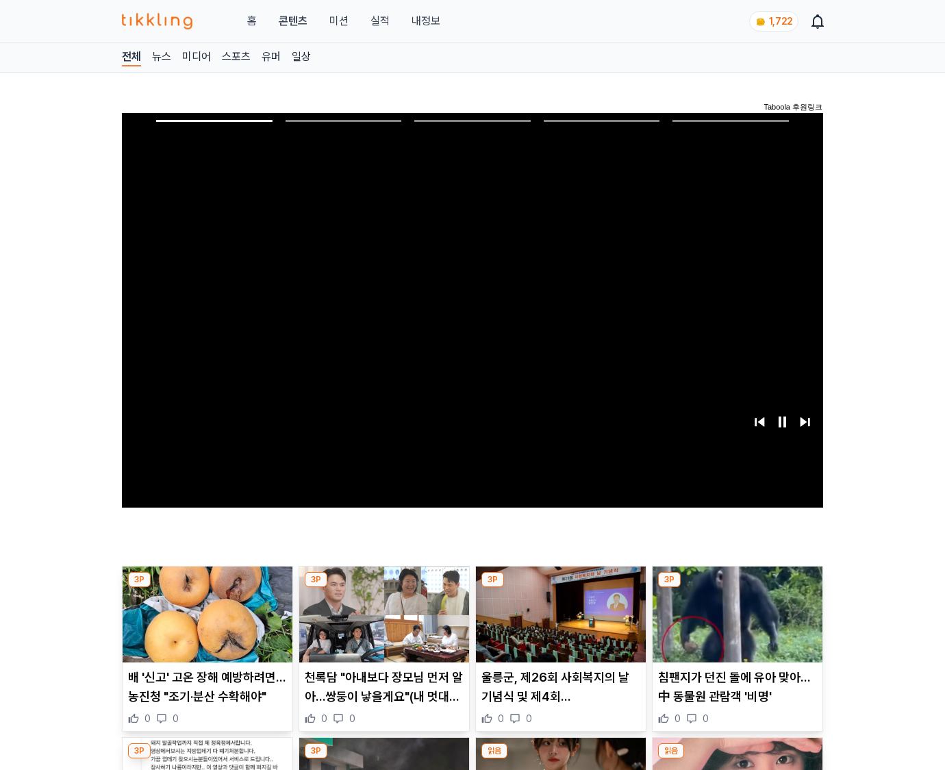
click at [737, 588] on img at bounding box center [738, 614] width 170 height 96
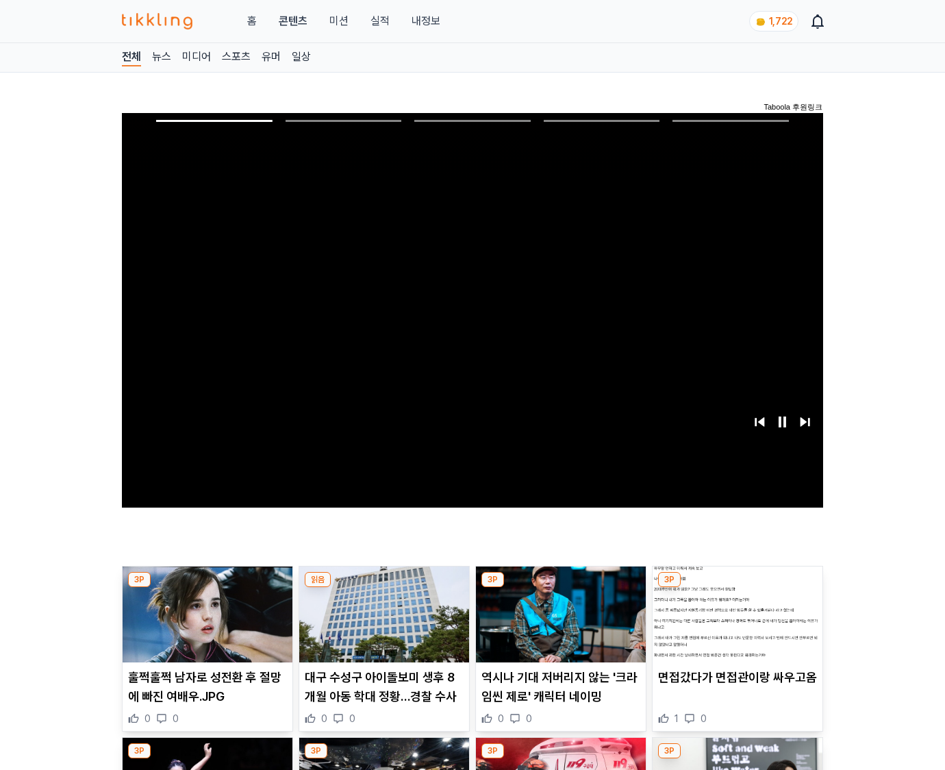
click at [737, 588] on img at bounding box center [738, 614] width 170 height 96
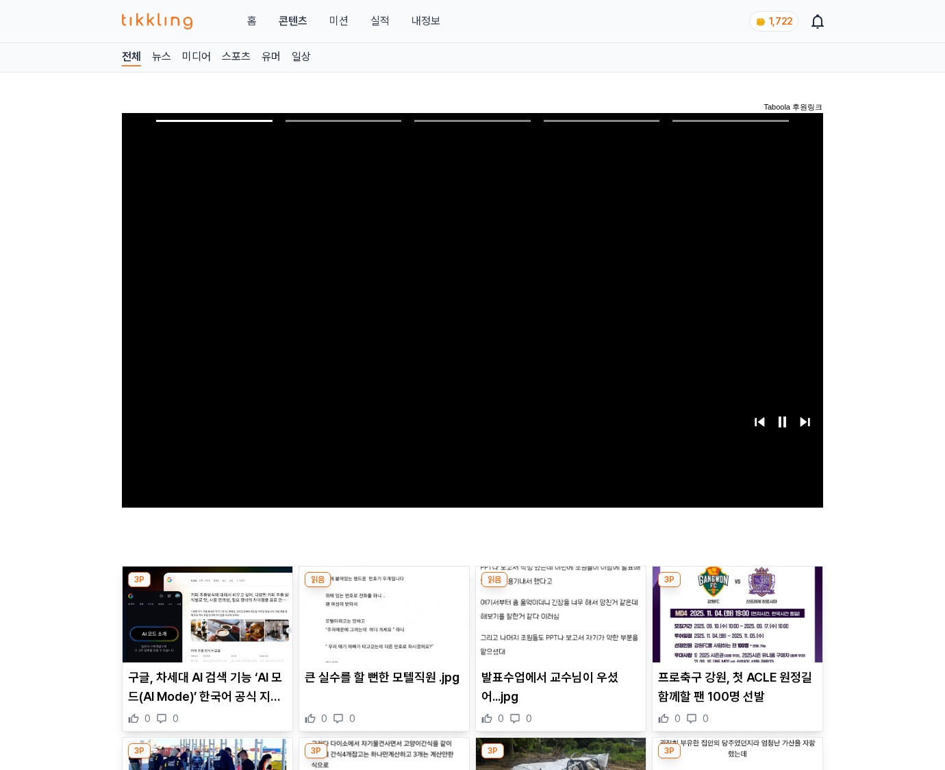
click at [737, 588] on img at bounding box center [738, 614] width 170 height 96
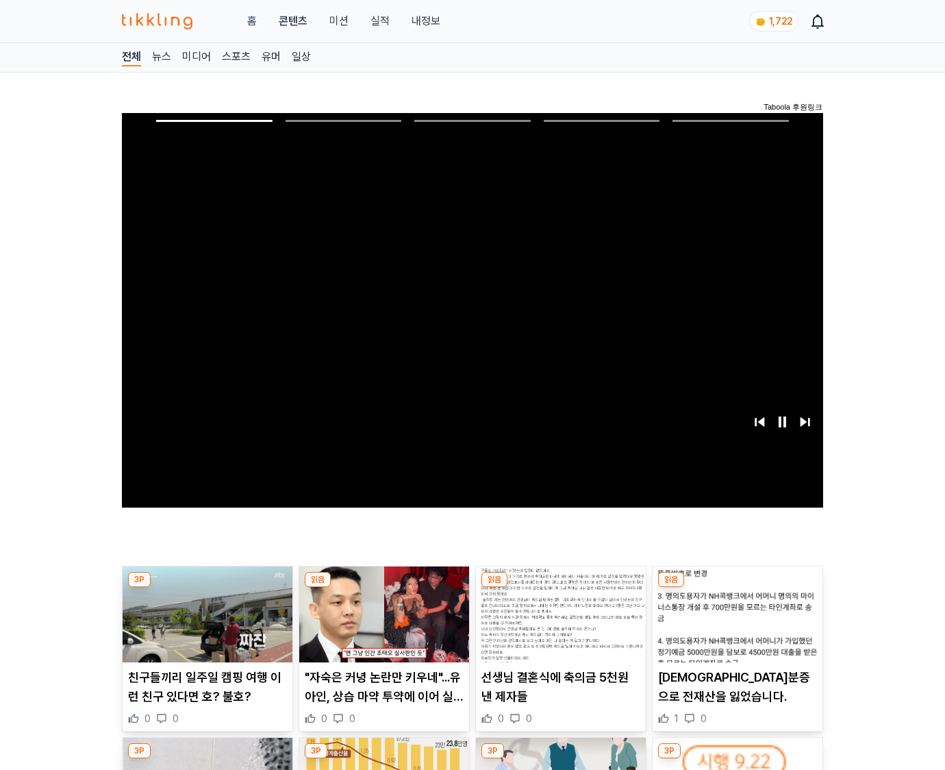
click at [737, 588] on img at bounding box center [738, 614] width 170 height 96
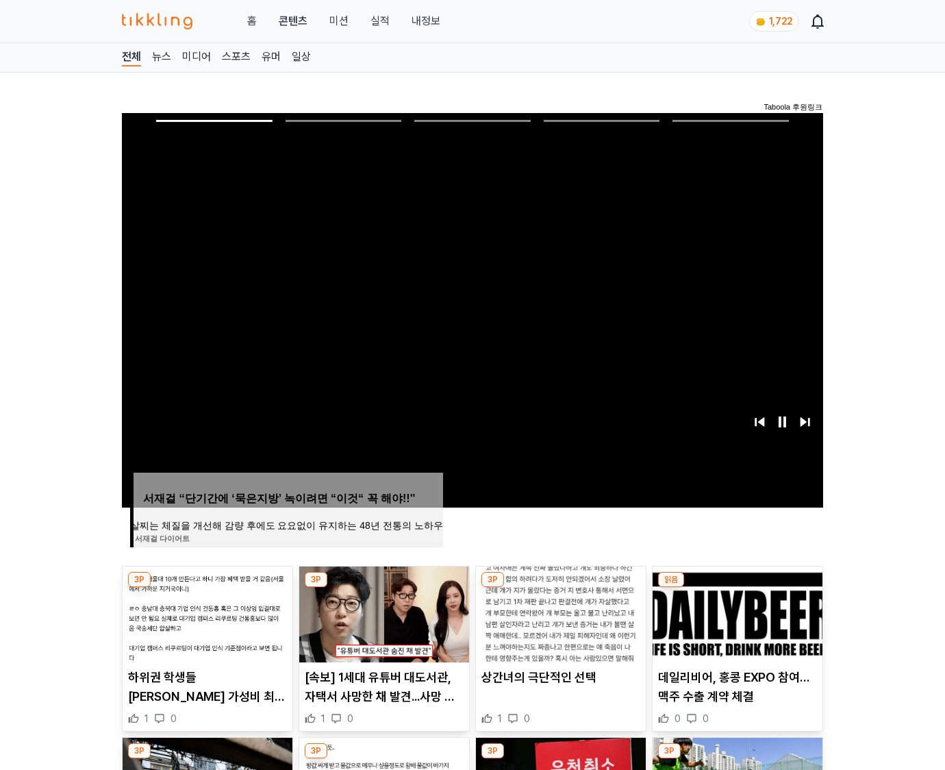
click at [737, 588] on img at bounding box center [738, 614] width 170 height 96
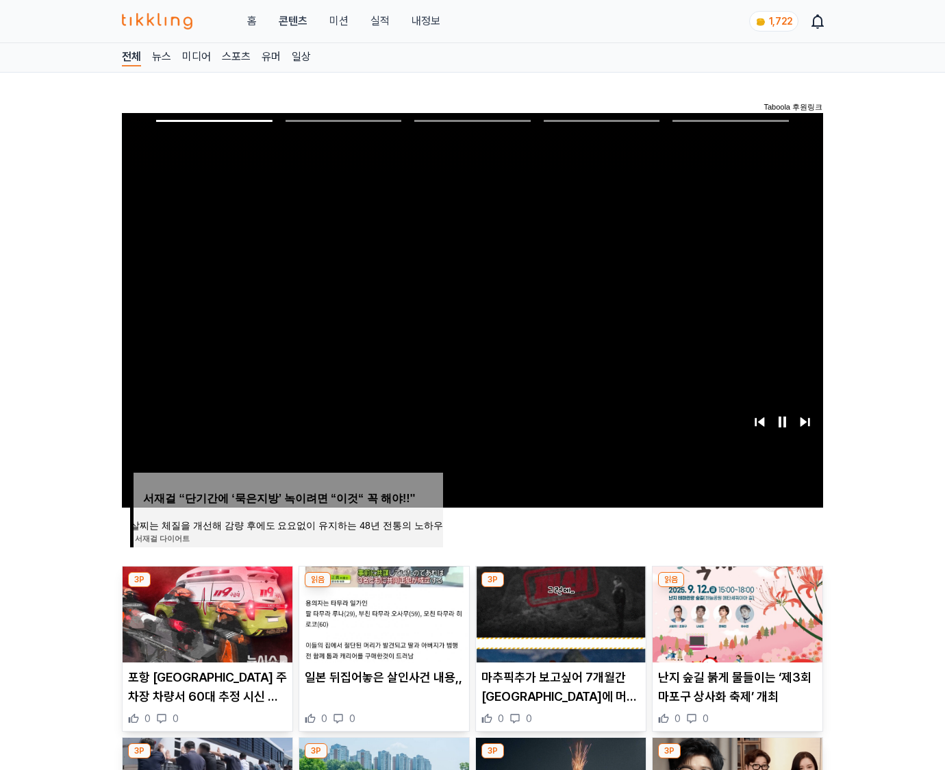
click at [737, 588] on img at bounding box center [738, 614] width 170 height 96
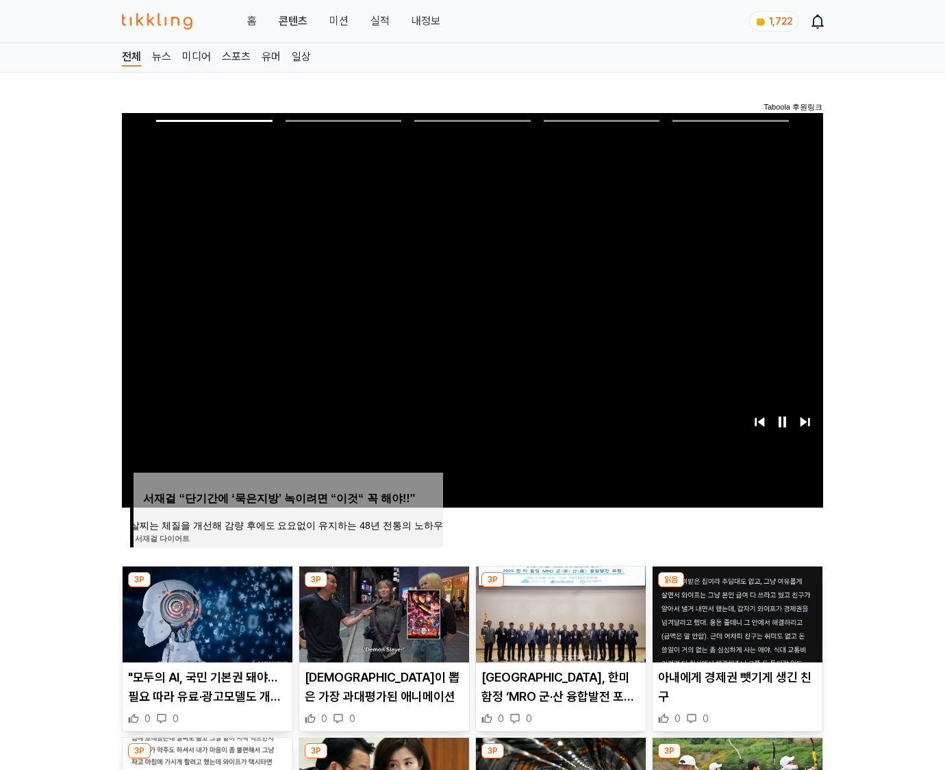
click at [737, 588] on img at bounding box center [738, 614] width 170 height 96
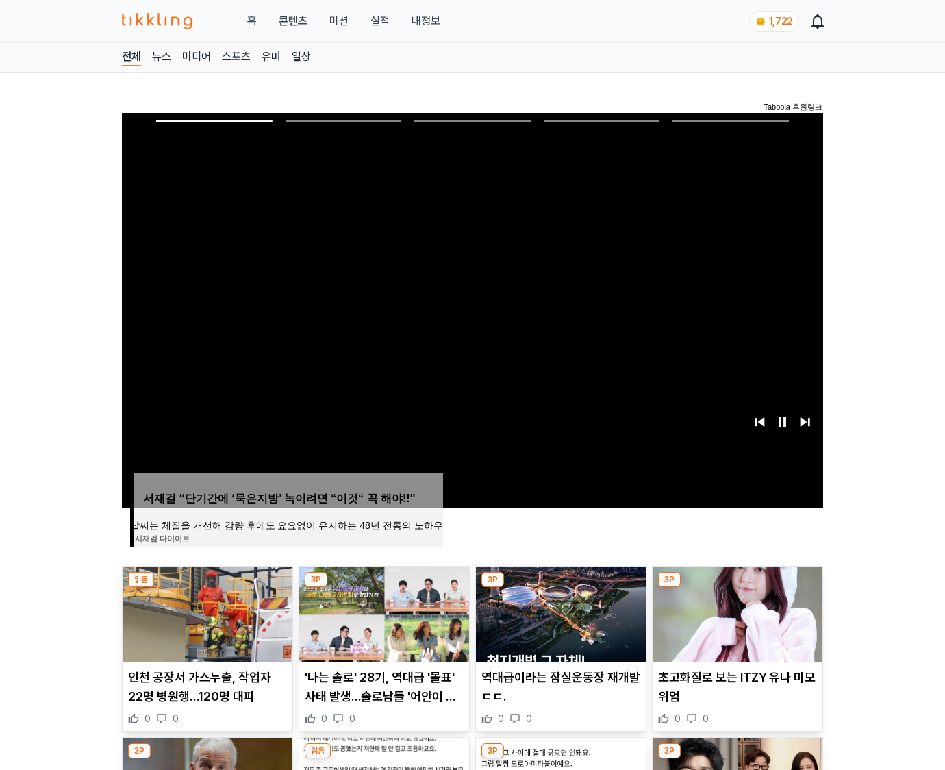
click at [737, 588] on img at bounding box center [738, 614] width 170 height 96
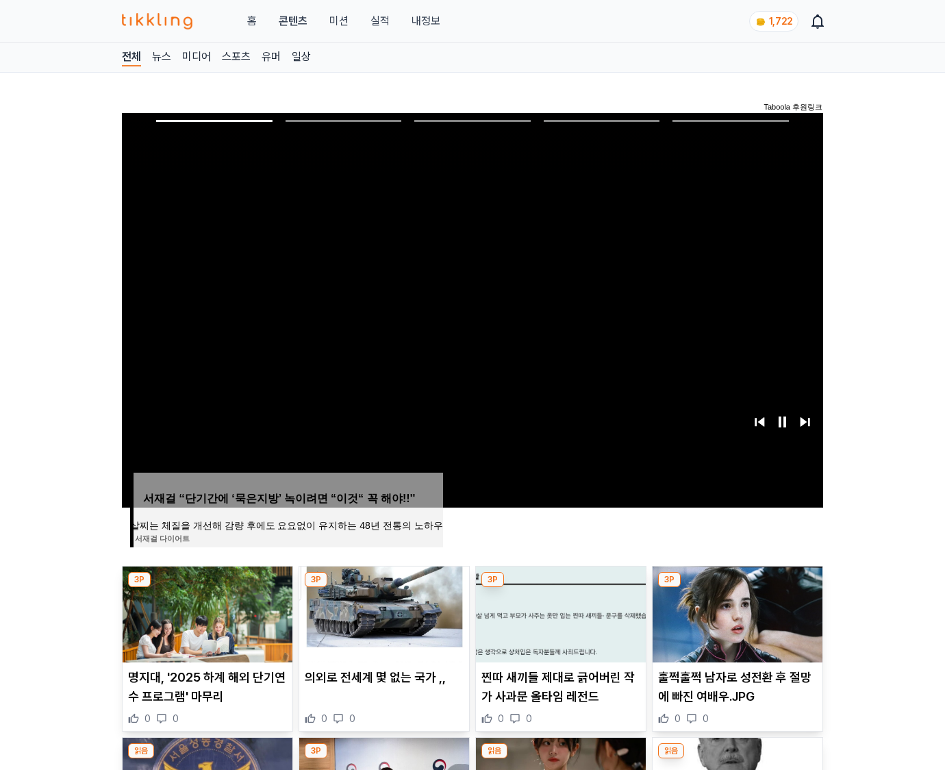
click at [737, 588] on img at bounding box center [738, 614] width 170 height 96
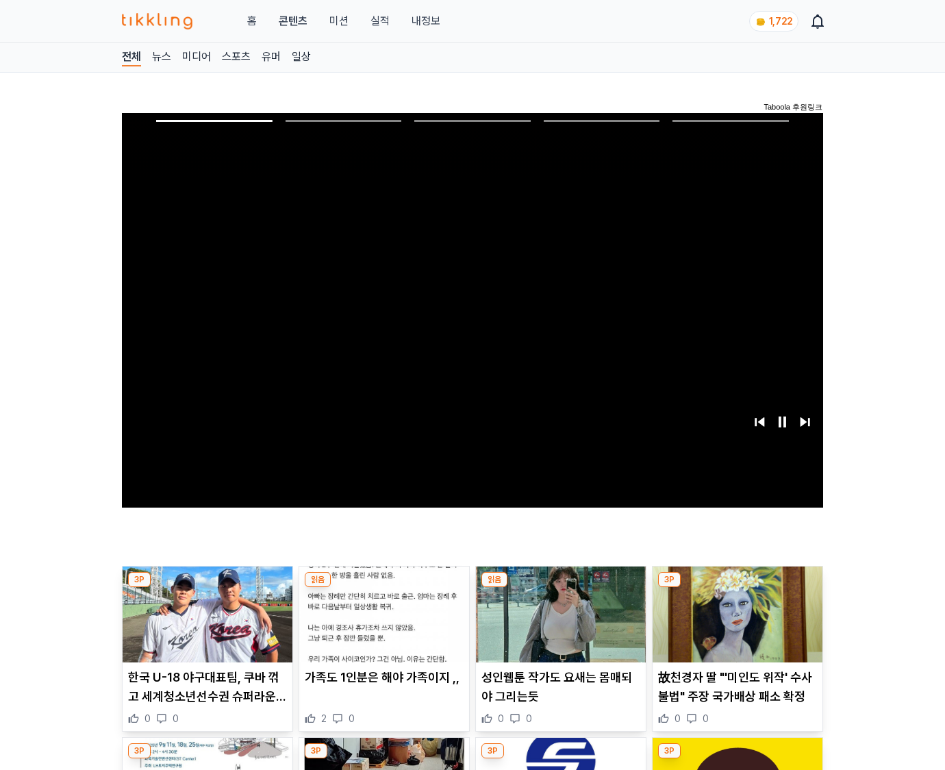
click at [737, 588] on img at bounding box center [738, 614] width 170 height 96
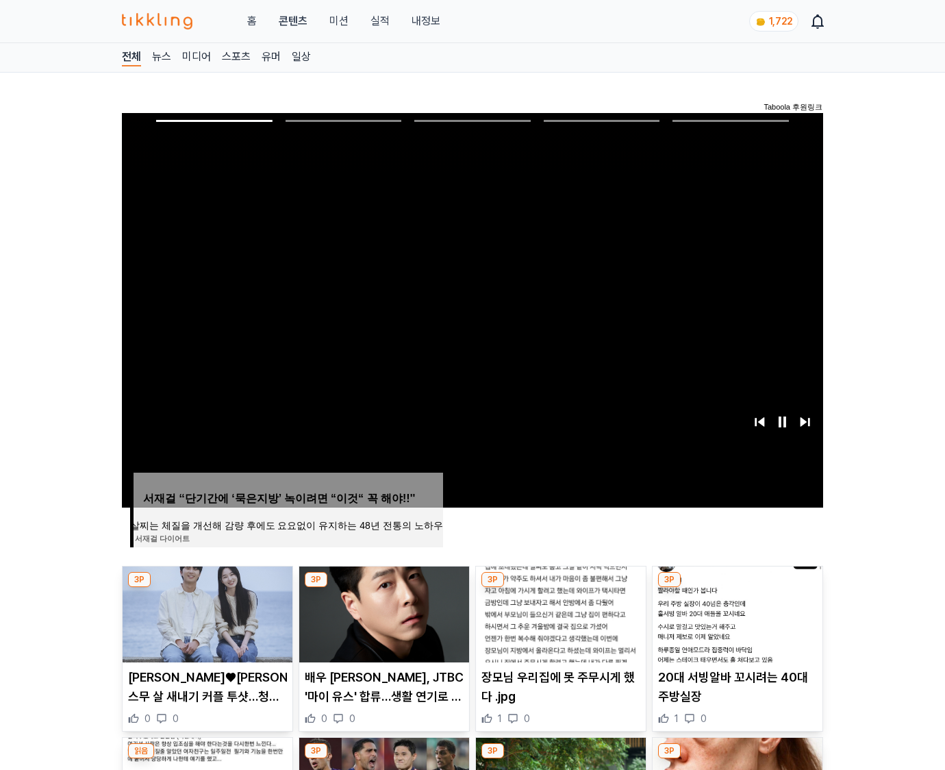
click at [737, 588] on img at bounding box center [738, 614] width 170 height 96
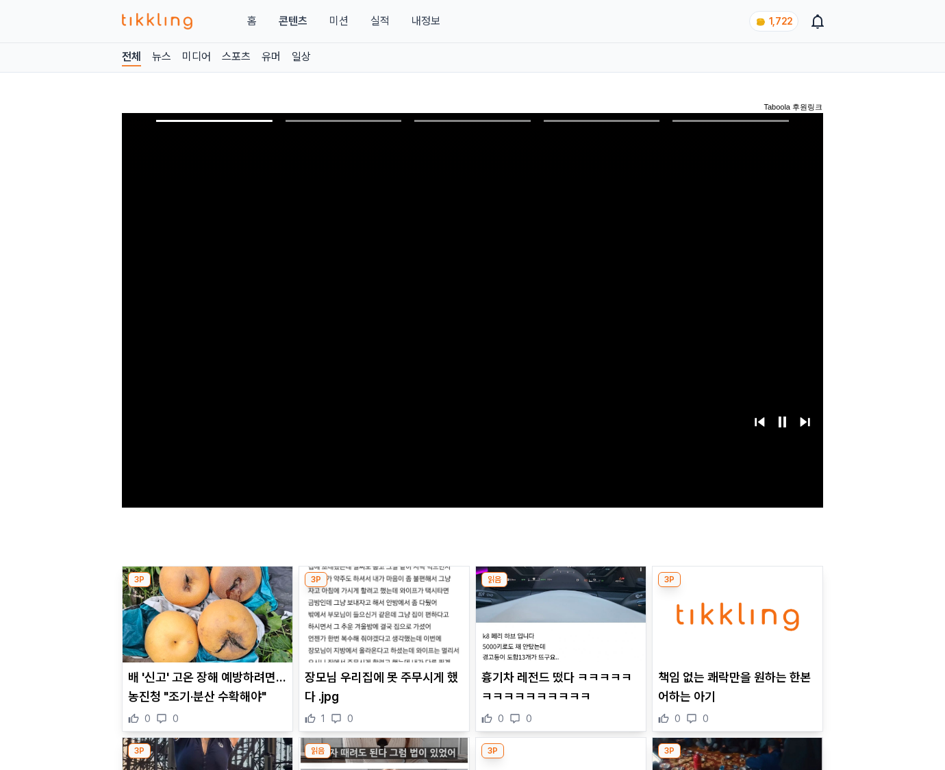
click at [737, 588] on img at bounding box center [738, 614] width 170 height 96
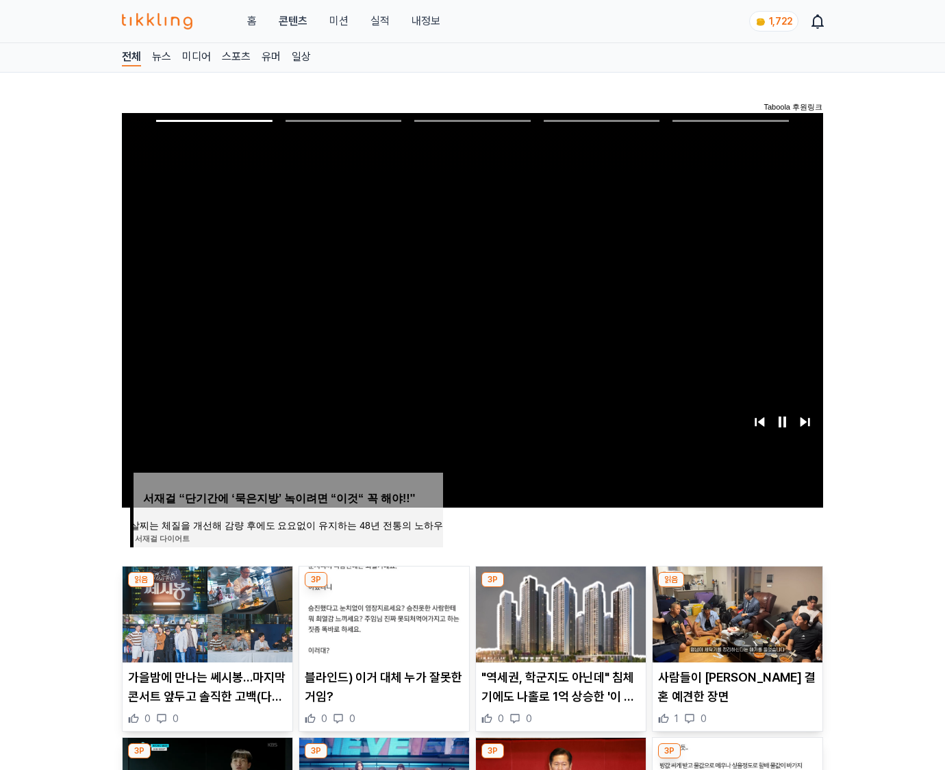
click at [737, 588] on img at bounding box center [738, 614] width 170 height 96
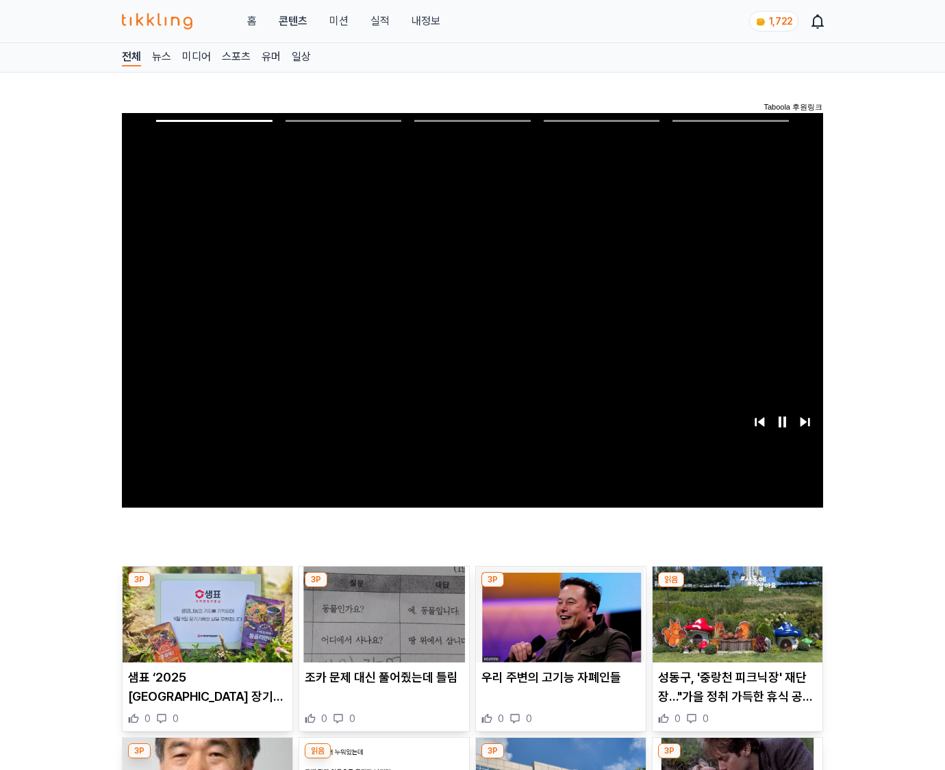
click at [737, 588] on img at bounding box center [738, 614] width 170 height 96
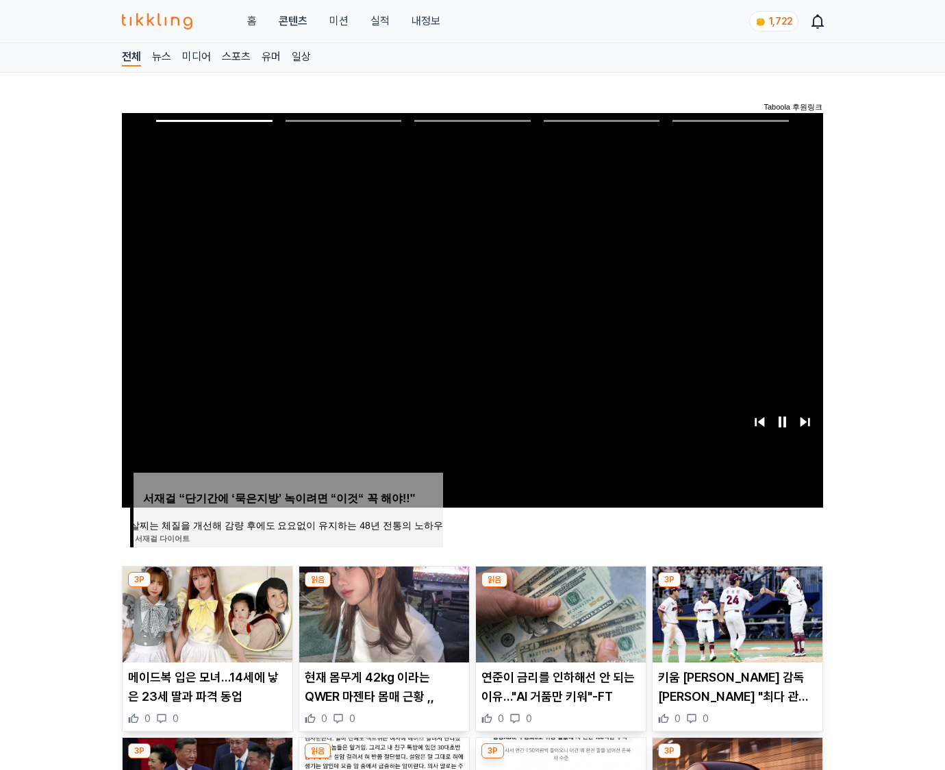
click at [737, 588] on img at bounding box center [738, 614] width 170 height 96
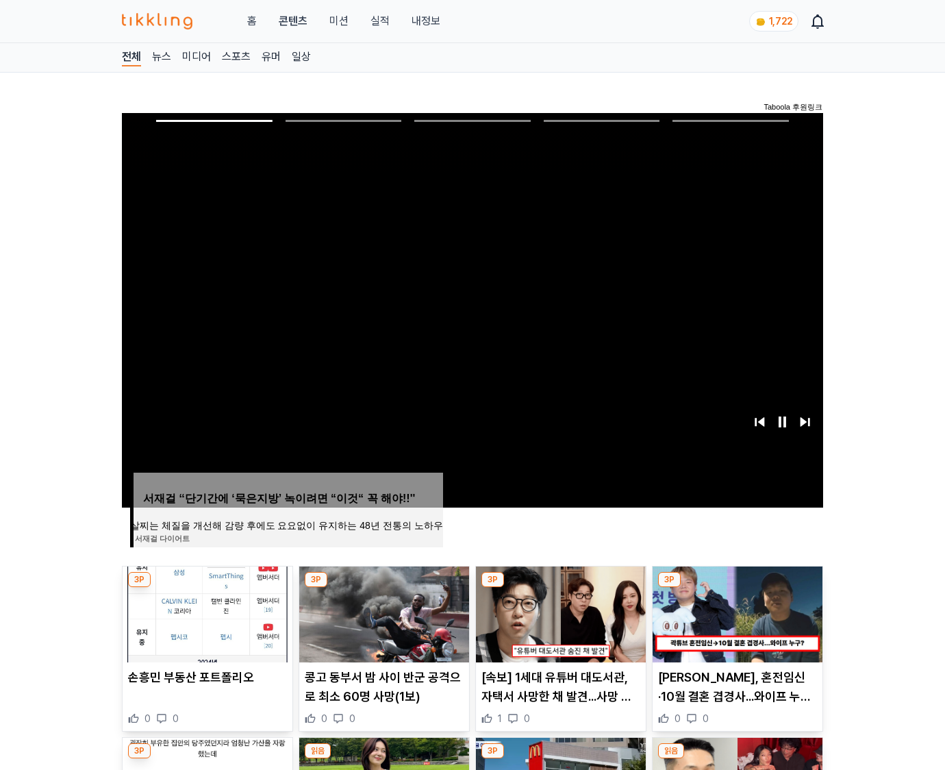
click at [737, 588] on img at bounding box center [738, 614] width 170 height 96
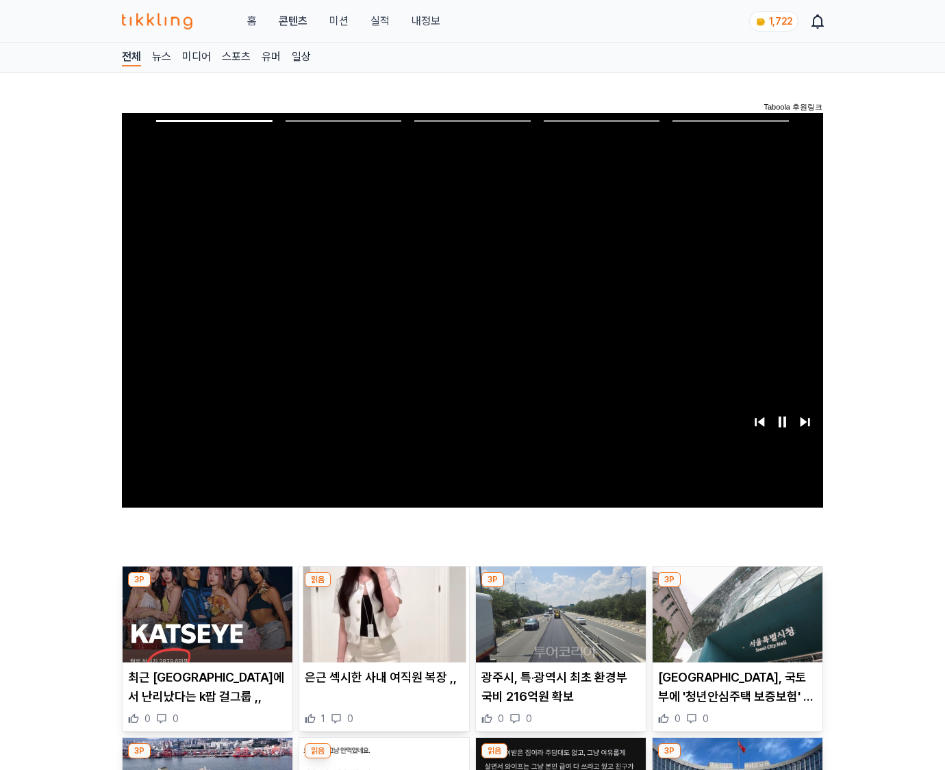
click at [737, 588] on img at bounding box center [738, 614] width 170 height 96
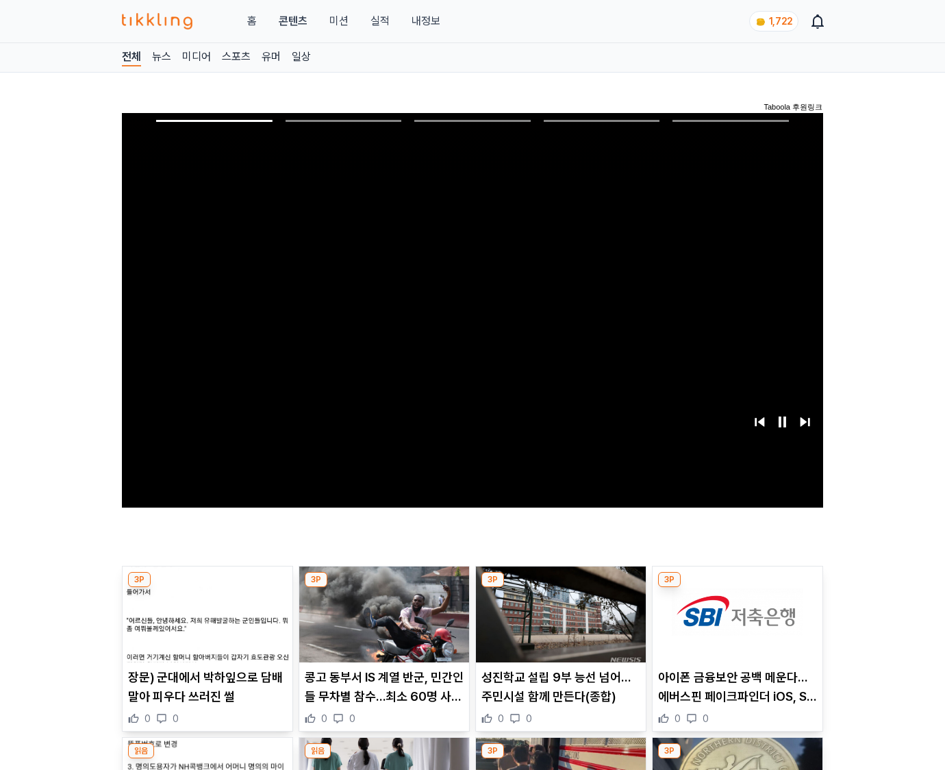
click at [737, 588] on img at bounding box center [738, 614] width 170 height 96
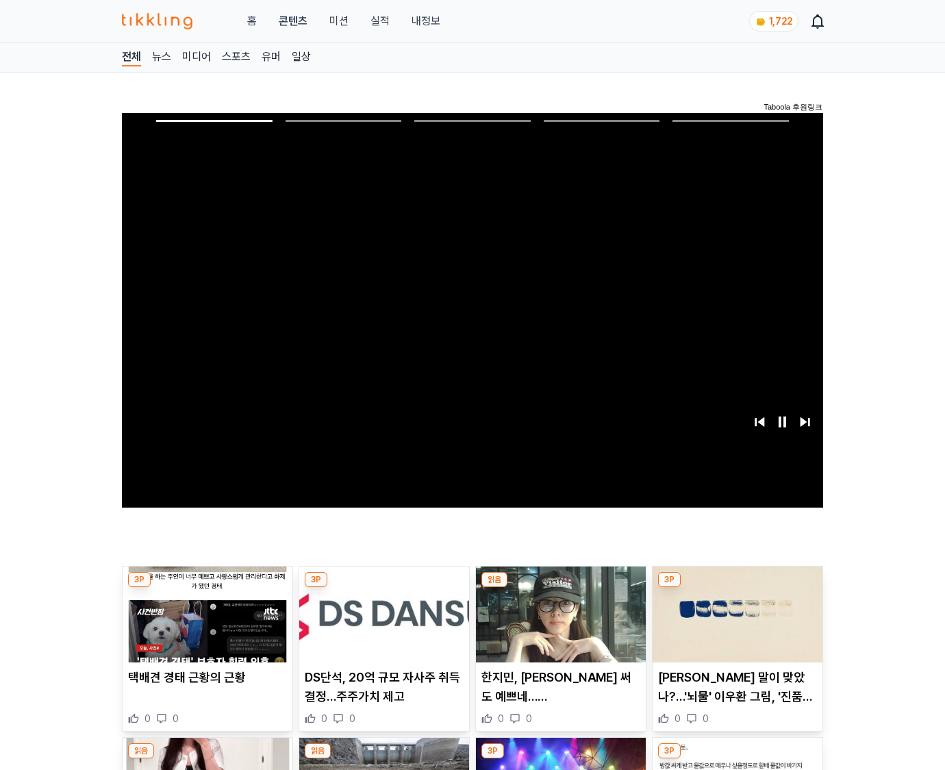
click at [737, 588] on img at bounding box center [738, 614] width 170 height 96
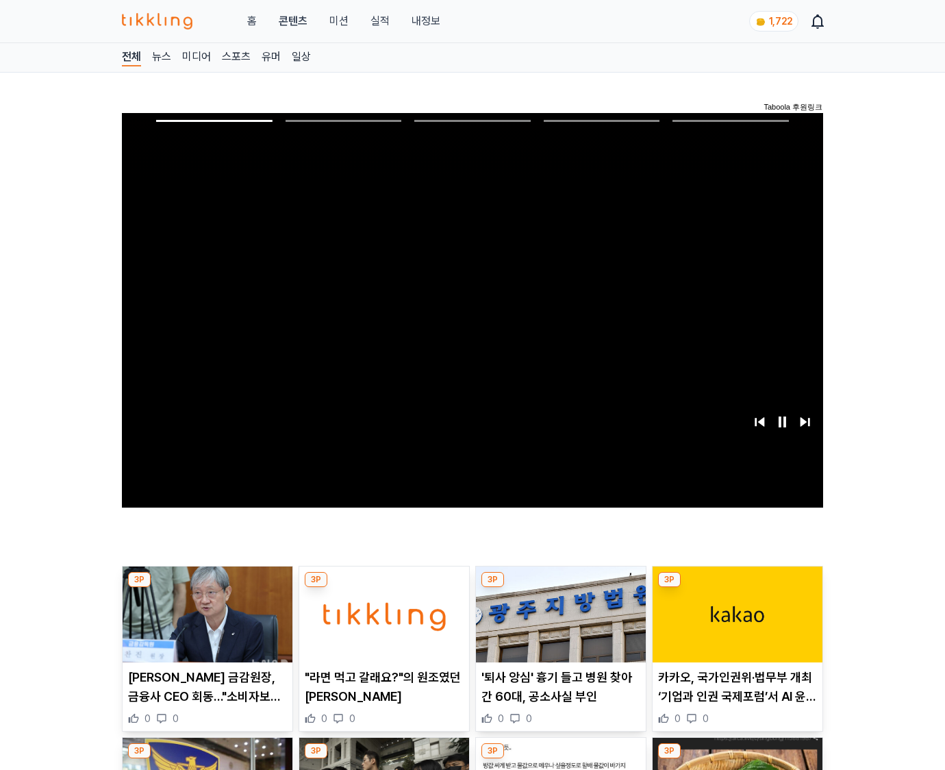
click at [737, 588] on img at bounding box center [738, 614] width 170 height 96
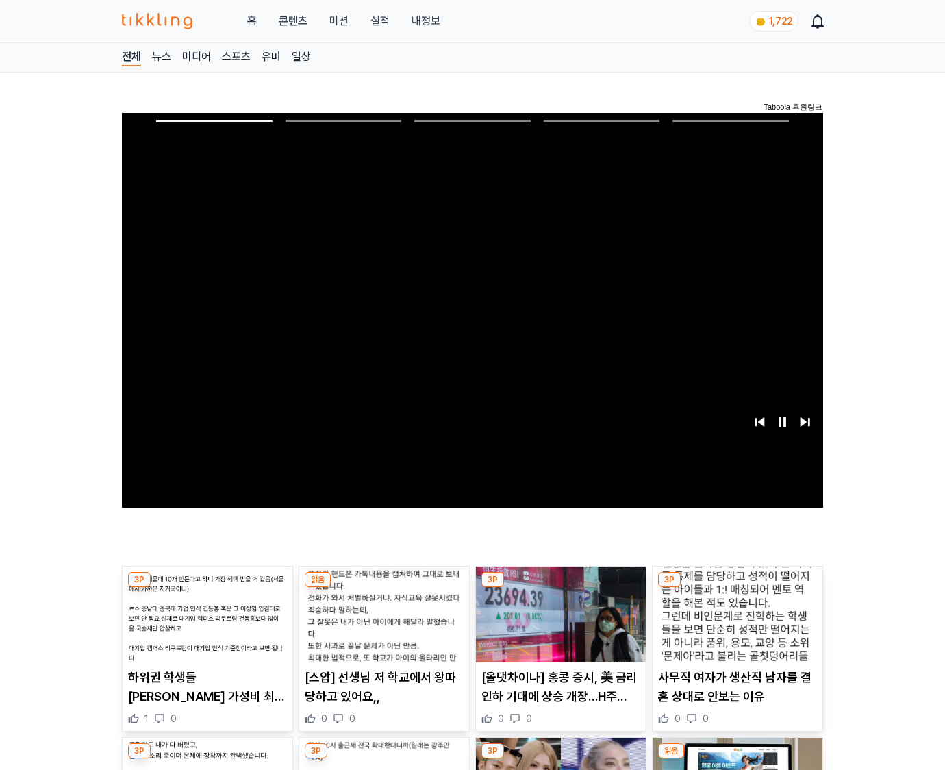
click at [737, 588] on img at bounding box center [738, 614] width 170 height 96
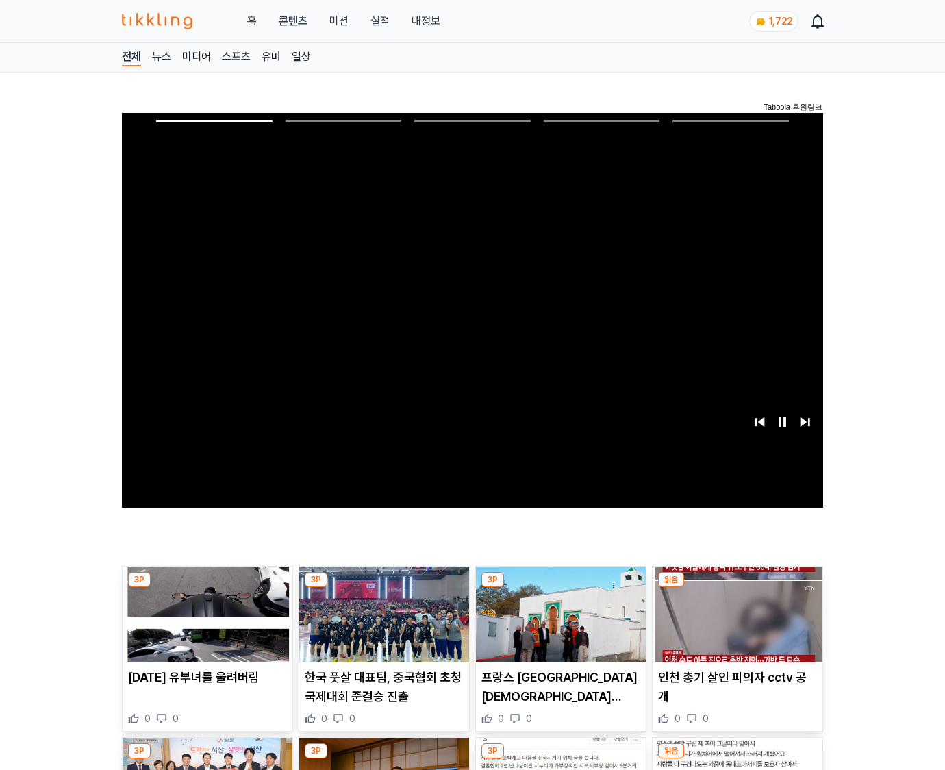
click at [737, 588] on img at bounding box center [738, 614] width 170 height 96
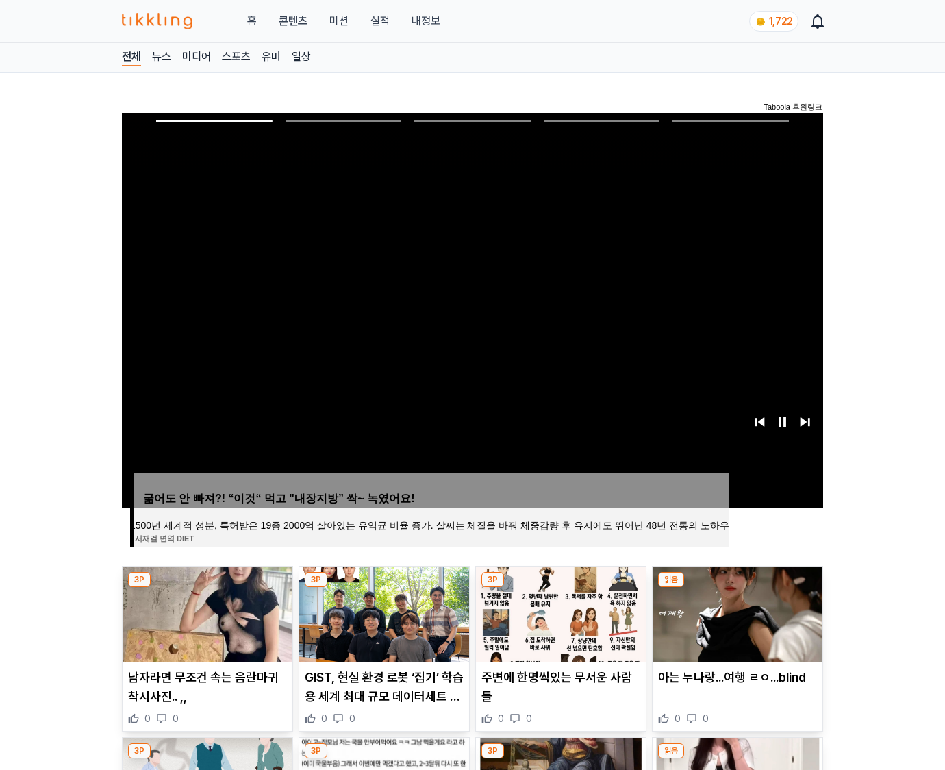
click at [737, 588] on img at bounding box center [738, 614] width 170 height 96
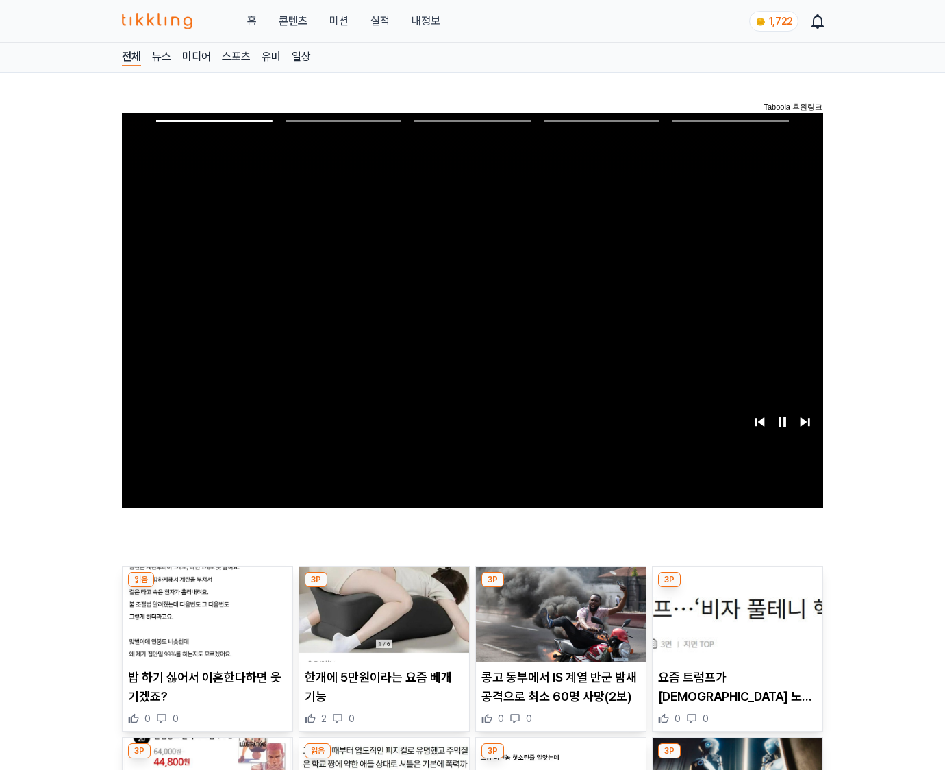
click at [737, 588] on img at bounding box center [738, 614] width 170 height 96
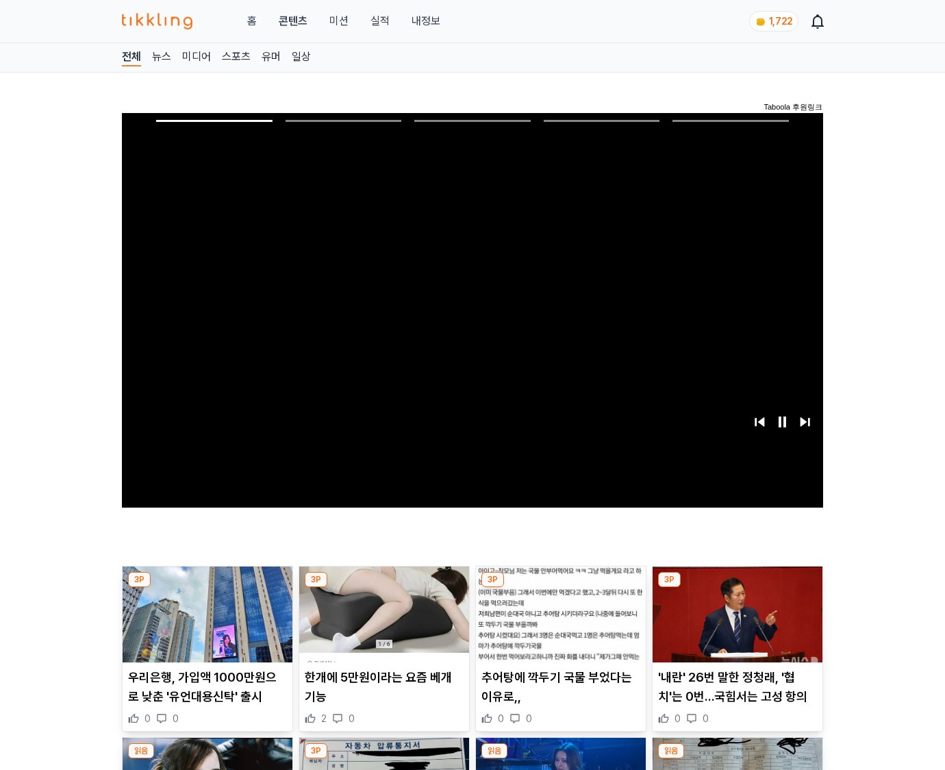
click at [737, 588] on img at bounding box center [738, 614] width 170 height 96
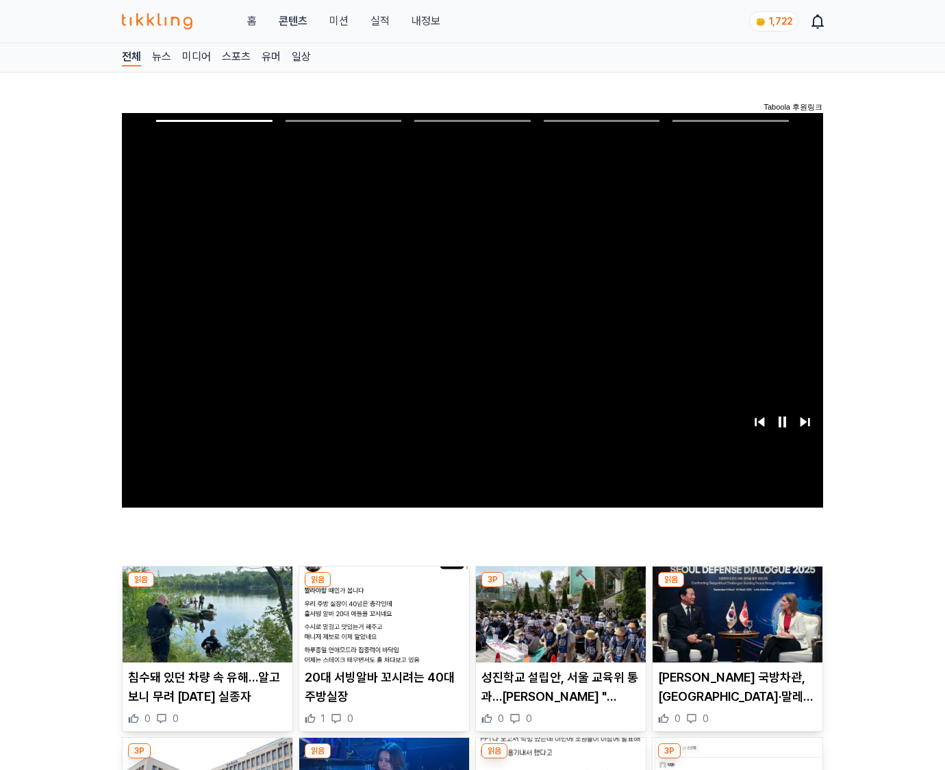
click at [737, 588] on img at bounding box center [738, 614] width 170 height 96
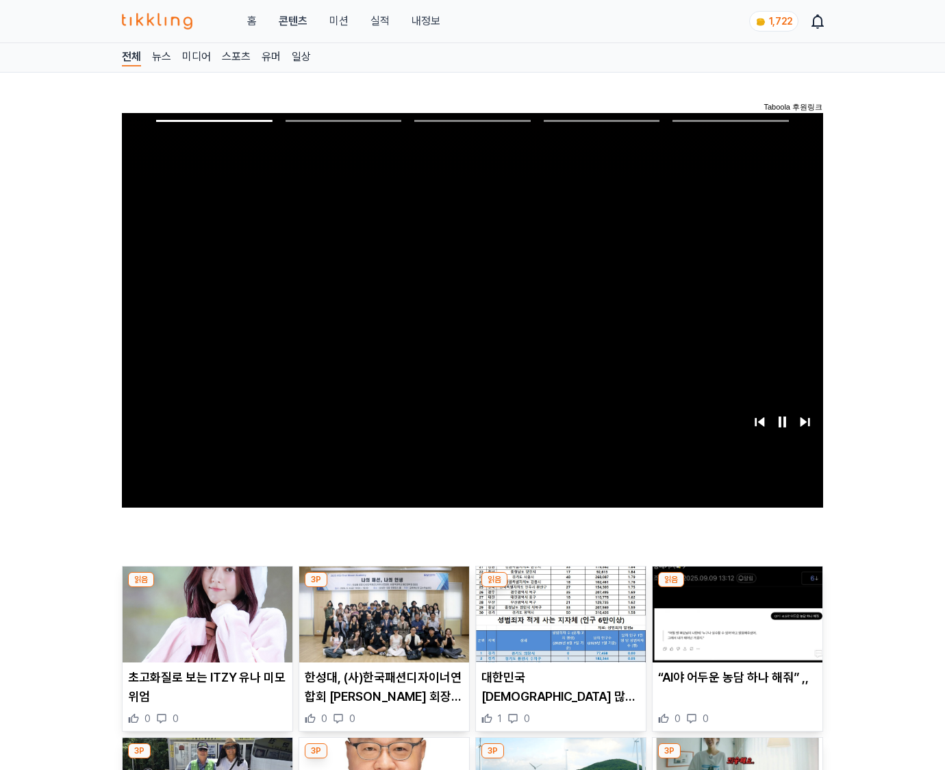
click at [737, 588] on img at bounding box center [738, 614] width 170 height 96
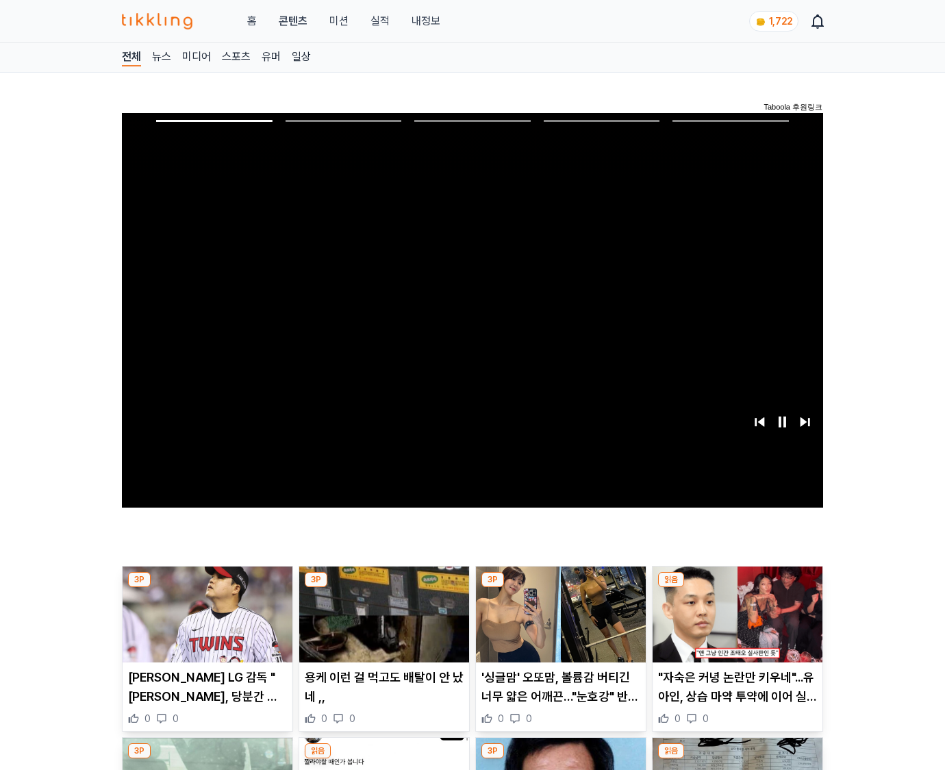
click at [737, 588] on img at bounding box center [738, 614] width 170 height 96
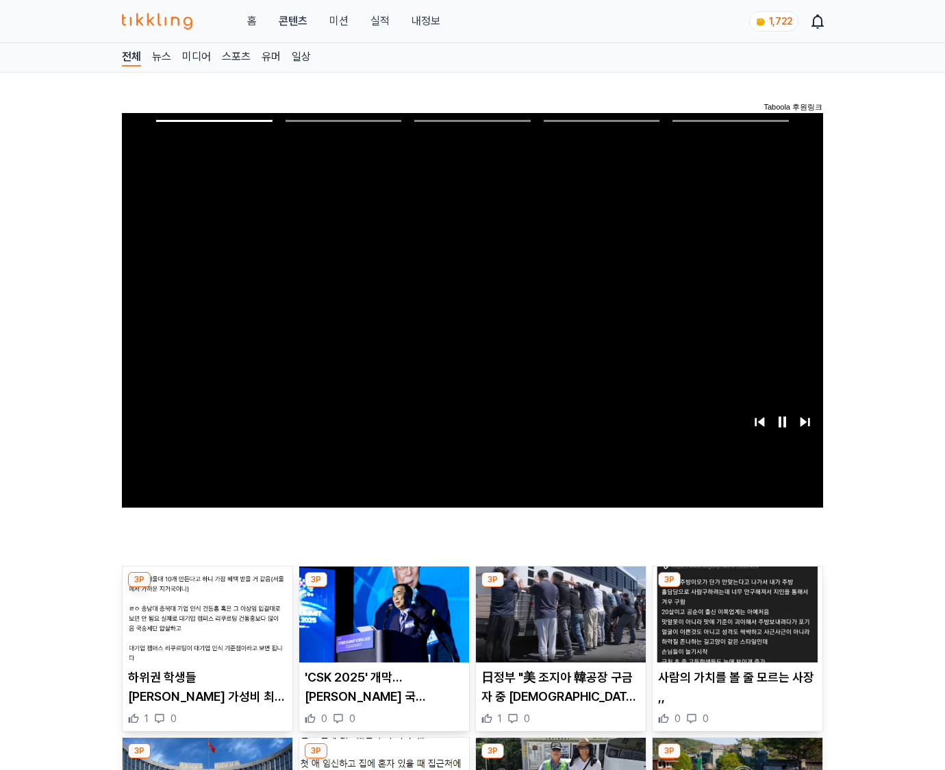
click at [737, 588] on img at bounding box center [738, 614] width 170 height 96
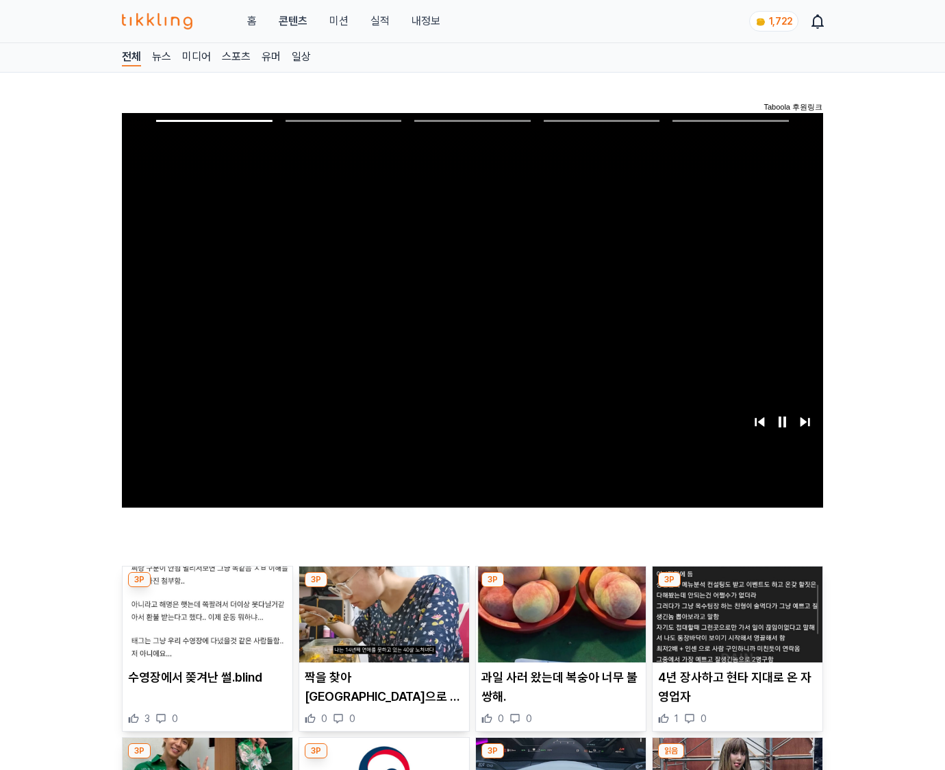
click at [737, 588] on img at bounding box center [738, 614] width 170 height 96
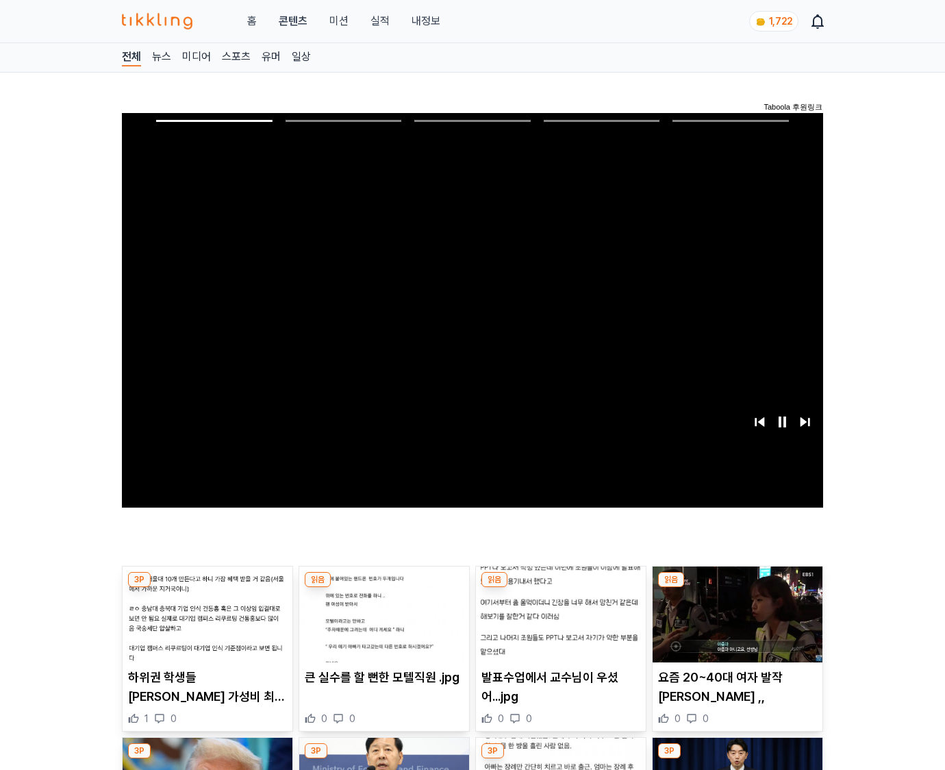
click at [737, 588] on img at bounding box center [738, 614] width 170 height 96
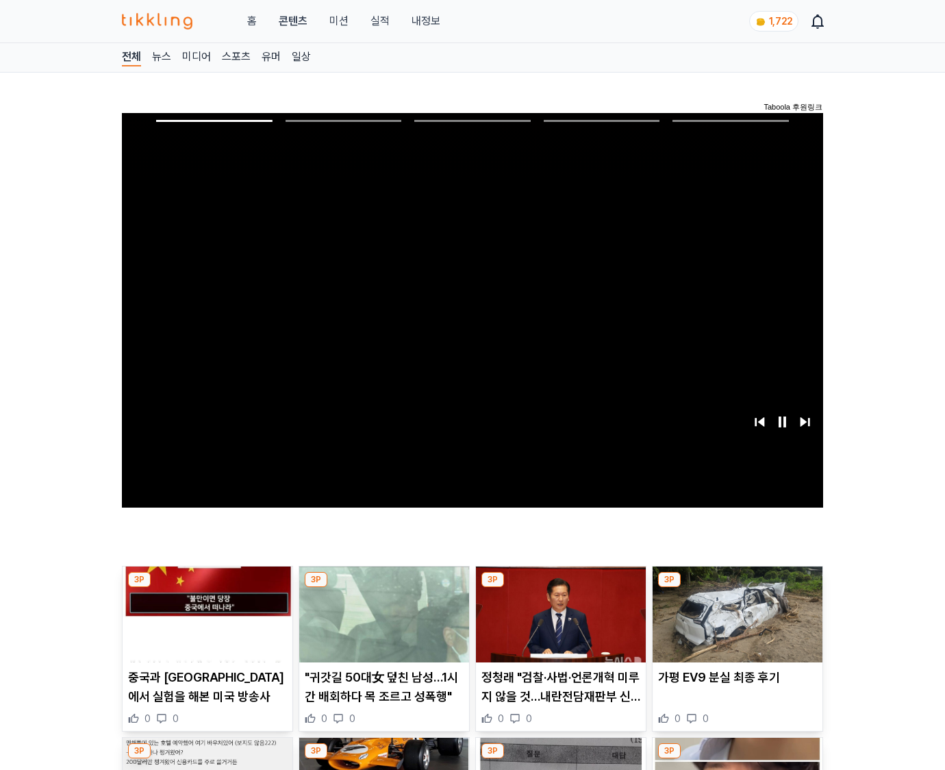
click at [737, 588] on img at bounding box center [738, 614] width 170 height 96
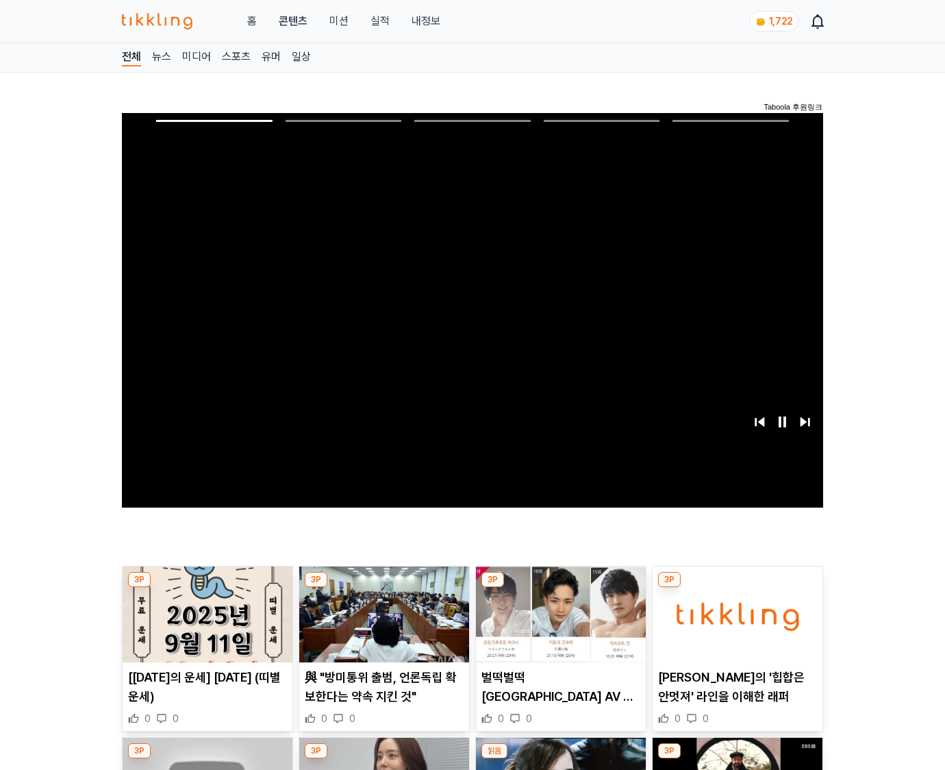
click at [737, 588] on img at bounding box center [738, 614] width 170 height 96
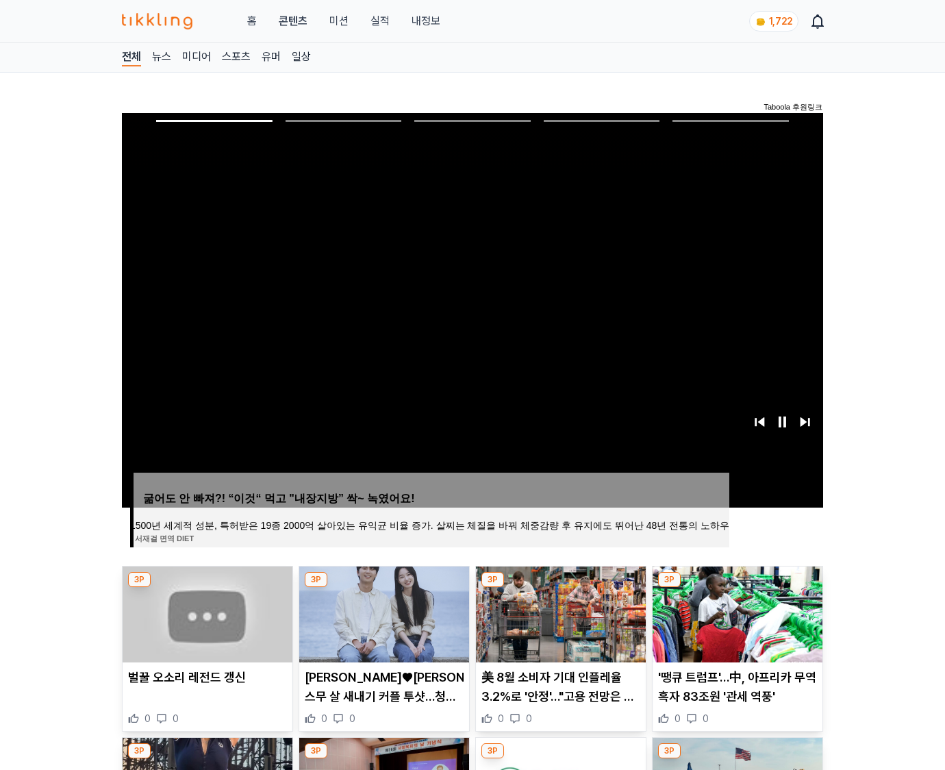
click at [737, 588] on img at bounding box center [738, 614] width 170 height 96
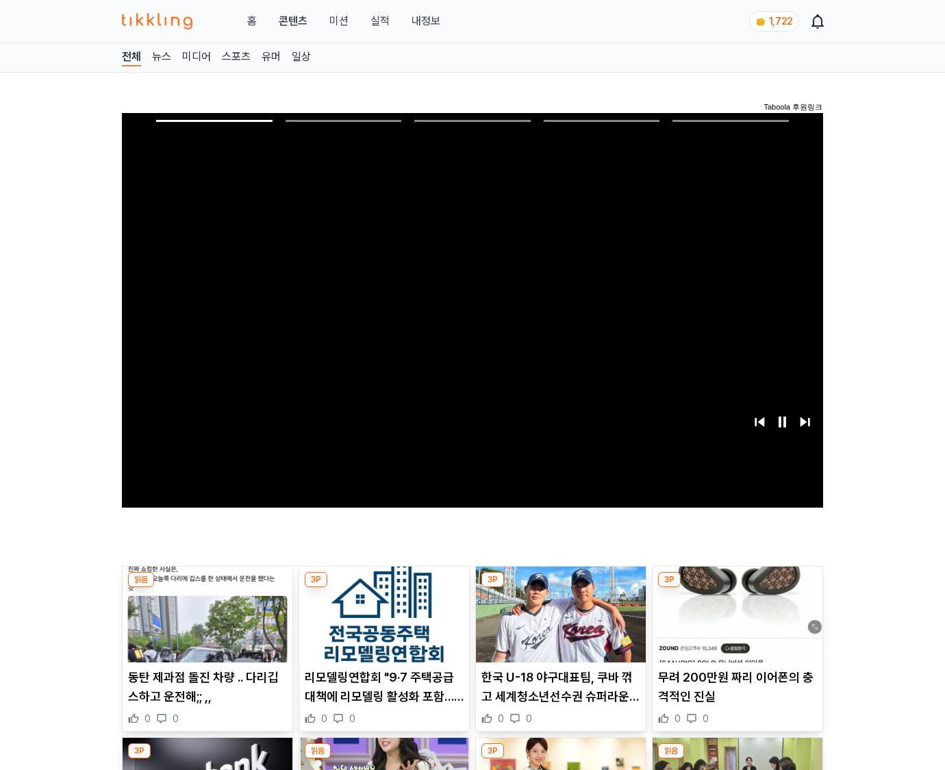
click at [737, 588] on img at bounding box center [738, 614] width 170 height 96
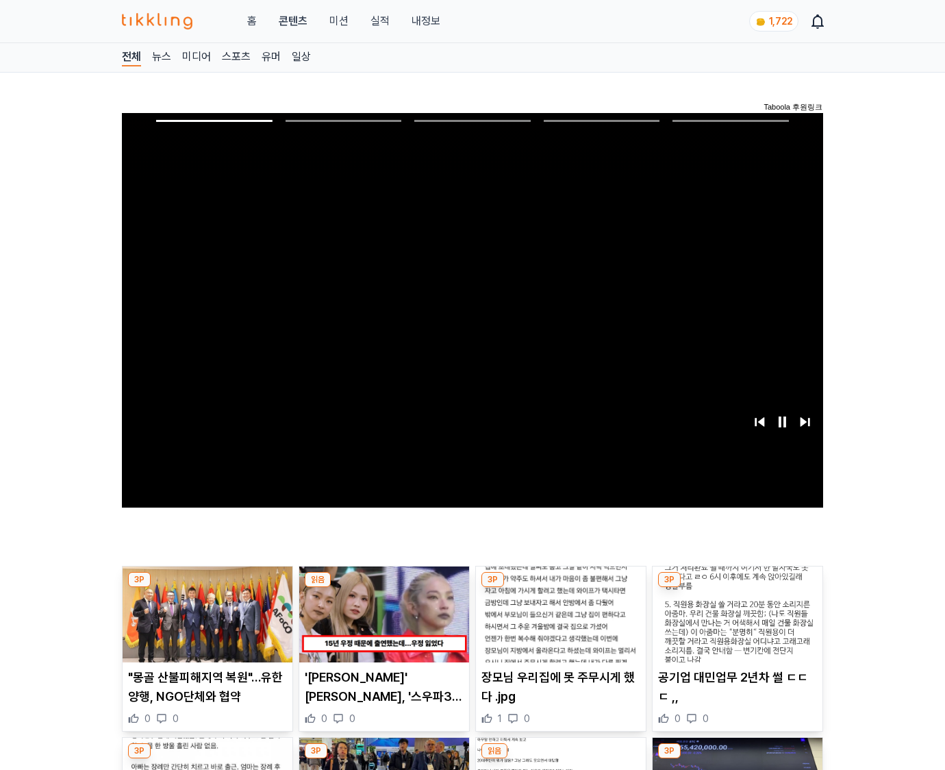
click at [737, 588] on img at bounding box center [738, 614] width 170 height 96
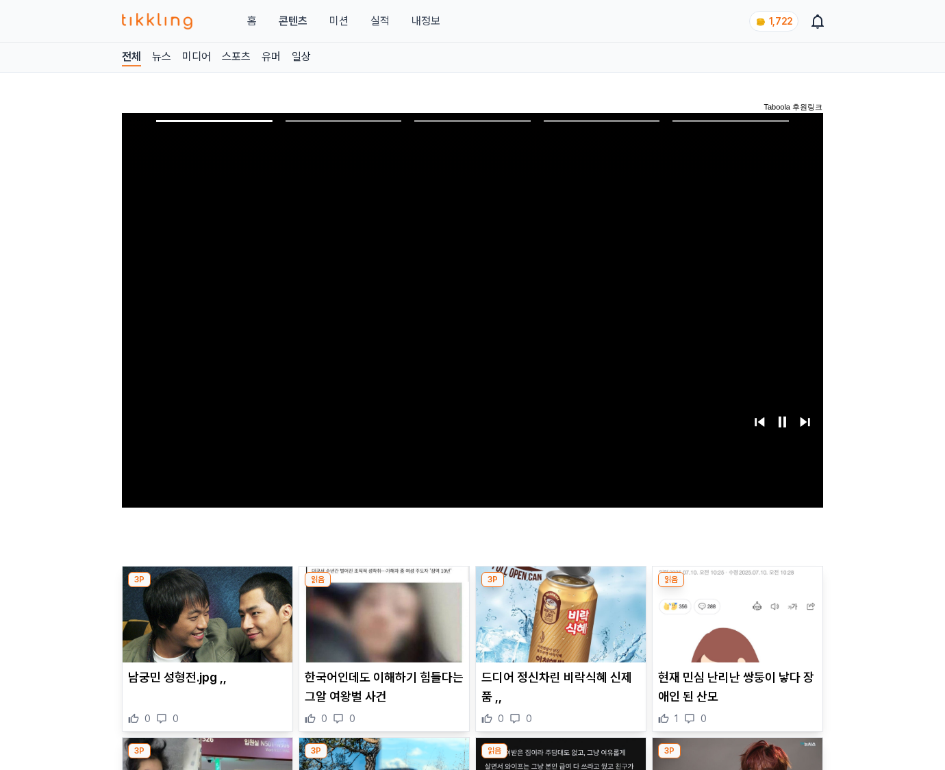
click at [737, 588] on img at bounding box center [738, 614] width 170 height 96
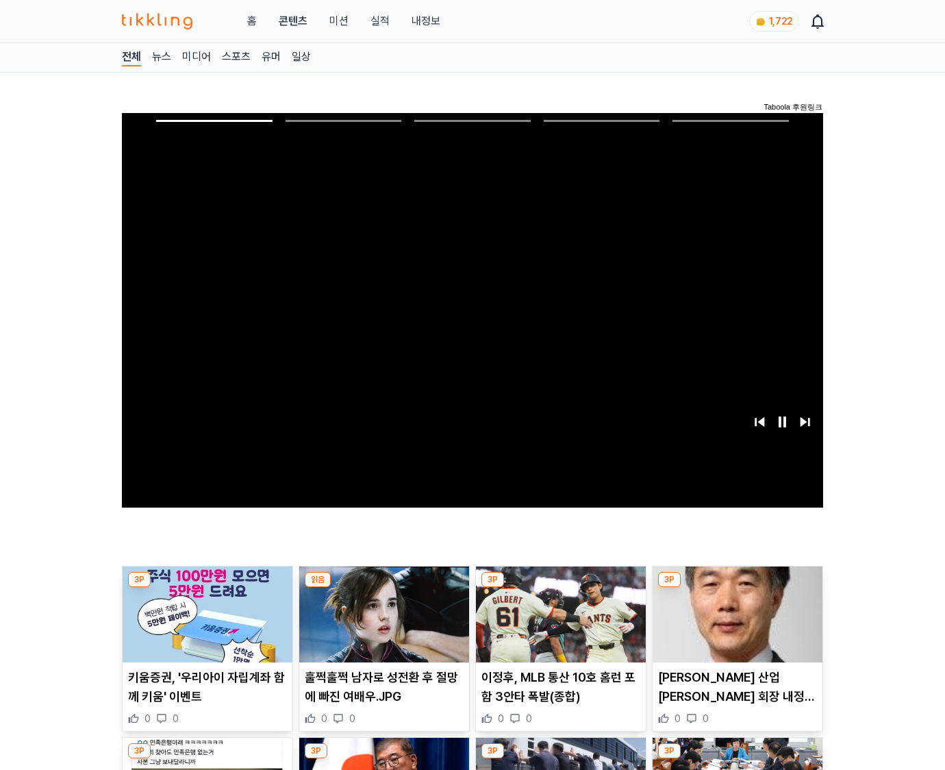
click at [737, 588] on img at bounding box center [738, 614] width 170 height 96
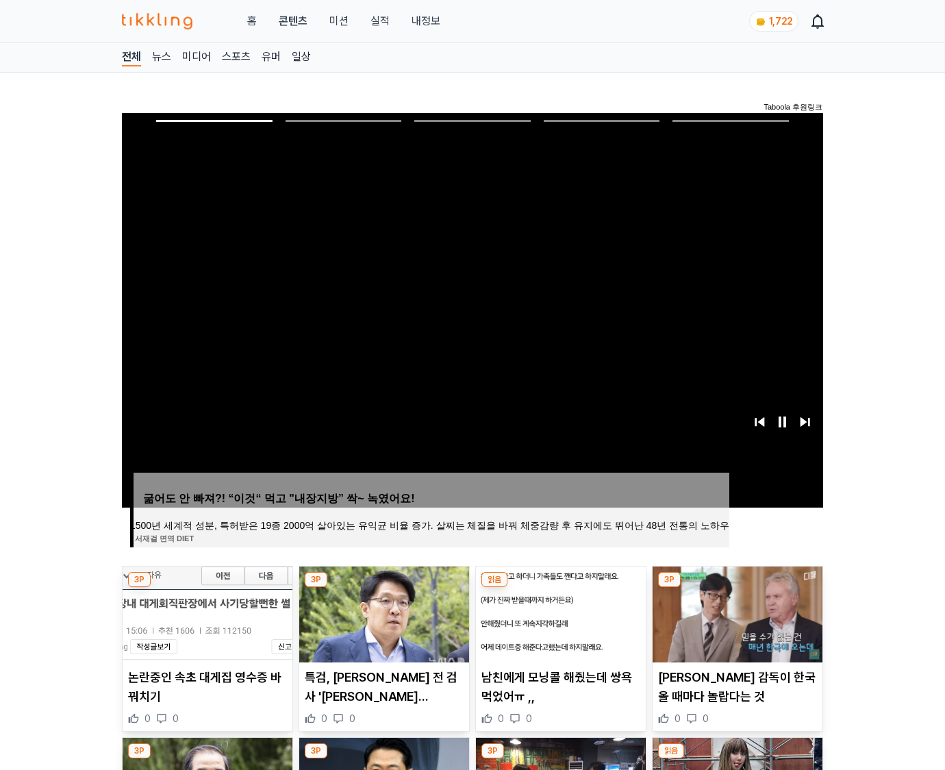
click at [737, 588] on img at bounding box center [738, 614] width 170 height 96
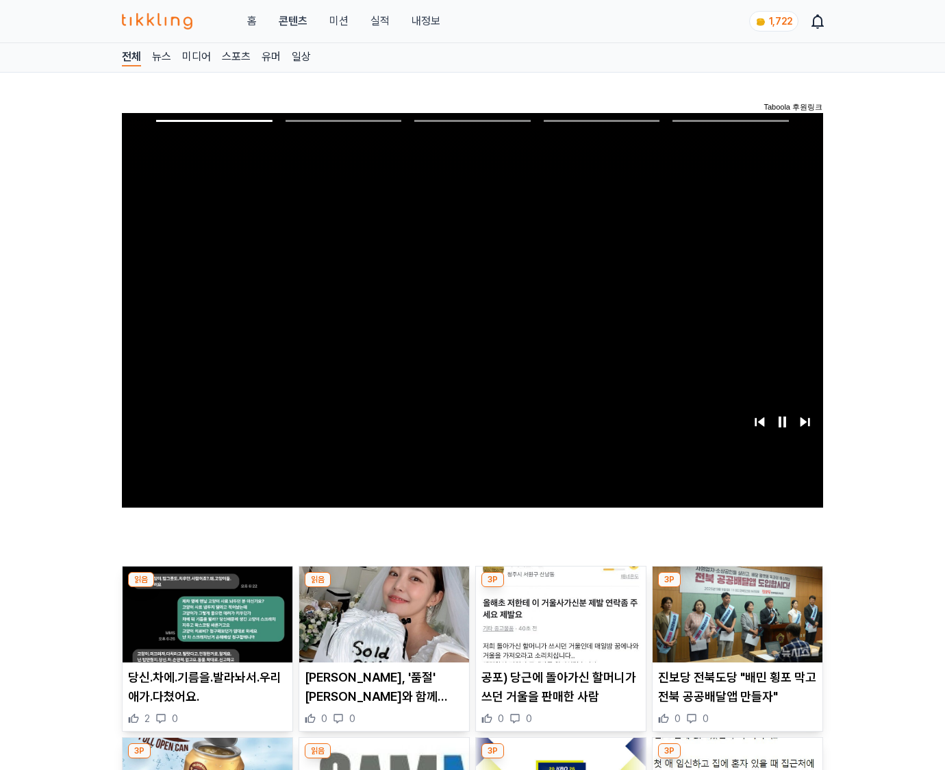
click at [737, 588] on img at bounding box center [738, 614] width 170 height 96
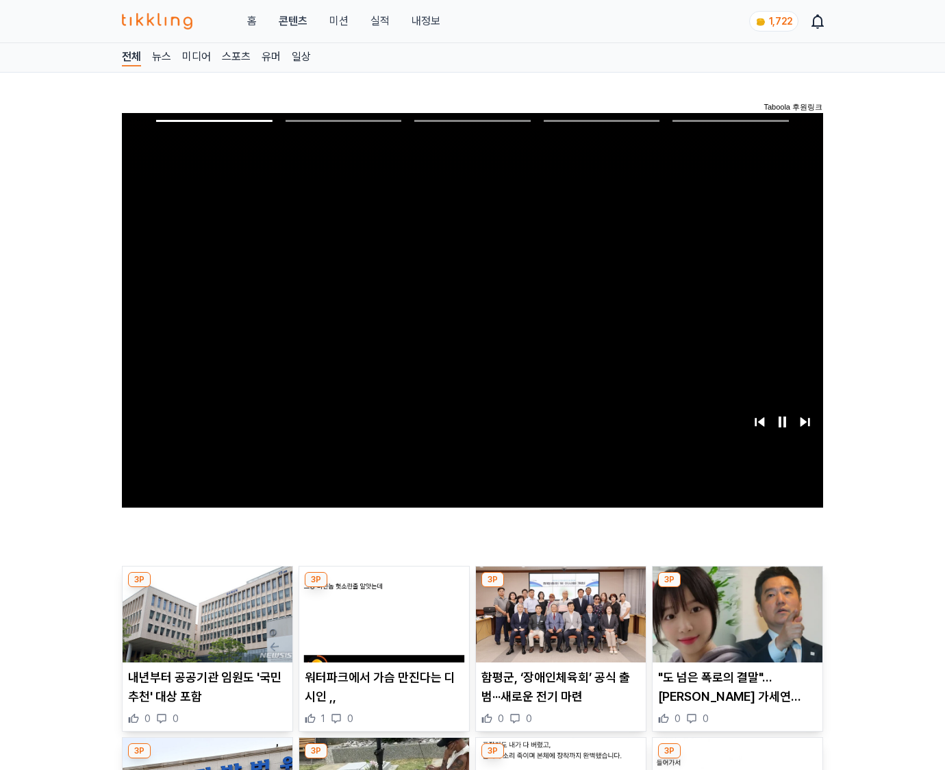
click at [737, 588] on img at bounding box center [738, 614] width 170 height 96
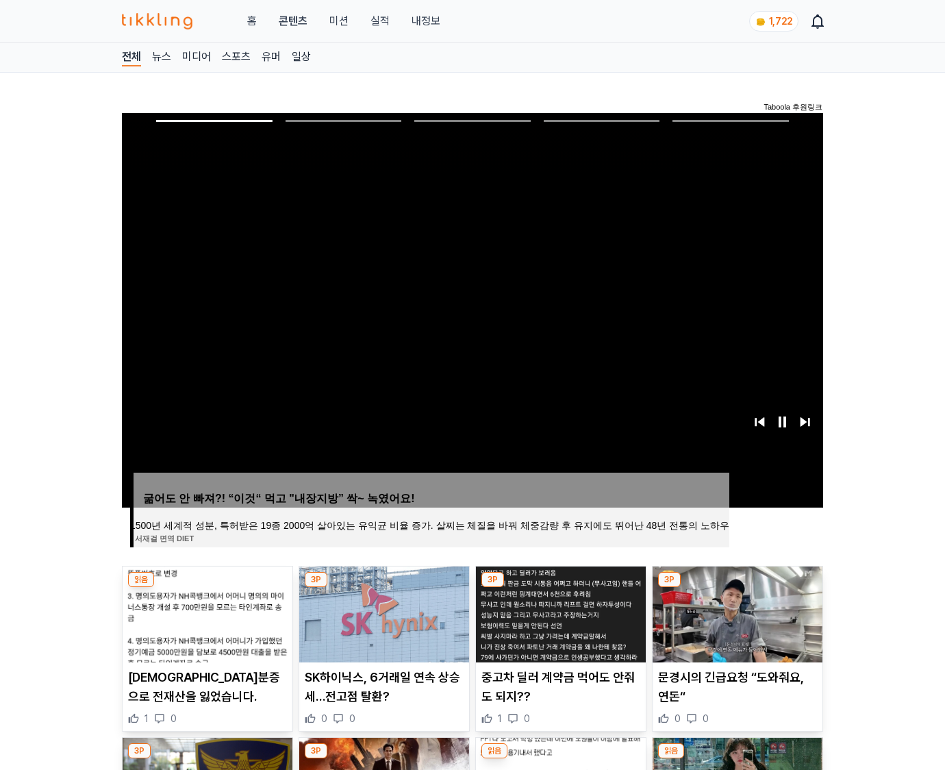
click at [737, 588] on img at bounding box center [738, 614] width 170 height 96
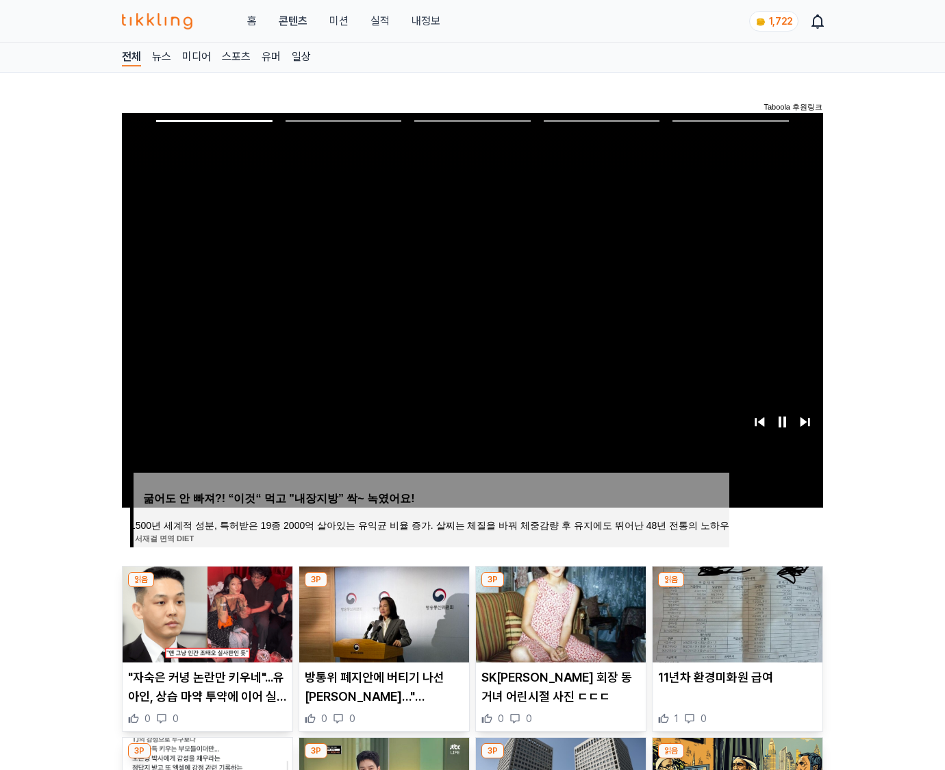
click at [737, 588] on img at bounding box center [738, 614] width 170 height 96
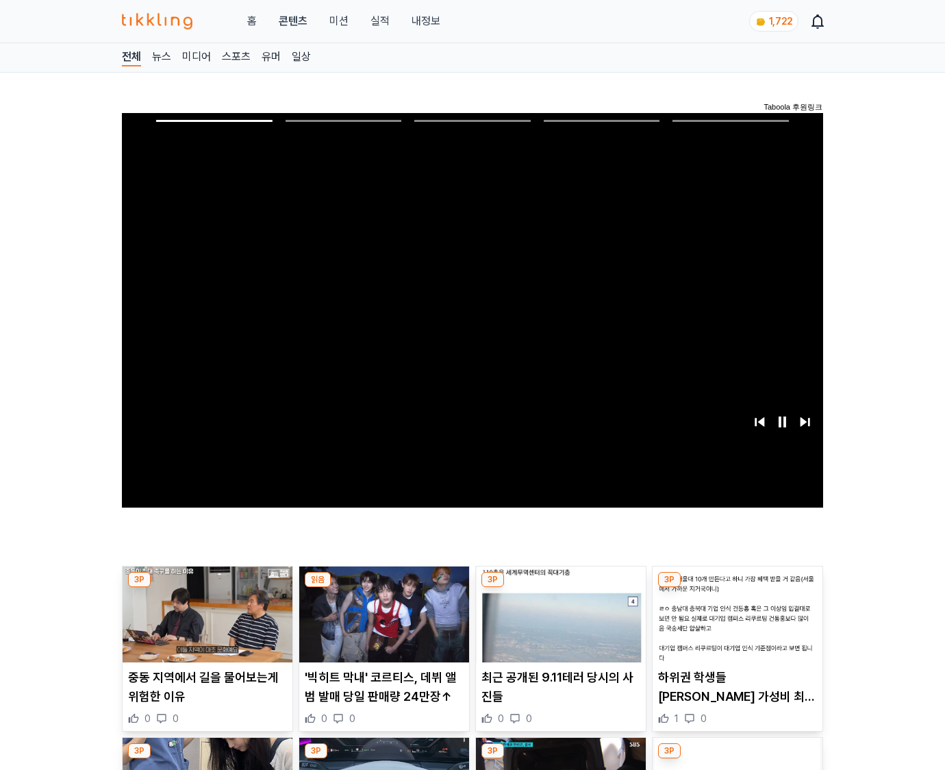
click at [737, 588] on img at bounding box center [738, 614] width 170 height 96
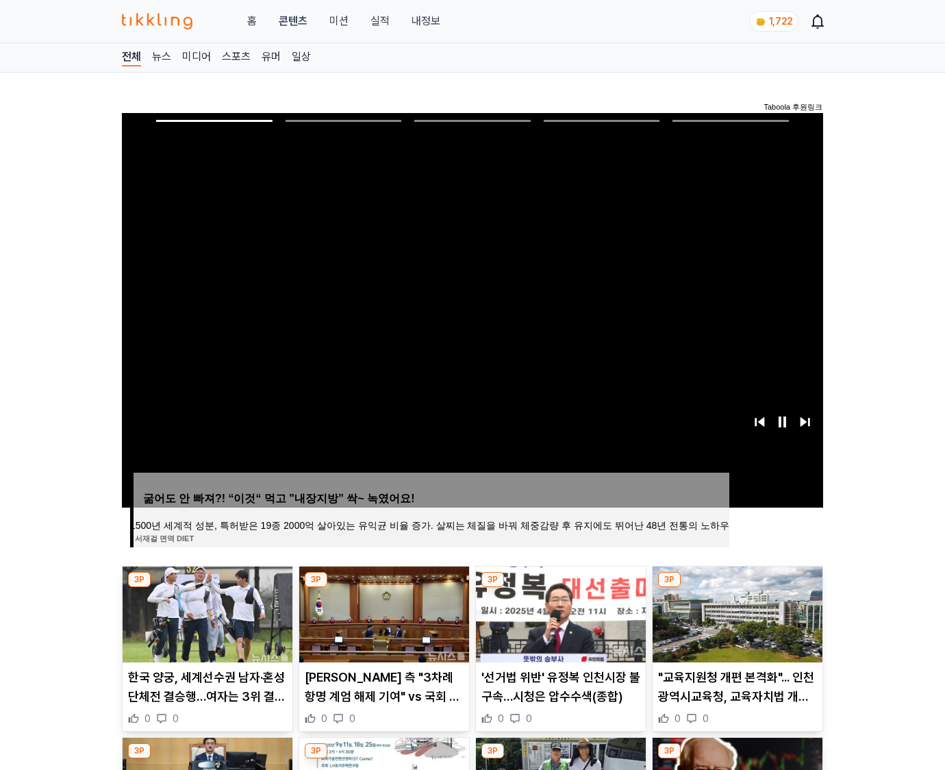
click at [737, 588] on img at bounding box center [738, 614] width 170 height 96
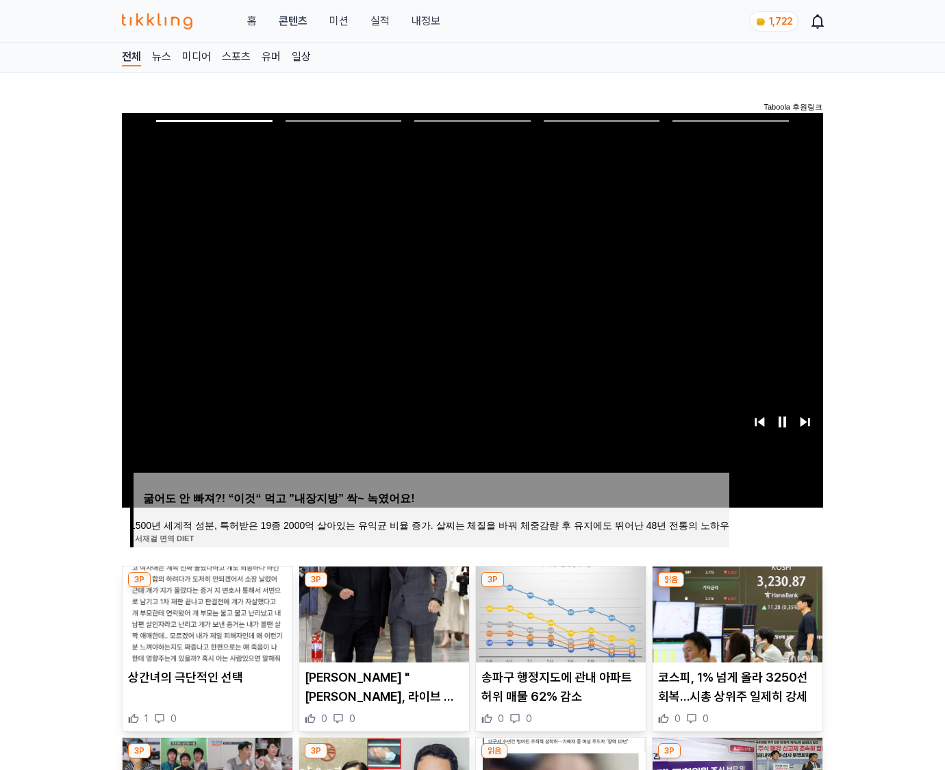
click at [737, 588] on img at bounding box center [738, 614] width 170 height 96
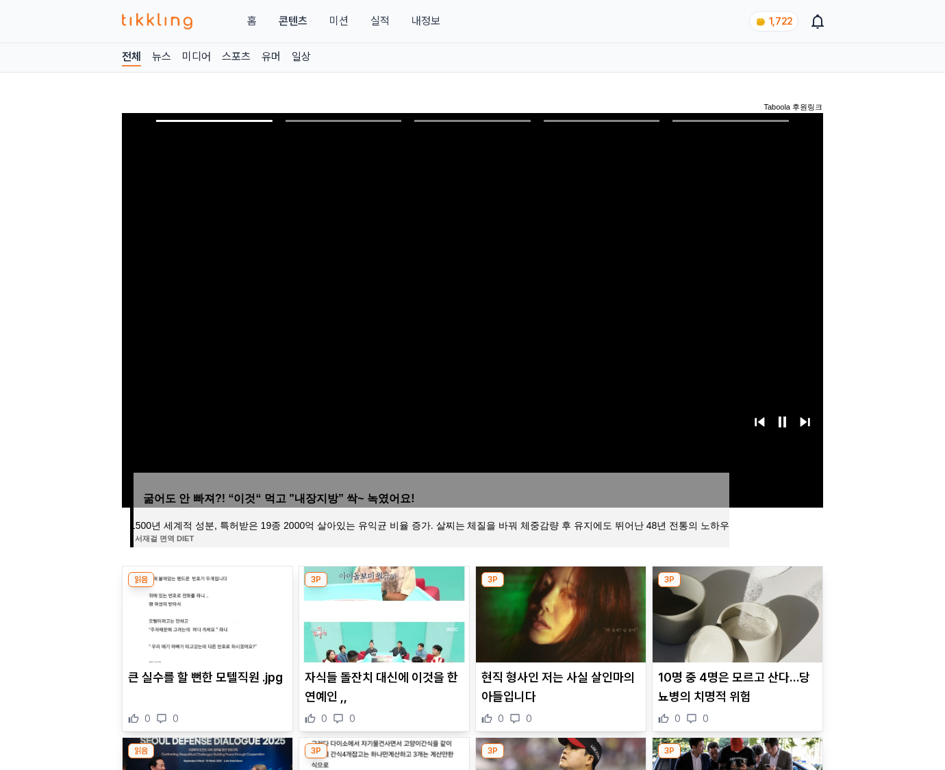
click at [737, 588] on img at bounding box center [738, 614] width 170 height 96
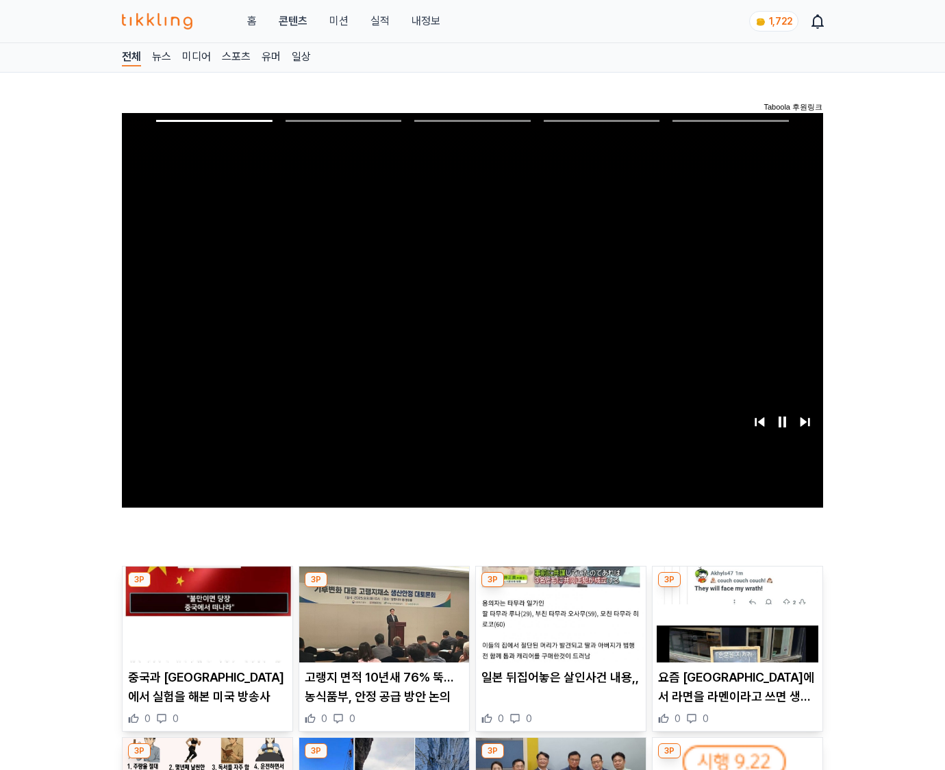
click at [737, 588] on img at bounding box center [738, 614] width 170 height 96
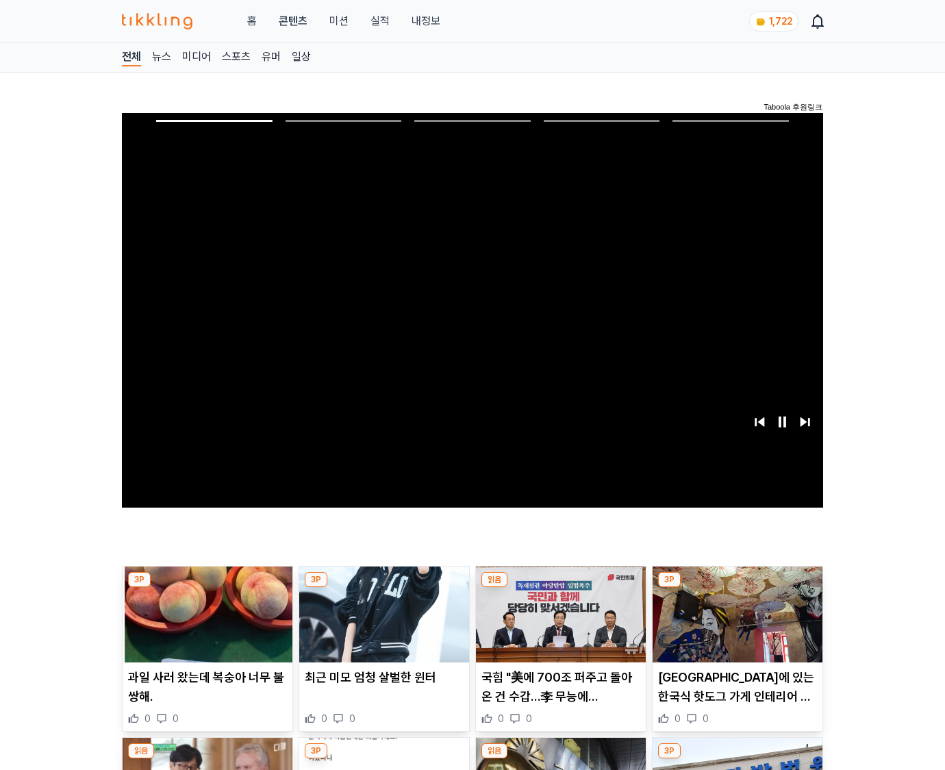
click at [737, 588] on img at bounding box center [738, 614] width 170 height 96
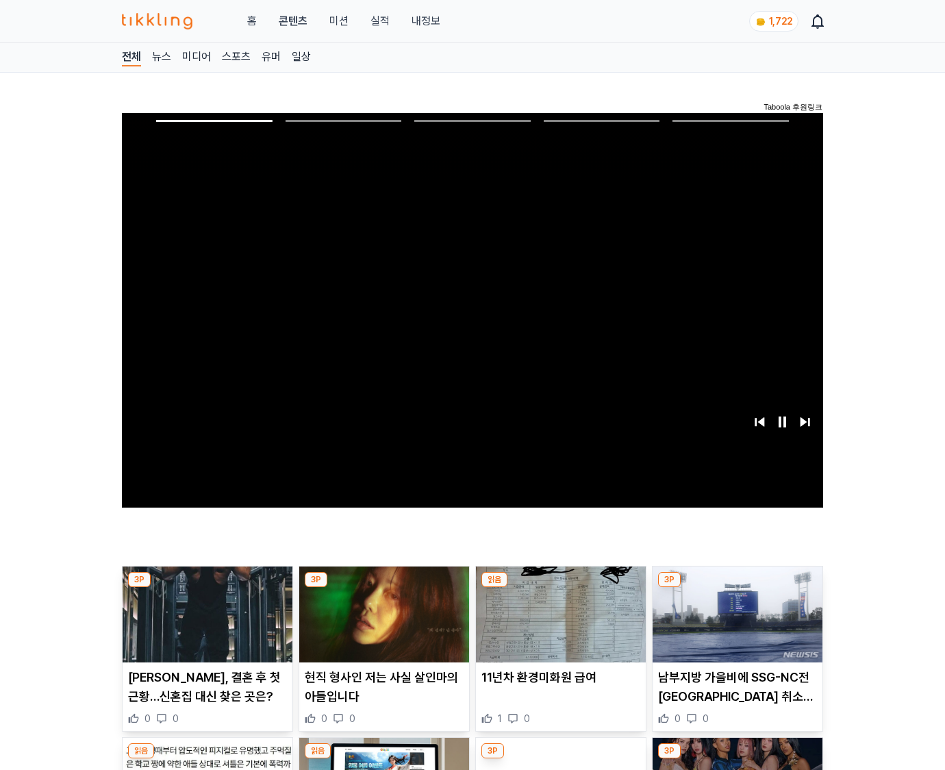
click at [737, 588] on img at bounding box center [738, 614] width 170 height 96
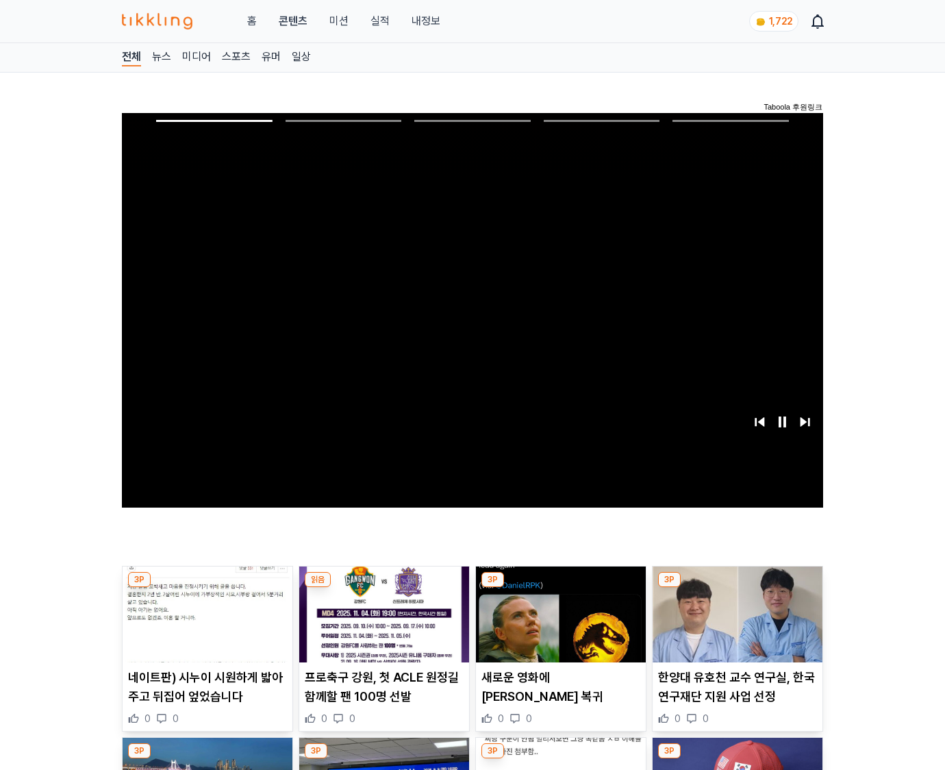
click at [737, 588] on img at bounding box center [738, 614] width 170 height 96
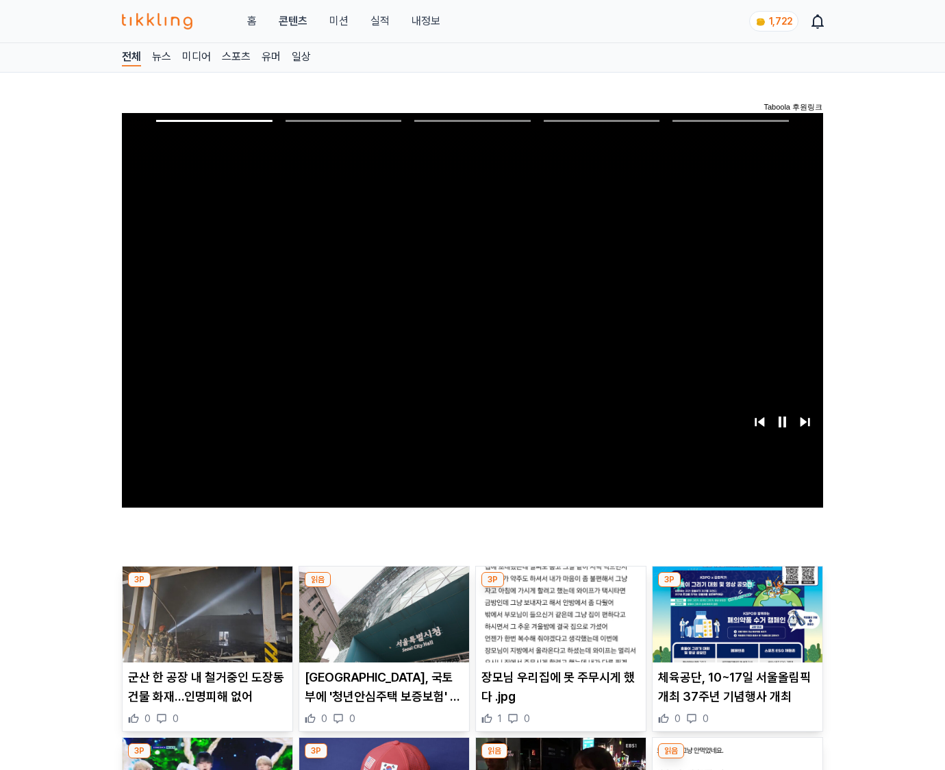
click at [737, 588] on img at bounding box center [738, 614] width 170 height 96
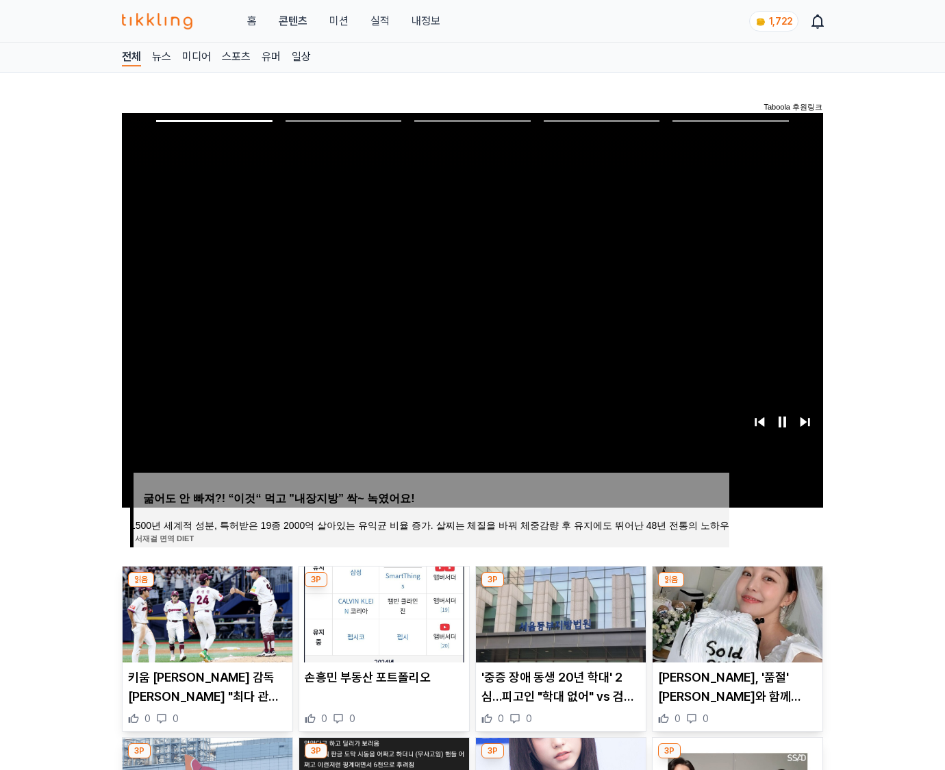
click at [737, 588] on img at bounding box center [738, 614] width 170 height 96
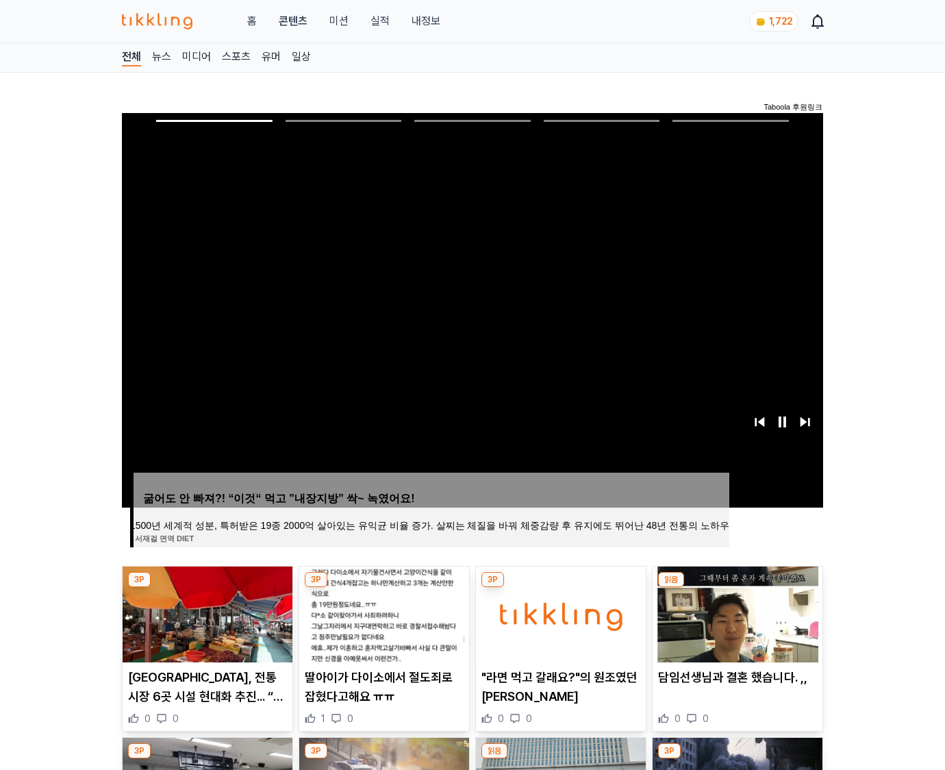
click at [737, 588] on img at bounding box center [738, 614] width 170 height 96
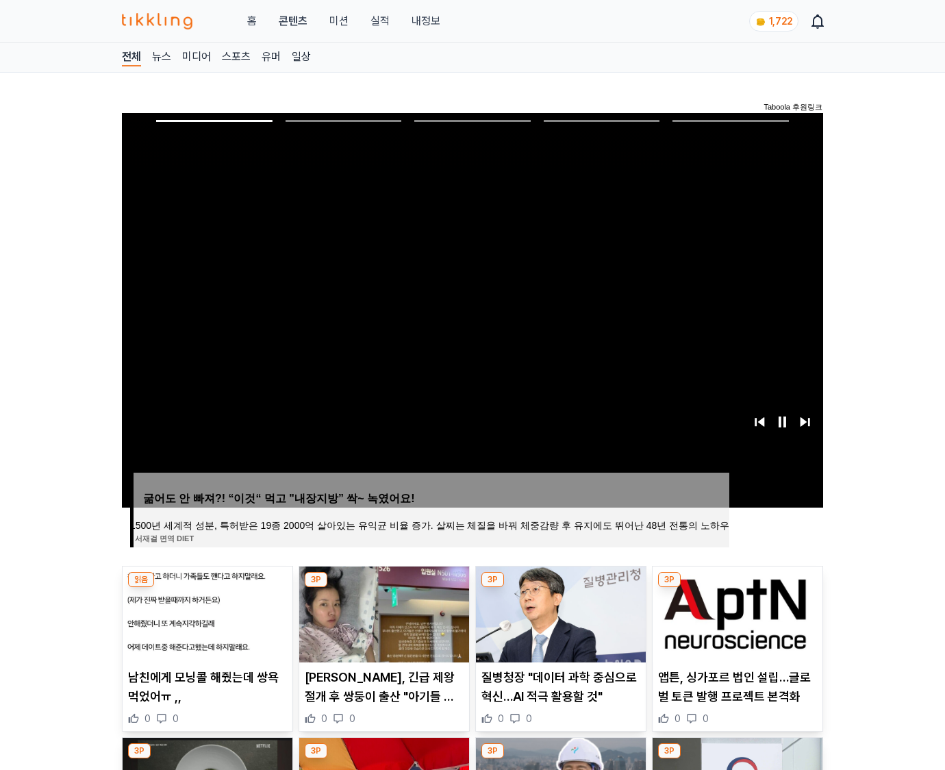
click img
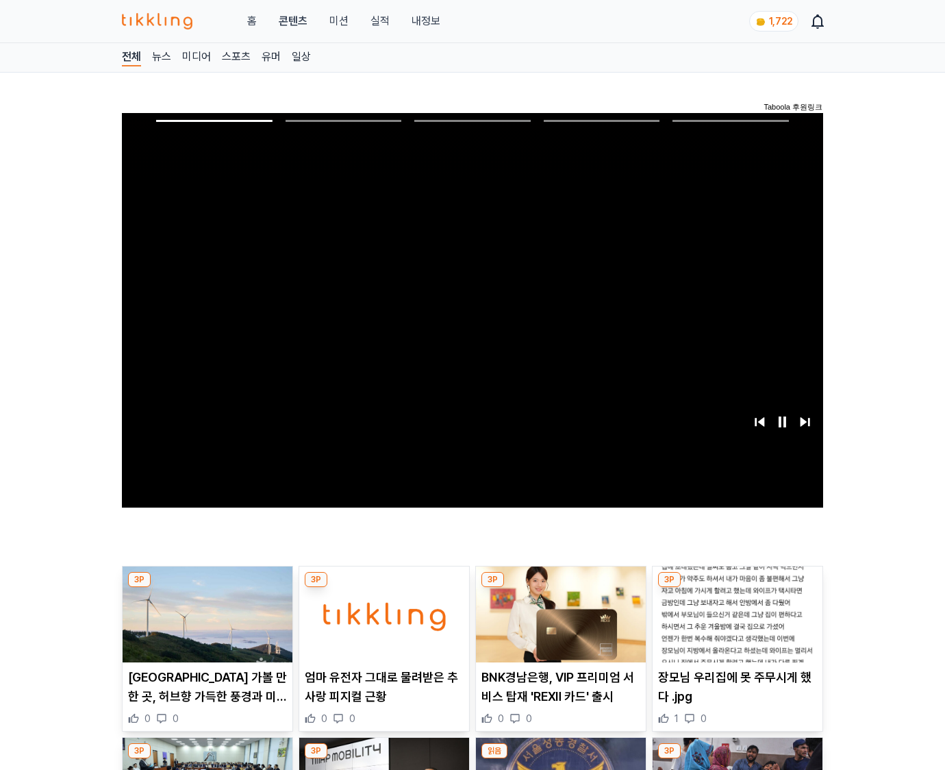
click at [737, 588] on img at bounding box center [738, 614] width 170 height 96
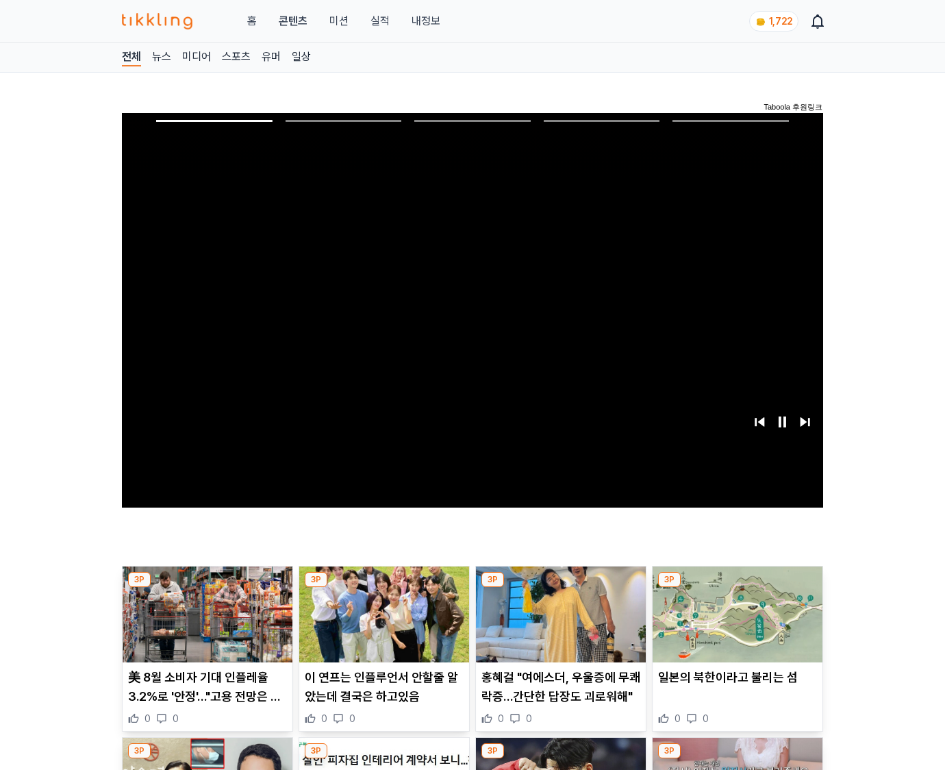
click at [737, 588] on img at bounding box center [738, 614] width 170 height 96
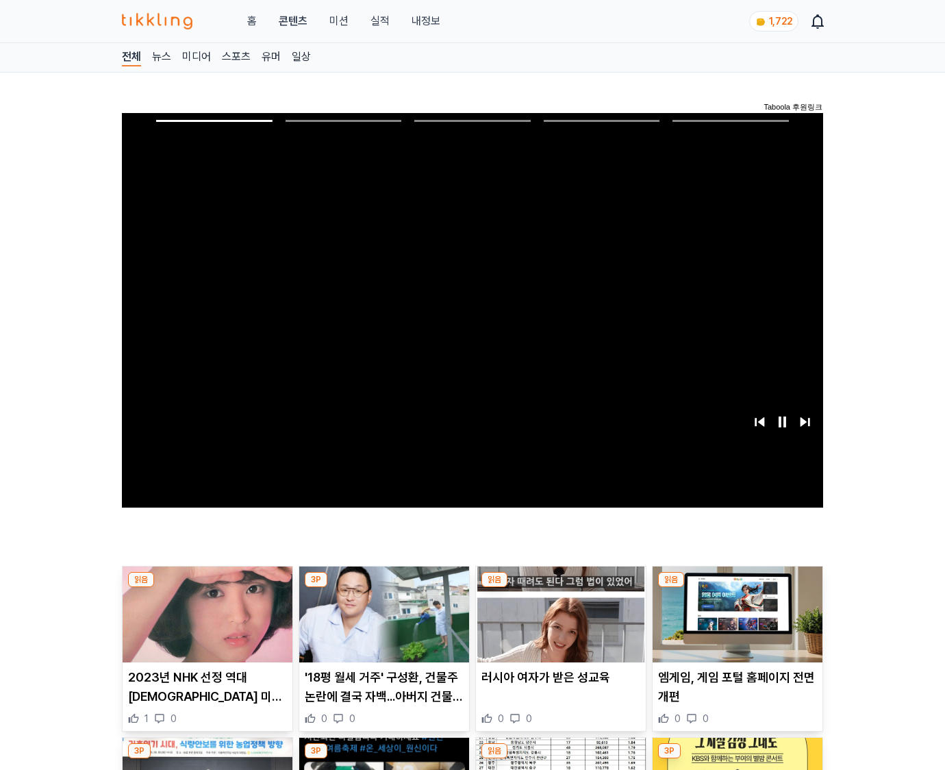
click at [737, 588] on img at bounding box center [738, 614] width 170 height 96
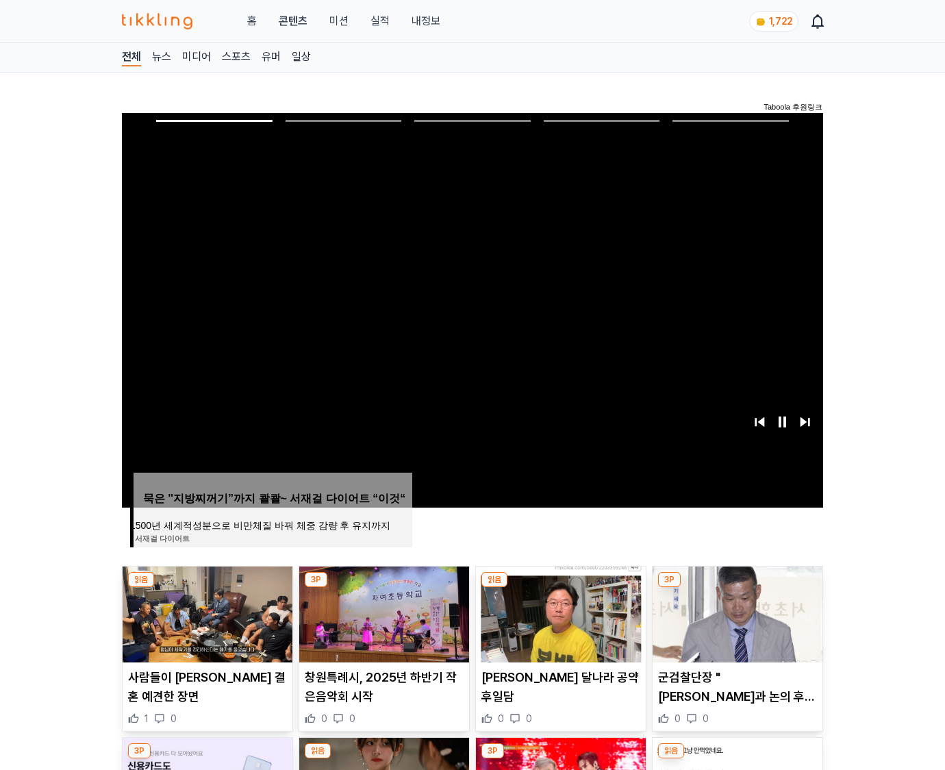
click at [737, 588] on img at bounding box center [738, 614] width 170 height 96
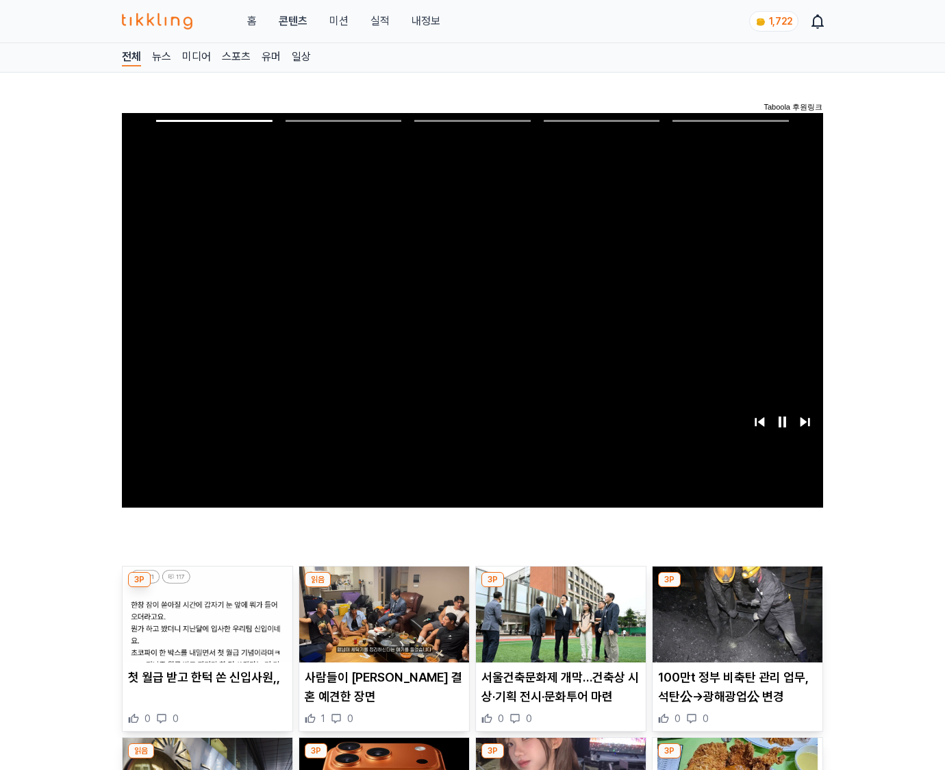
click at [737, 588] on img at bounding box center [738, 614] width 170 height 96
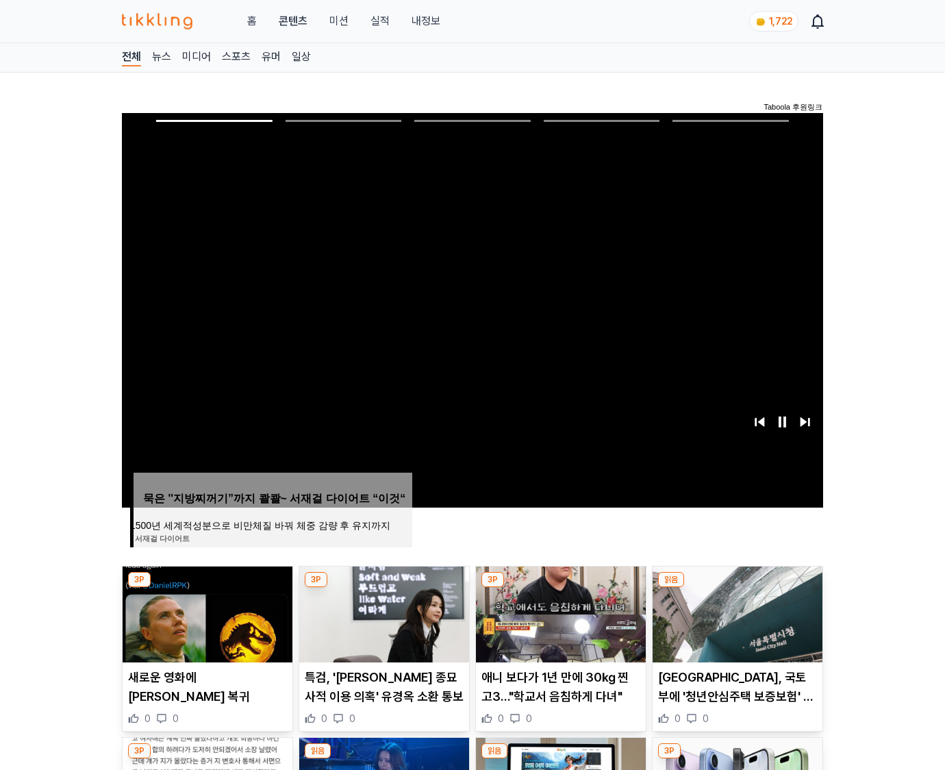
click at [737, 588] on img at bounding box center [738, 614] width 170 height 96
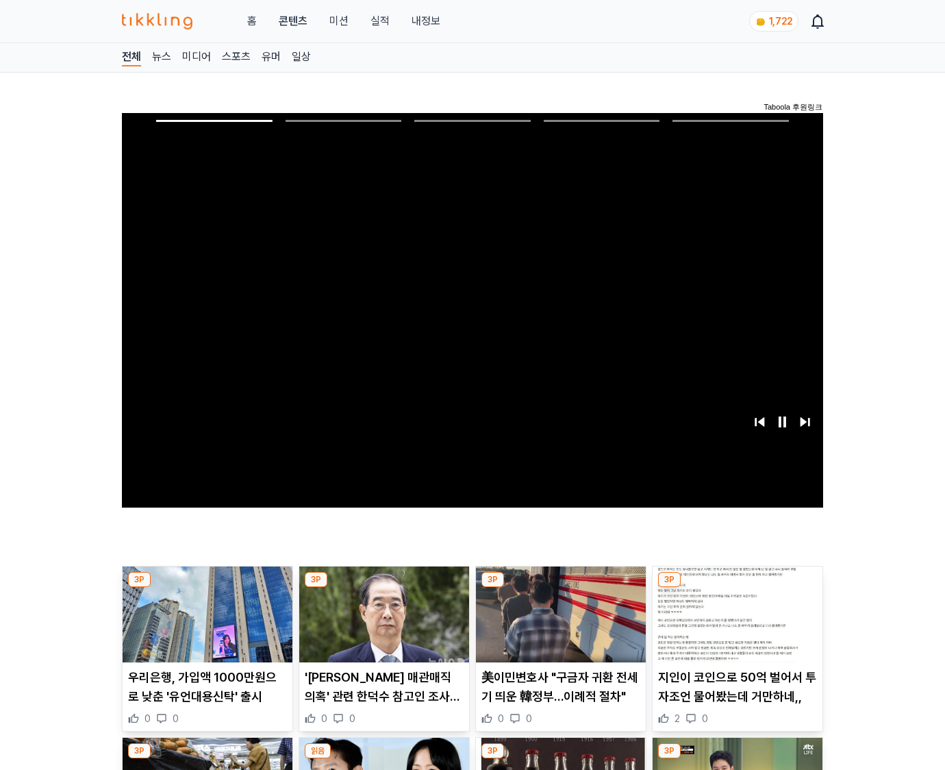
click at [737, 588] on img at bounding box center [738, 614] width 170 height 96
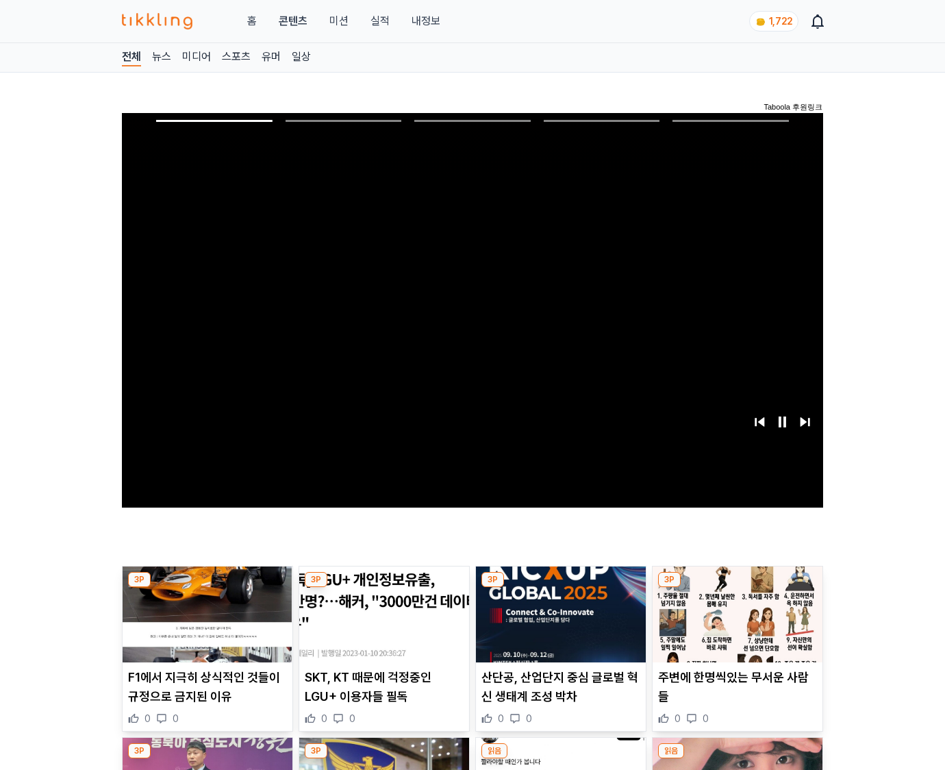
click at [737, 588] on img at bounding box center [738, 614] width 170 height 96
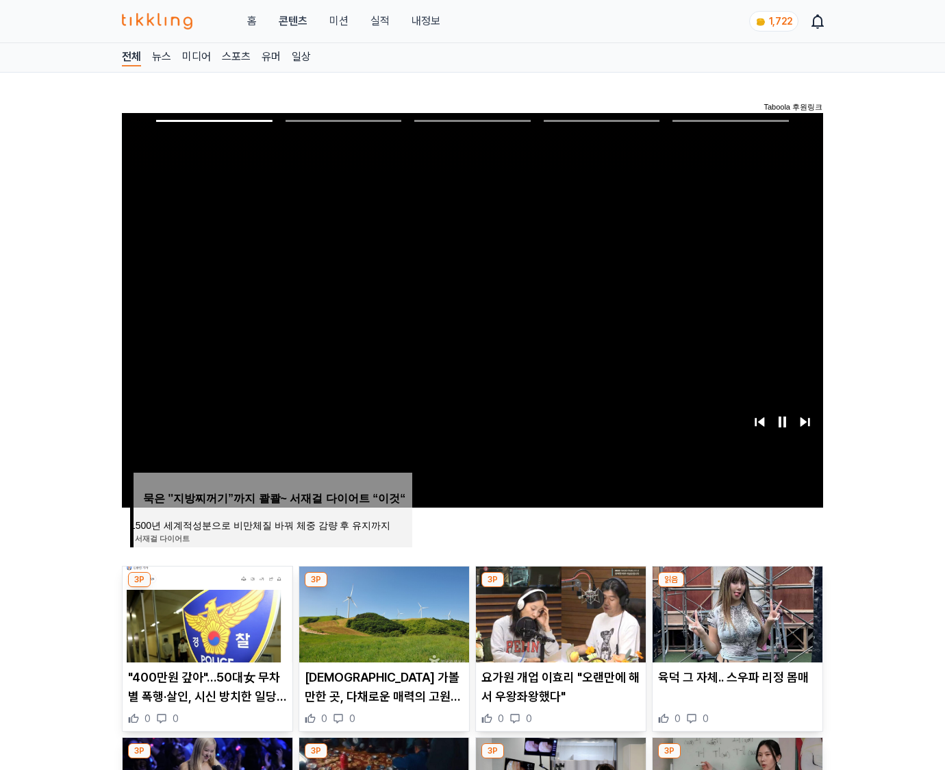
click at [737, 588] on img at bounding box center [738, 614] width 170 height 96
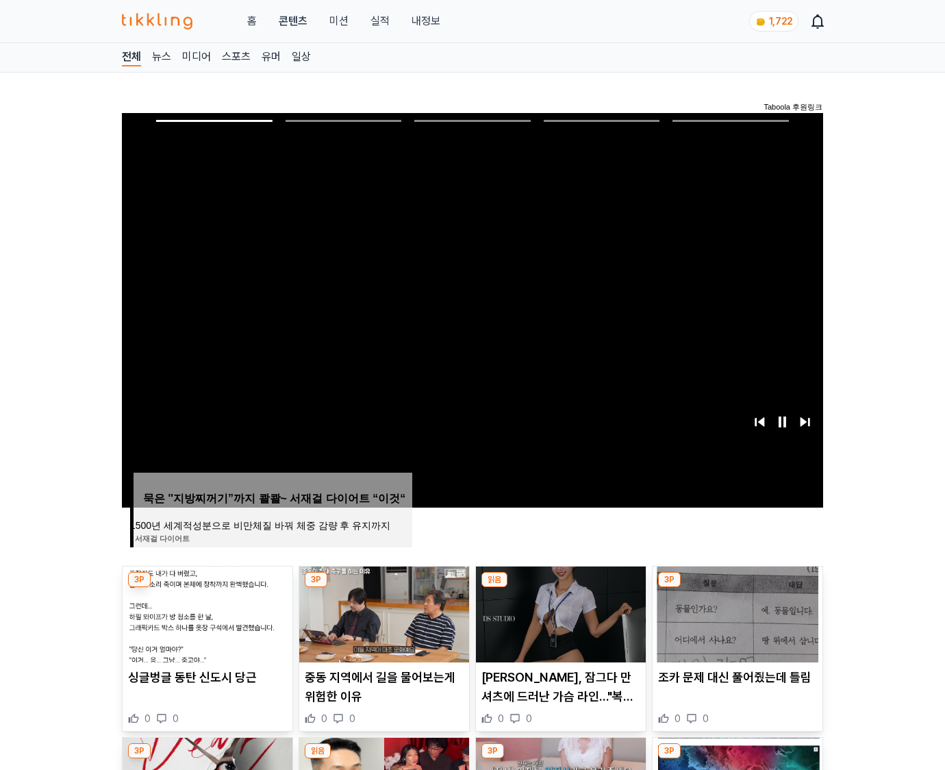
click at [737, 588] on img at bounding box center [738, 614] width 170 height 96
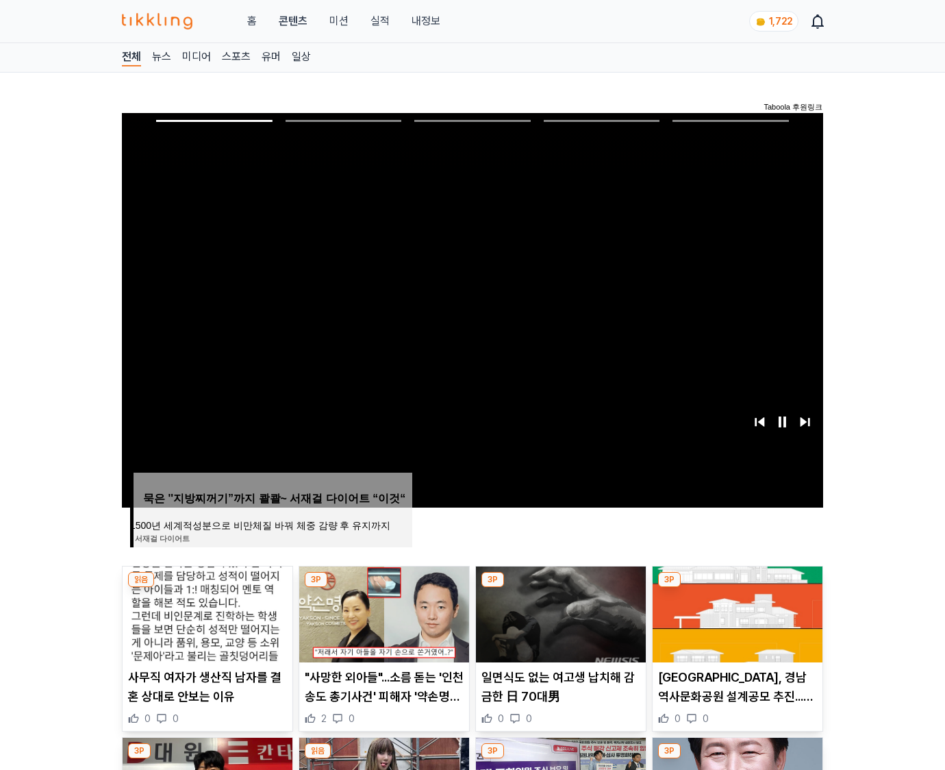
click at [737, 588] on img at bounding box center [738, 614] width 170 height 96
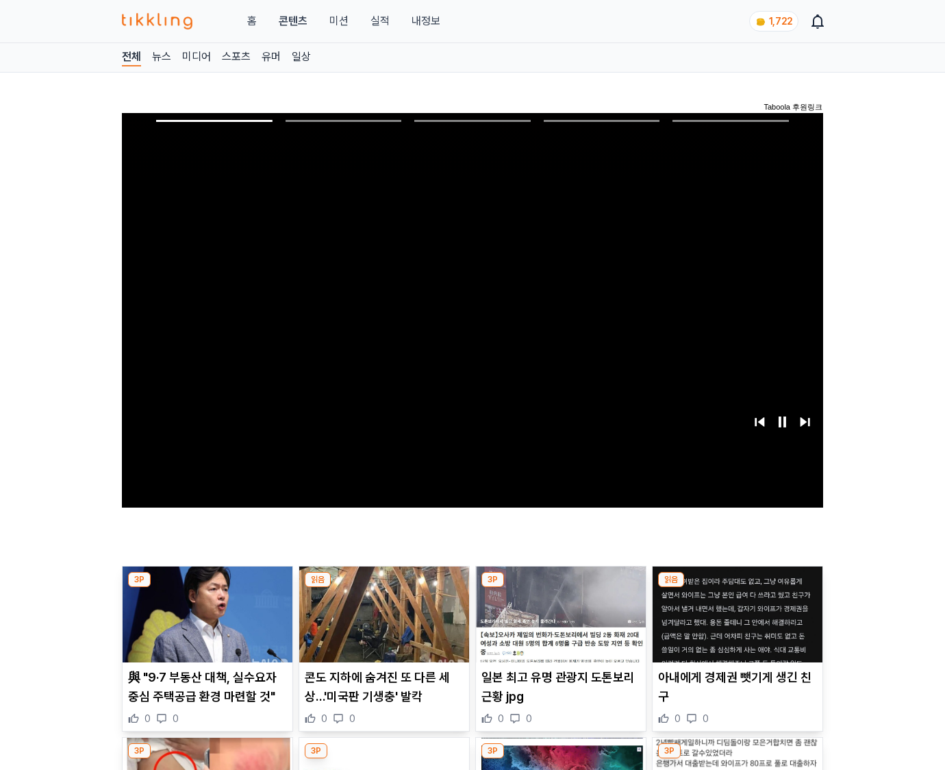
click at [737, 588] on img at bounding box center [738, 614] width 170 height 96
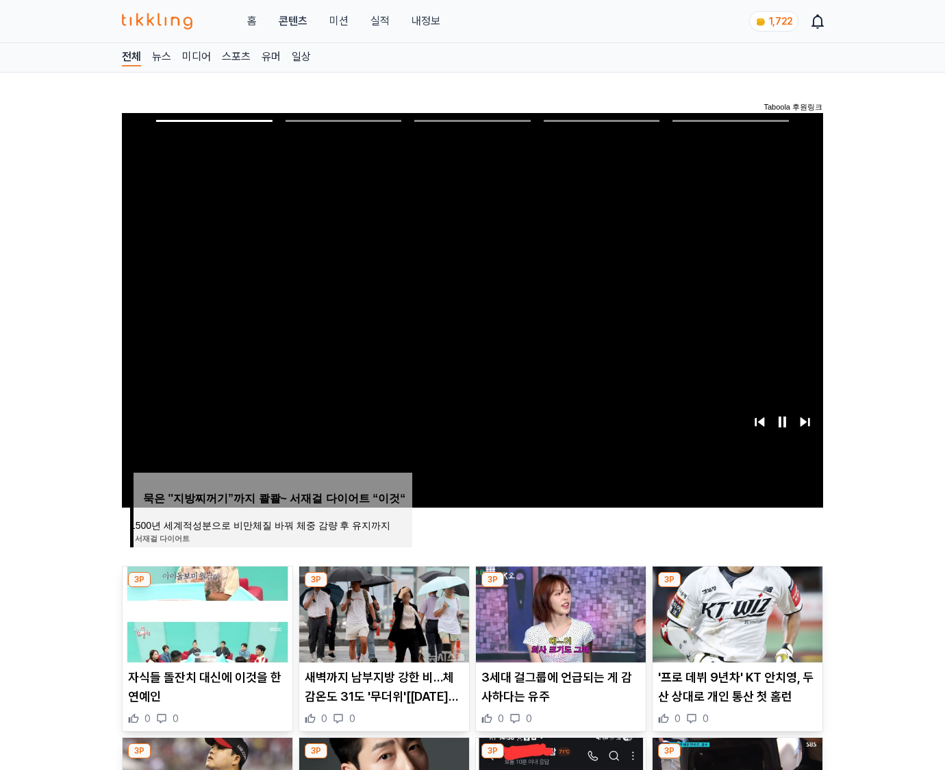
click at [737, 588] on img at bounding box center [738, 614] width 170 height 96
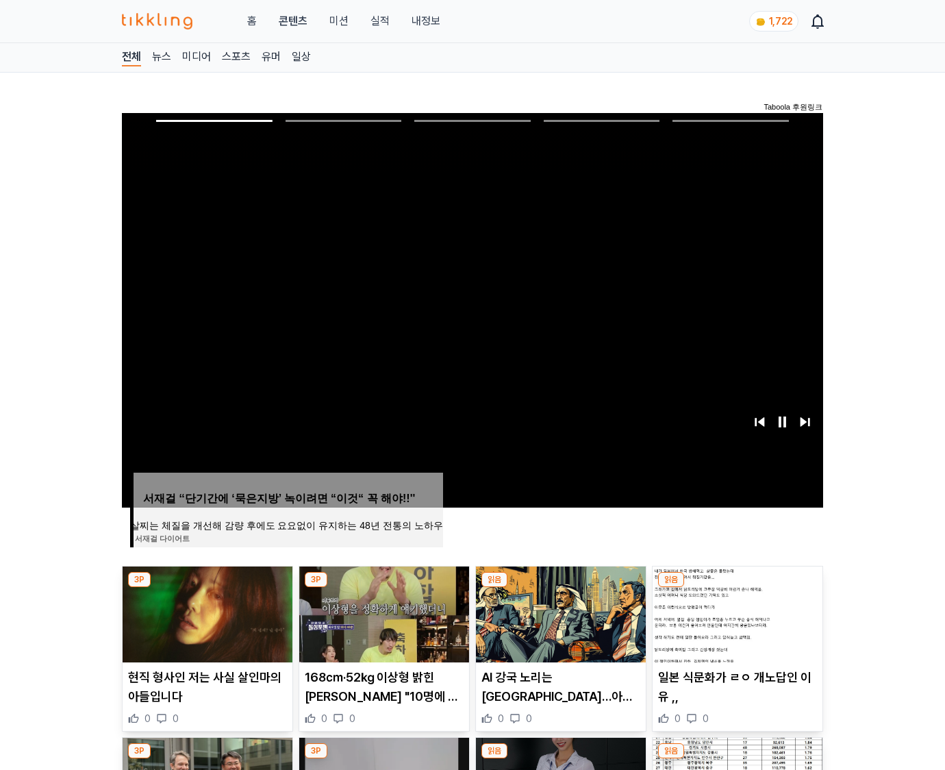
click at [737, 588] on img at bounding box center [738, 614] width 170 height 96
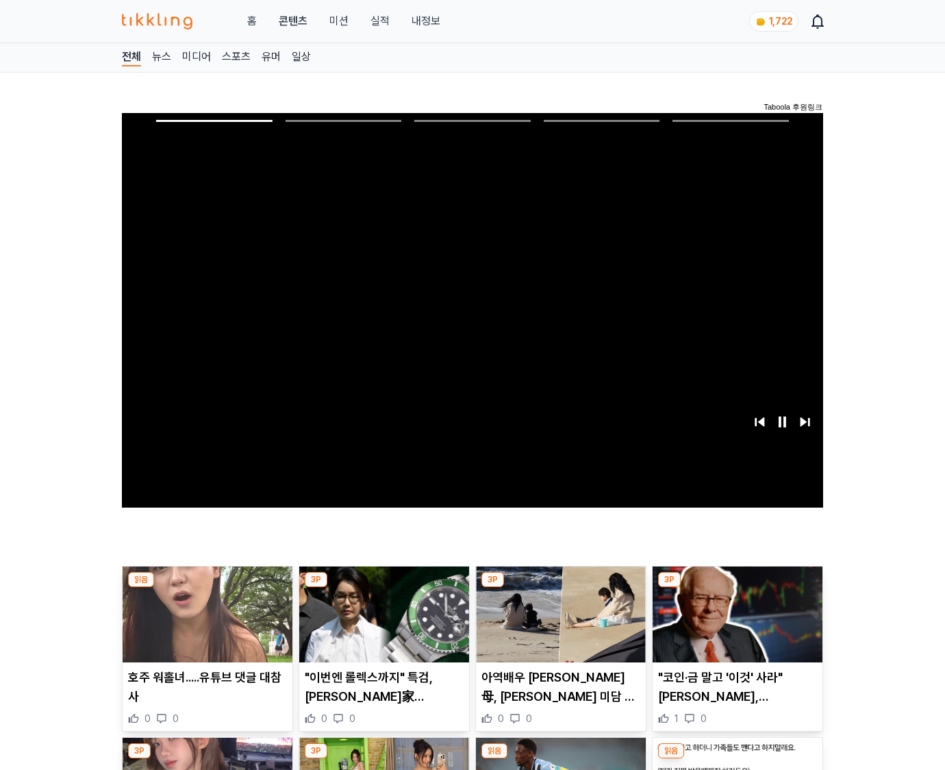
click at [737, 588] on img at bounding box center [738, 614] width 170 height 96
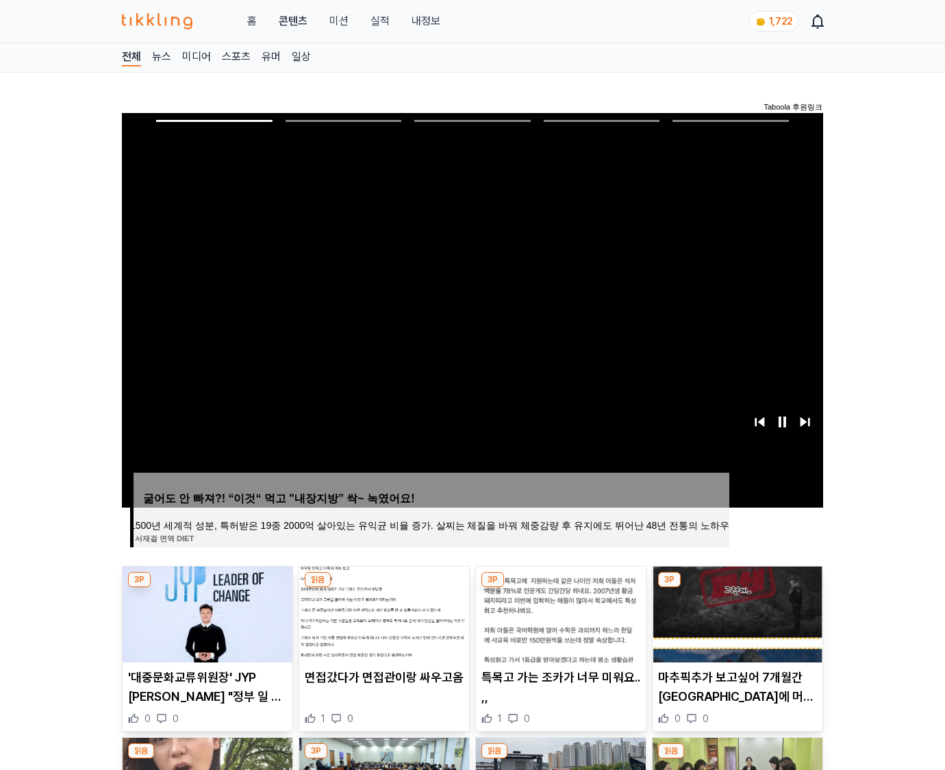
click at [737, 588] on img at bounding box center [738, 614] width 170 height 96
